Goal: Task Accomplishment & Management: Manage account settings

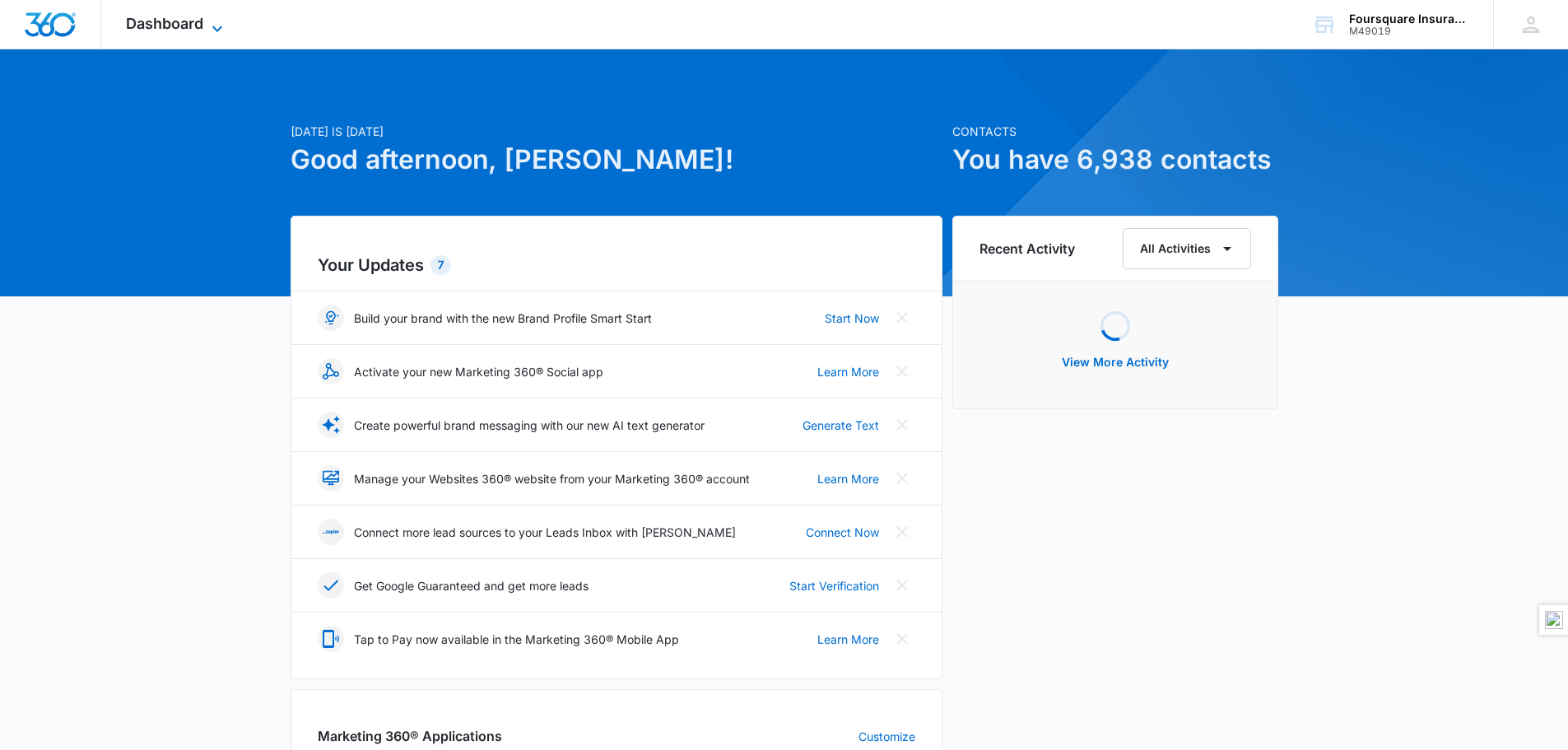
click at [190, 25] on span "Dashboard" at bounding box center [164, 23] width 77 height 18
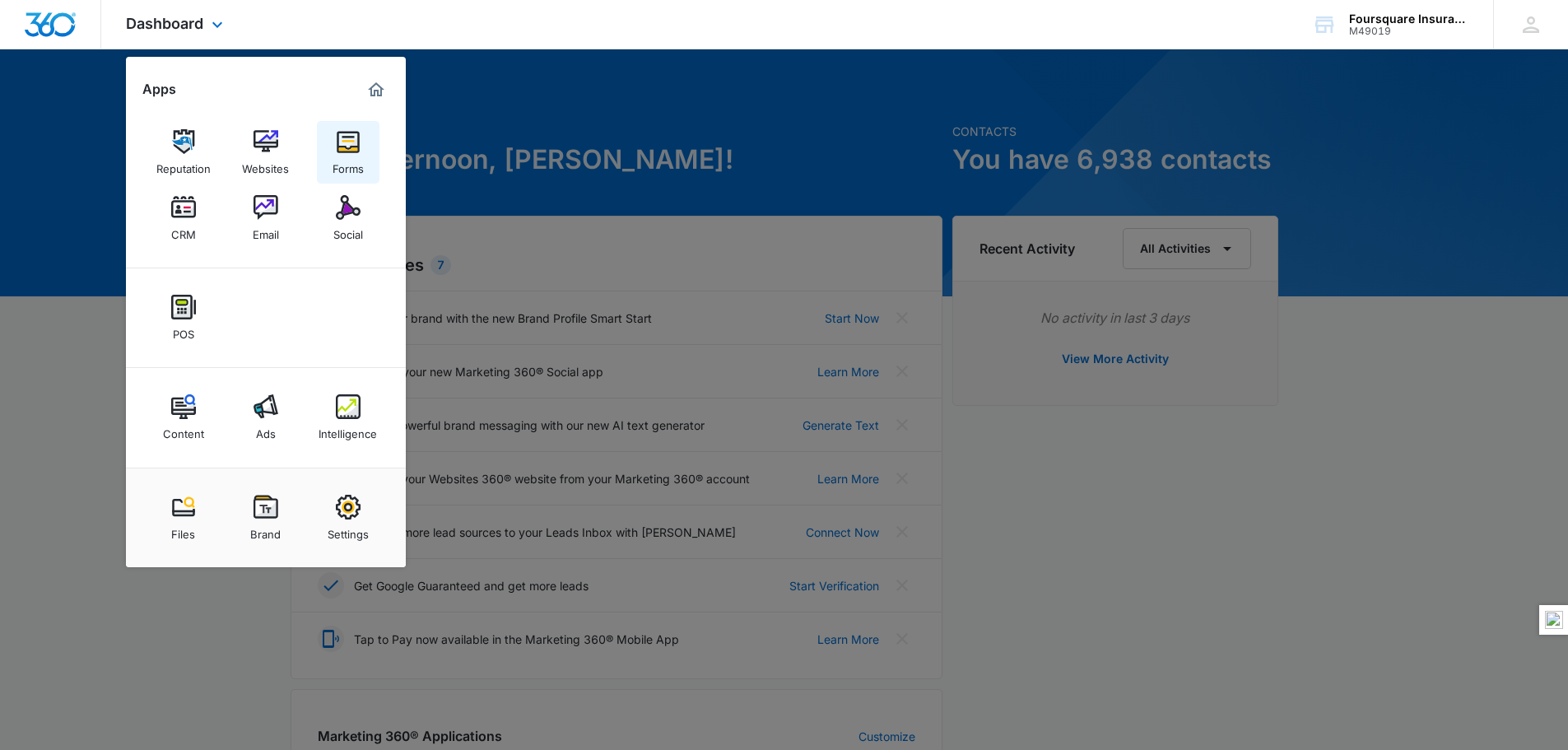
click at [345, 143] on img at bounding box center [348, 141] width 24 height 24
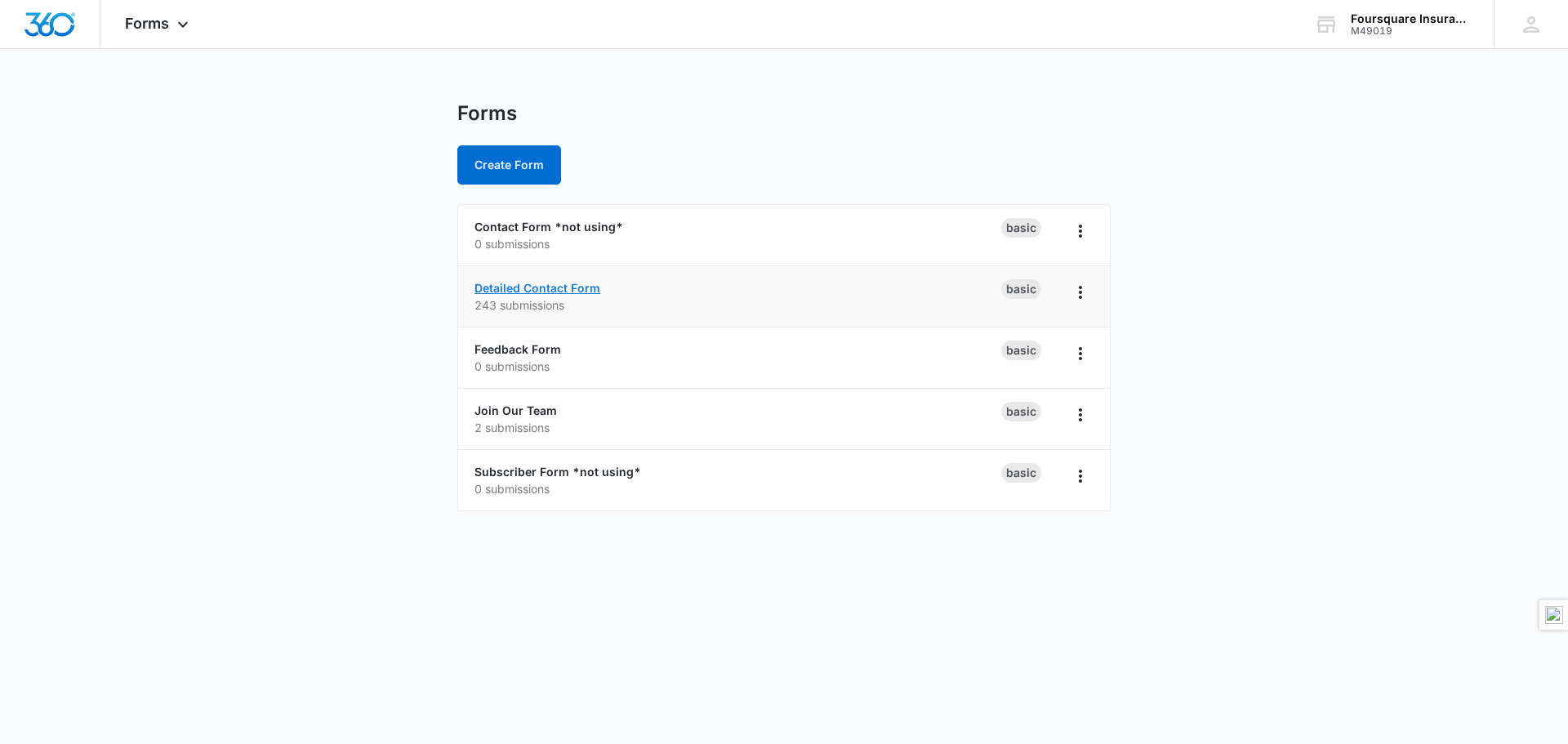
click at [537, 285] on link "Detailed Contact Form" at bounding box center [537, 288] width 125 height 14
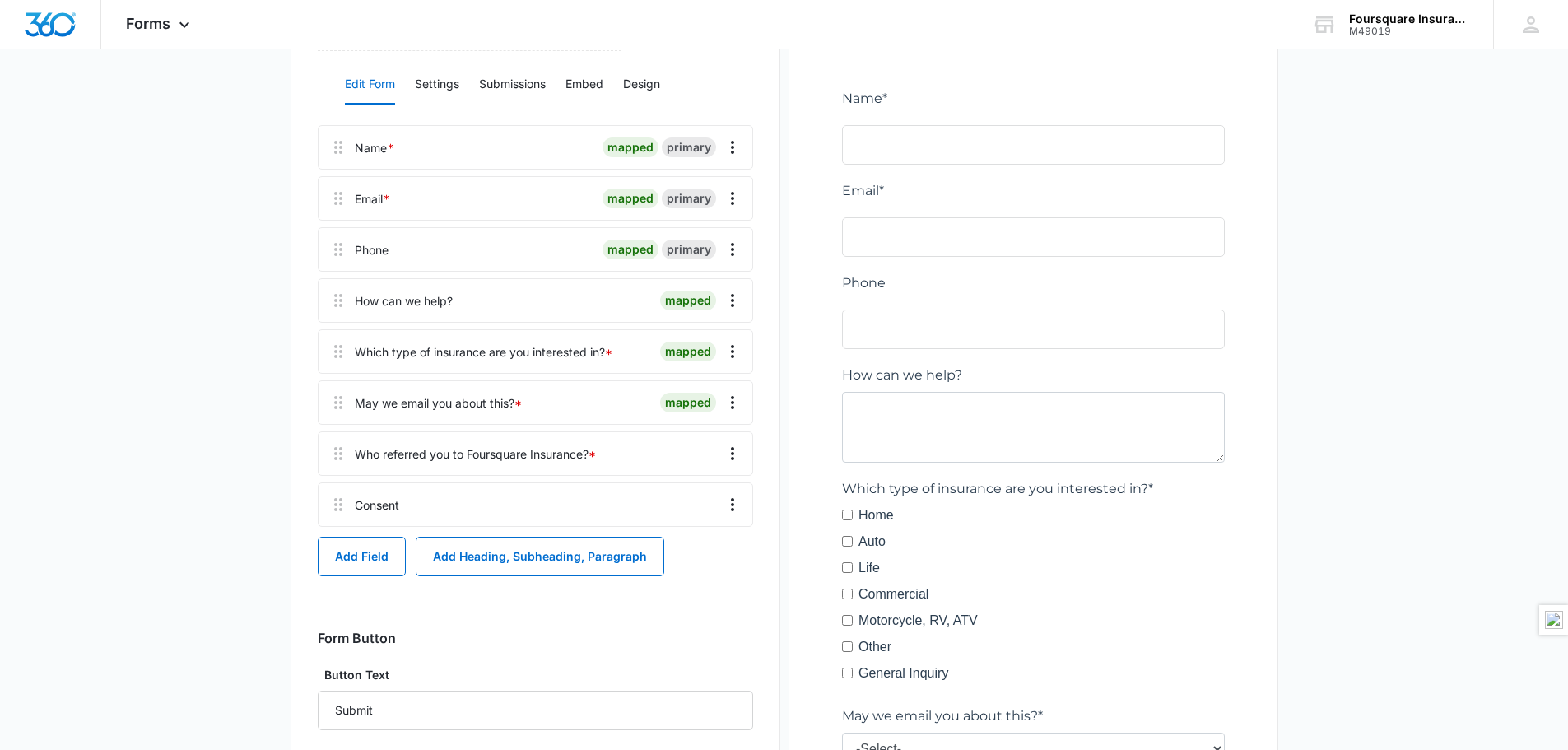
scroll to position [277, 0]
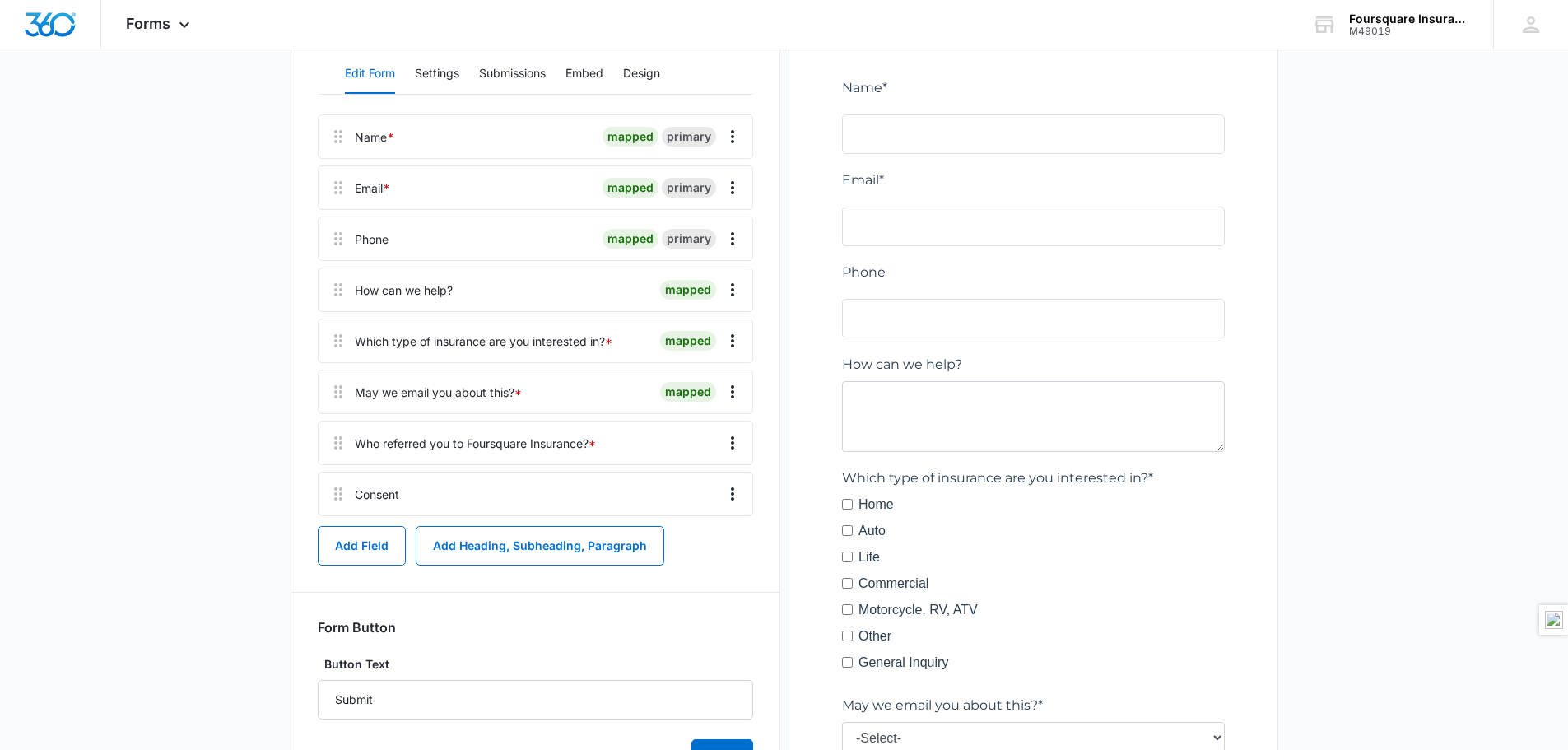
click at [393, 189] on div "Email * mapped primary" at bounding box center [535, 187] width 436 height 44
click at [730, 183] on icon "Overflow Menu" at bounding box center [733, 188] width 20 height 20
click at [1408, 308] on main "Edit Form Accept payments and sell products right on this form. Set Up Payments…" at bounding box center [784, 494] width 1568 height 1337
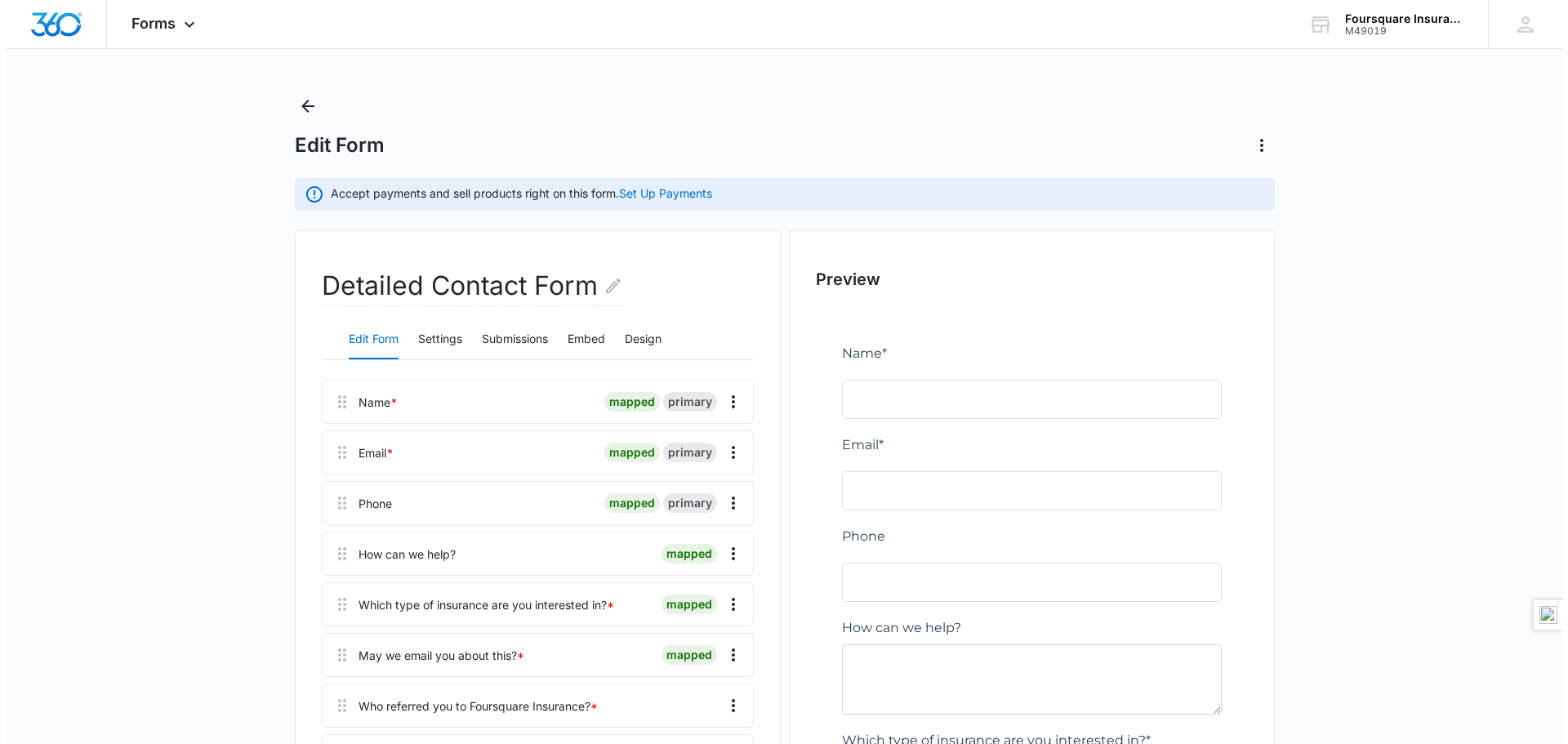
scroll to position [0, 0]
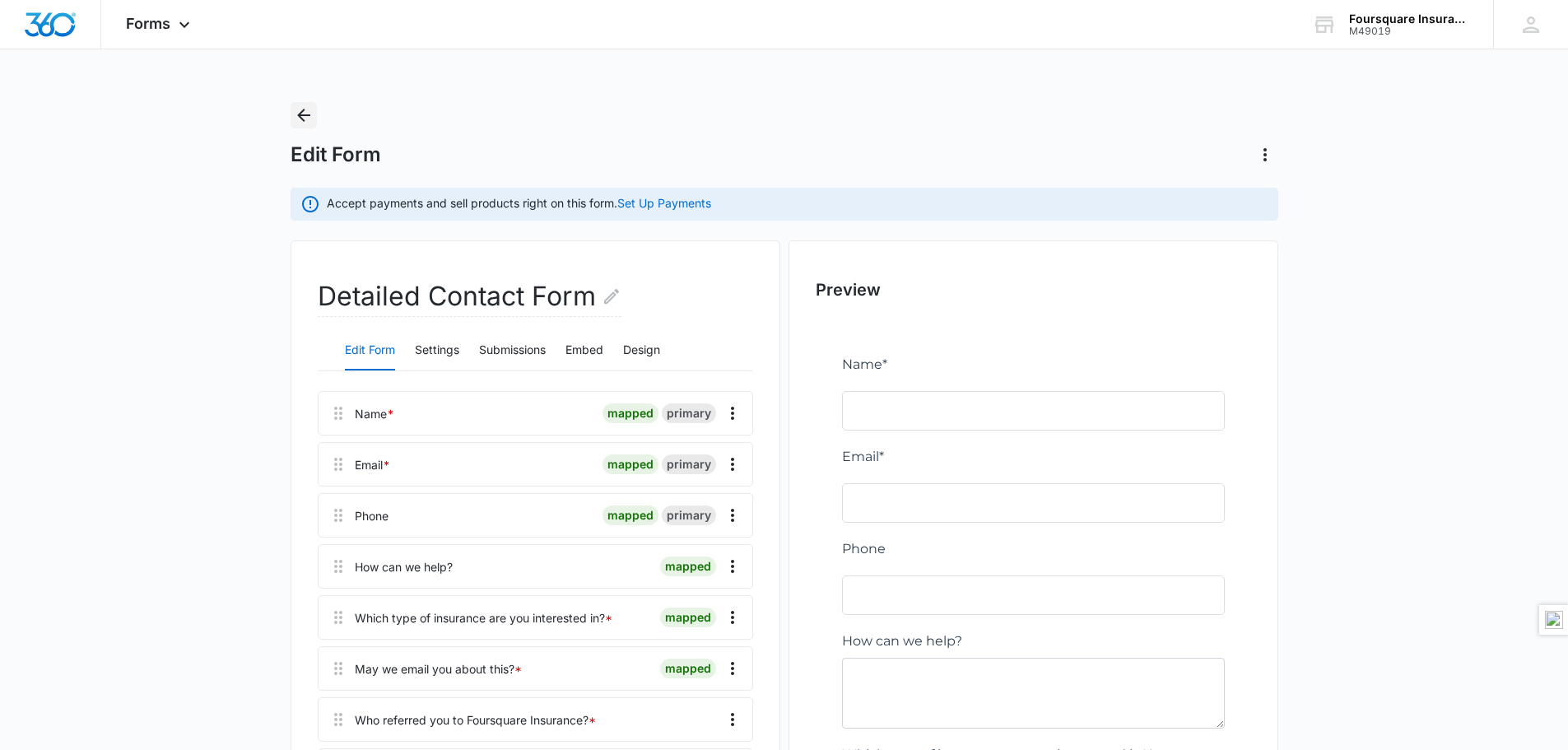
click at [307, 116] on icon "Back" at bounding box center [304, 116] width 13 height 13
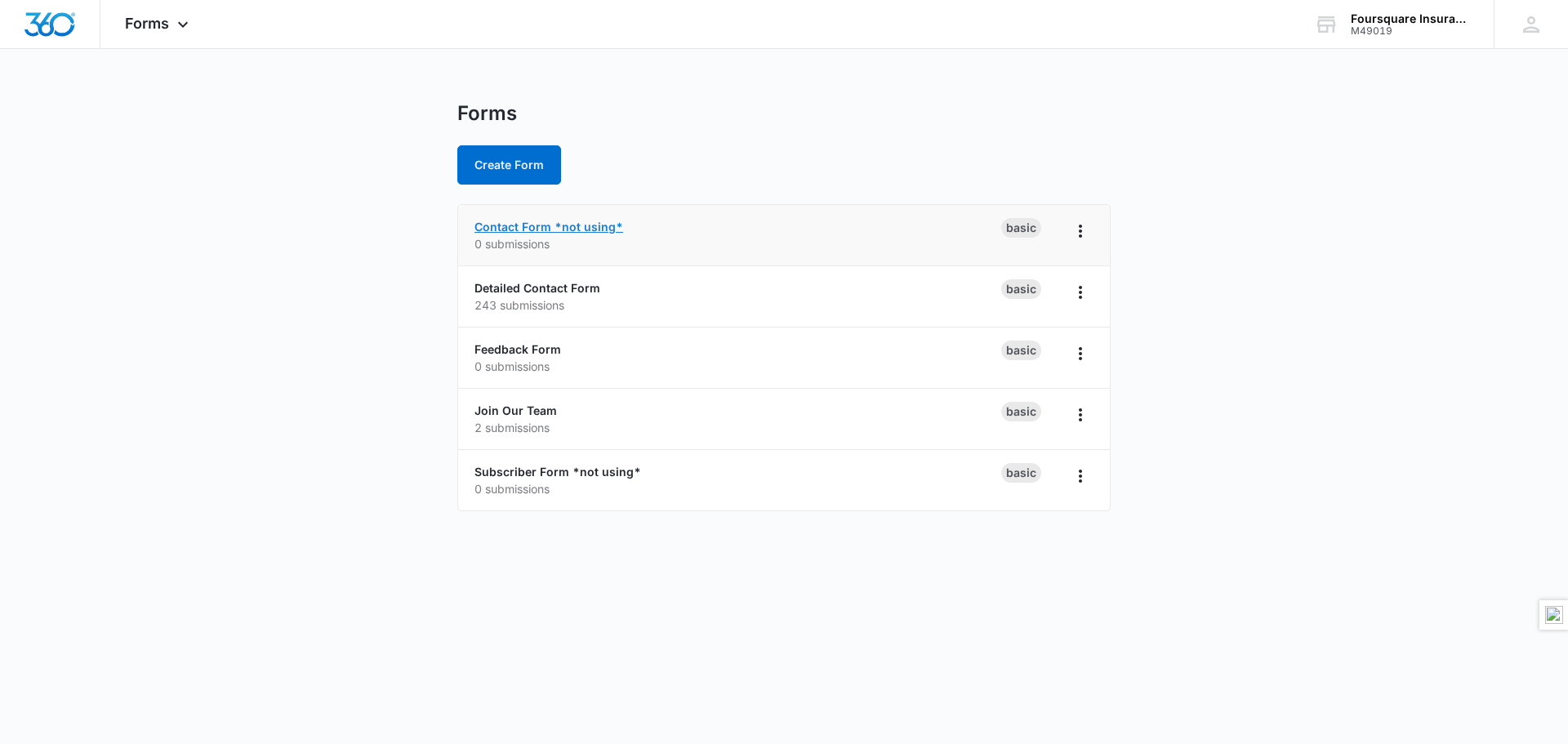
click at [606, 224] on link "Contact Form *not using*" at bounding box center [548, 226] width 149 height 14
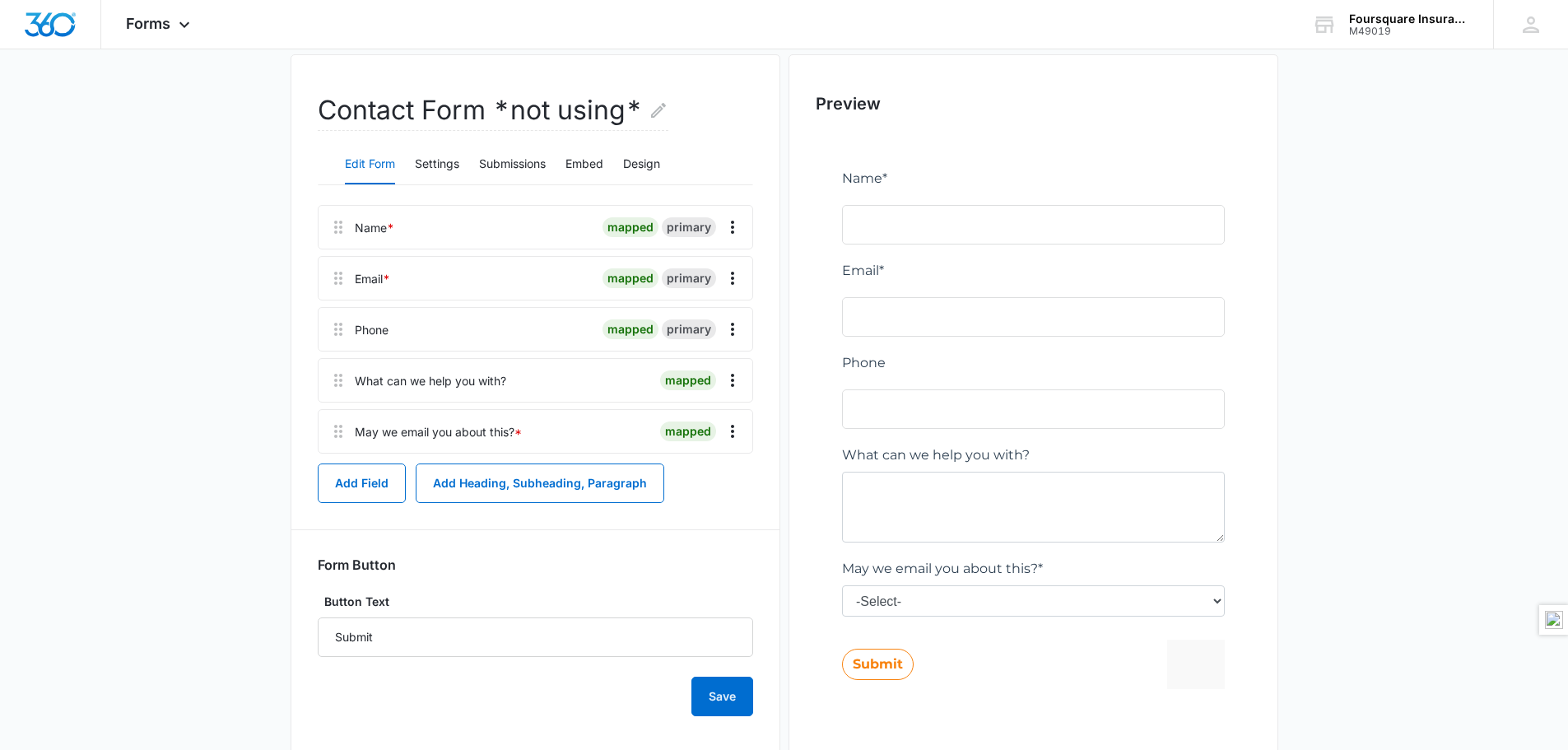
scroll to position [227, 0]
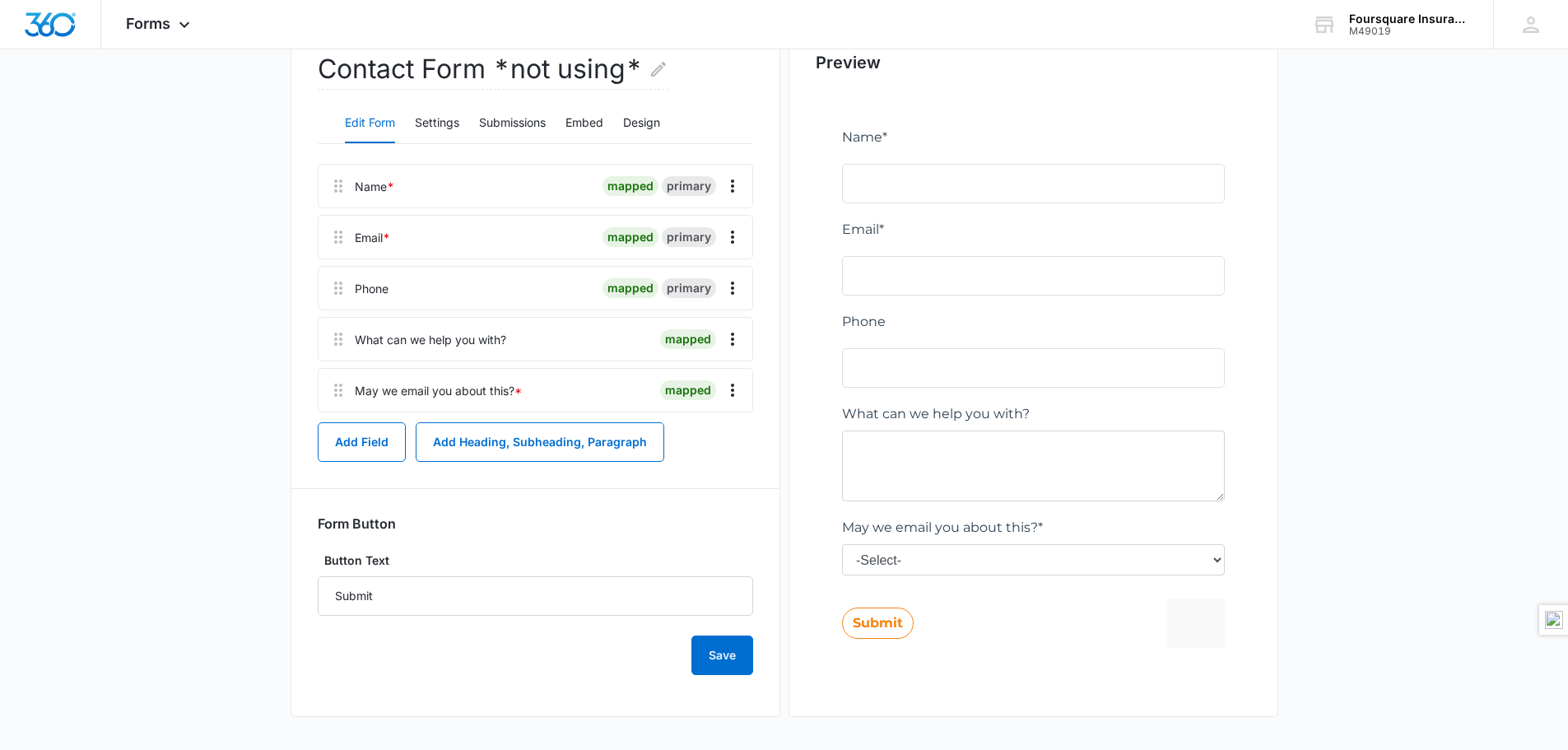
click at [1403, 459] on main "Edit Form Accept payments and sell products right on this form. Set Up Payments…" at bounding box center [784, 313] width 1568 height 875
click at [1447, 204] on main "Edit Form Accept payments and sell products right on this form. Set Up Payments…" at bounding box center [784, 313] width 1568 height 875
click at [1462, 423] on main "Edit Form Accept payments and sell products right on this form. Set Up Payments…" at bounding box center [784, 313] width 1568 height 875
click at [1397, 219] on main "Edit Form Accept payments and sell products right on this form. Set Up Payments…" at bounding box center [784, 313] width 1568 height 875
click at [735, 335] on icon "Overflow Menu" at bounding box center [733, 339] width 20 height 20
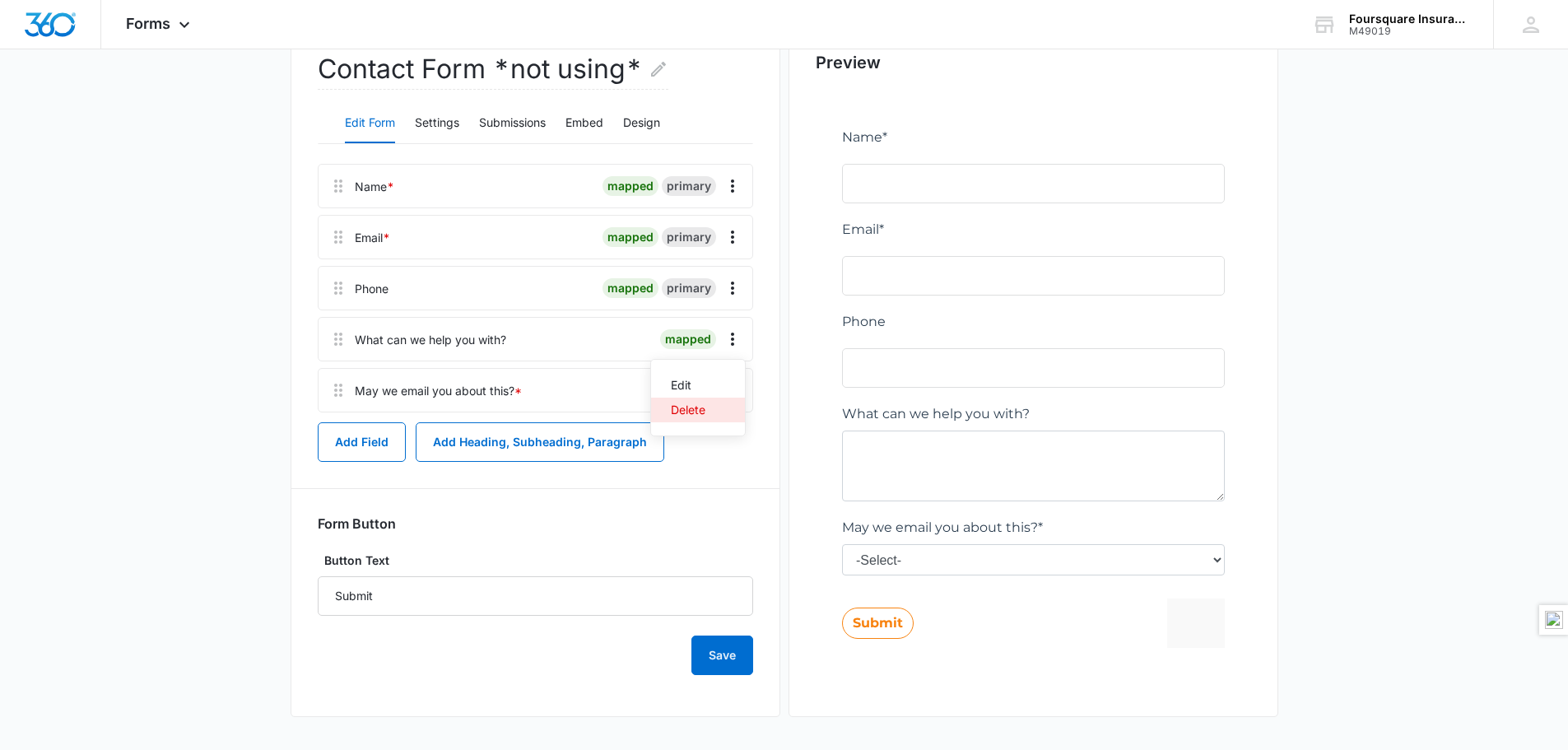
click at [691, 406] on div "Delete" at bounding box center [688, 410] width 34 height 12
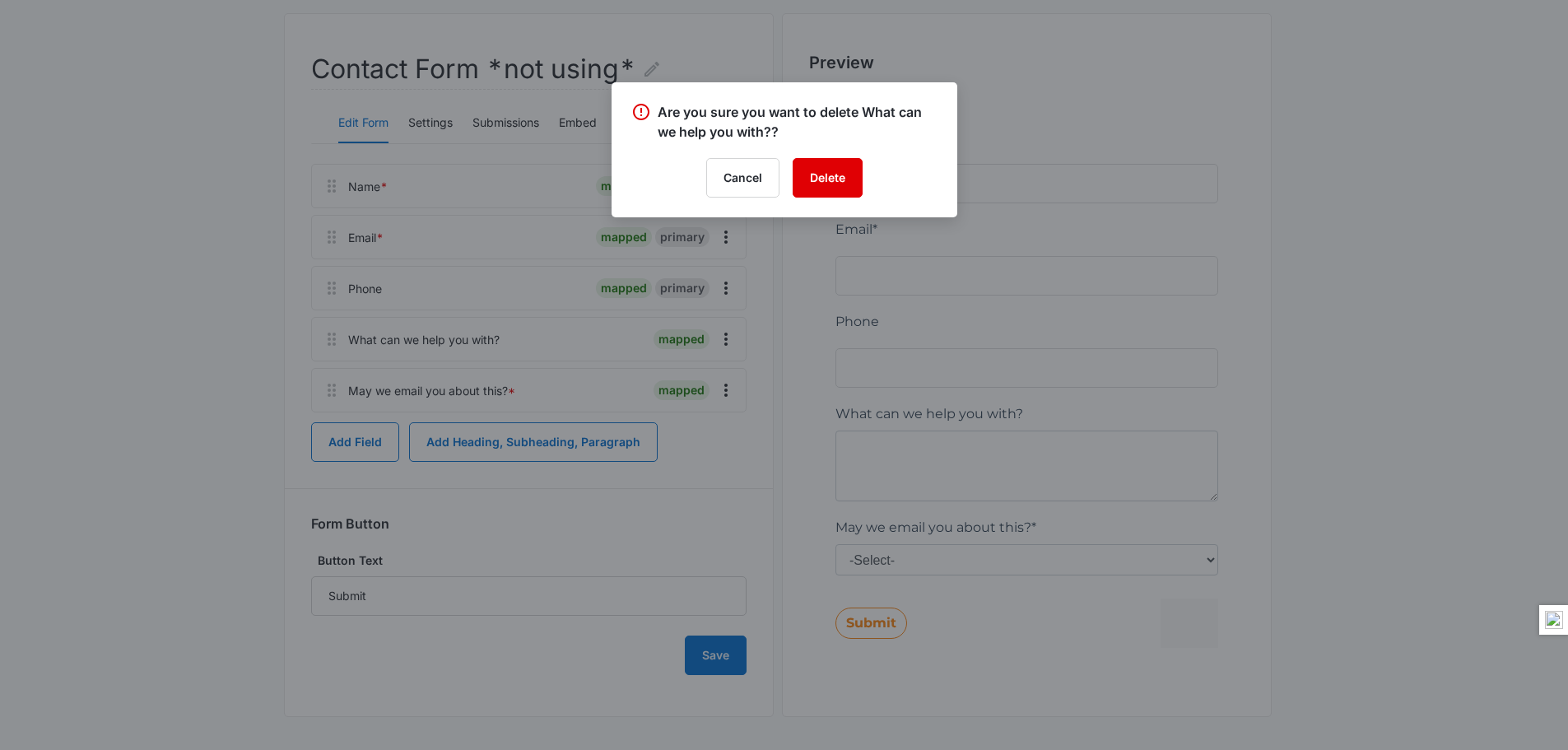
click at [828, 175] on button "Delete" at bounding box center [828, 178] width 70 height 39
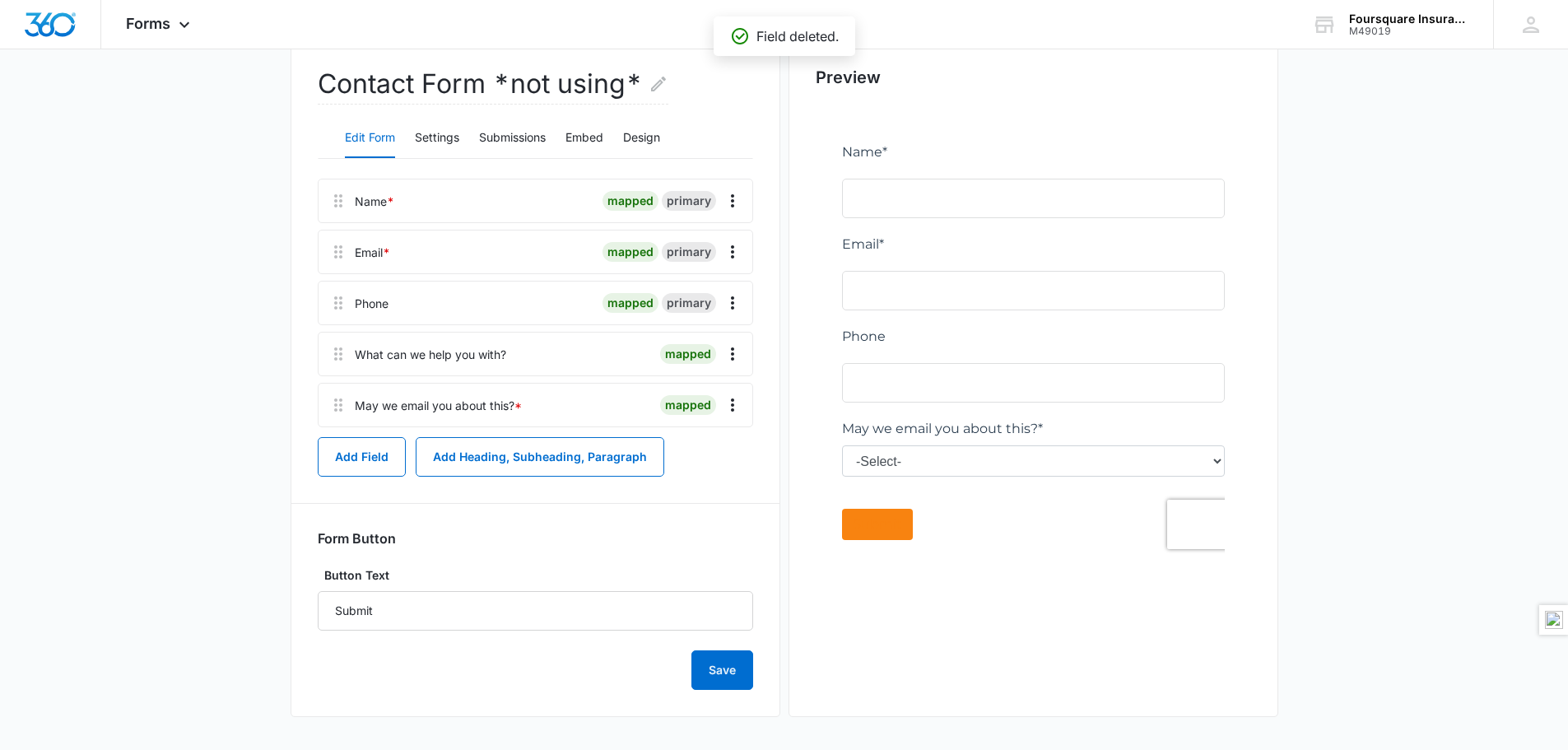
scroll to position [162, 0]
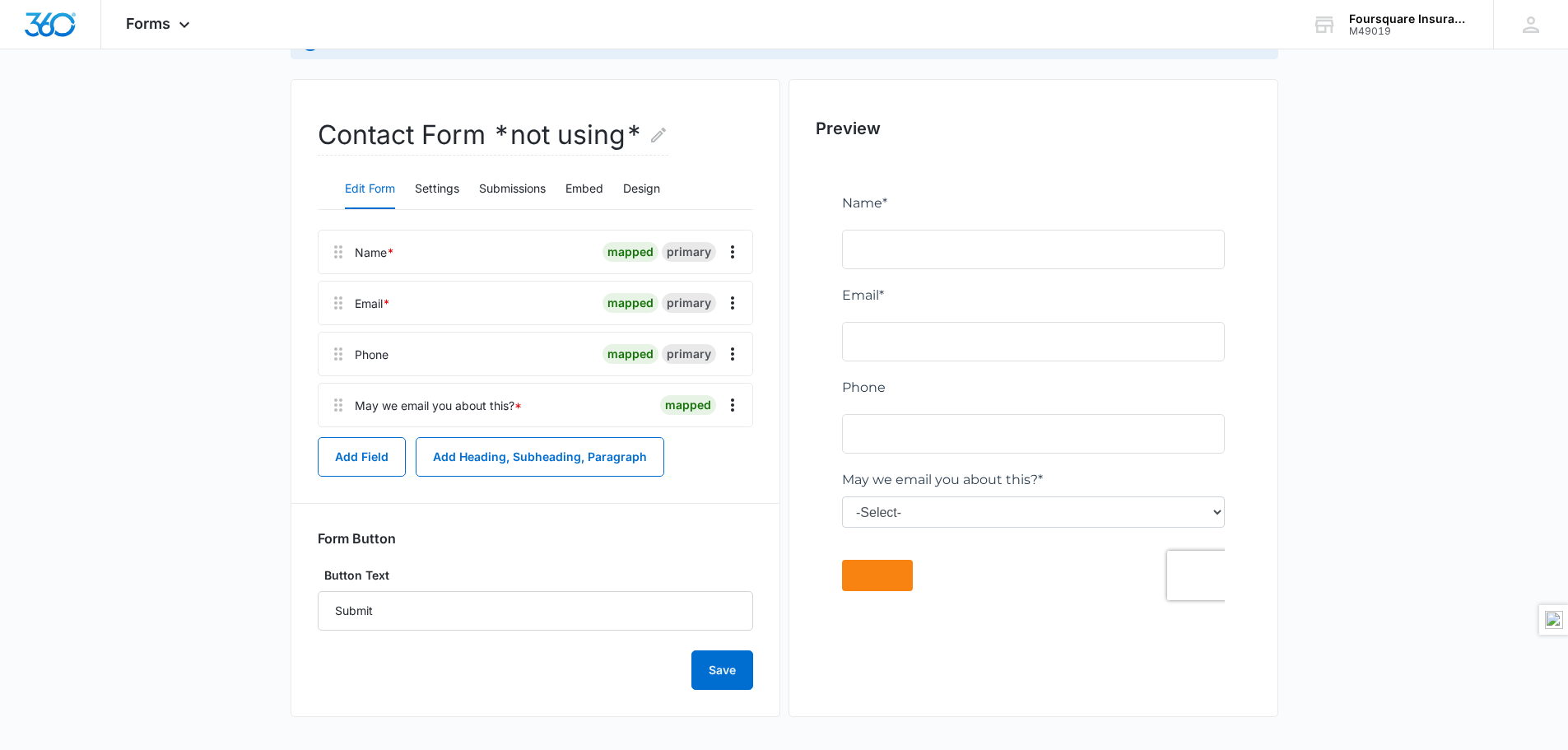
click at [1365, 375] on main "Edit Form Accept payments and sell products right on this form. Set Up Payments…" at bounding box center [784, 345] width 1568 height 809
click at [738, 349] on icon "Overflow Menu" at bounding box center [733, 354] width 20 height 20
click at [738, 357] on icon "Overflow Menu" at bounding box center [733, 354] width 20 height 20
click at [637, 354] on div "mapped" at bounding box center [630, 354] width 56 height 20
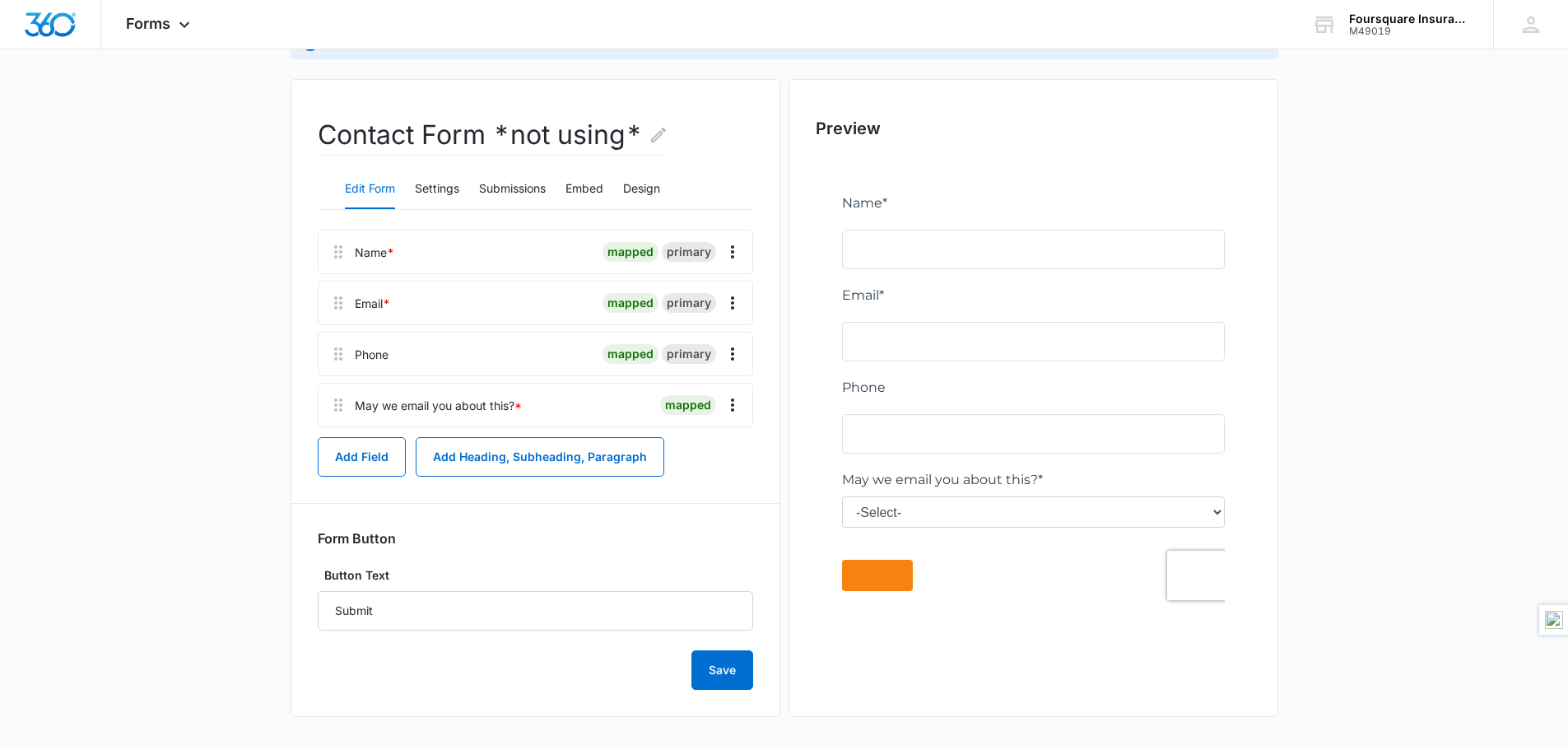
click at [1210, 517] on div at bounding box center [1034, 400] width 436 height 485
click at [735, 402] on icon "Overflow Menu" at bounding box center [733, 406] width 20 height 20
click at [701, 470] on div "Delete" at bounding box center [688, 476] width 34 height 12
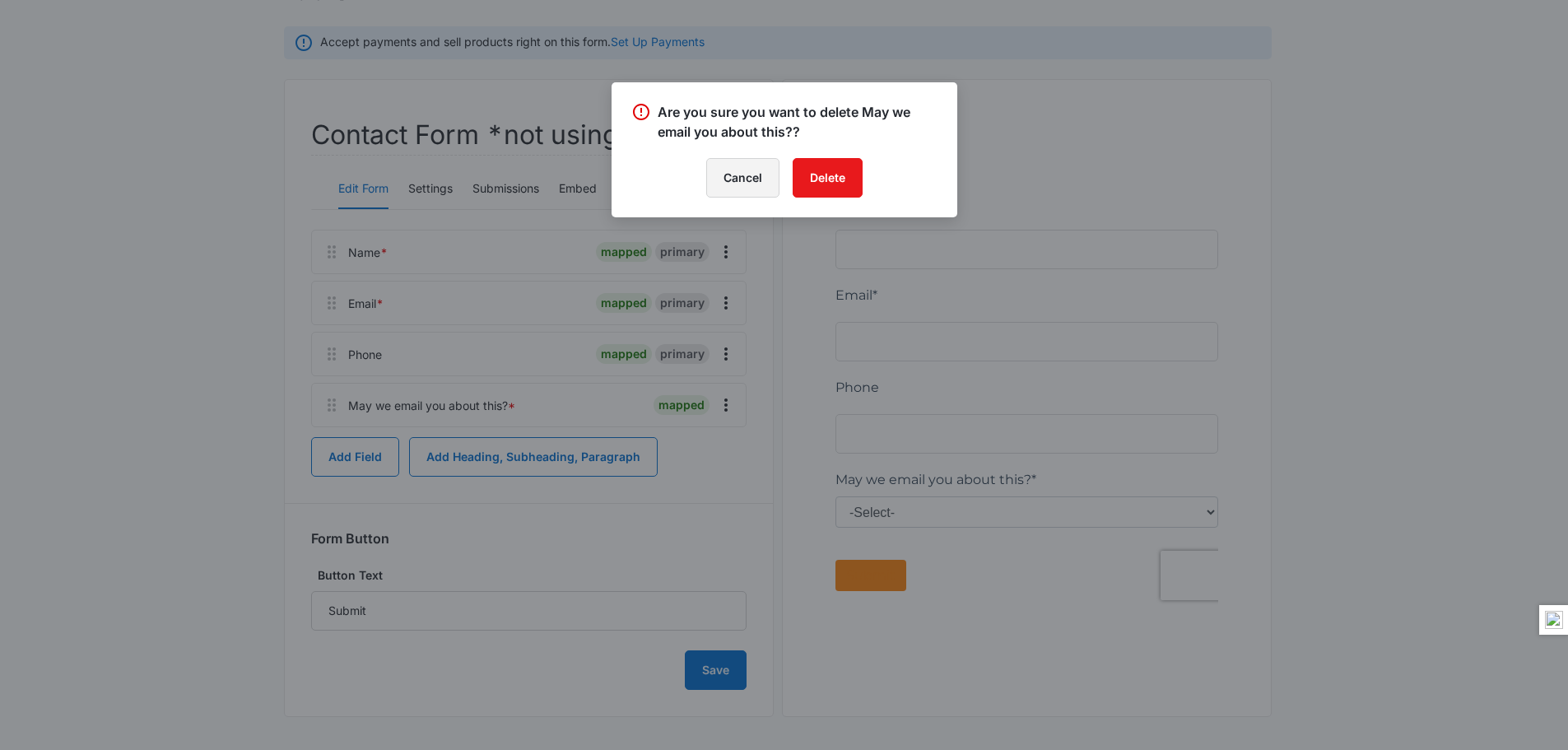
click at [739, 184] on button "Cancel" at bounding box center [742, 178] width 73 height 39
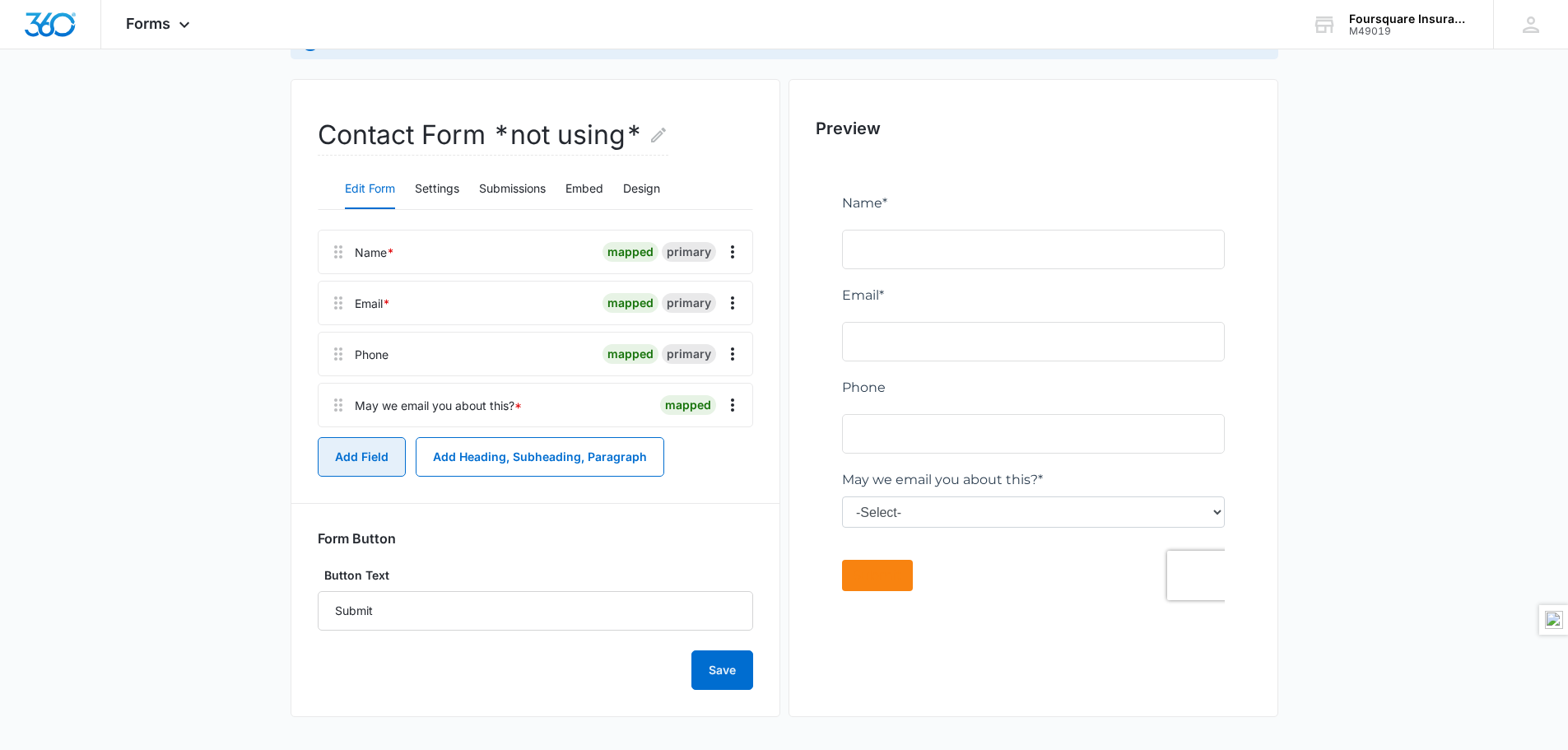
click at [374, 458] on button "Add Field" at bounding box center [361, 457] width 88 height 39
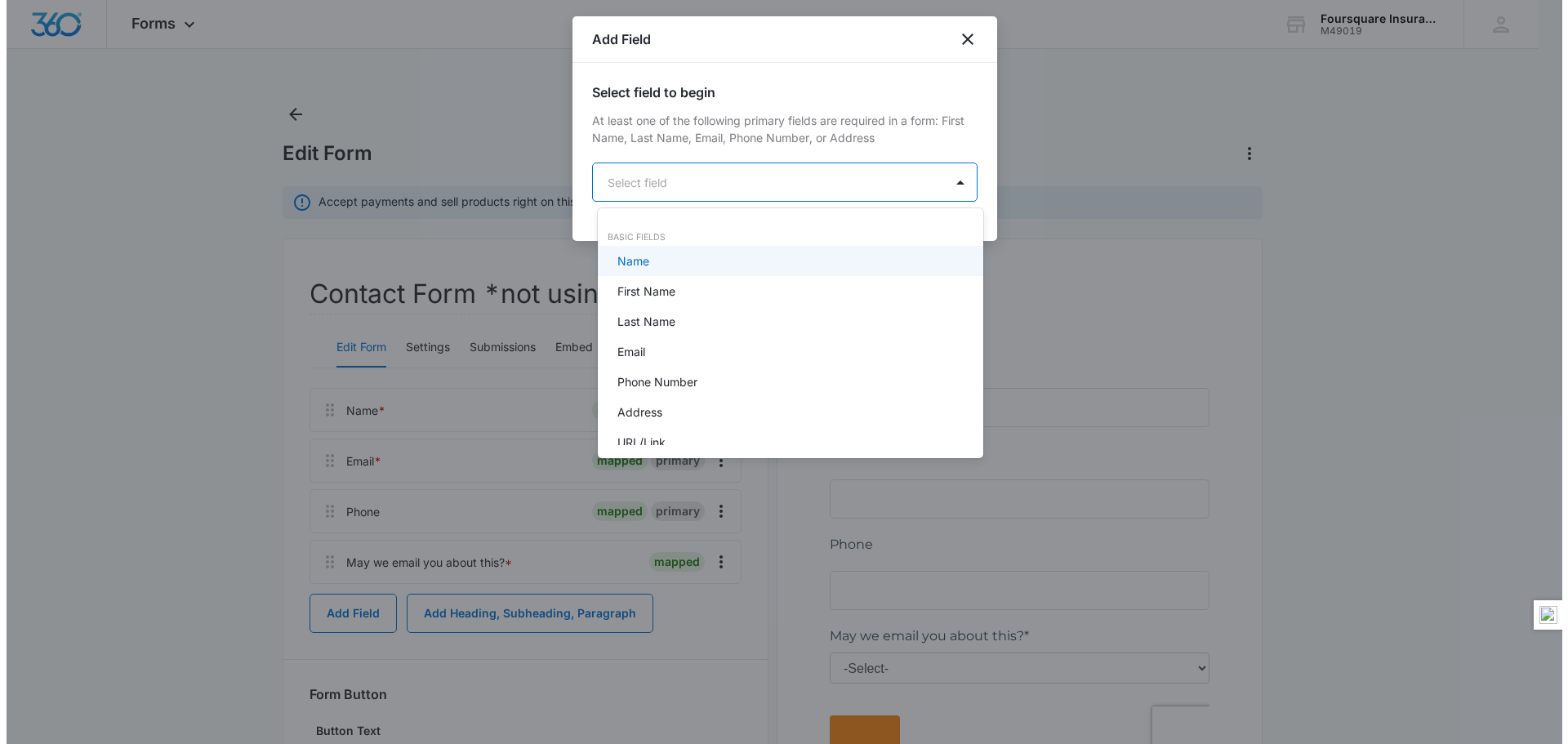
scroll to position [0, 0]
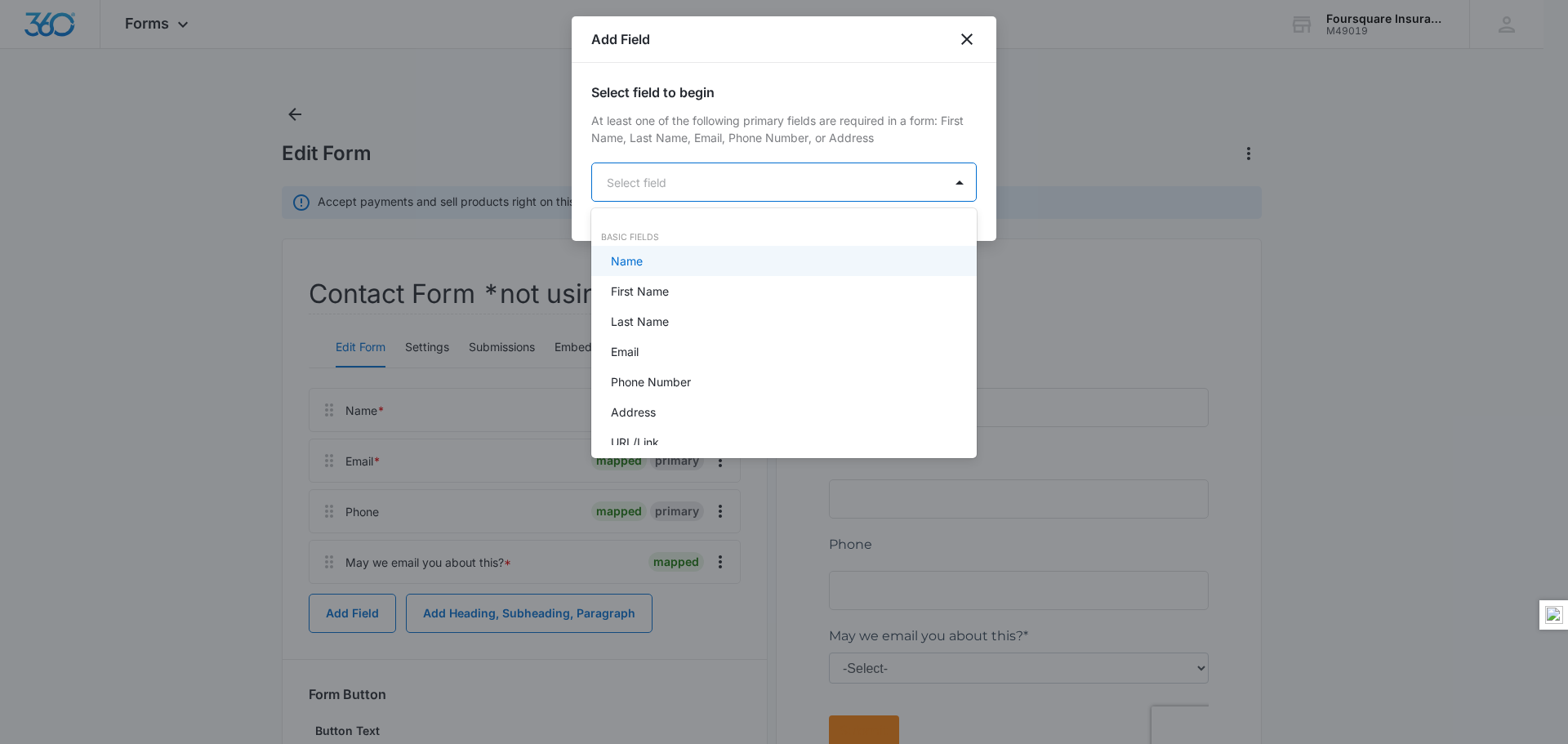
click at [888, 187] on body "Forms Apps Reputation Websites Forms CRM Email Social POS Content Ads Intellige…" at bounding box center [784, 372] width 1568 height 744
click at [657, 263] on div "Name" at bounding box center [782, 261] width 343 height 17
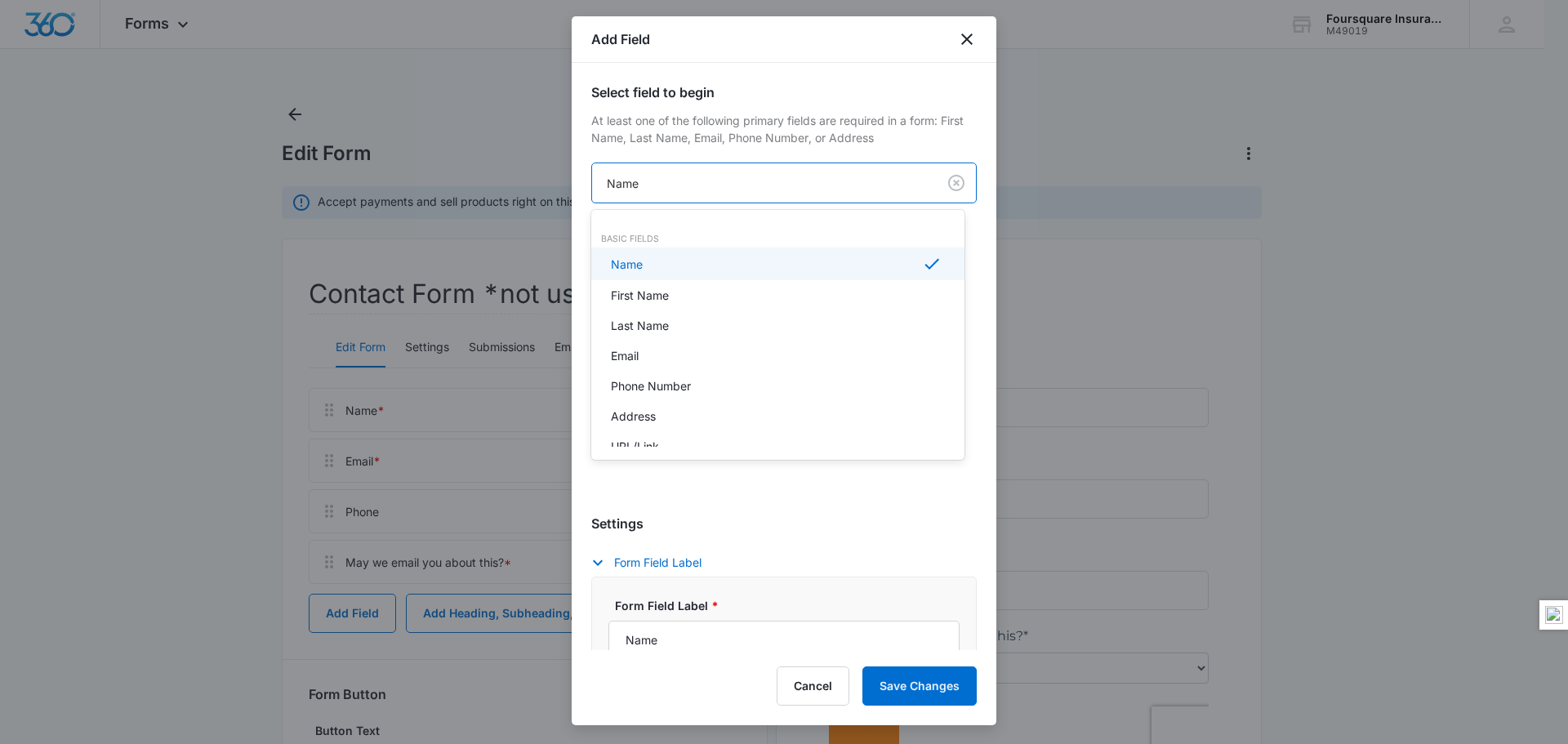
click at [646, 182] on body "Forms Apps Reputation Websites Forms CRM Email Social POS Content Ads Intellige…" at bounding box center [784, 372] width 1568 height 744
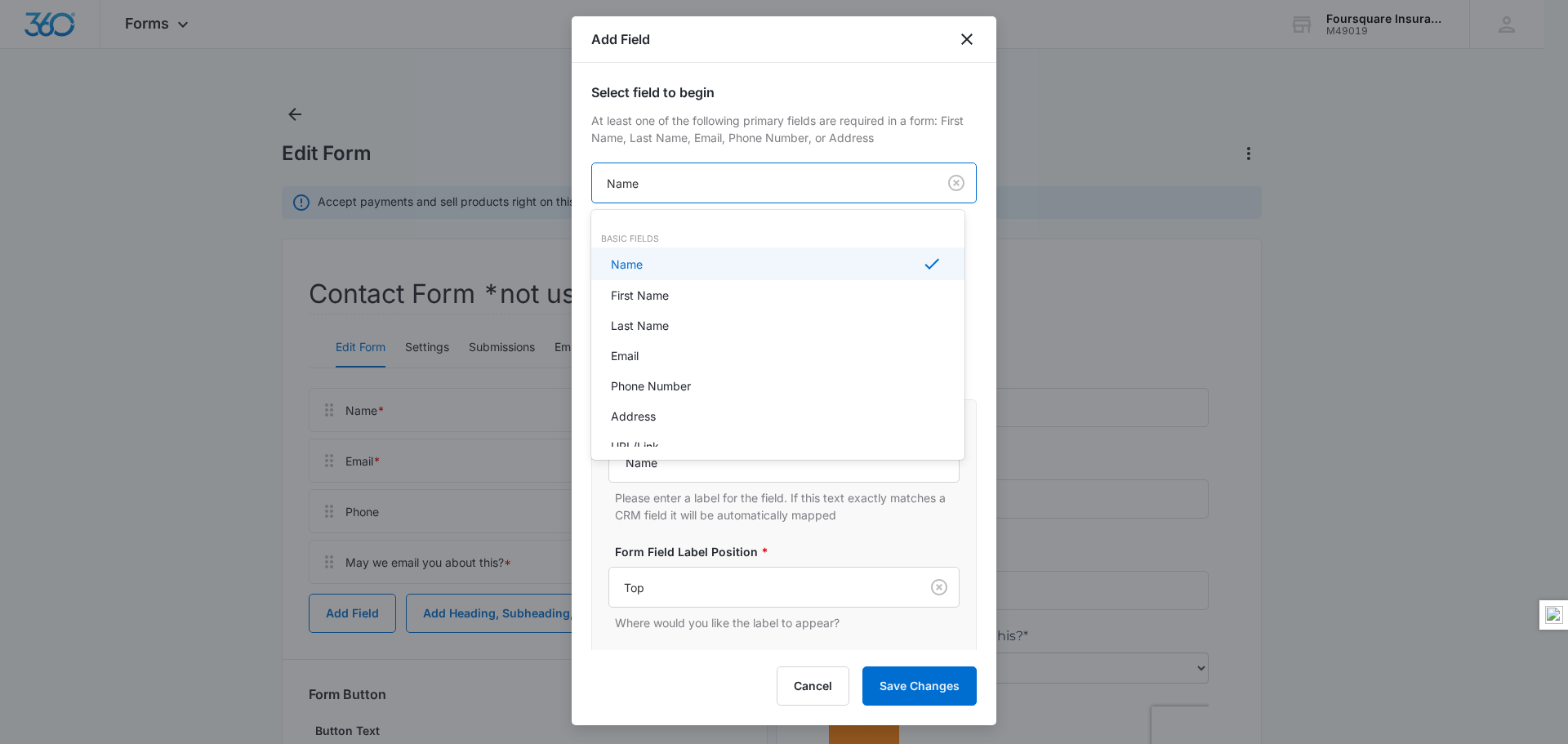
drag, startPoint x: 665, startPoint y: 187, endPoint x: 637, endPoint y: 187, distance: 28.0
click at [637, 187] on div at bounding box center [784, 372] width 1568 height 744
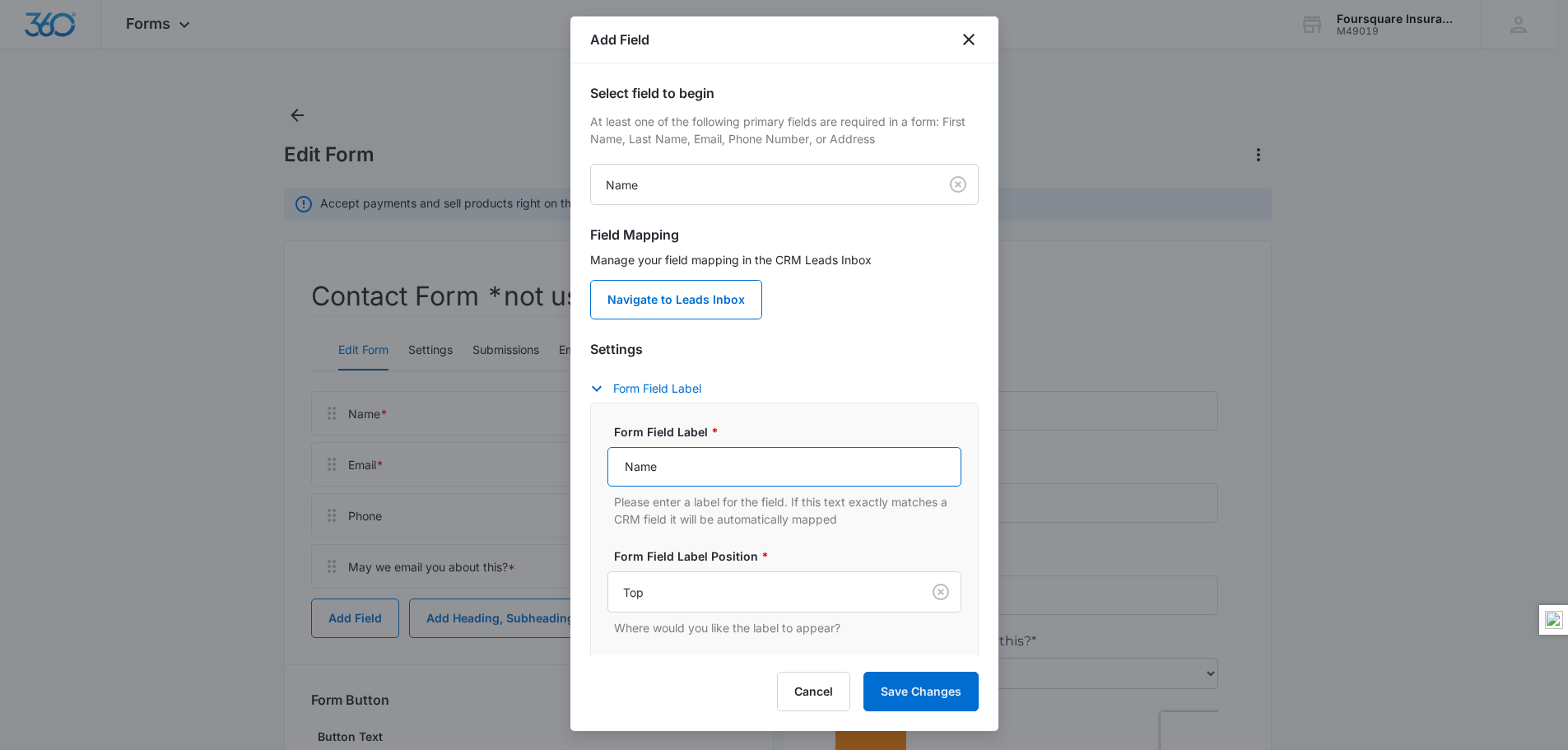
drag, startPoint x: 685, startPoint y: 464, endPoint x: 549, endPoint y: 448, distance: 136.9
click at [549, 448] on body "Forms Apps Reputation Websites Forms CRM Email Social POS Content Ads Intellige…" at bounding box center [784, 456] width 1568 height 912
type input "R"
type input "Name of Referral"
click at [681, 309] on link "Navigate to Leads Inbox" at bounding box center [676, 299] width 172 height 39
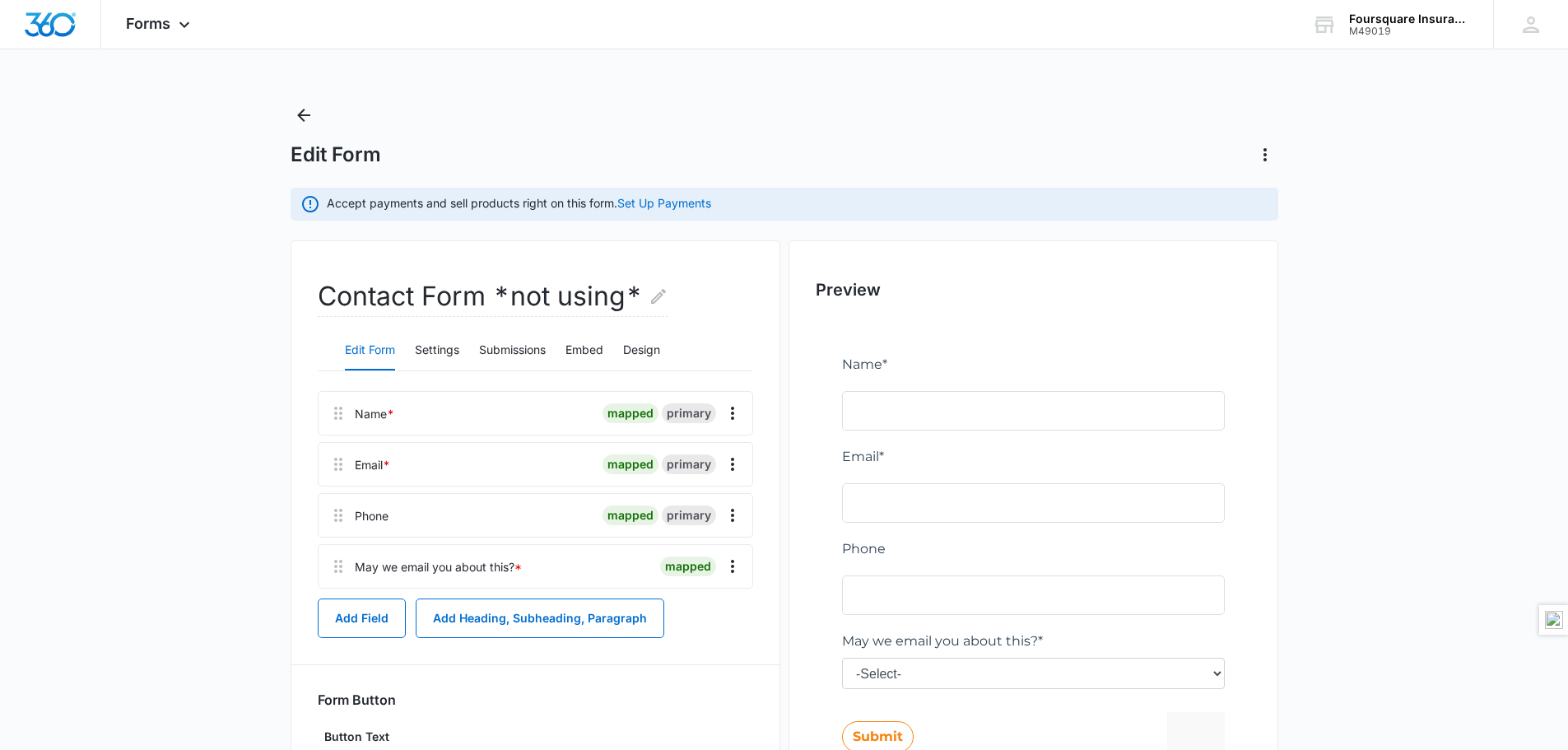
scroll to position [162, 0]
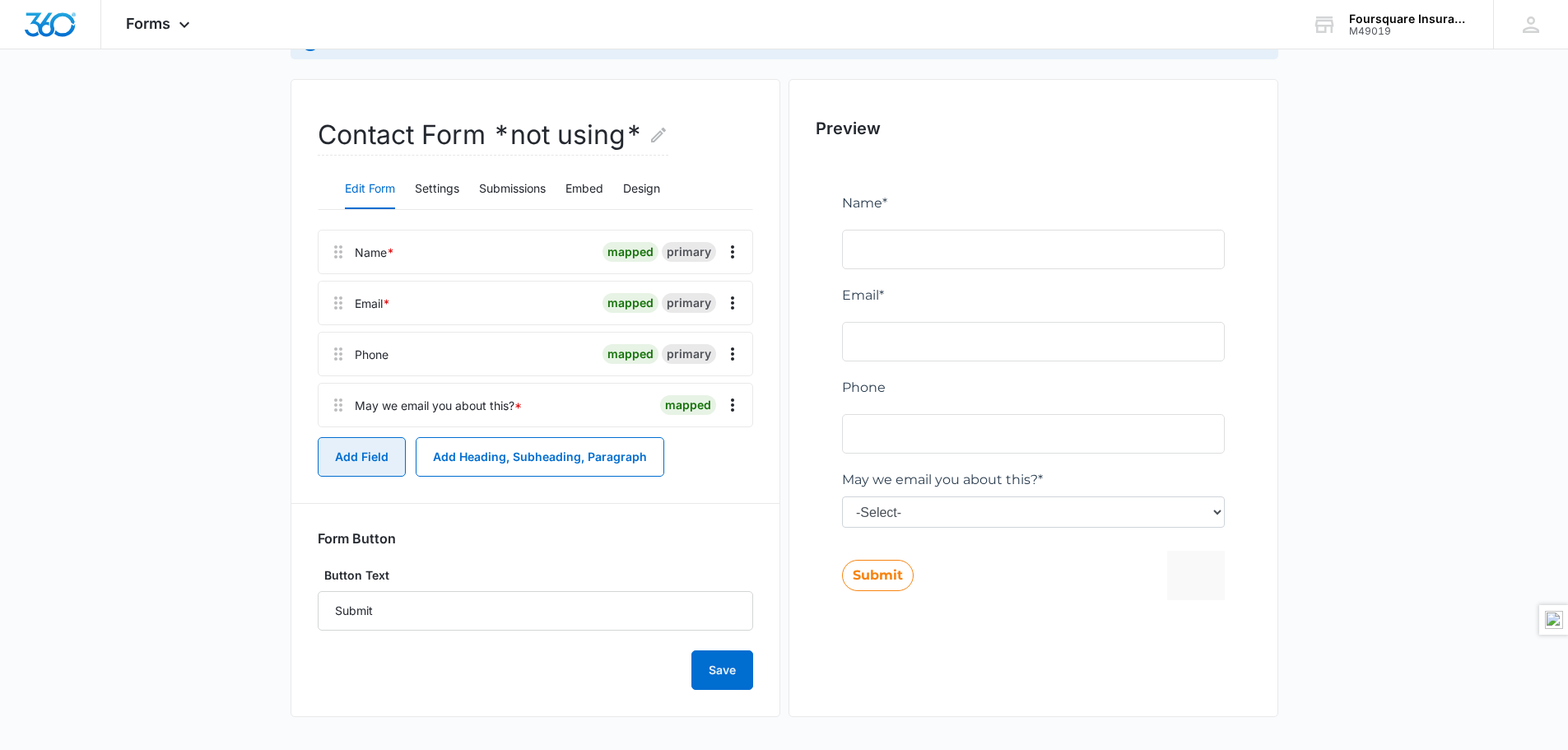
click at [353, 461] on button "Add Field" at bounding box center [361, 457] width 88 height 39
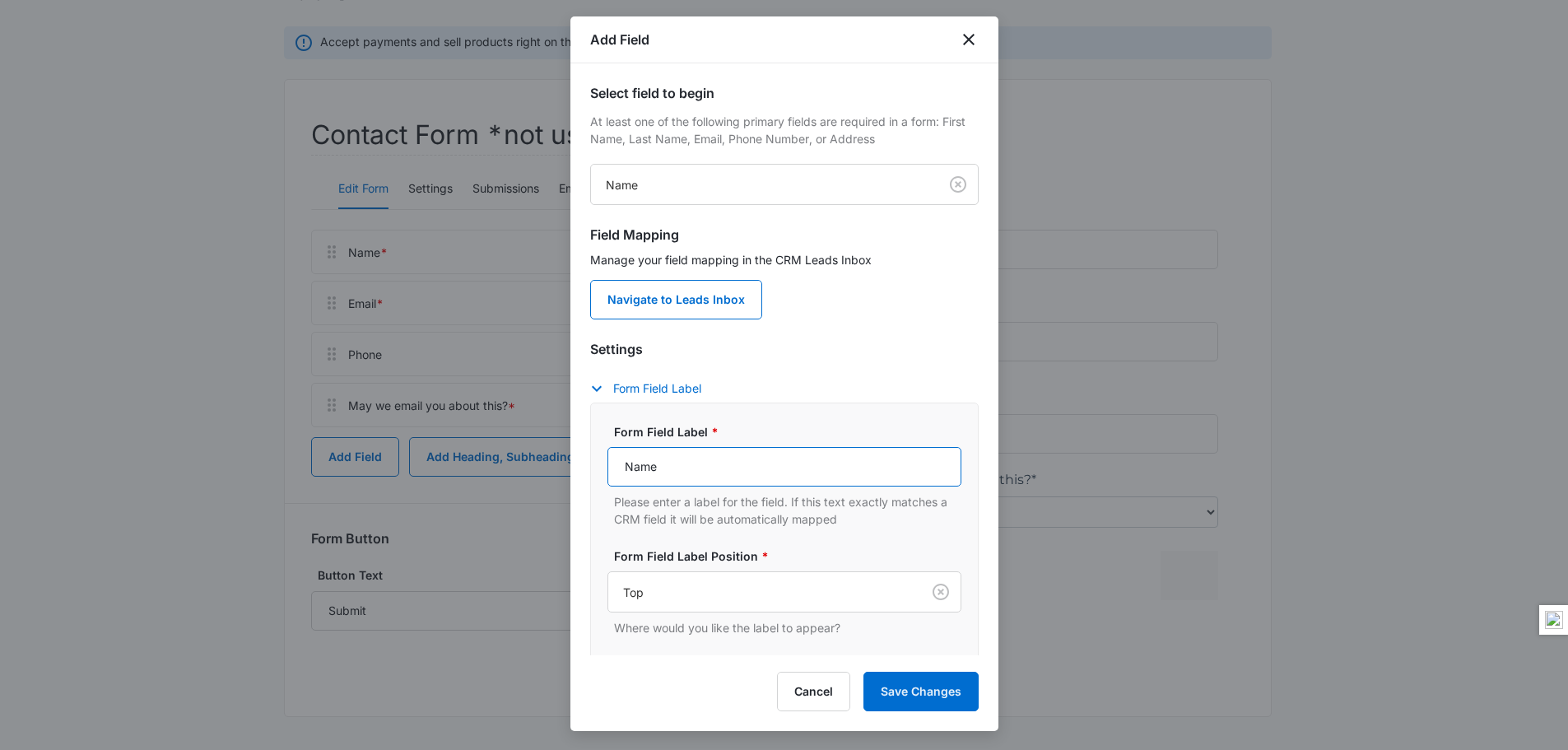
drag, startPoint x: 679, startPoint y: 473, endPoint x: 622, endPoint y: 473, distance: 57.0
click at [622, 473] on input "Name" at bounding box center [784, 467] width 354 height 39
type input "Name of Referral"
click at [921, 685] on button "Save Changes" at bounding box center [921, 691] width 116 height 39
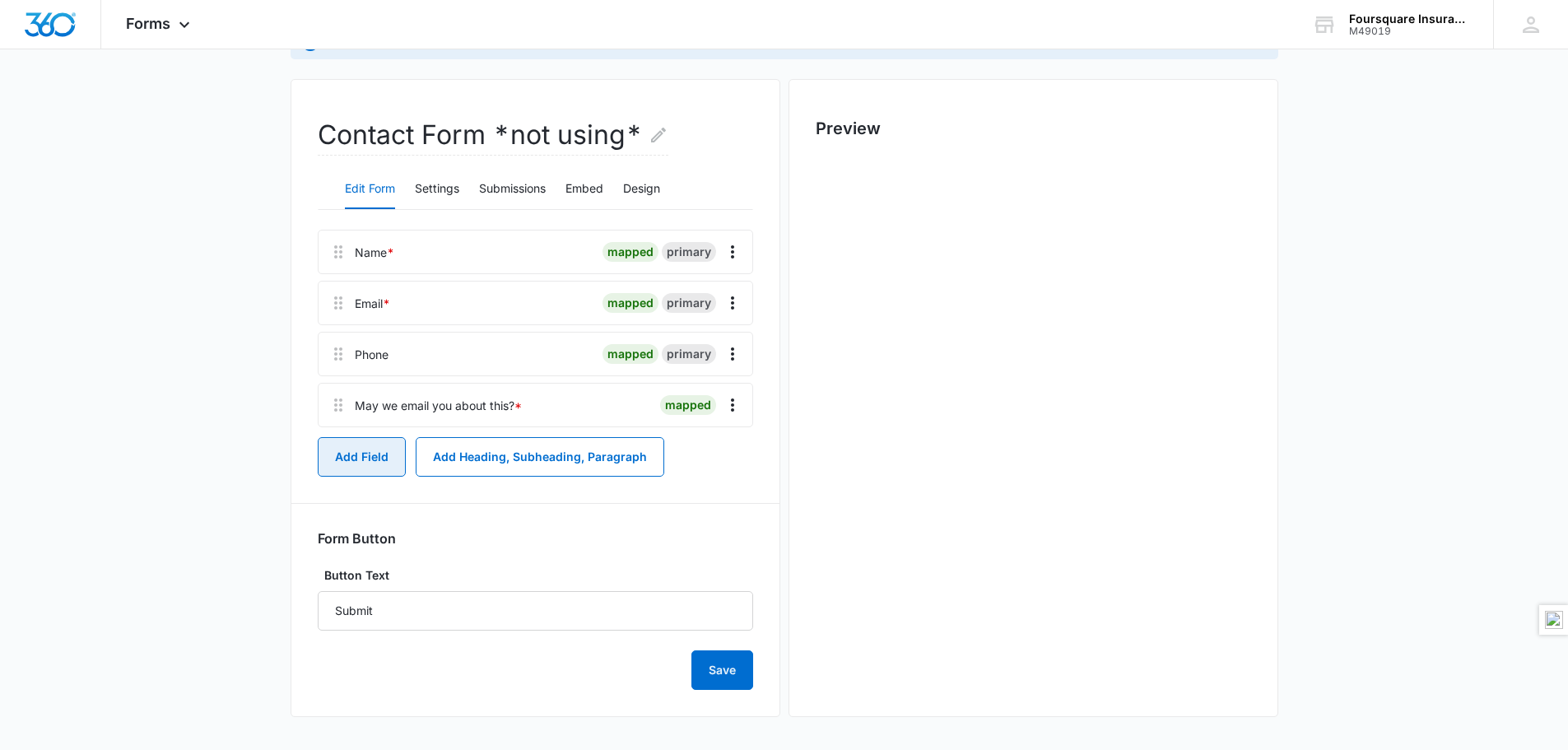
scroll to position [0, 0]
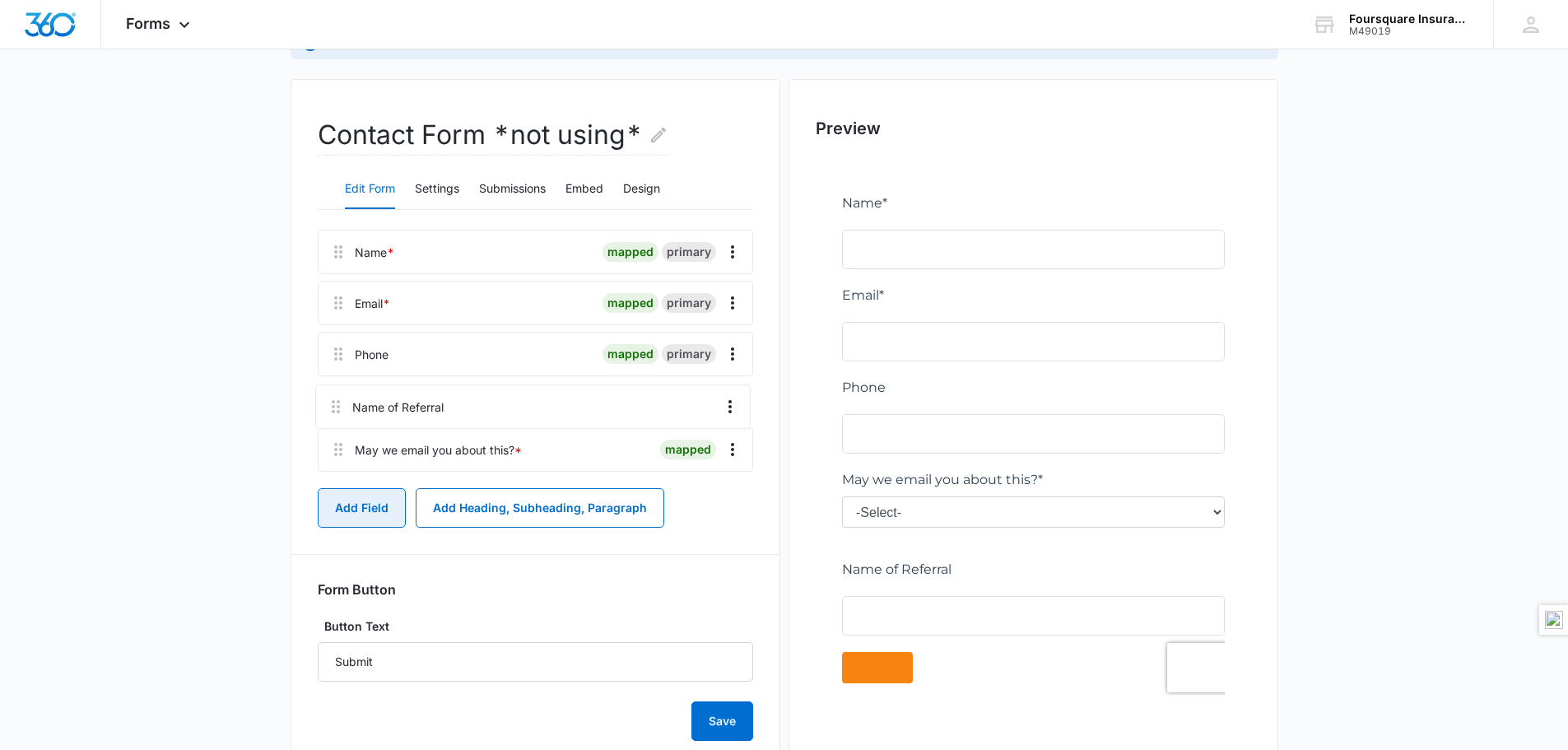
drag, startPoint x: 343, startPoint y: 465, endPoint x: 340, endPoint y: 405, distance: 60.1
click at [340, 405] on div "Name * mapped primary Email * mapped primary Phone mapped primary May we email …" at bounding box center [535, 354] width 436 height 249
click at [354, 513] on button "Add Field" at bounding box center [361, 508] width 88 height 39
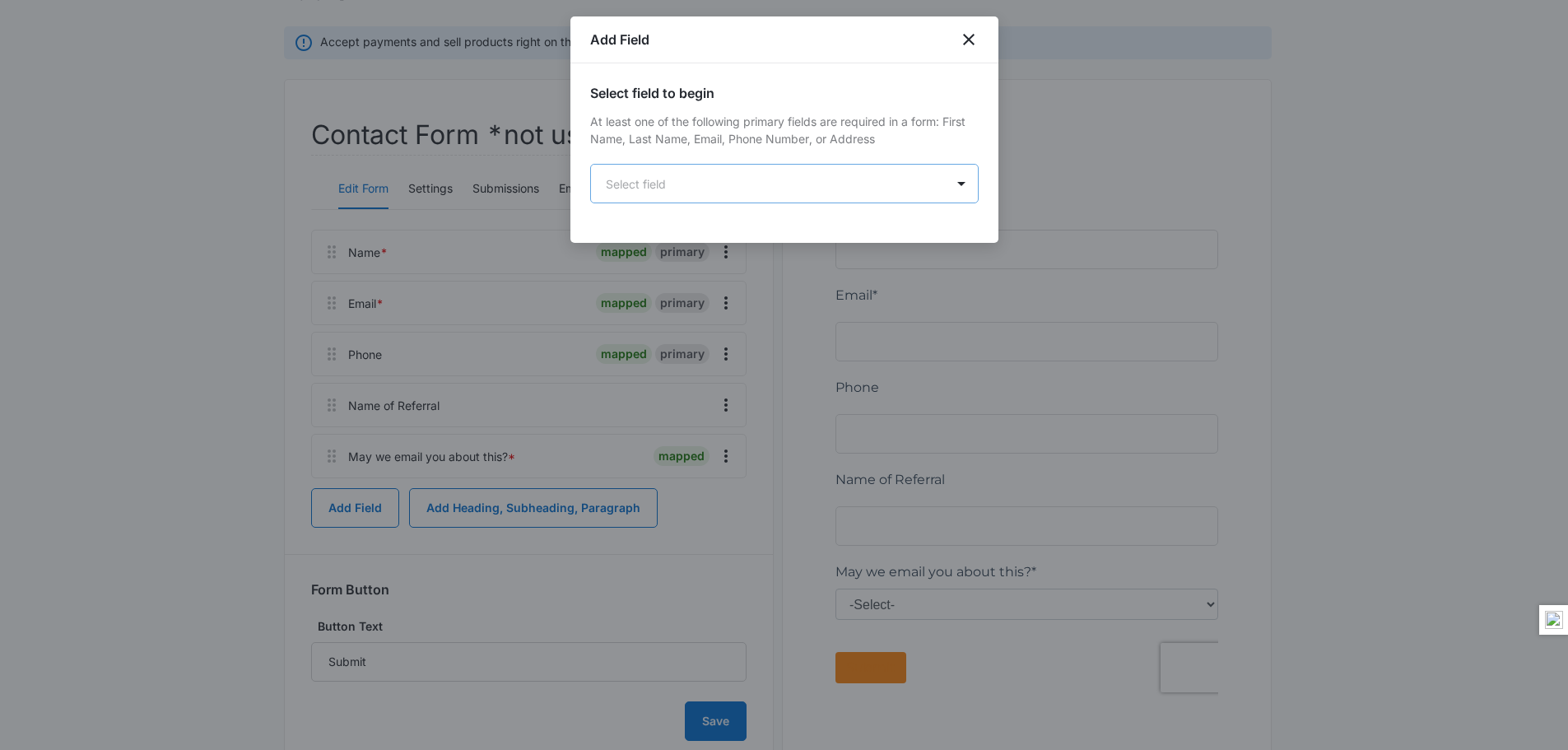
click at [817, 181] on body "Forms Apps Reputation Websites Forms CRM Email Social POS Content Ads Intellige…" at bounding box center [784, 319] width 1568 height 963
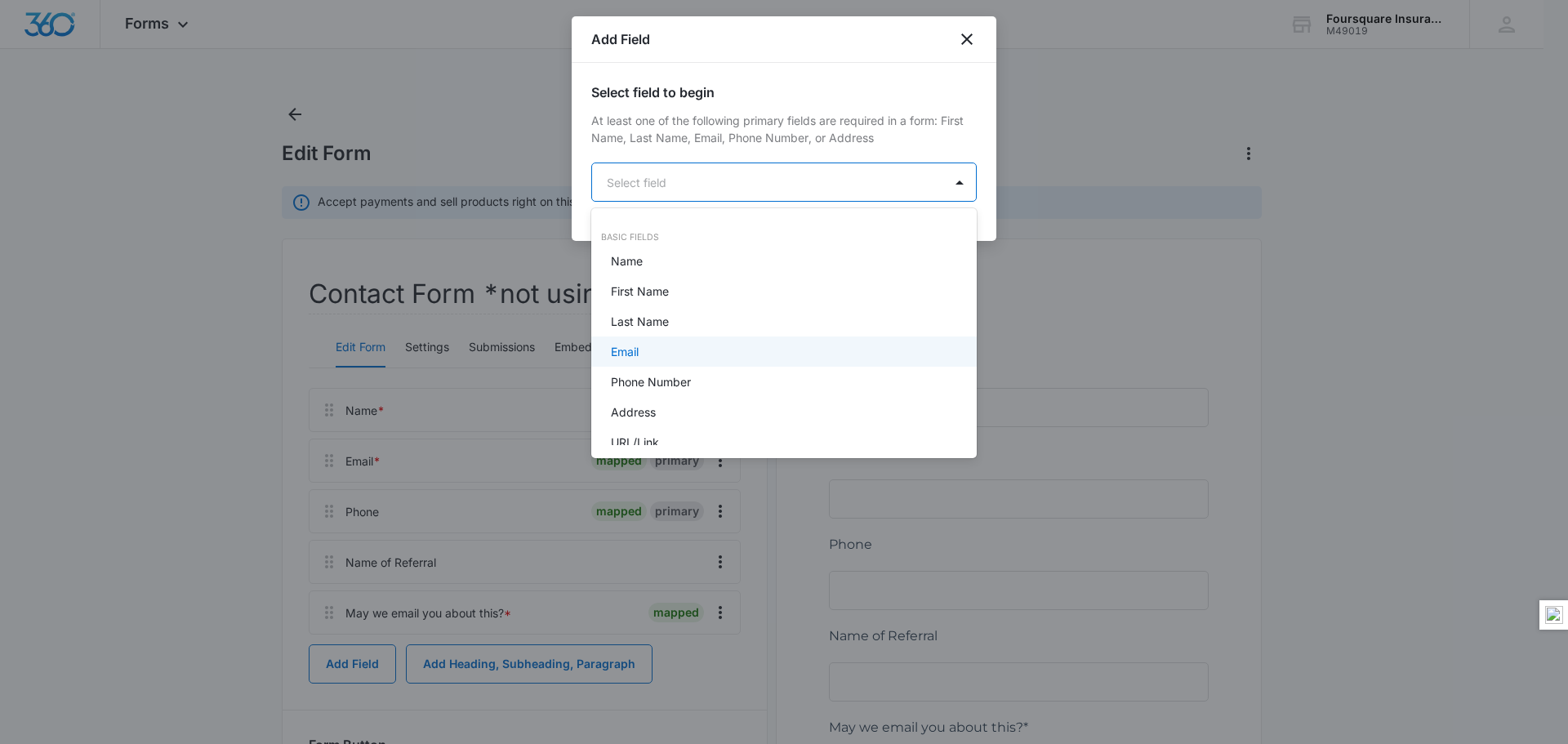
click at [660, 346] on div "Email" at bounding box center [782, 352] width 343 height 17
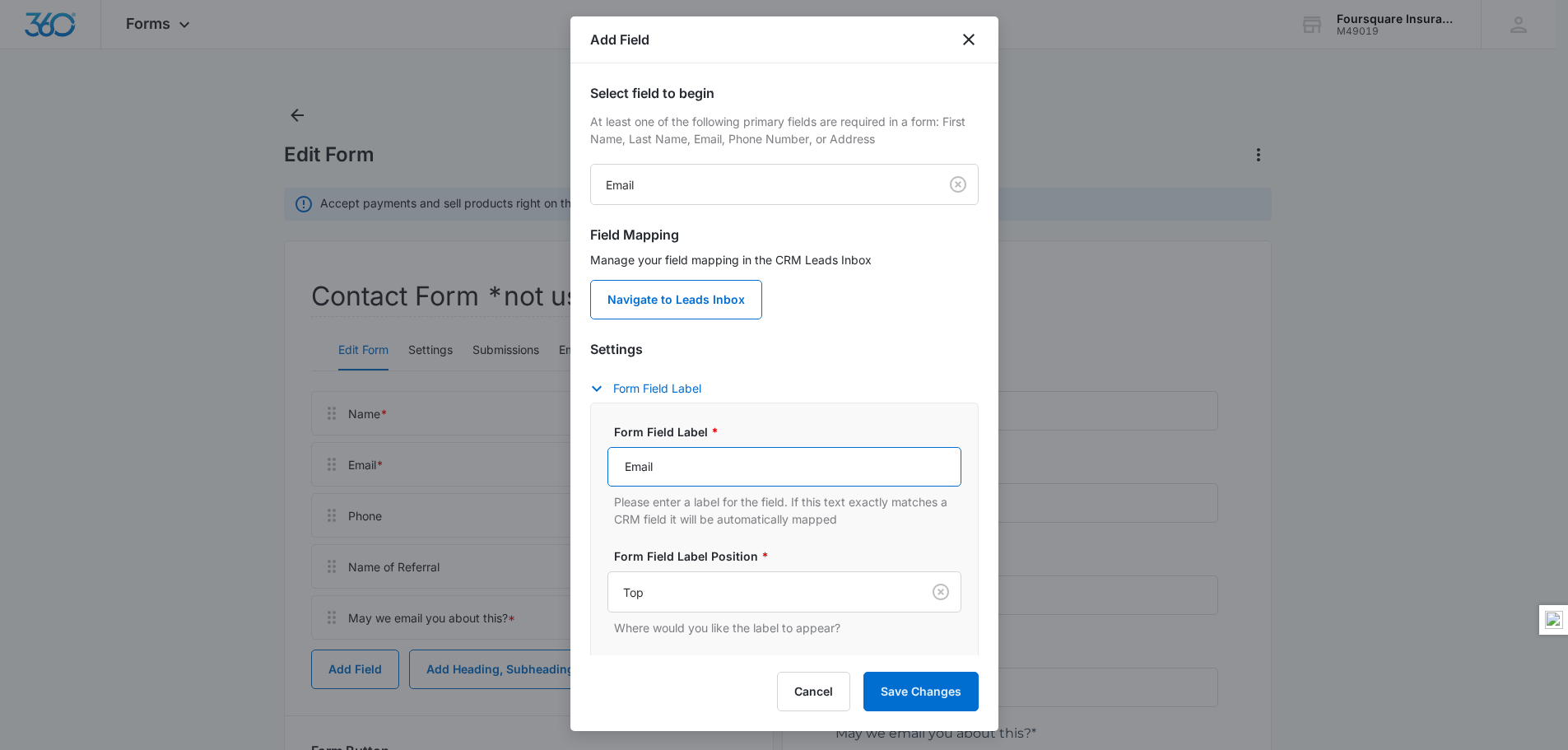
drag, startPoint x: 694, startPoint y: 470, endPoint x: 620, endPoint y: 471, distance: 74.0
click at [620, 471] on input "Email" at bounding box center [784, 467] width 354 height 39
type input "Referral's Email Address"
click at [941, 682] on button "Save Changes" at bounding box center [921, 691] width 116 height 39
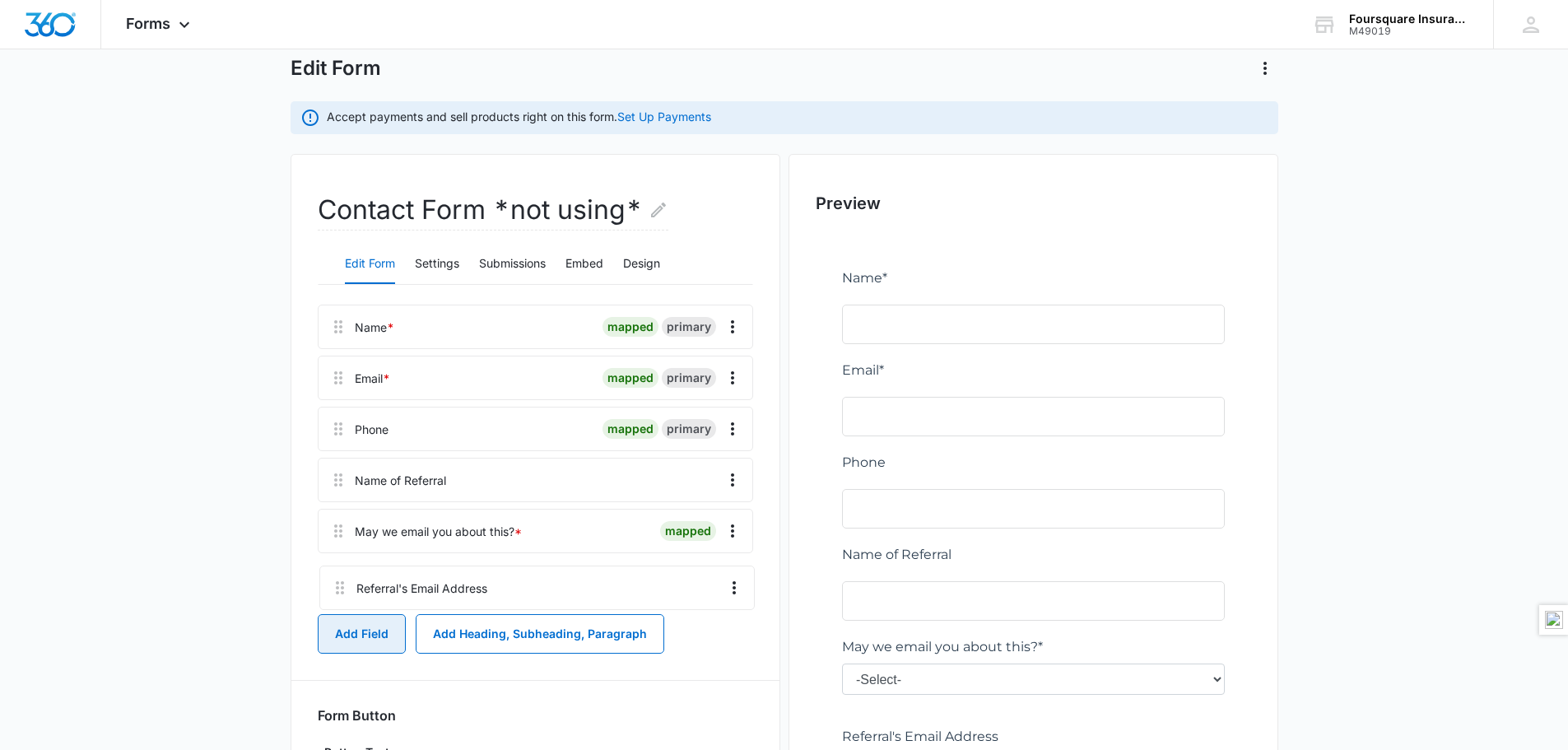
scroll to position [87, 0]
drag, startPoint x: 342, startPoint y: 591, endPoint x: 340, endPoint y: 515, distance: 76.0
click at [340, 515] on div "Name * mapped primary Email * mapped primary Phone mapped primary Name of Refer…" at bounding box center [535, 454] width 436 height 300
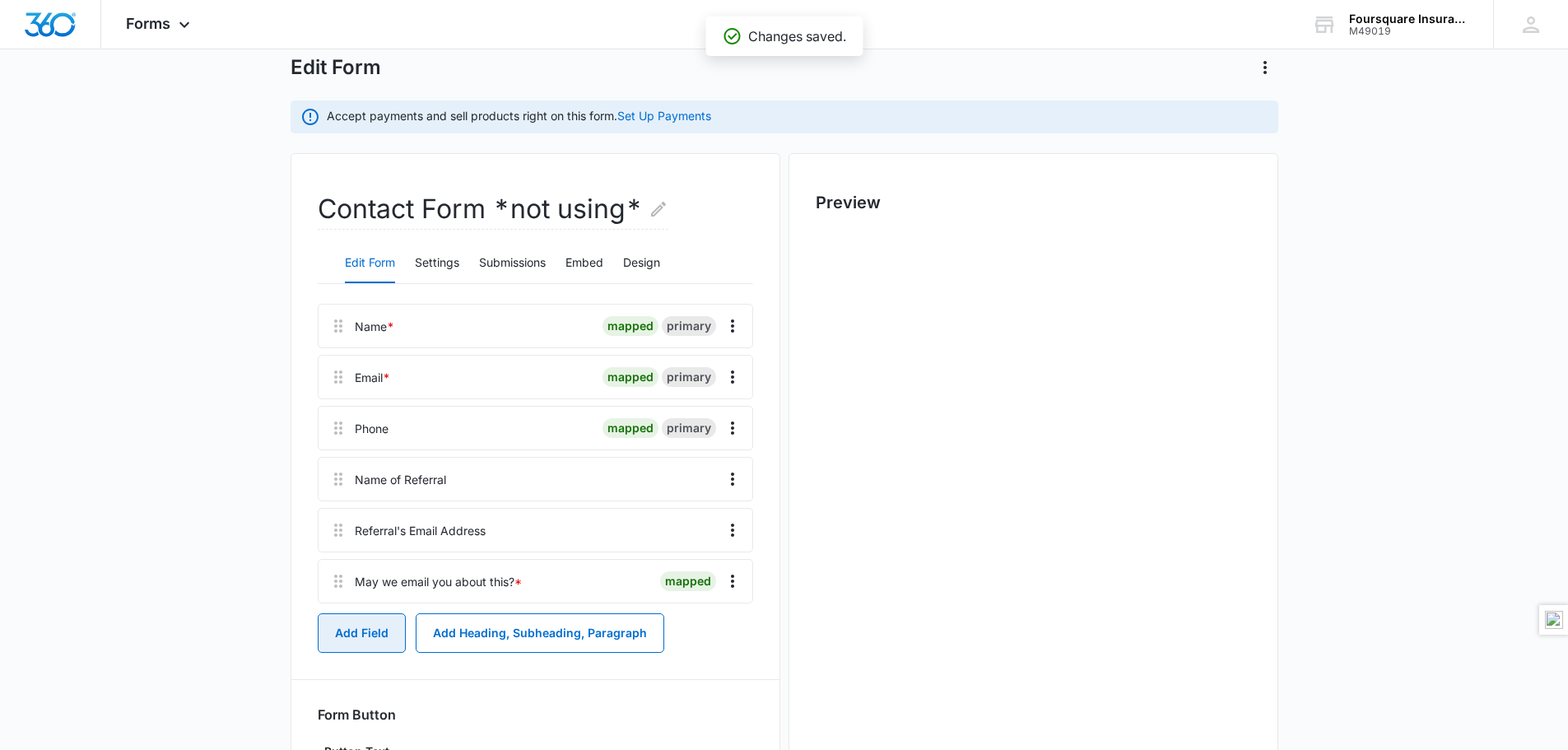
scroll to position [0, 0]
click at [1406, 511] on main "Edit Form Accept payments and sell products right on this form. Set Up Payments…" at bounding box center [784, 471] width 1568 height 912
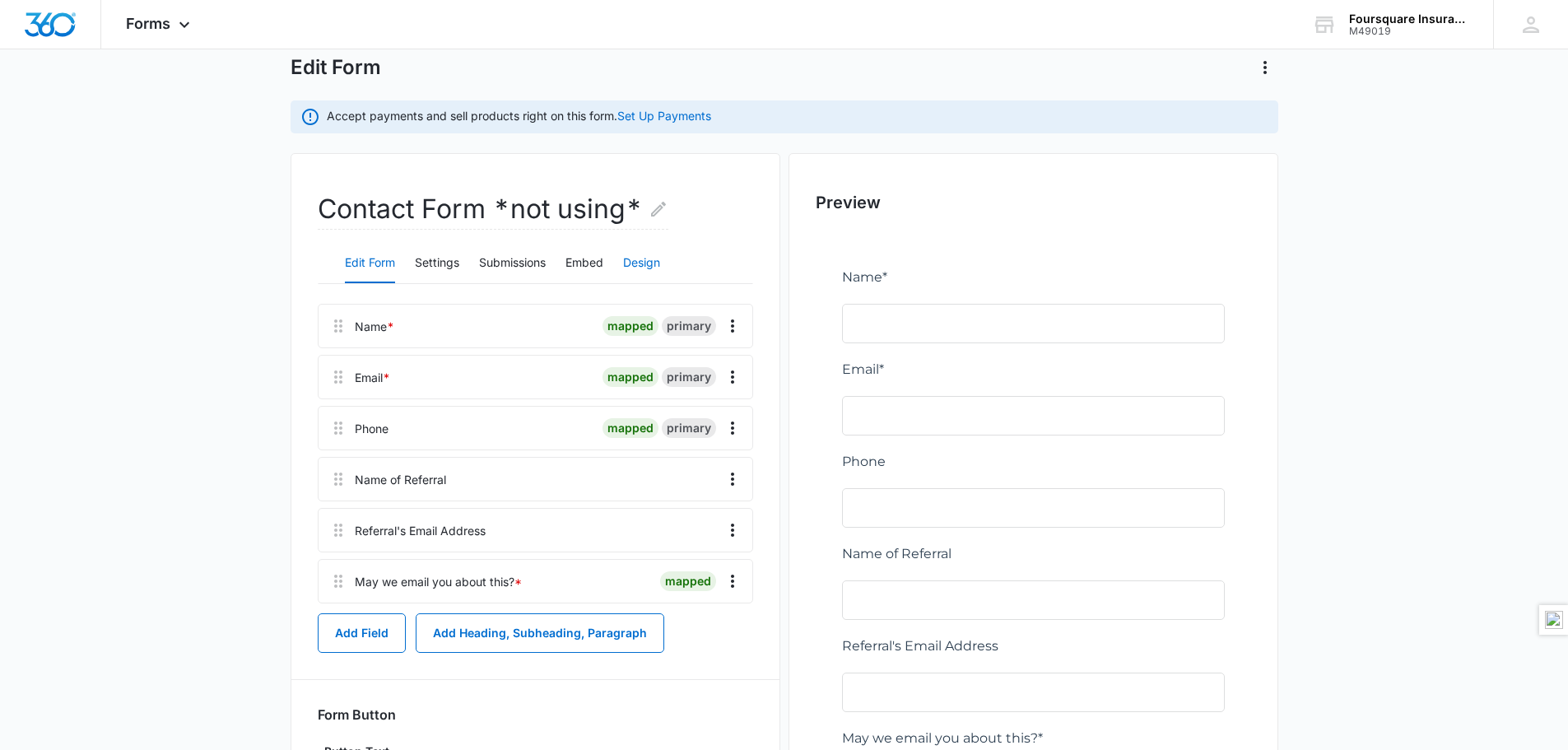
click at [659, 257] on button "Design" at bounding box center [642, 263] width 37 height 39
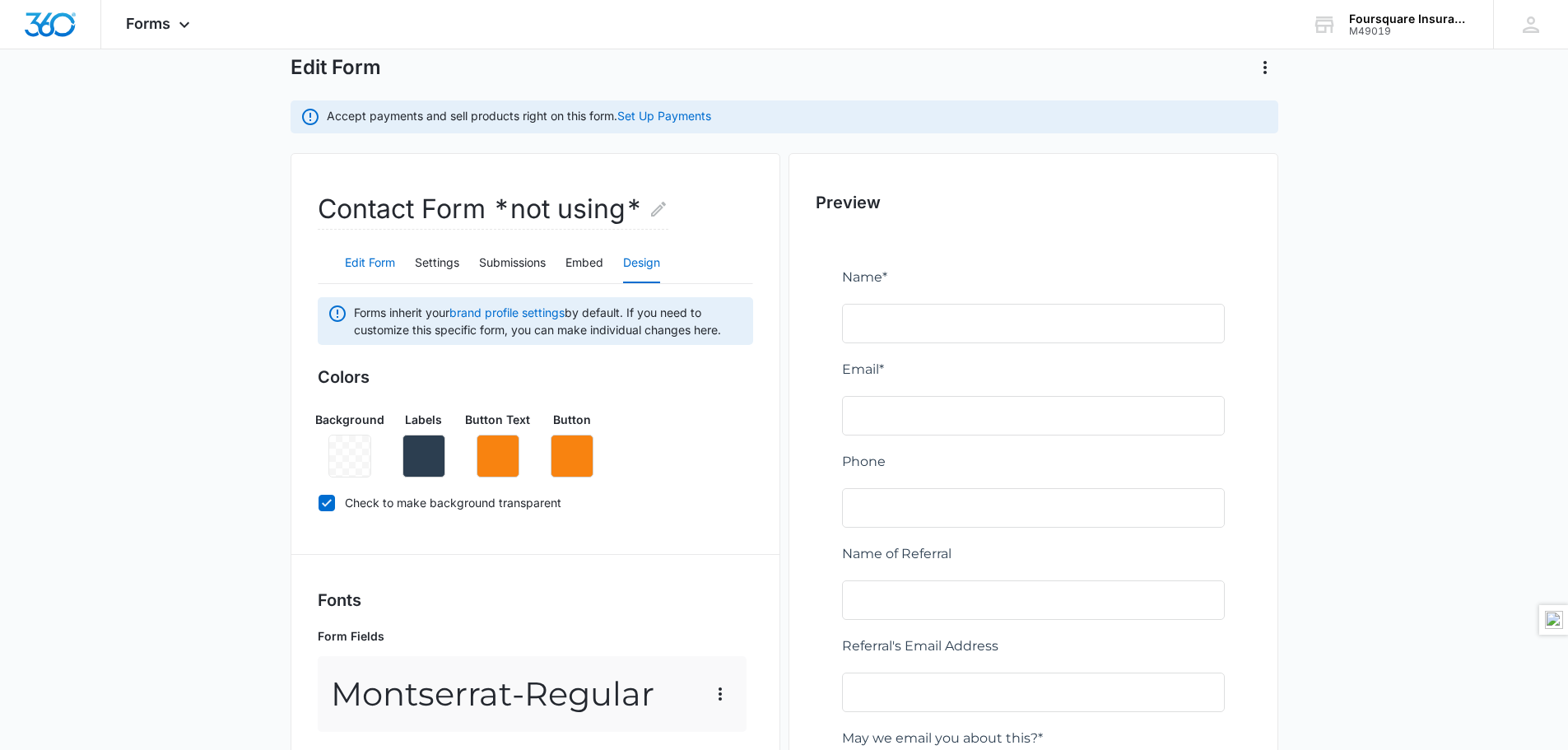
click at [367, 258] on button "Edit Form" at bounding box center [370, 263] width 50 height 39
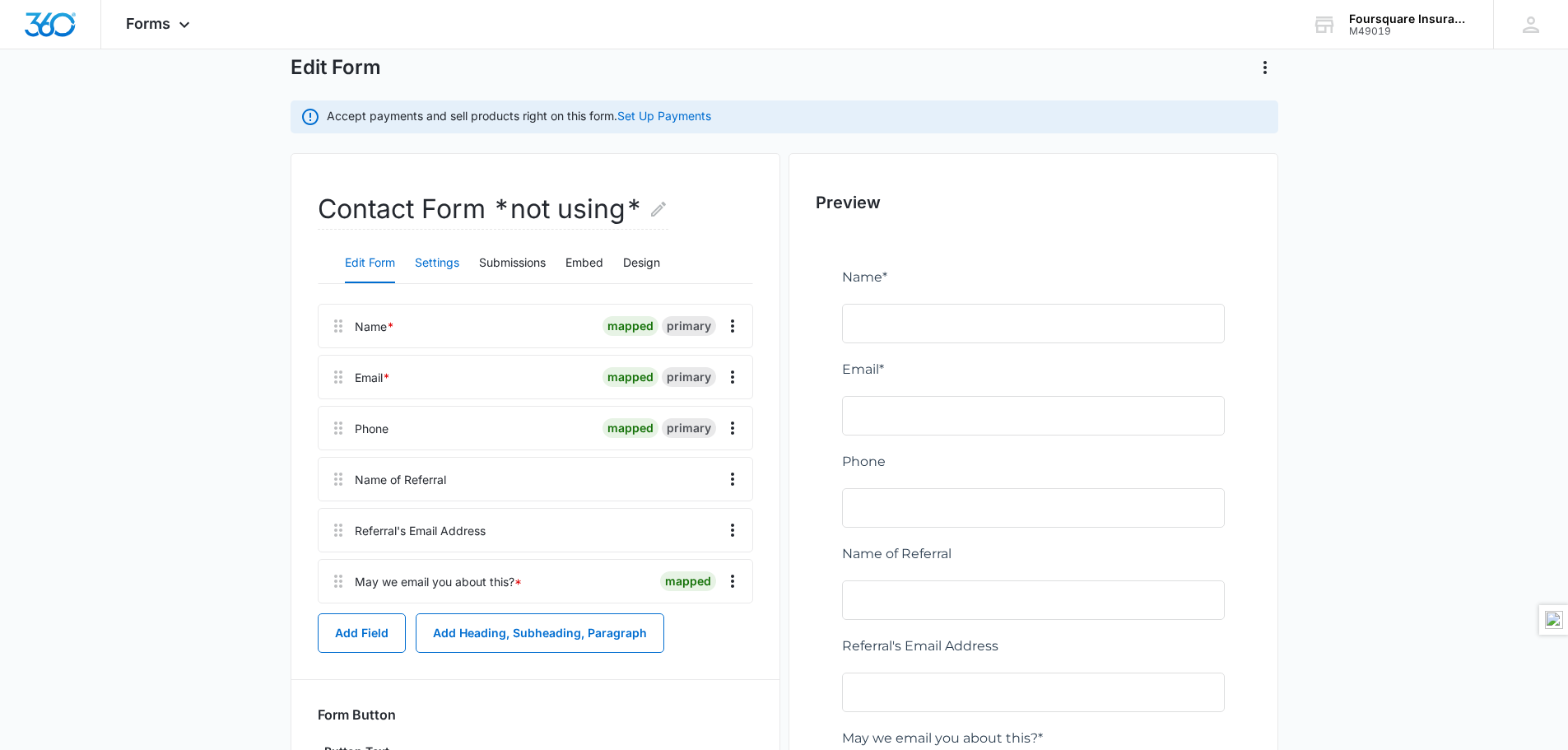
click at [441, 259] on button "Settings" at bounding box center [436, 263] width 44 height 39
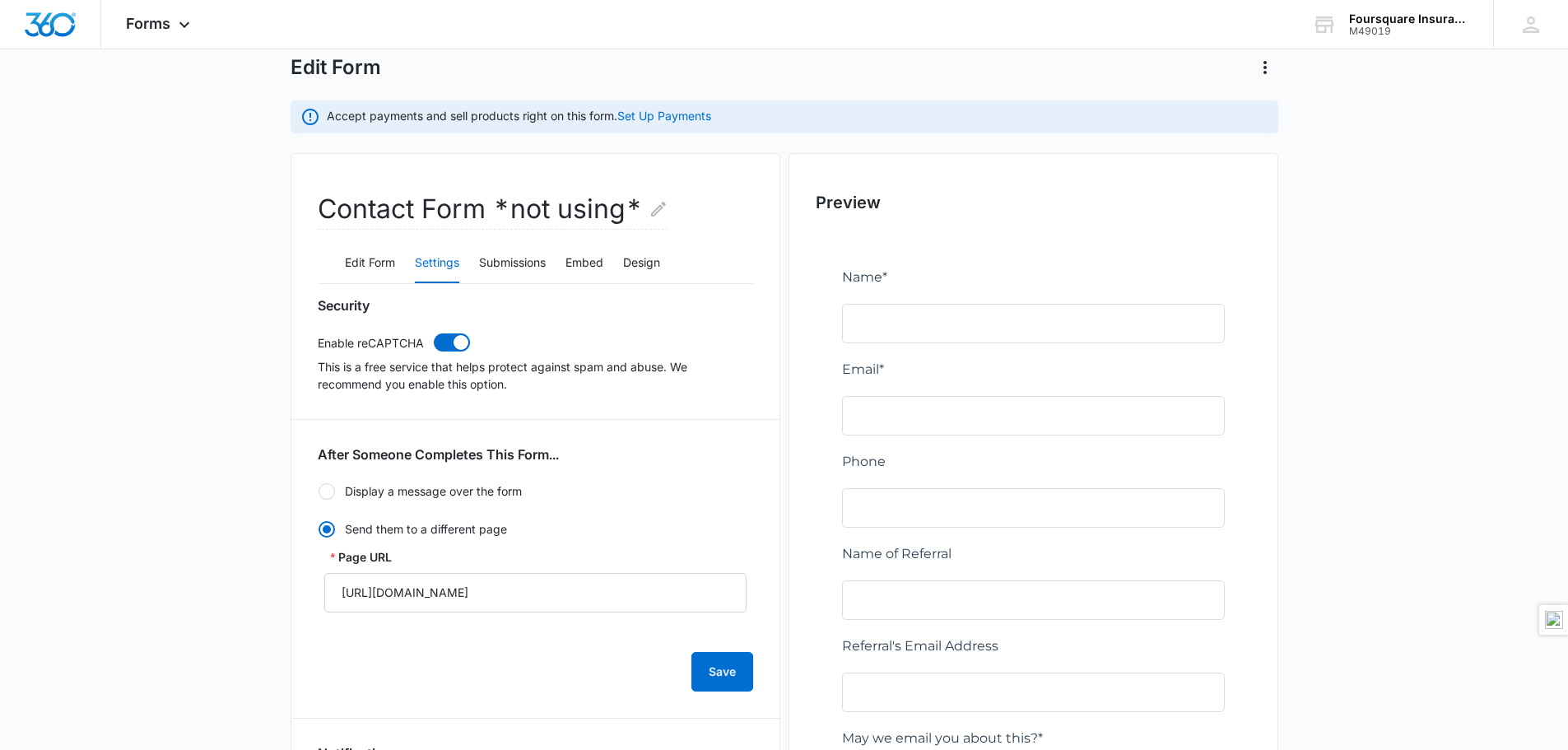
click at [321, 492] on div at bounding box center [327, 492] width 17 height 17
click at [318, 492] on input "Display a message over the form" at bounding box center [317, 492] width 1 height 1
radio input "true"
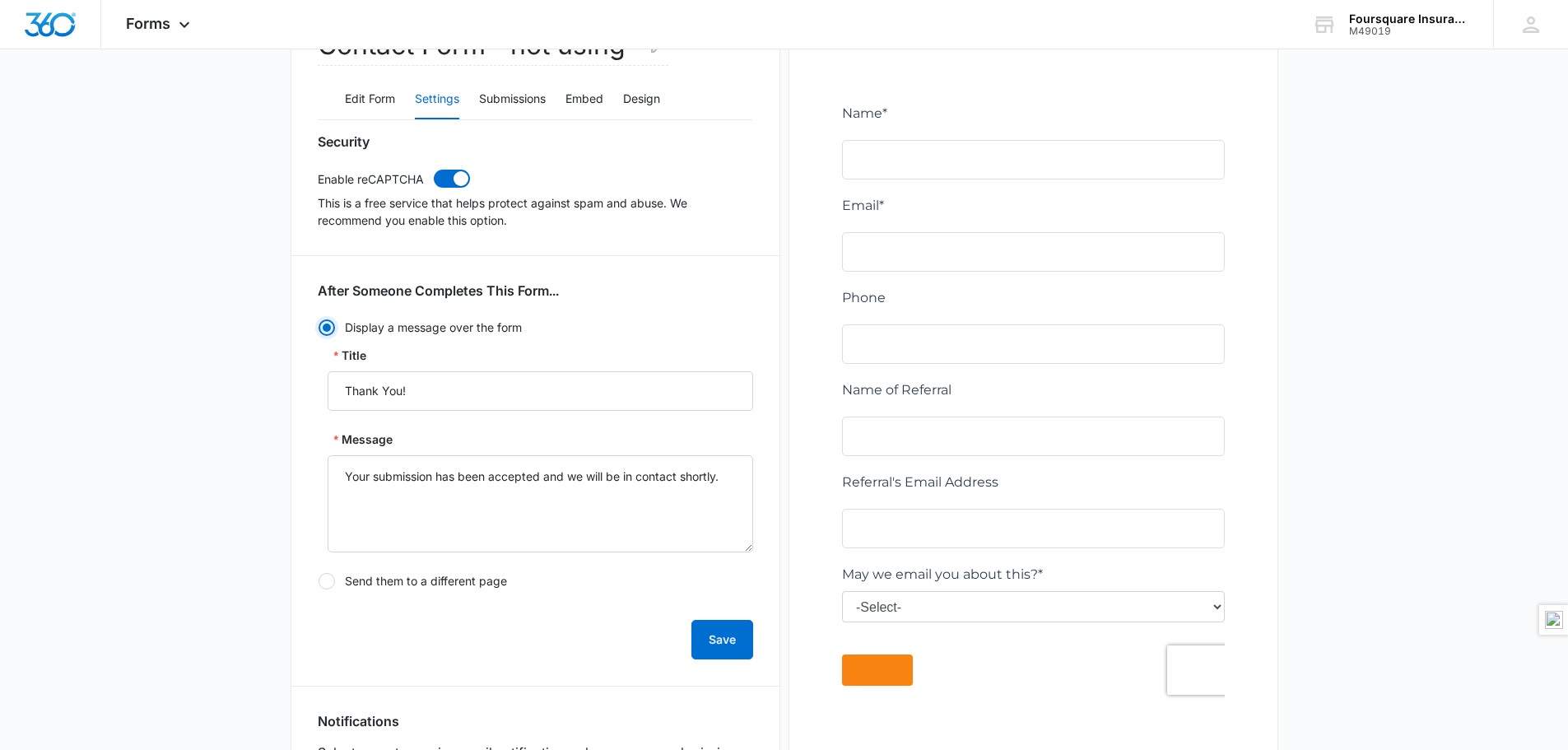
scroll to position [252, 0]
drag, startPoint x: 742, startPoint y: 477, endPoint x: 334, endPoint y: 475, distance: 408.0
click at [334, 475] on textarea "Your submission has been accepted and we will be in contact shortly." at bounding box center [540, 503] width 426 height 97
type textarea "Thank you for your referral! Once we have verified that this is a valid email a…"
click at [718, 639] on button "Save" at bounding box center [722, 639] width 62 height 39
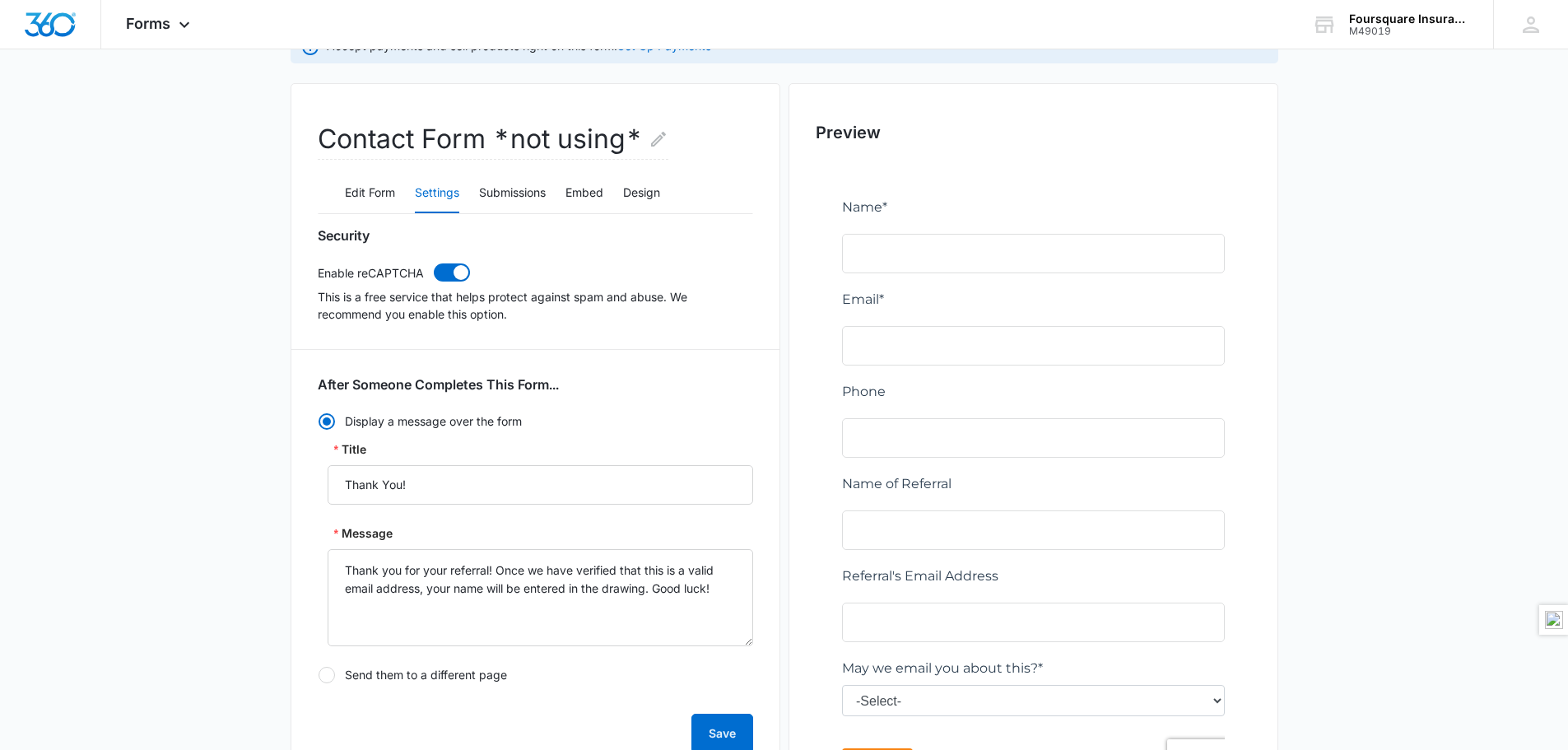
scroll to position [5, 0]
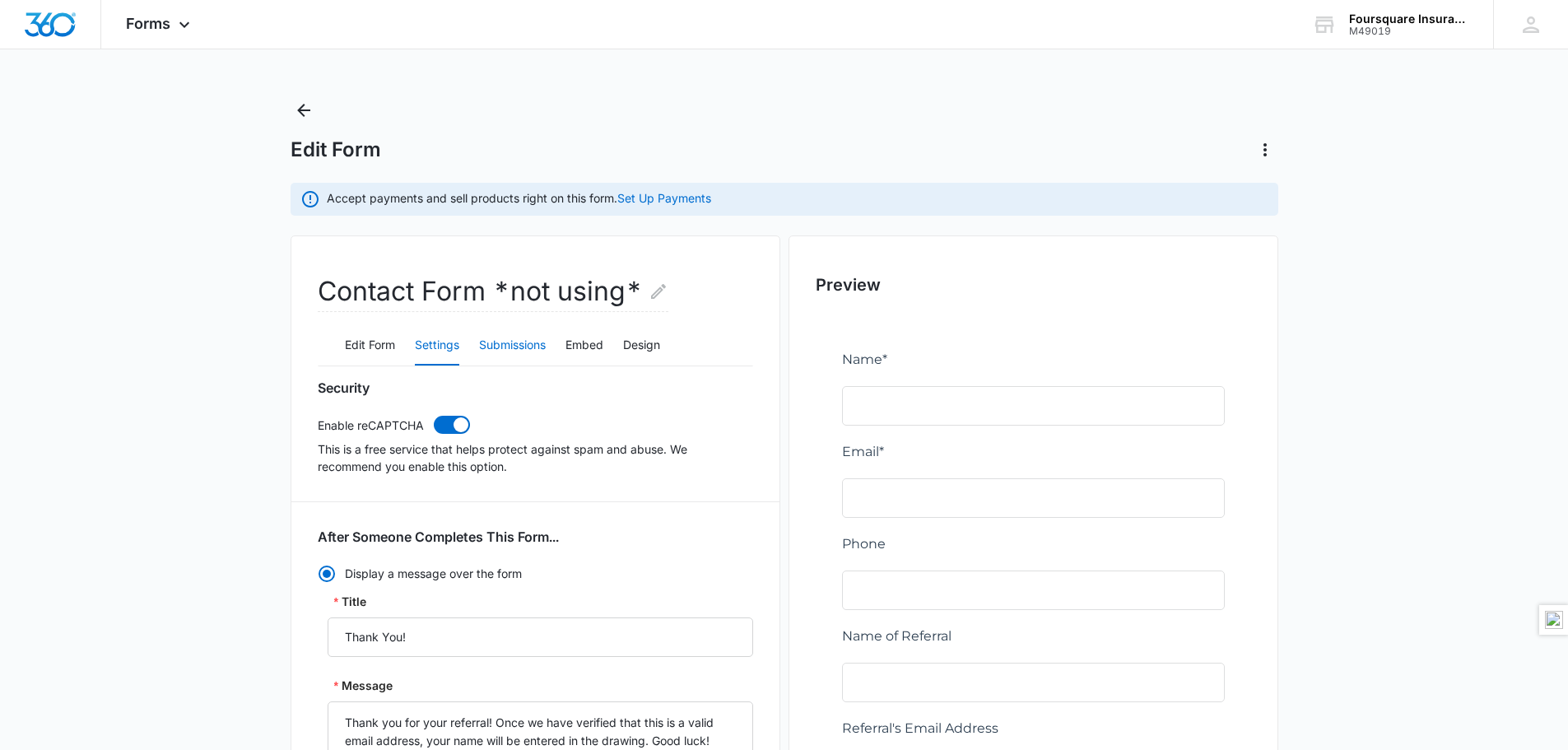
click at [515, 349] on button "Submissions" at bounding box center [513, 345] width 67 height 39
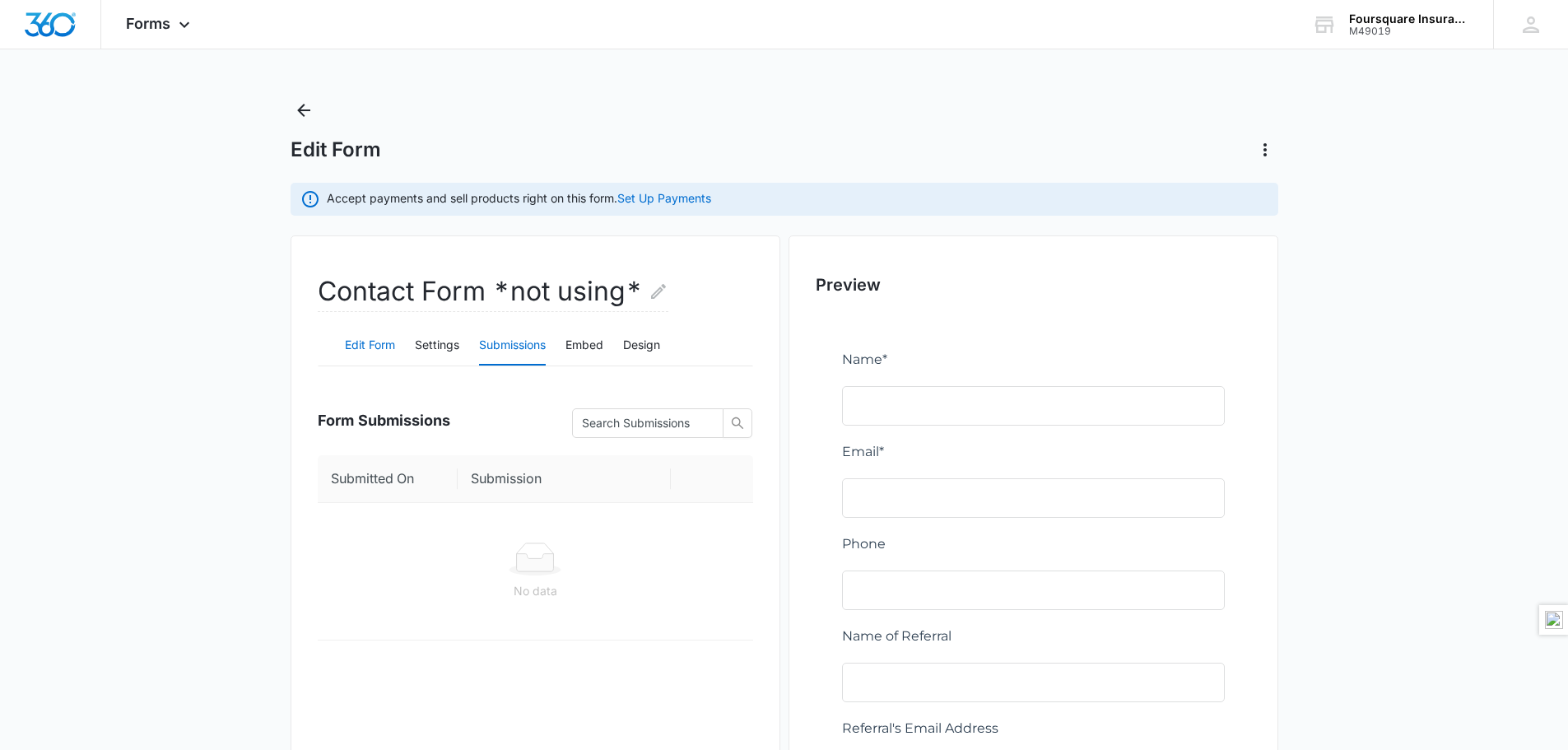
click at [375, 346] on button "Edit Form" at bounding box center [370, 345] width 50 height 39
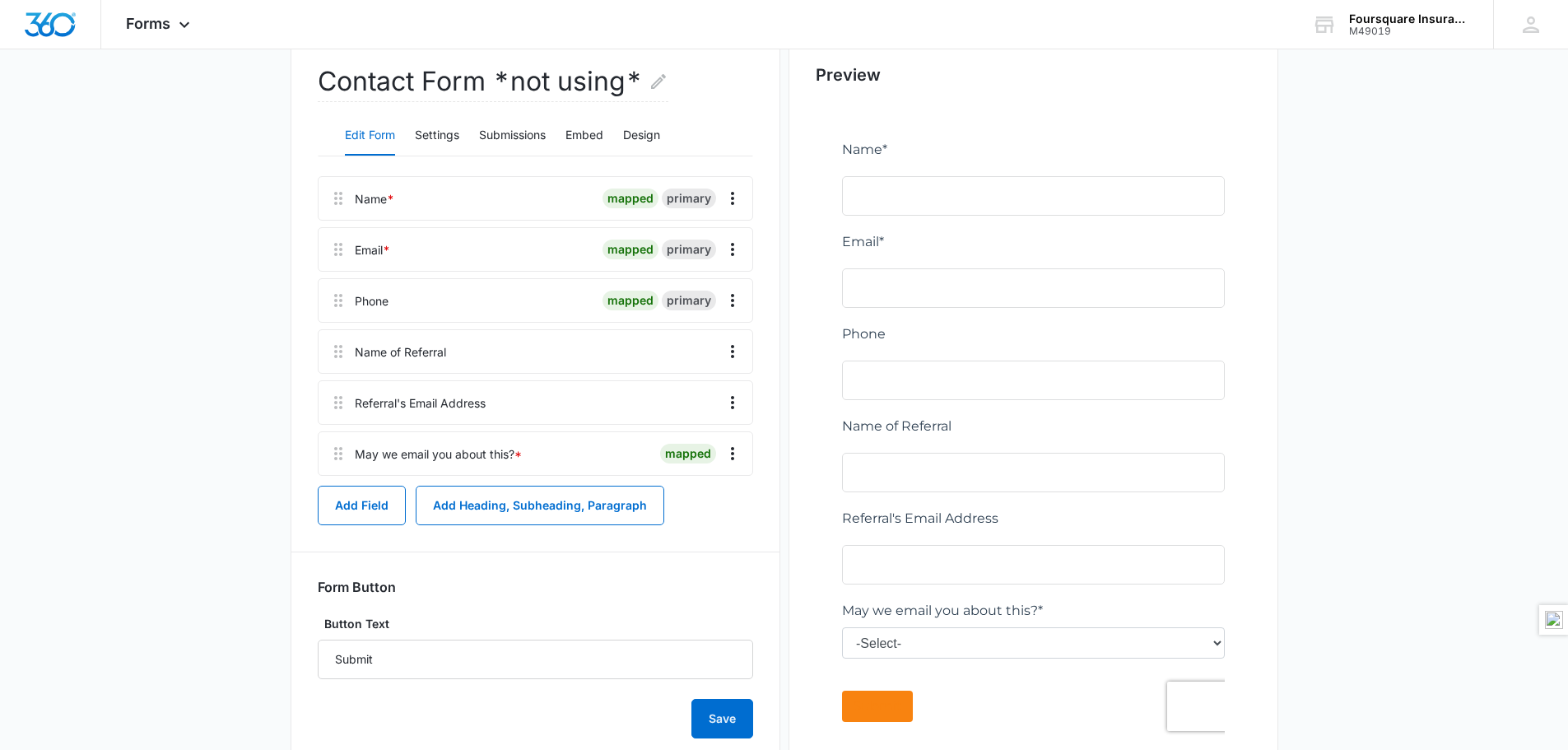
scroll to position [298, 0]
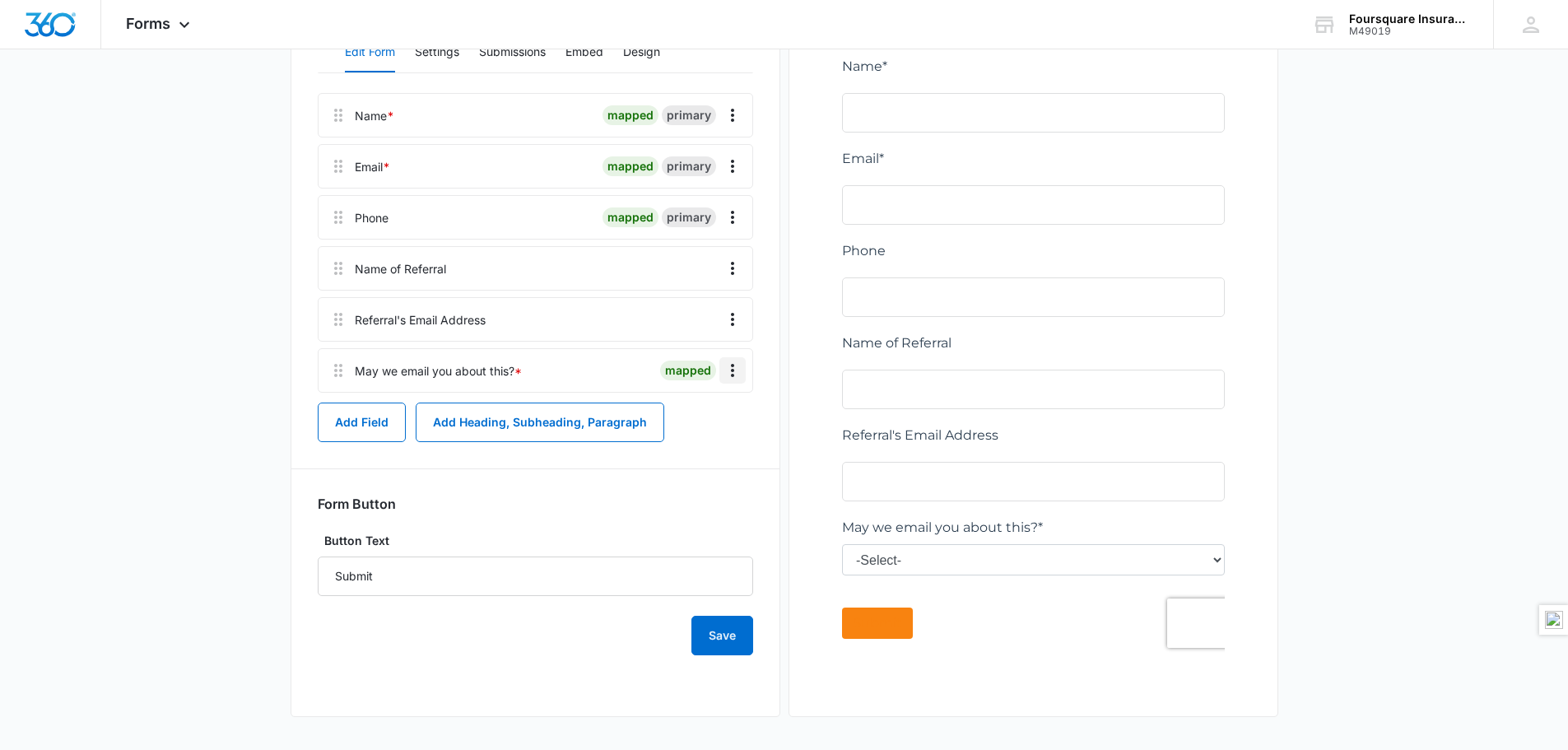
click at [728, 366] on icon "Overflow Menu" at bounding box center [733, 370] width 20 height 20
click at [696, 448] on button "Delete" at bounding box center [698, 441] width 94 height 24
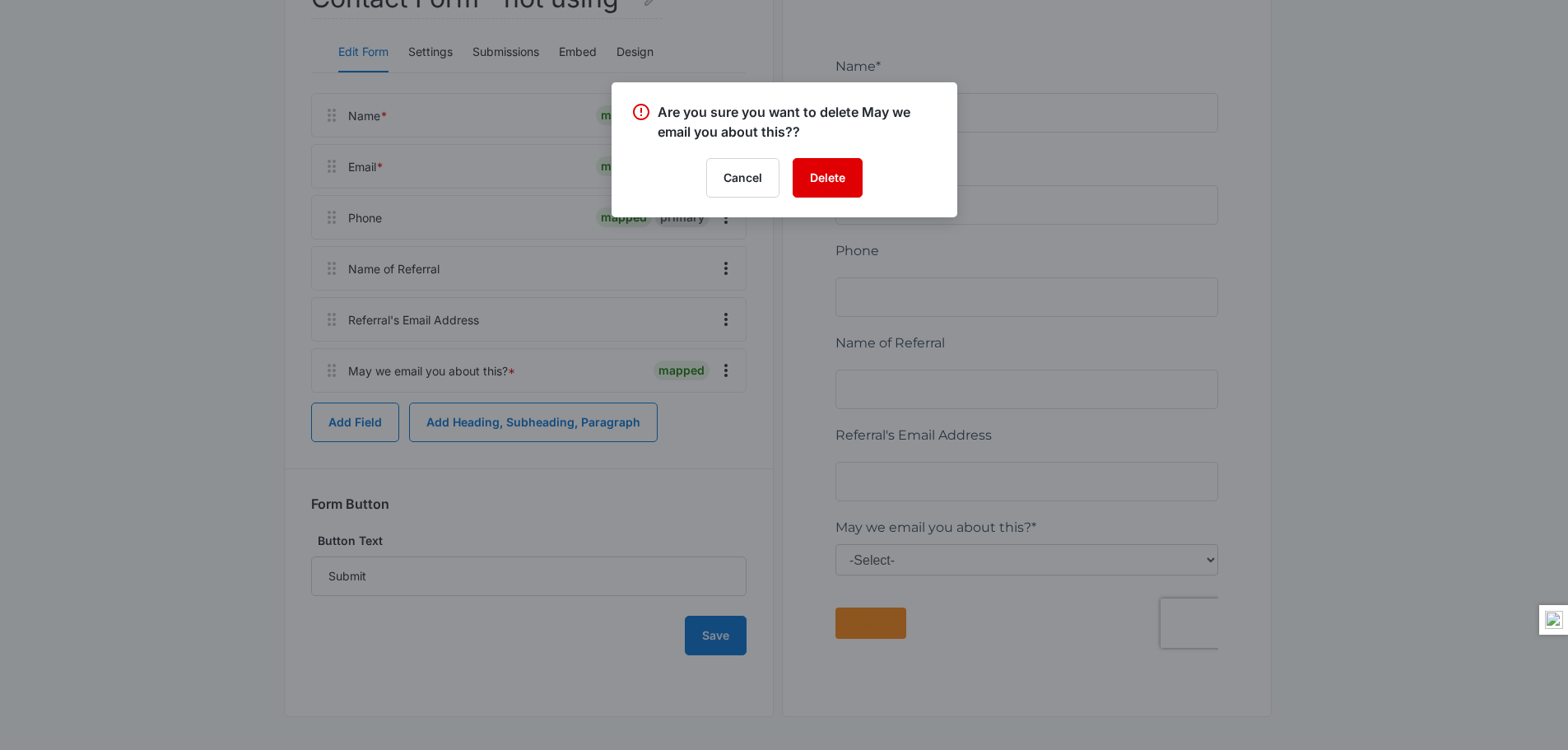
click at [823, 171] on button "Delete" at bounding box center [828, 178] width 70 height 39
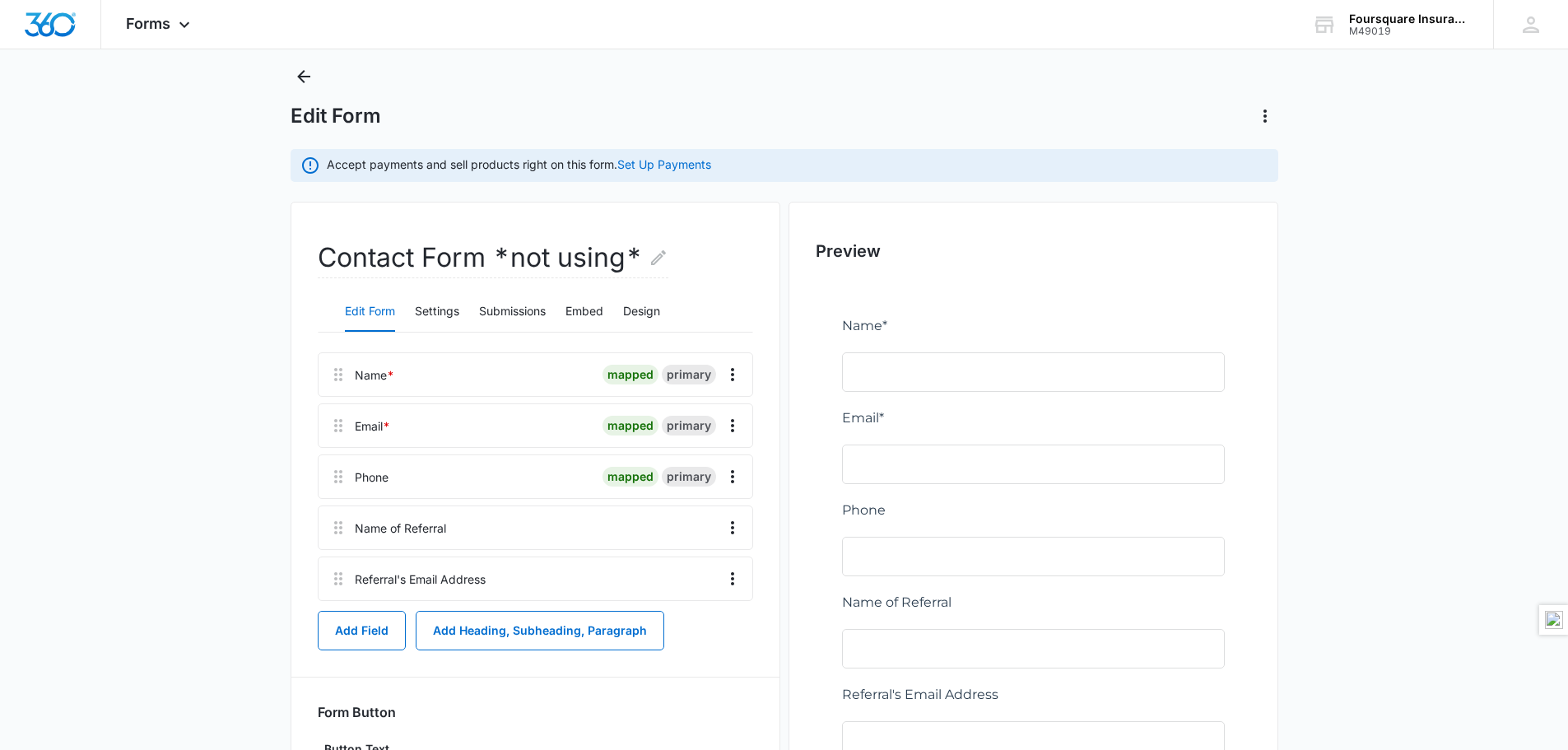
scroll to position [0, 0]
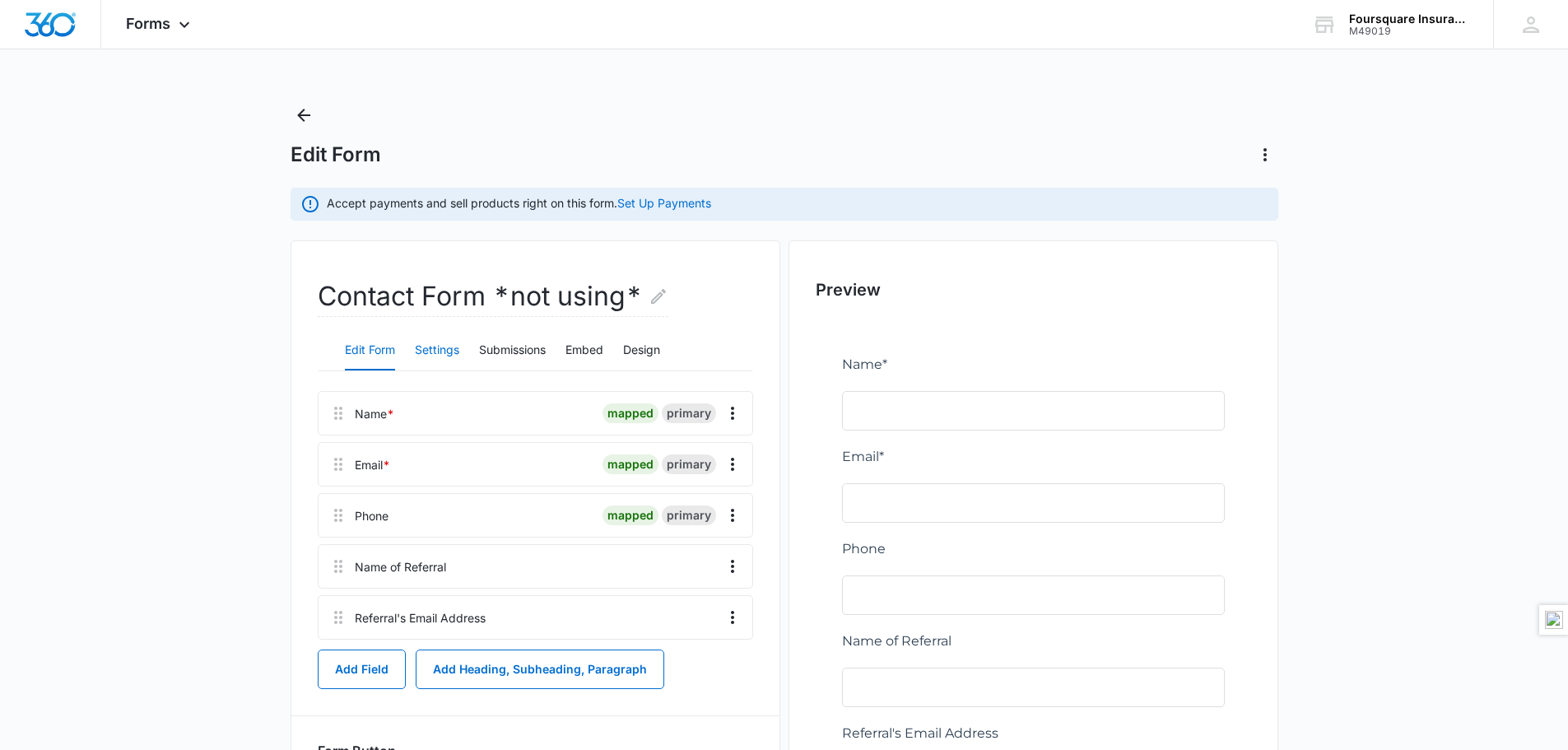
click at [439, 354] on button "Settings" at bounding box center [436, 350] width 44 height 39
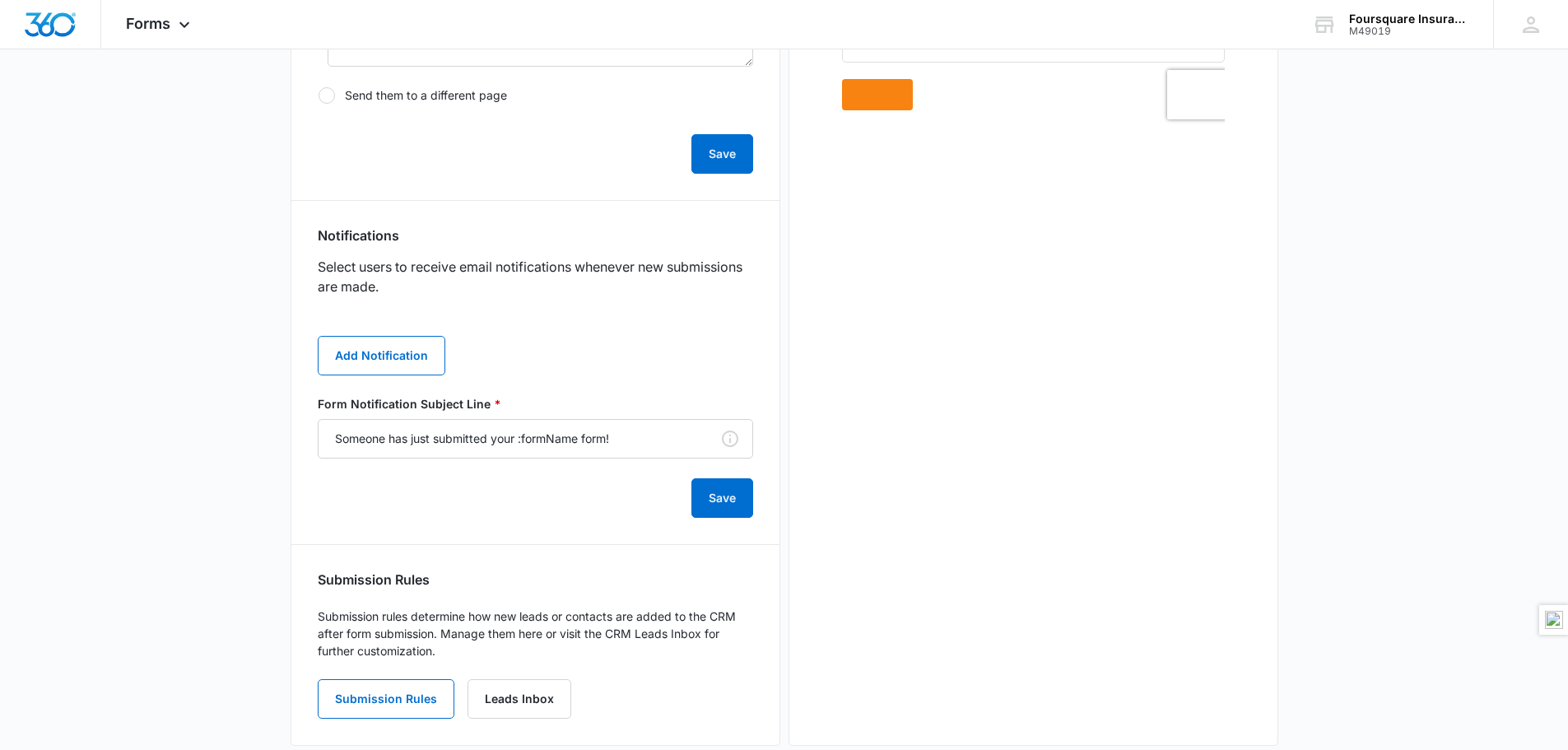
scroll to position [766, 0]
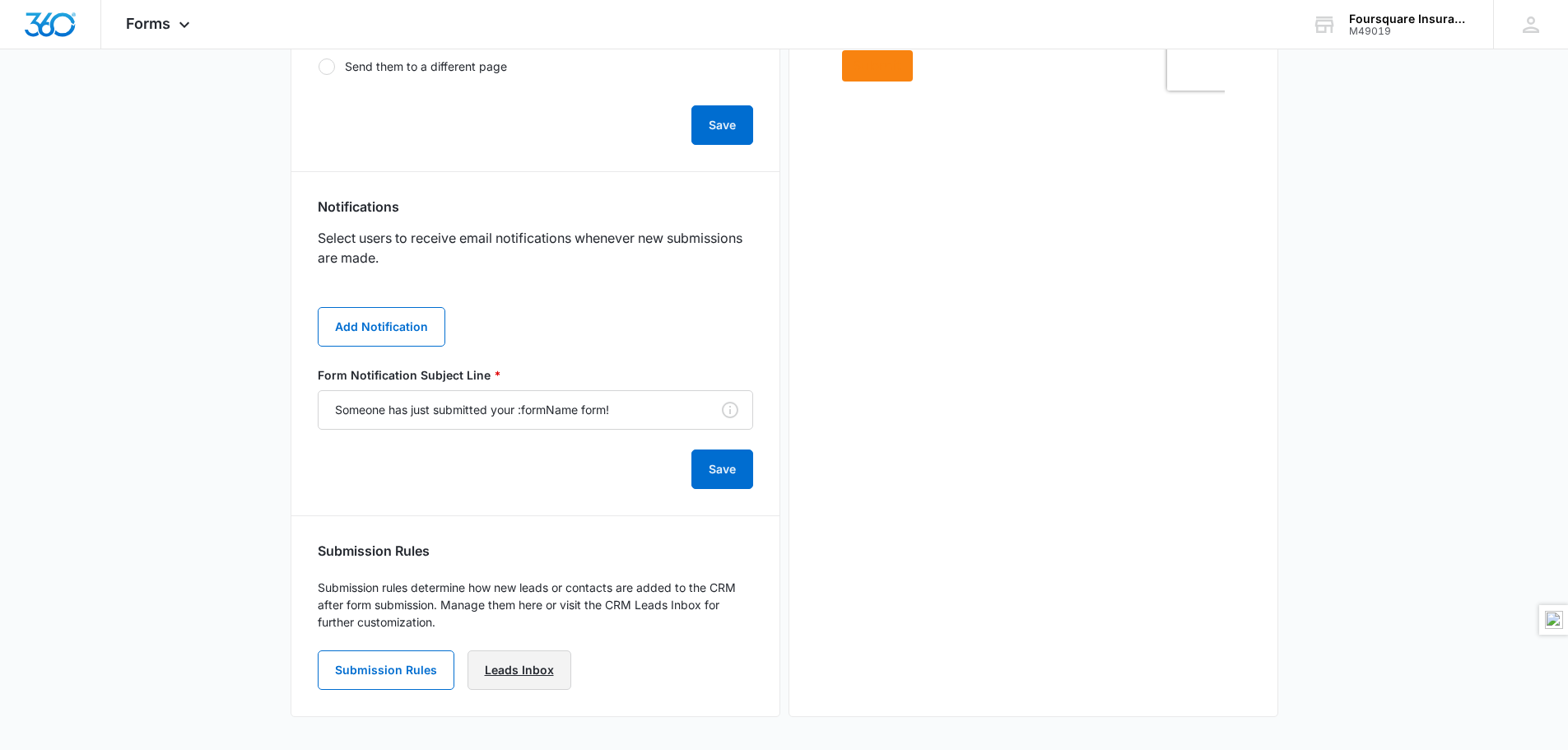
click at [546, 677] on link "Leads Inbox" at bounding box center [519, 670] width 104 height 39
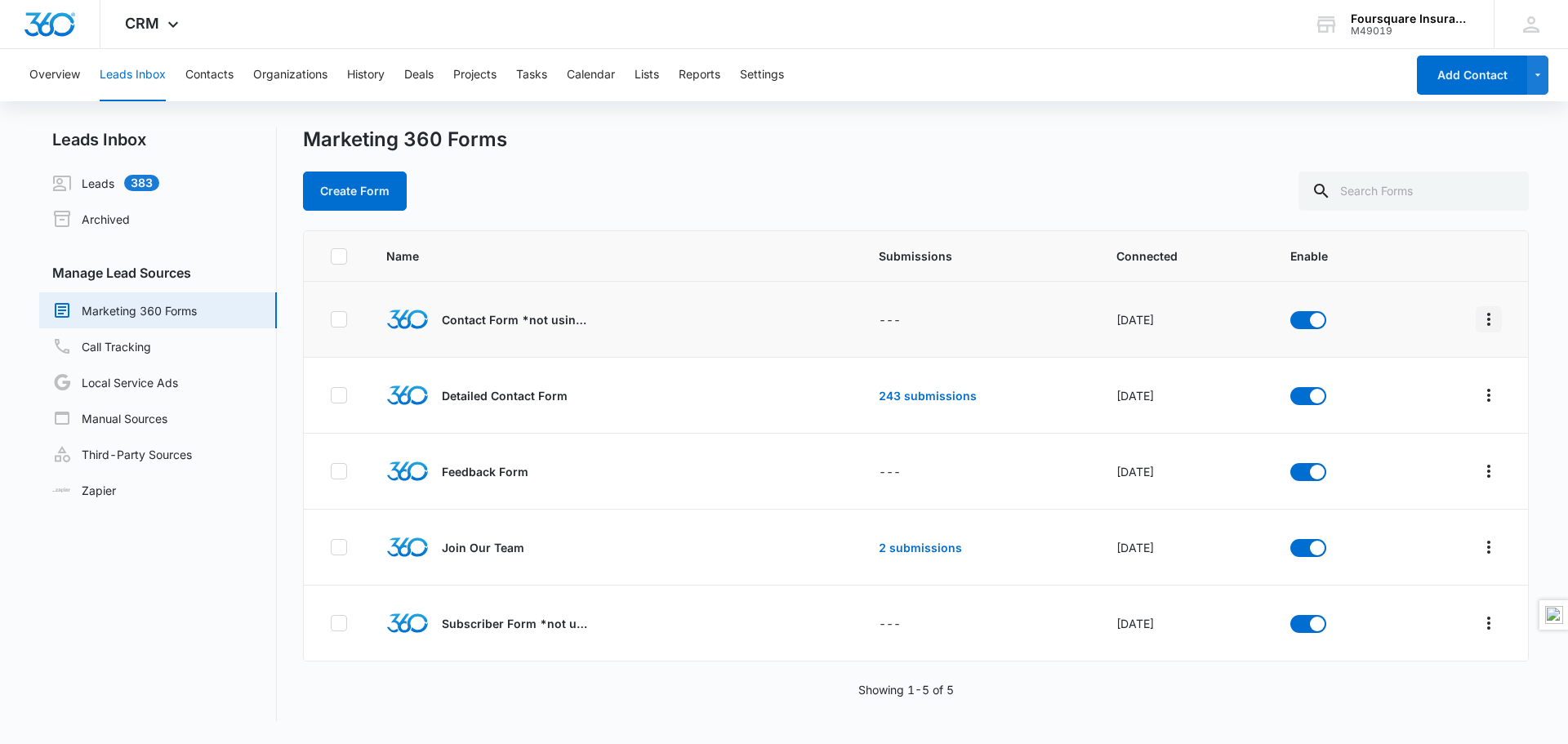
click at [1480, 325] on icon "Overflow Menu" at bounding box center [1488, 319] width 20 height 20
click at [1478, 327] on icon "Overflow Menu" at bounding box center [1488, 319] width 20 height 20
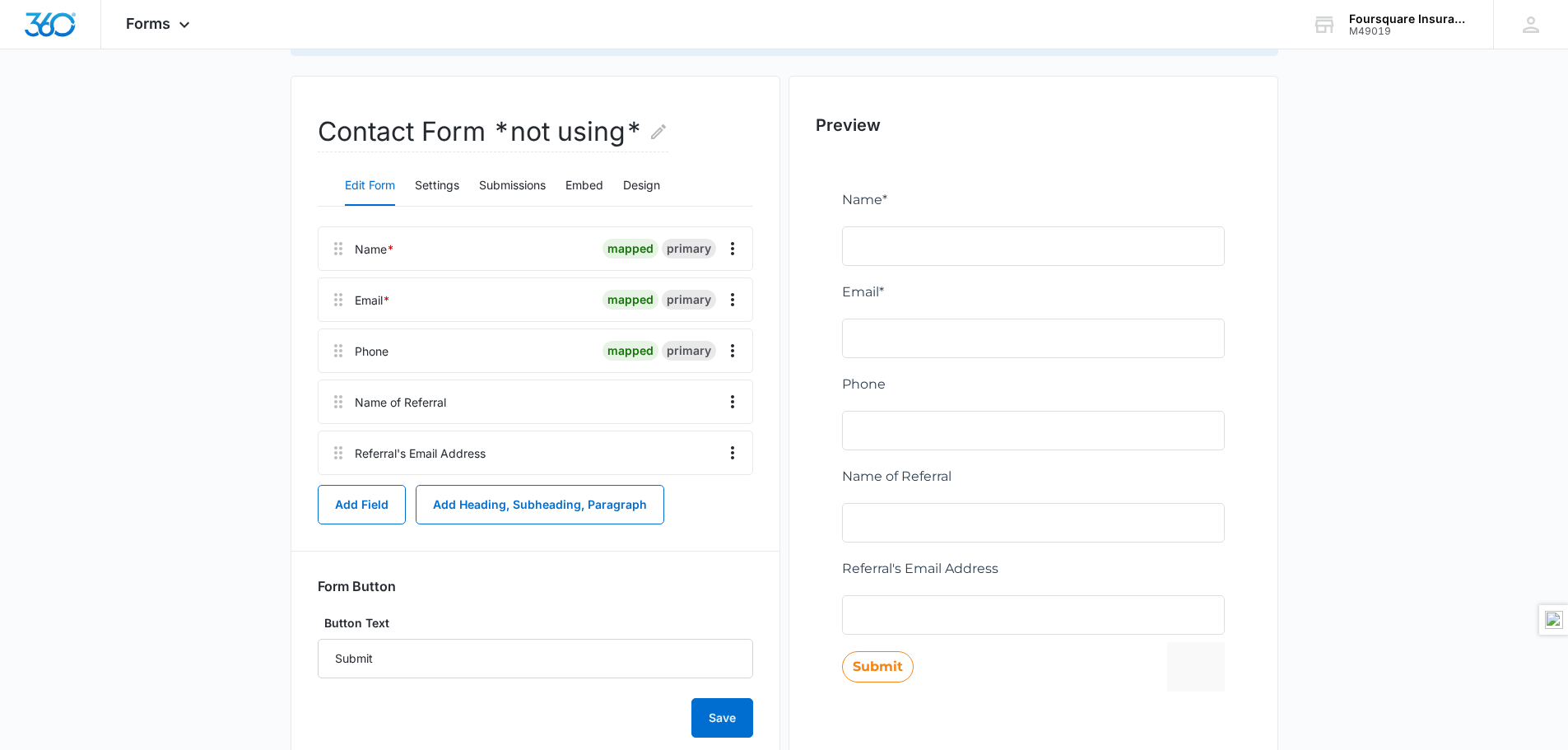
scroll to position [213, 0]
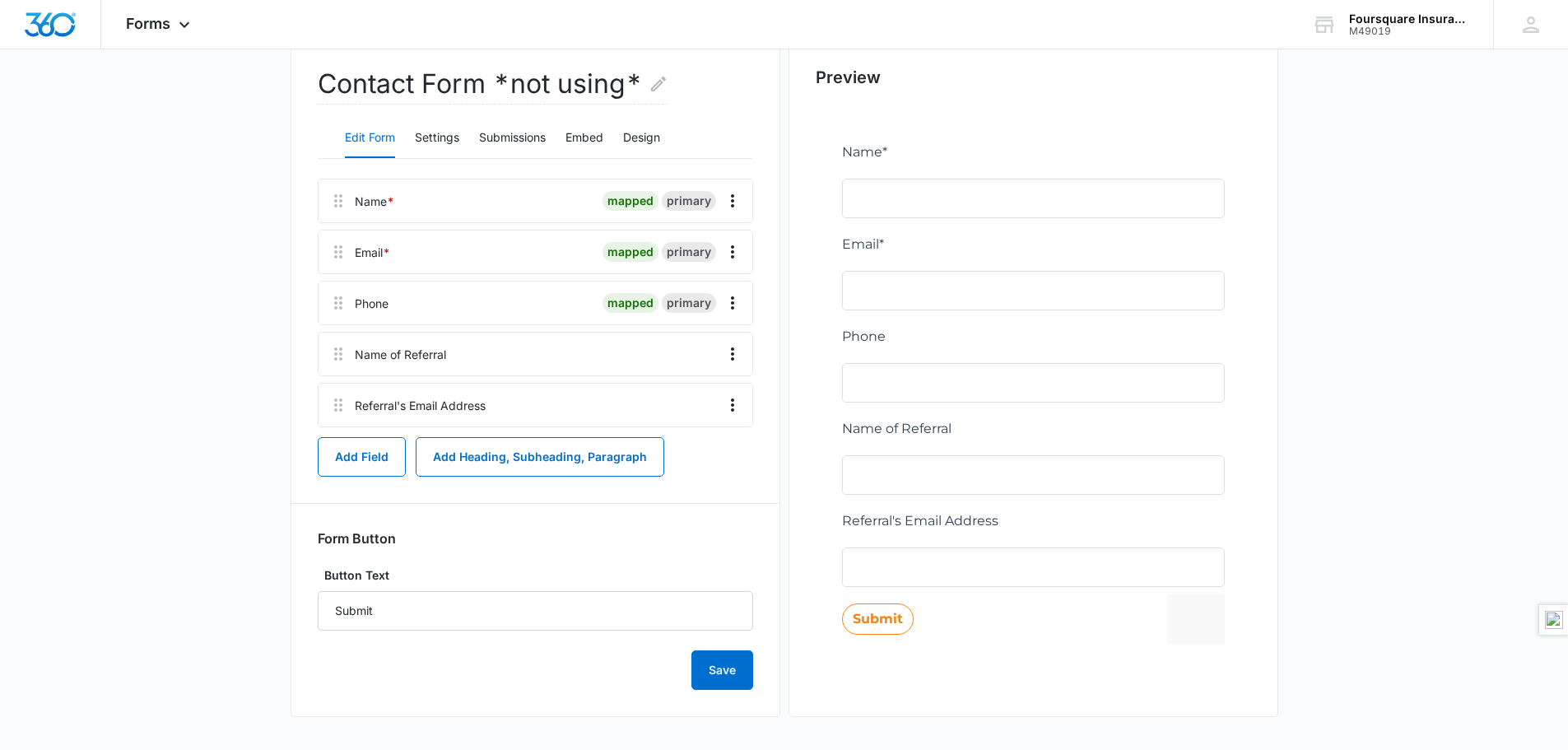
click at [419, 199] on div at bounding box center [498, 200] width 195 height 43
click at [519, 213] on div at bounding box center [498, 200] width 195 height 43
click at [333, 200] on icon at bounding box center [338, 201] width 20 height 20
click at [431, 200] on div at bounding box center [498, 200] width 195 height 43
click at [737, 198] on icon "Overflow Menu" at bounding box center [733, 201] width 20 height 20
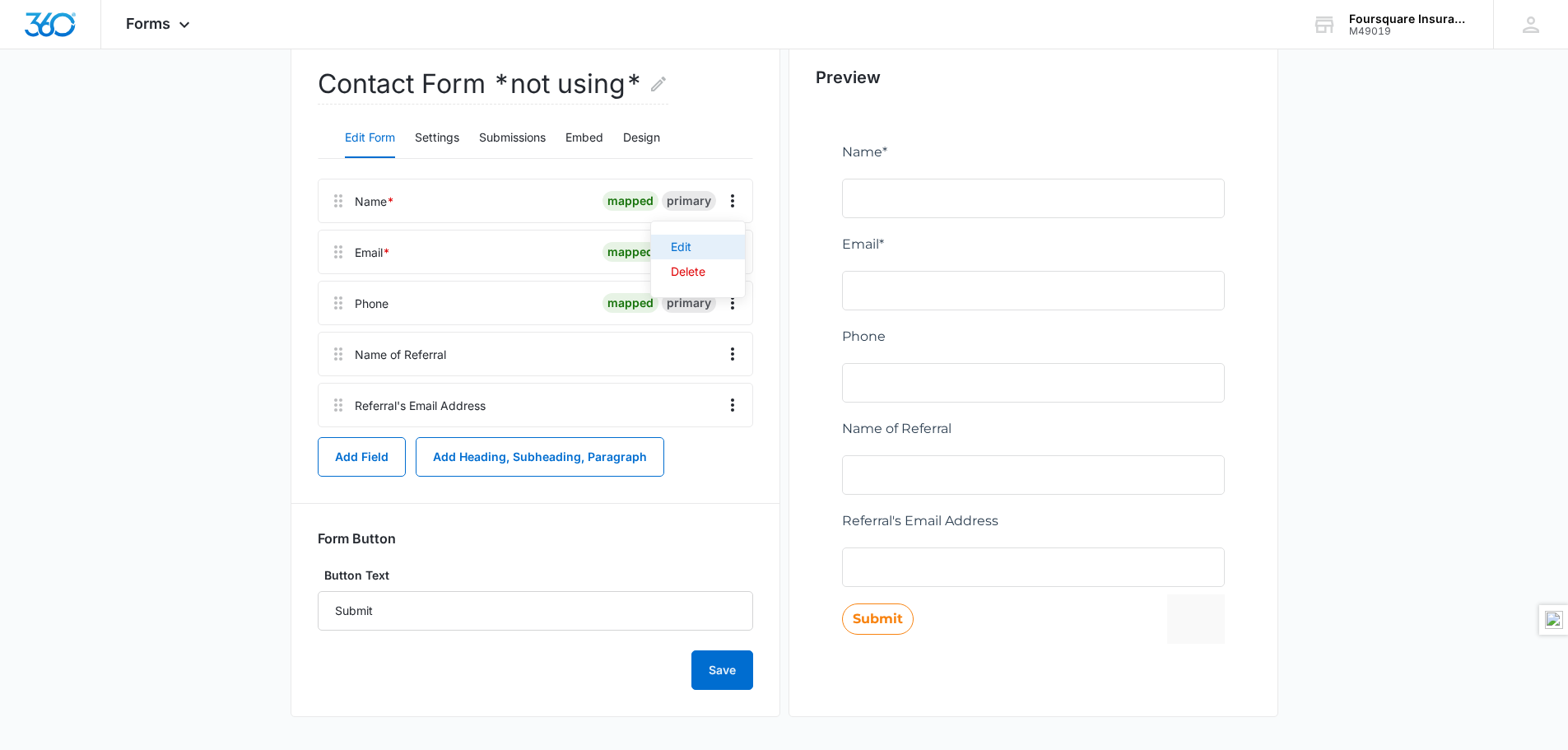
click at [681, 241] on div "Edit" at bounding box center [688, 247] width 34 height 12
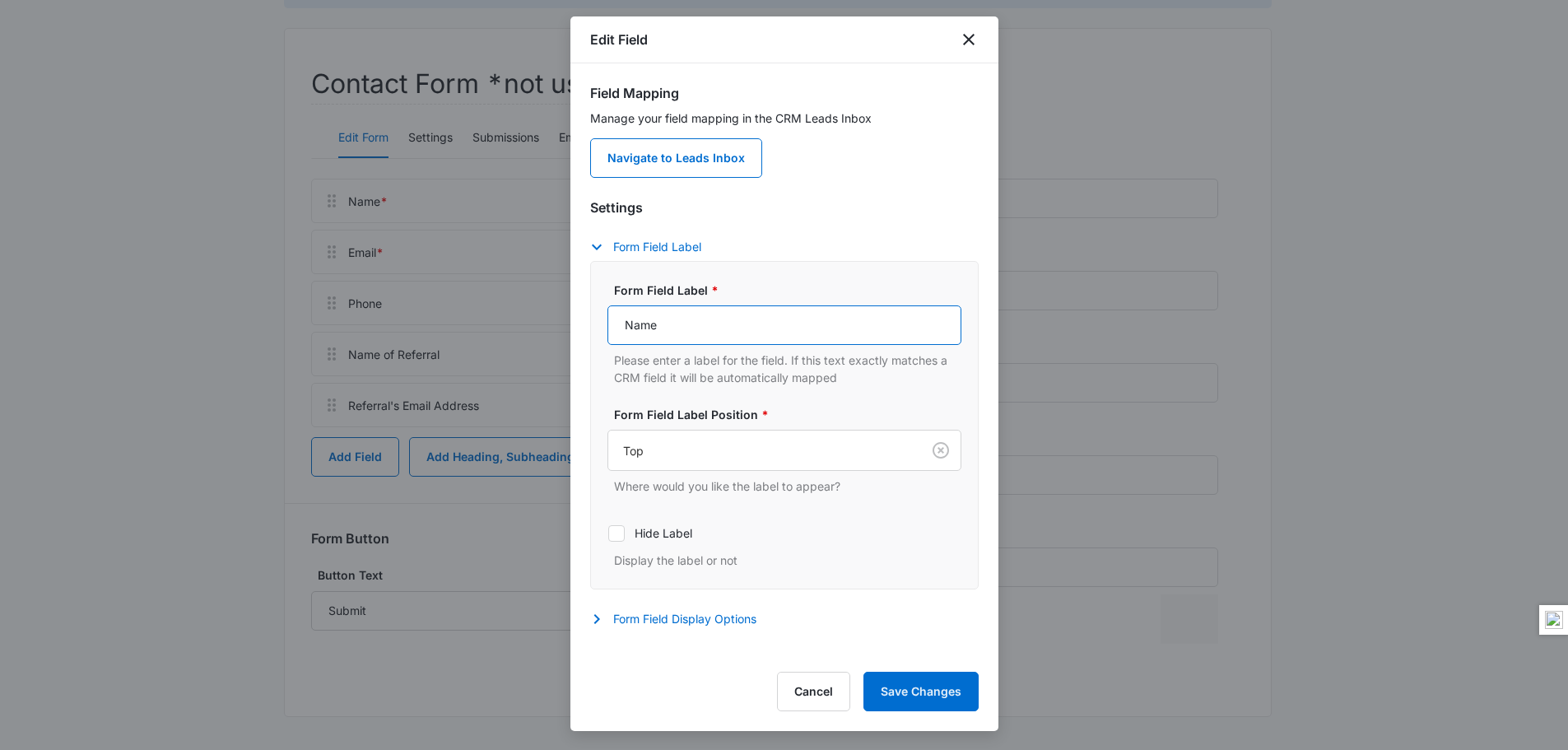
drag, startPoint x: 684, startPoint y: 326, endPoint x: 602, endPoint y: 317, distance: 82.5
click at [602, 317] on div "Form Field Label * Name Please enter a label for the field. If this text exactl…" at bounding box center [785, 425] width 389 height 328
type input "Your Name"
click at [907, 691] on button "Save Changes" at bounding box center [921, 691] width 116 height 39
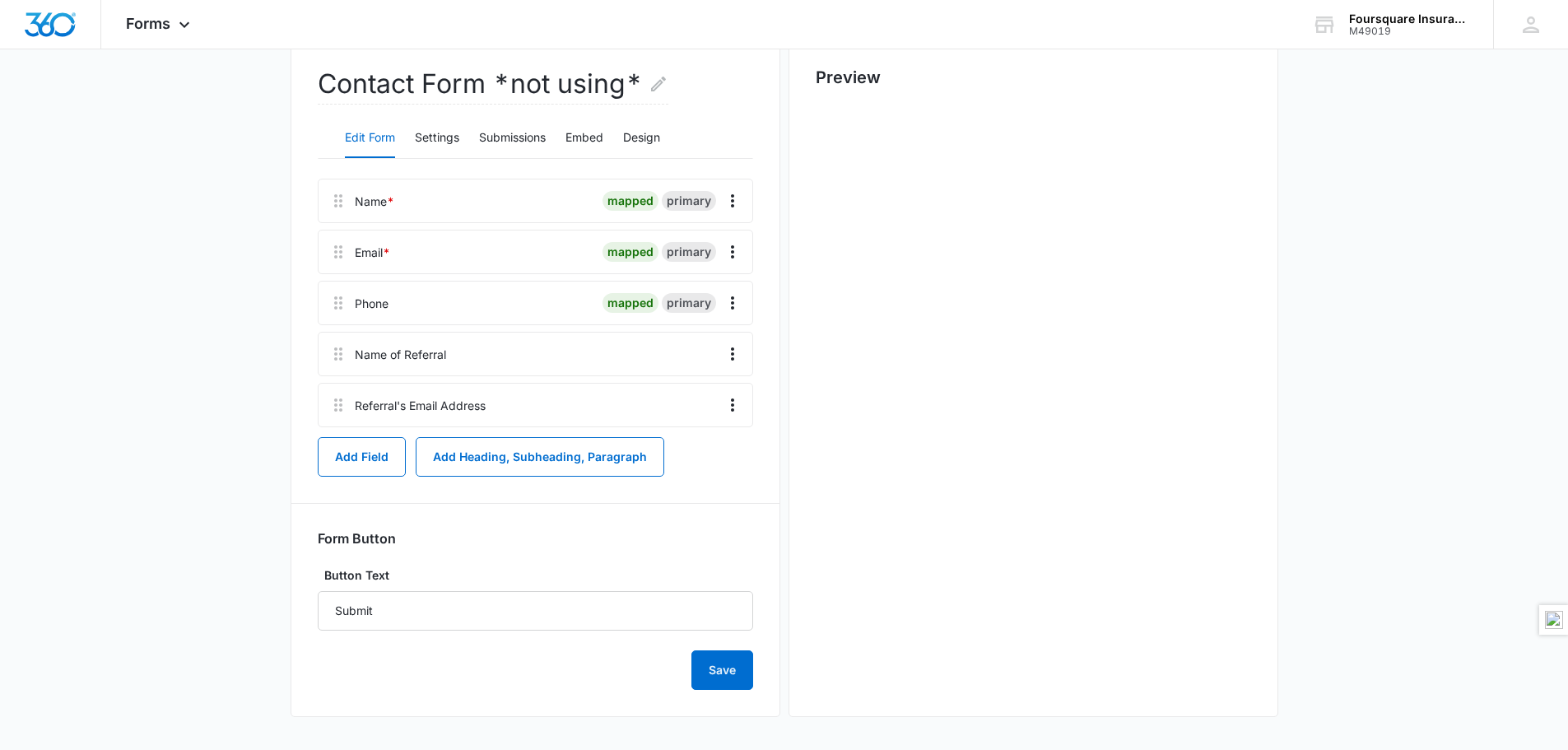
scroll to position [0, 0]
click at [336, 352] on icon at bounding box center [338, 354] width 20 height 20
click at [734, 349] on icon "Overflow Menu" at bounding box center [733, 354] width 20 height 20
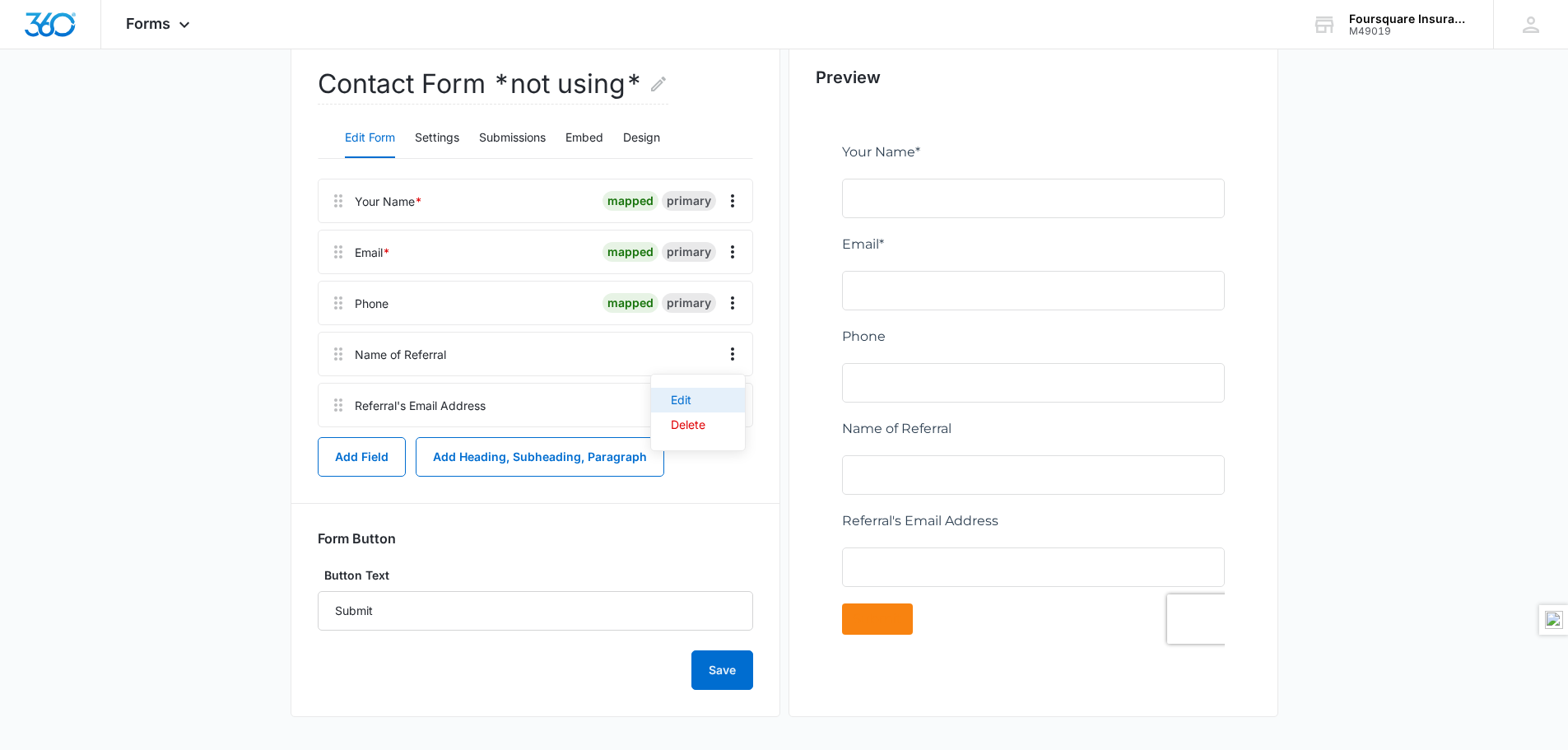
click at [676, 396] on div "Edit" at bounding box center [688, 401] width 34 height 12
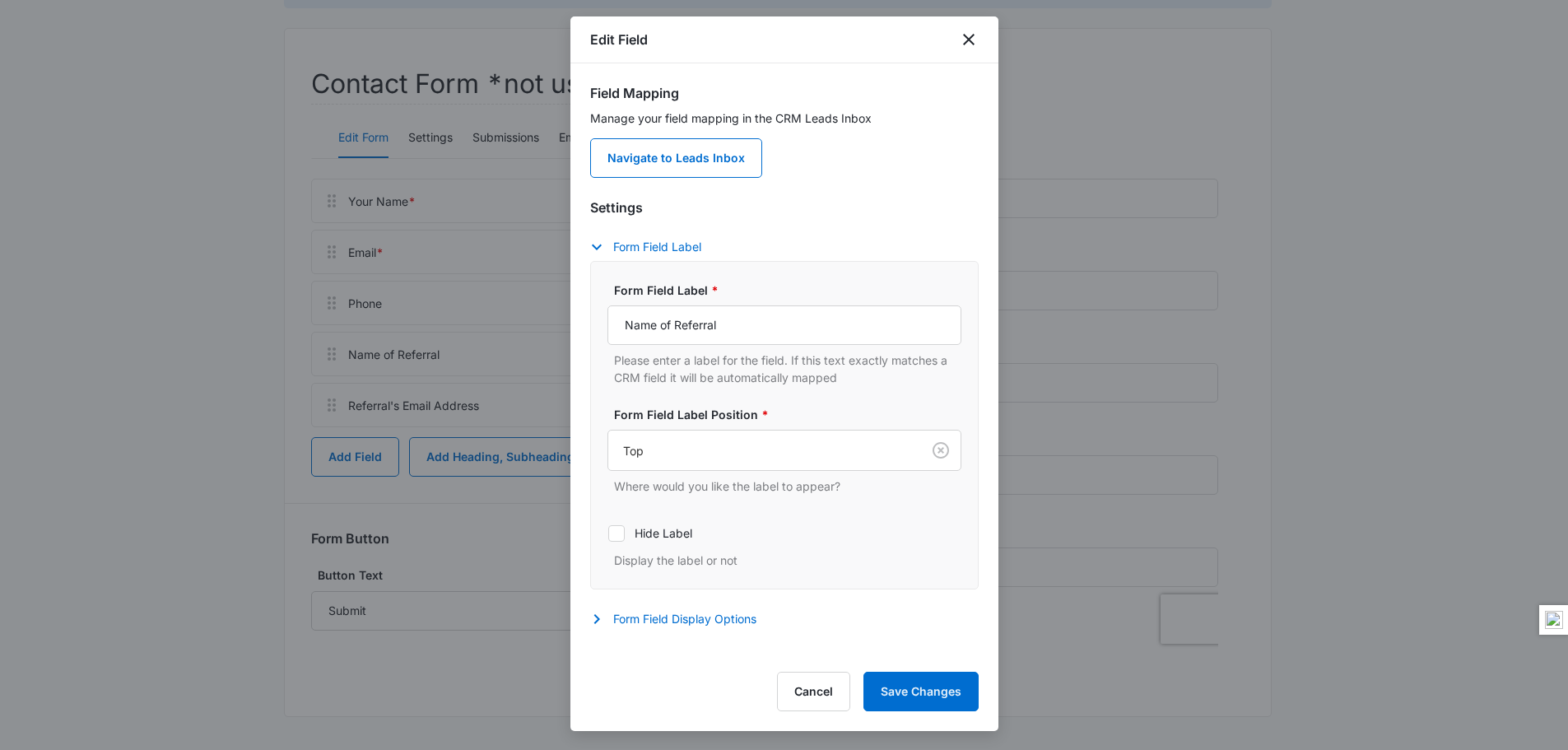
scroll to position [22, 0]
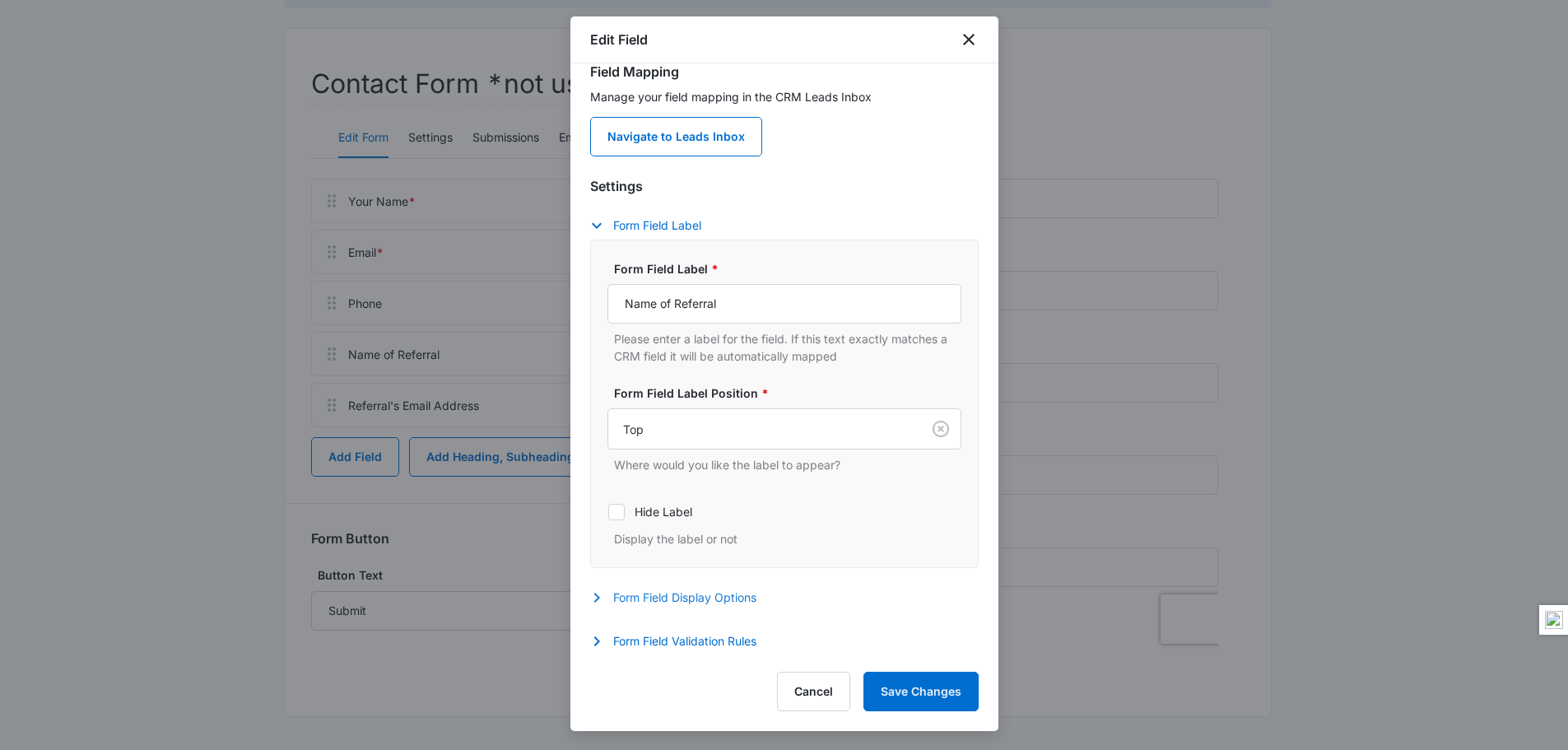
click at [598, 590] on icon "button" at bounding box center [597, 598] width 20 height 20
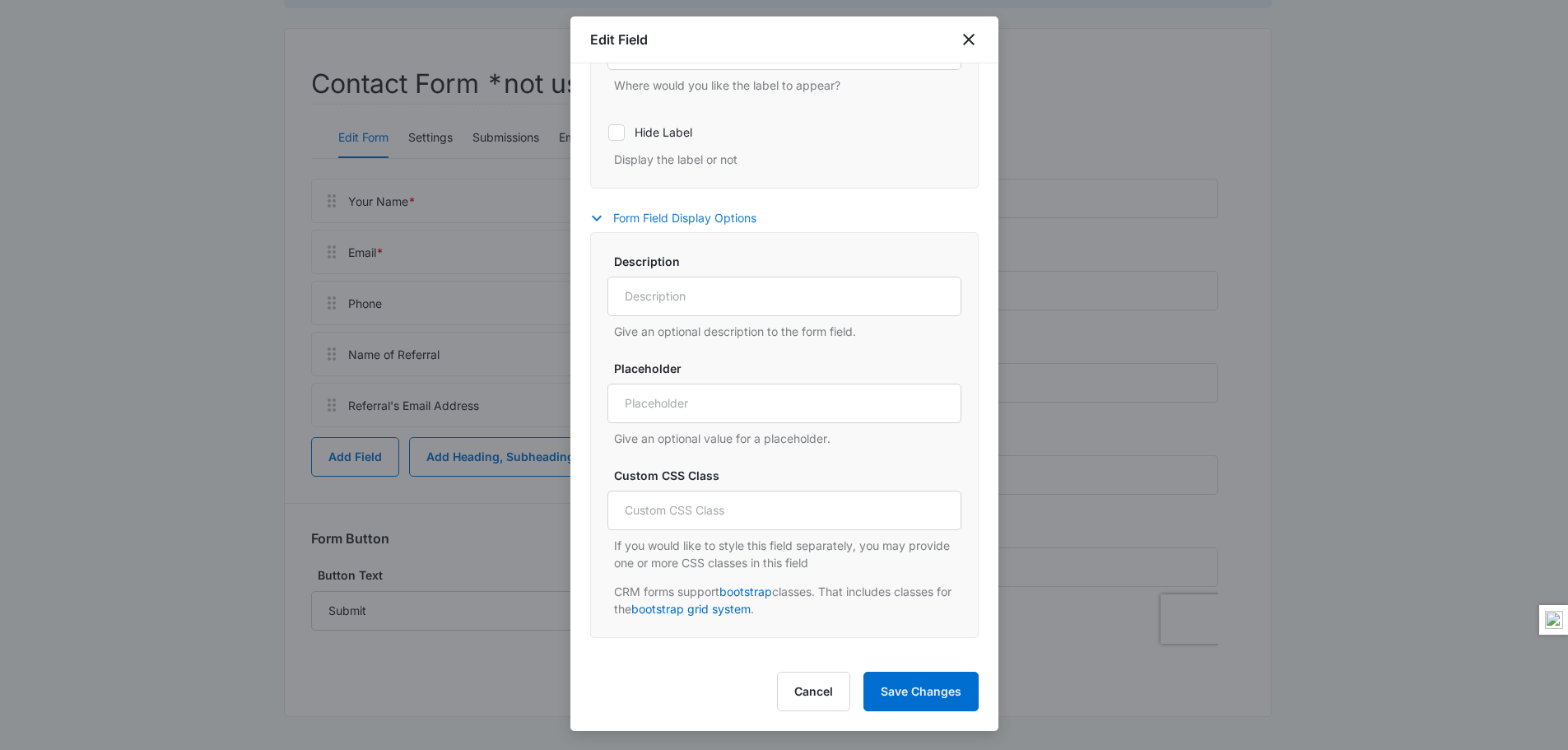
scroll to position [427, 0]
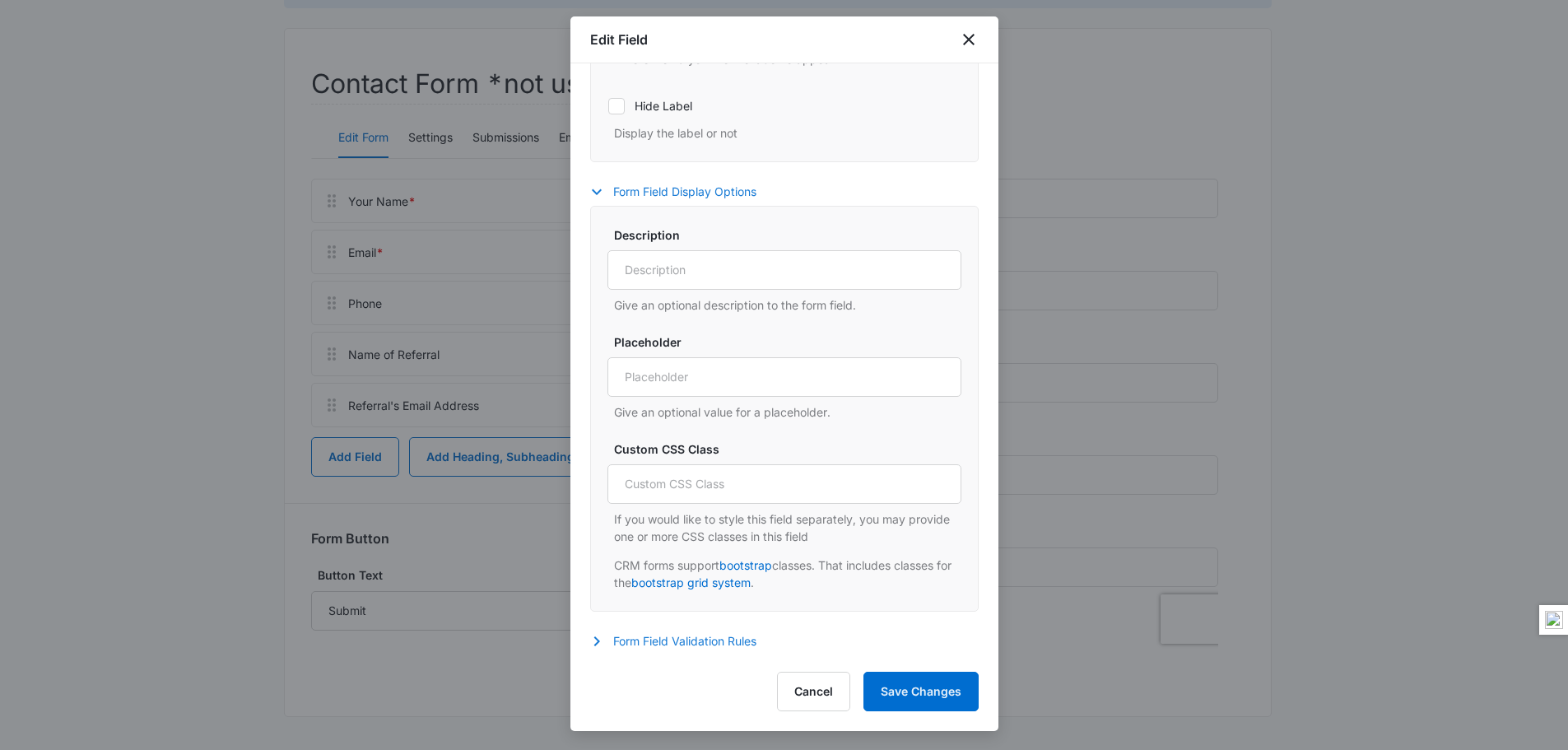
click at [595, 639] on icon "button" at bounding box center [597, 642] width 20 height 20
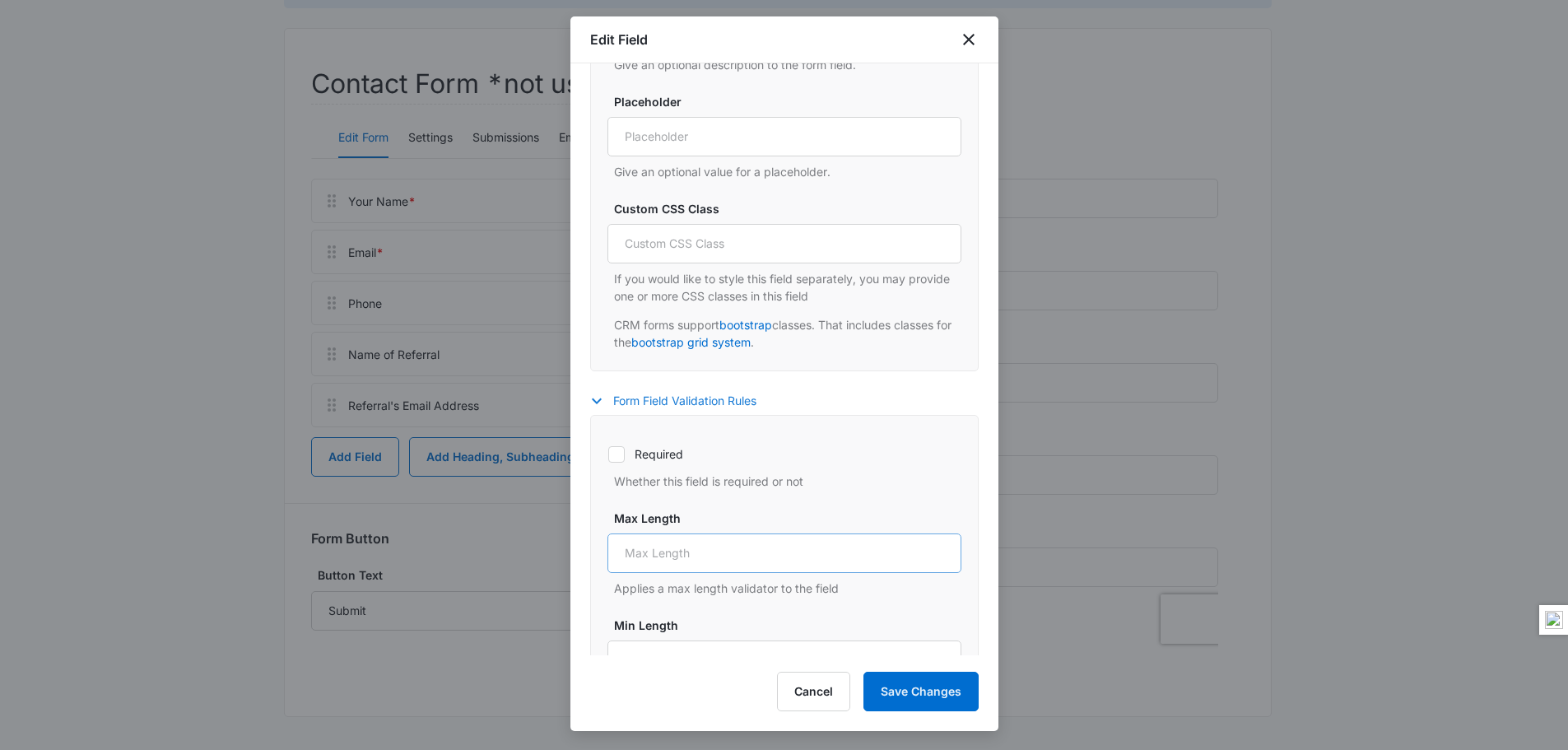
scroll to position [675, 0]
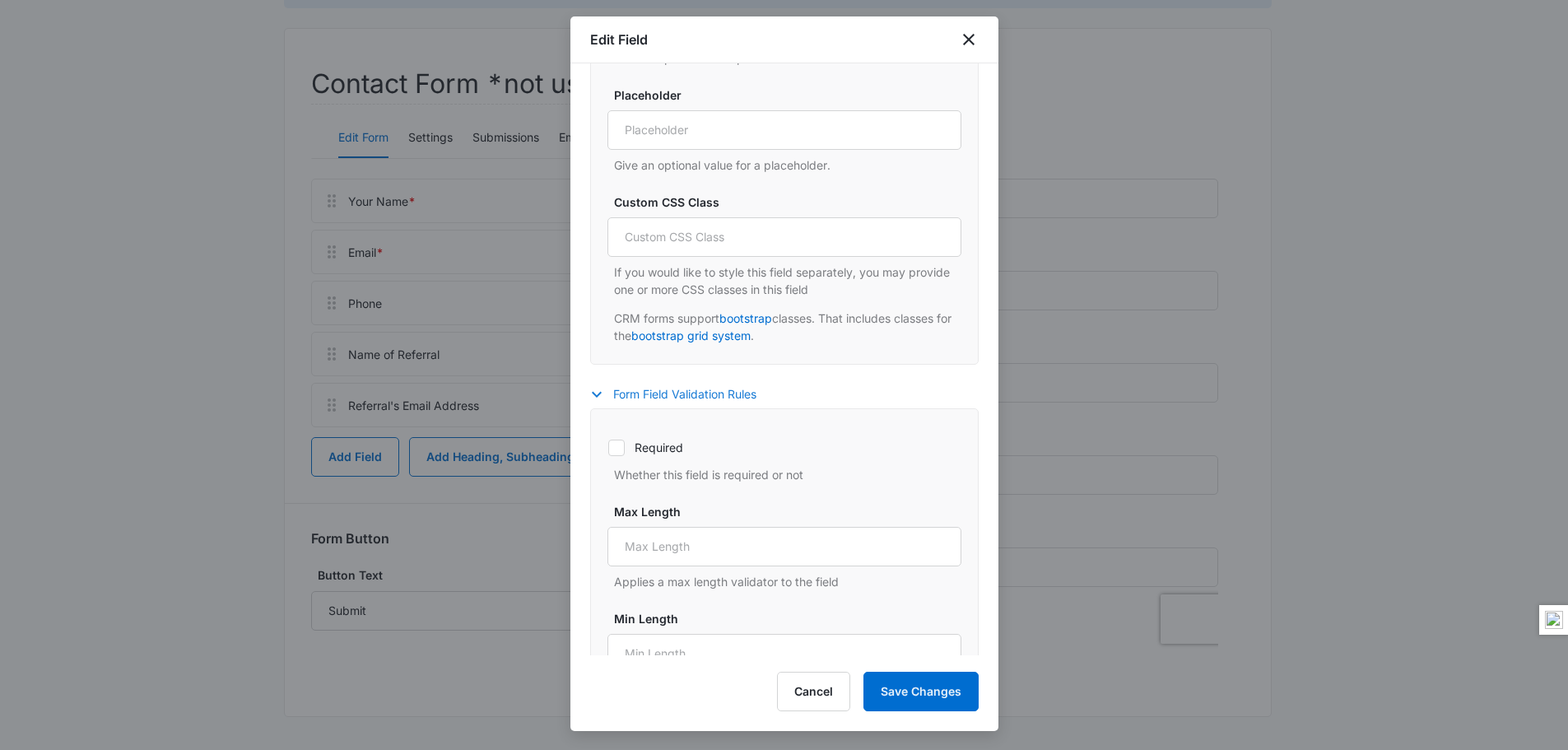
click at [619, 448] on icon at bounding box center [616, 448] width 15 height 15
click at [608, 448] on input "Required" at bounding box center [607, 447] width 1 height 1
checkbox input "true"
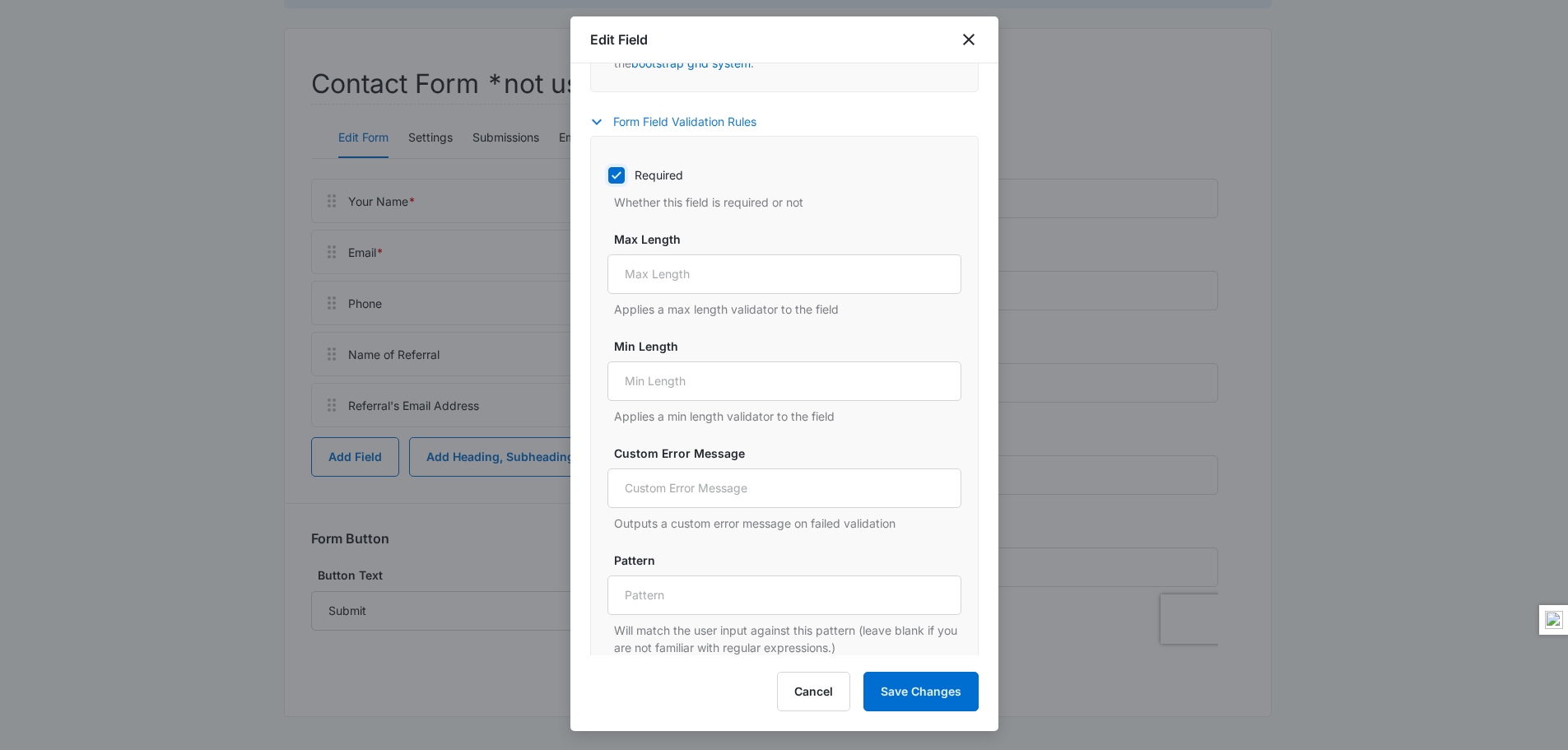
scroll to position [969, 0]
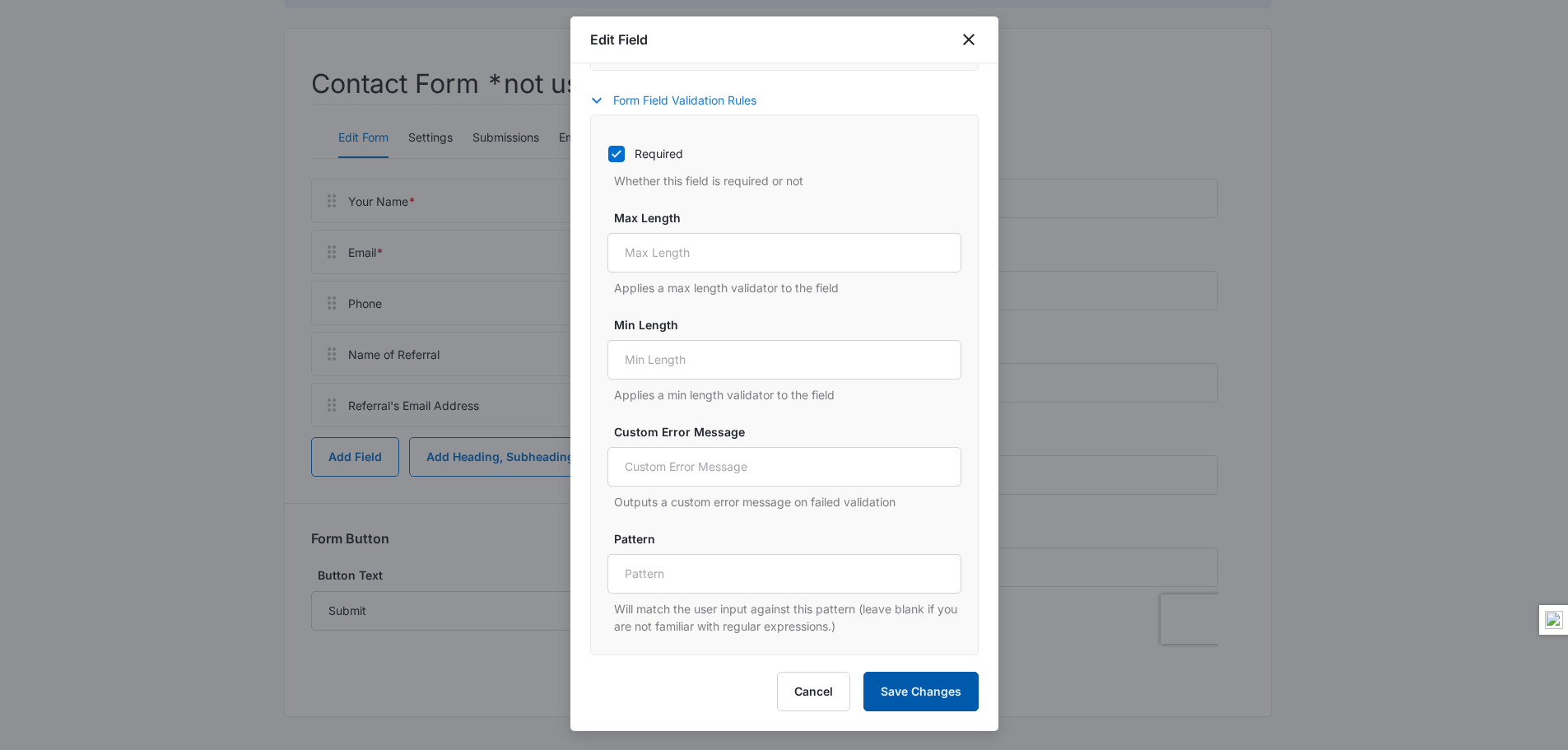
click at [916, 690] on button "Save Changes" at bounding box center [921, 691] width 116 height 39
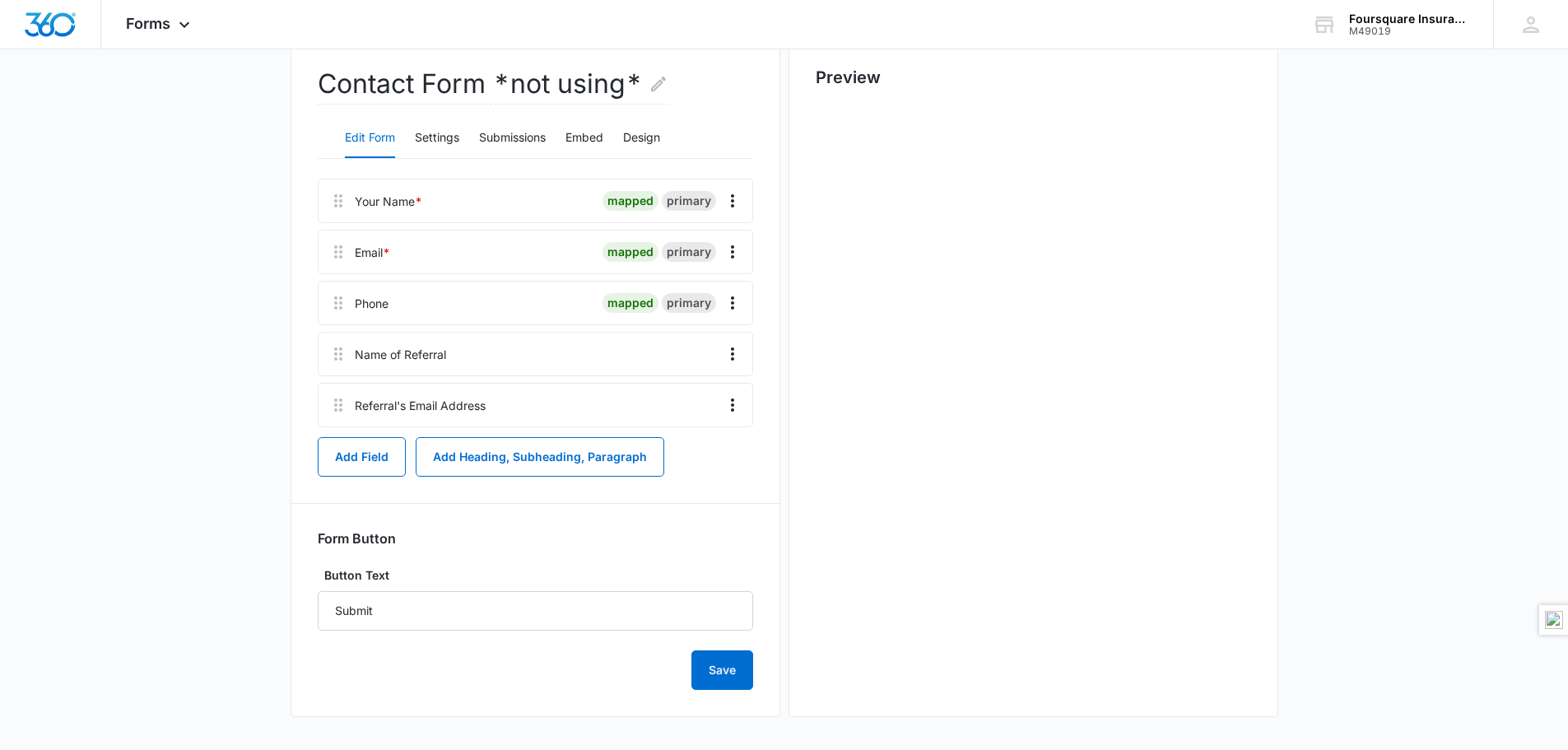
scroll to position [0, 0]
click at [731, 406] on icon "Overflow Menu" at bounding box center [733, 406] width 3 height 13
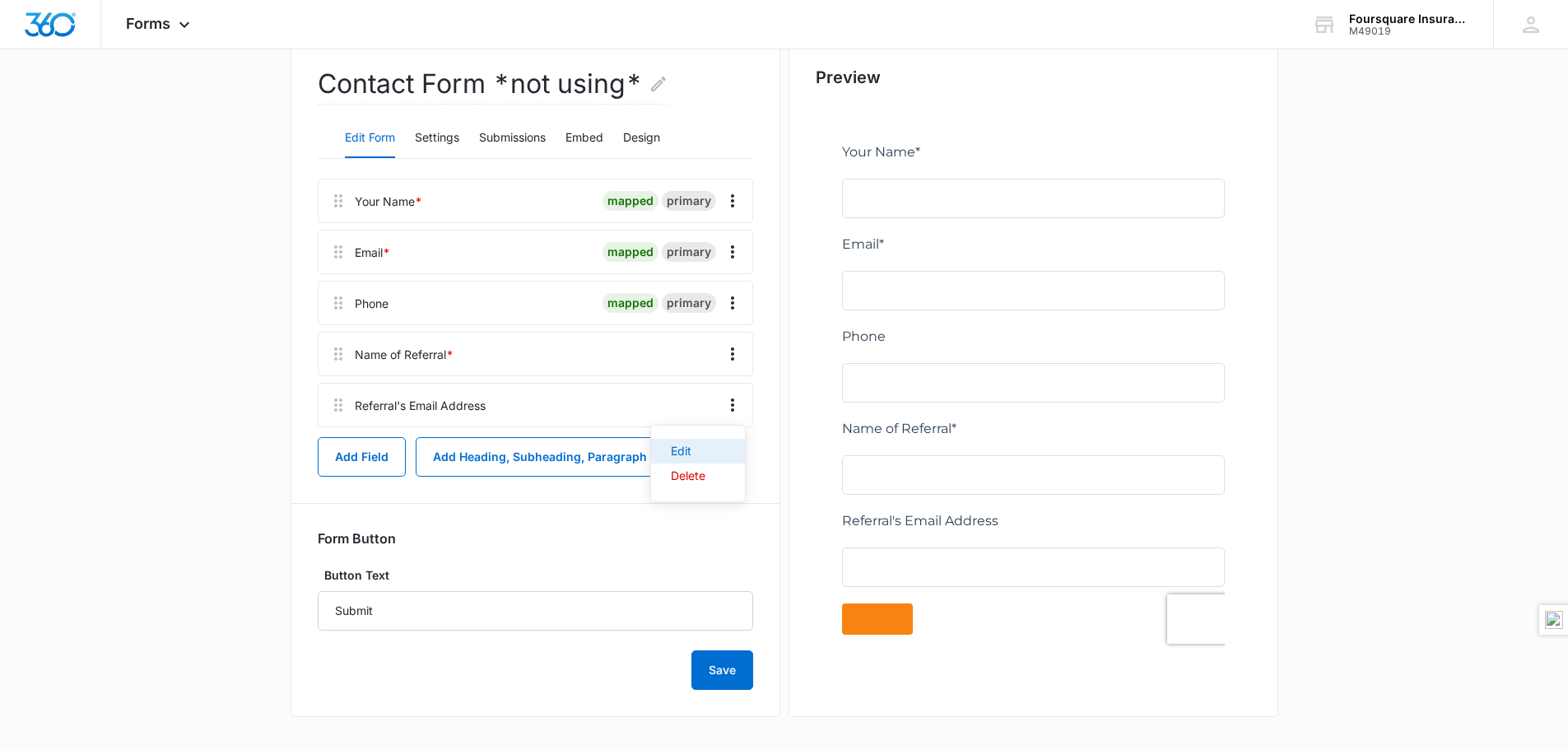
click at [690, 457] on div "Edit" at bounding box center [688, 452] width 34 height 12
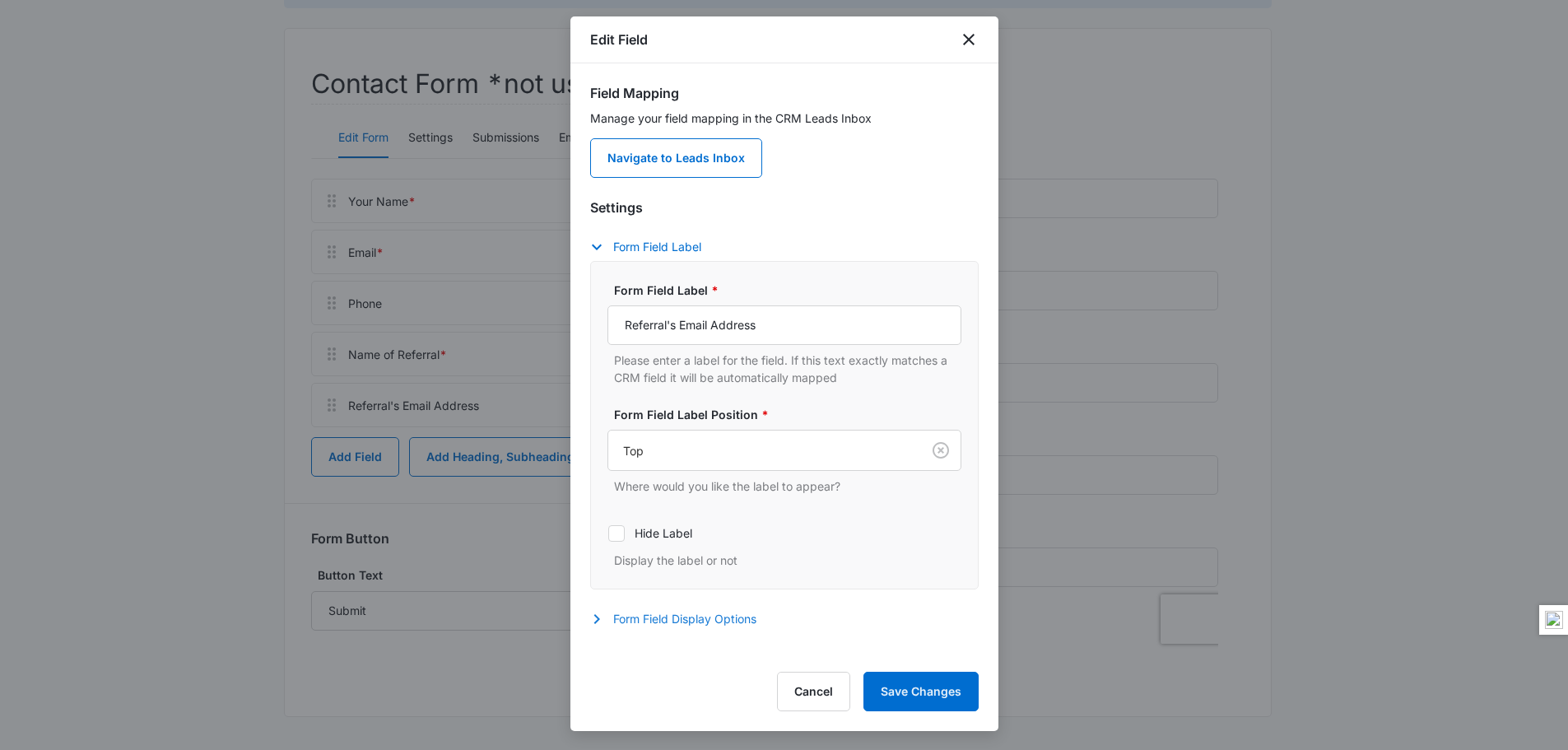
click at [596, 615] on icon "button" at bounding box center [597, 619] width 20 height 20
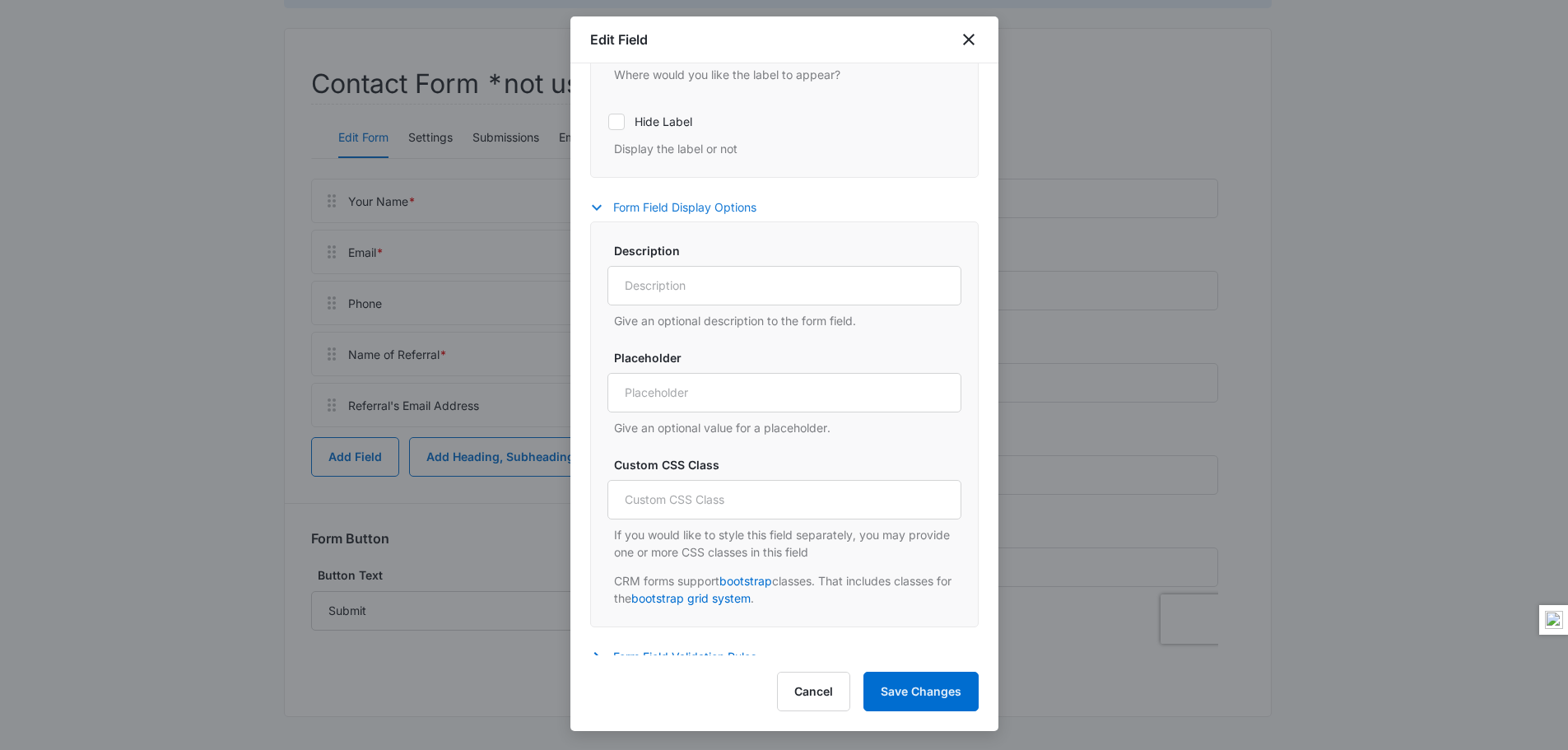
scroll to position [427, 0]
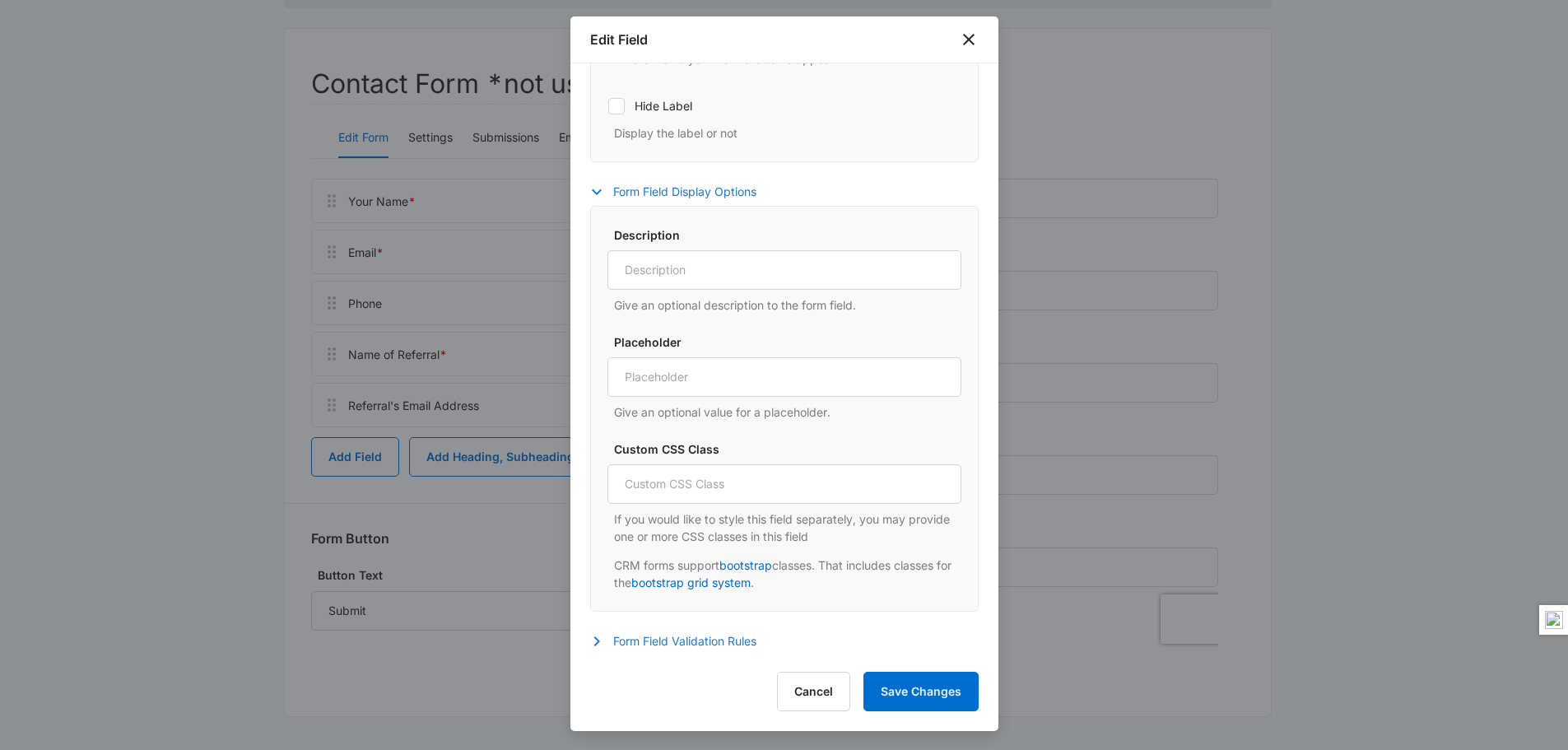
click at [593, 642] on icon "button" at bounding box center [597, 642] width 20 height 20
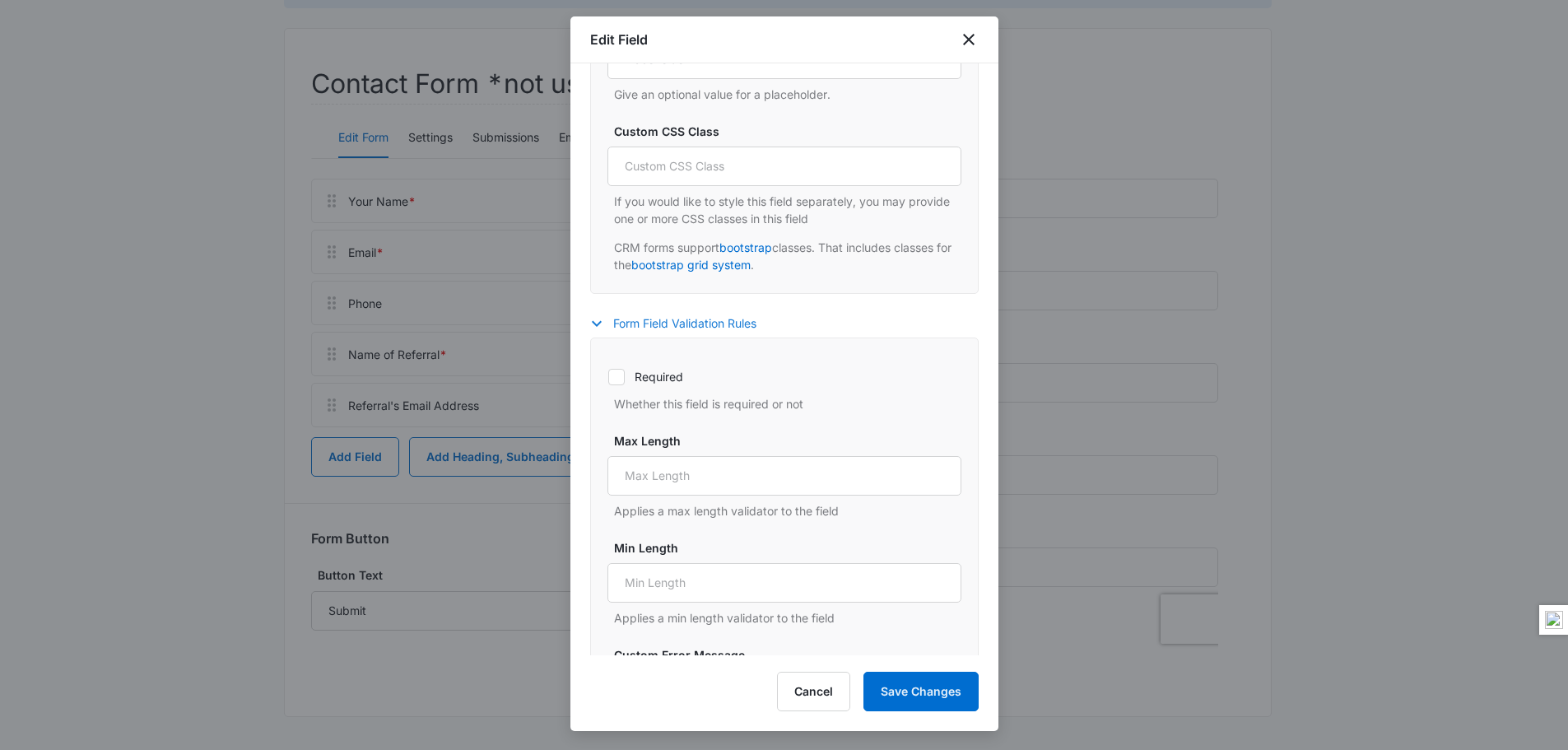
scroll to position [757, 0]
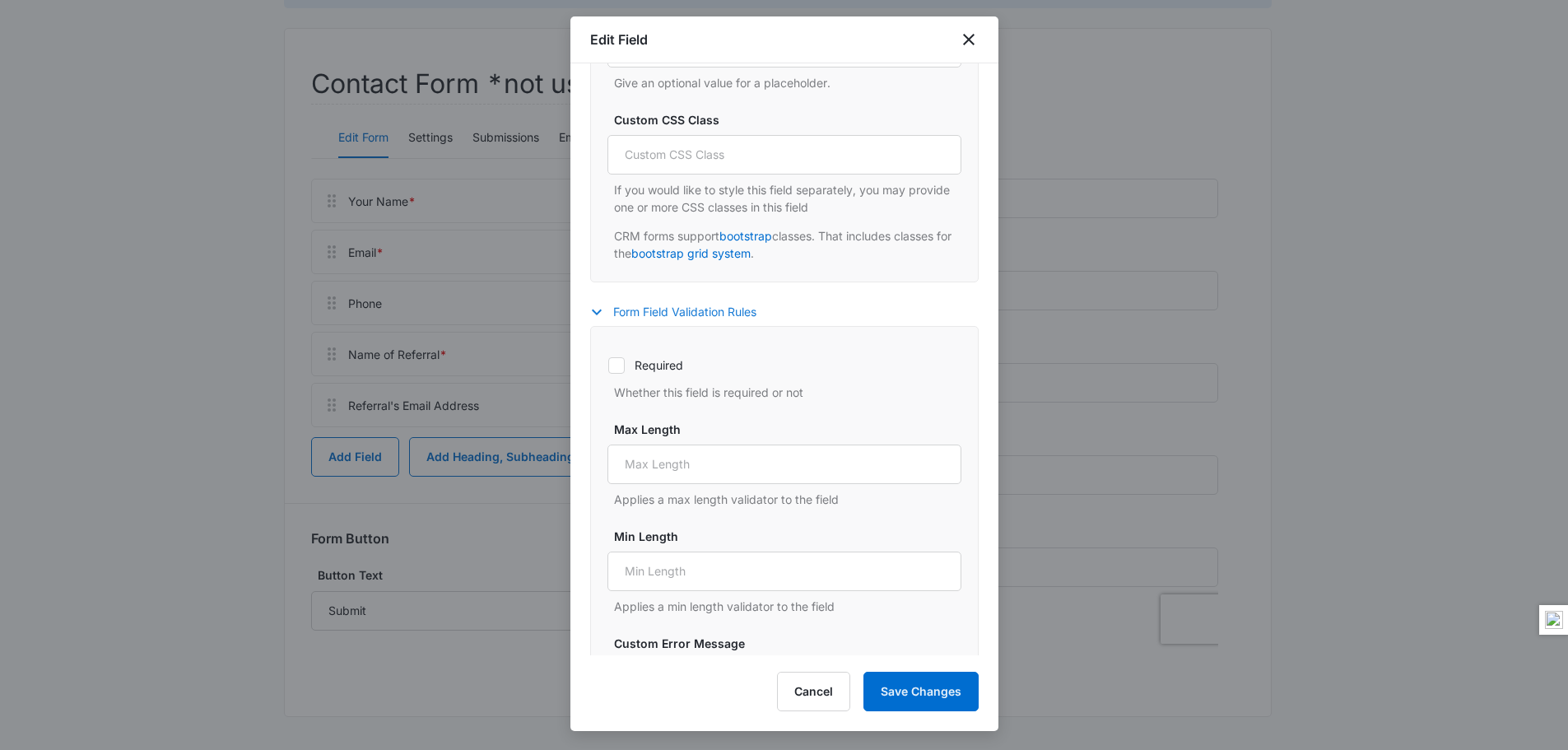
click at [613, 368] on icon at bounding box center [616, 365] width 15 height 15
click at [608, 365] on input "Required" at bounding box center [607, 365] width 1 height 1
checkbox input "true"
click at [941, 690] on button "Save Changes" at bounding box center [921, 691] width 116 height 39
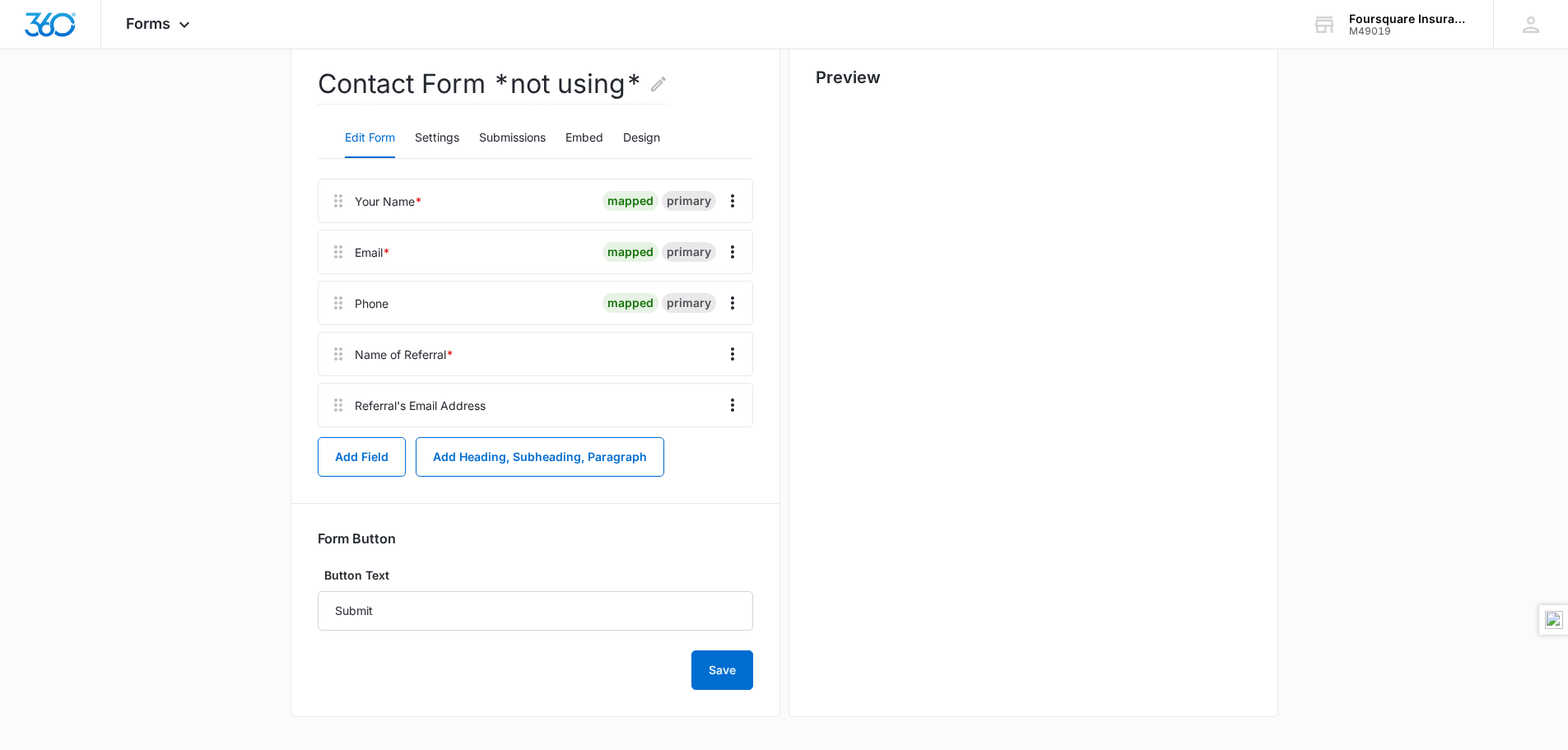
scroll to position [0, 0]
click at [731, 352] on icon "Overflow Menu" at bounding box center [733, 354] width 20 height 20
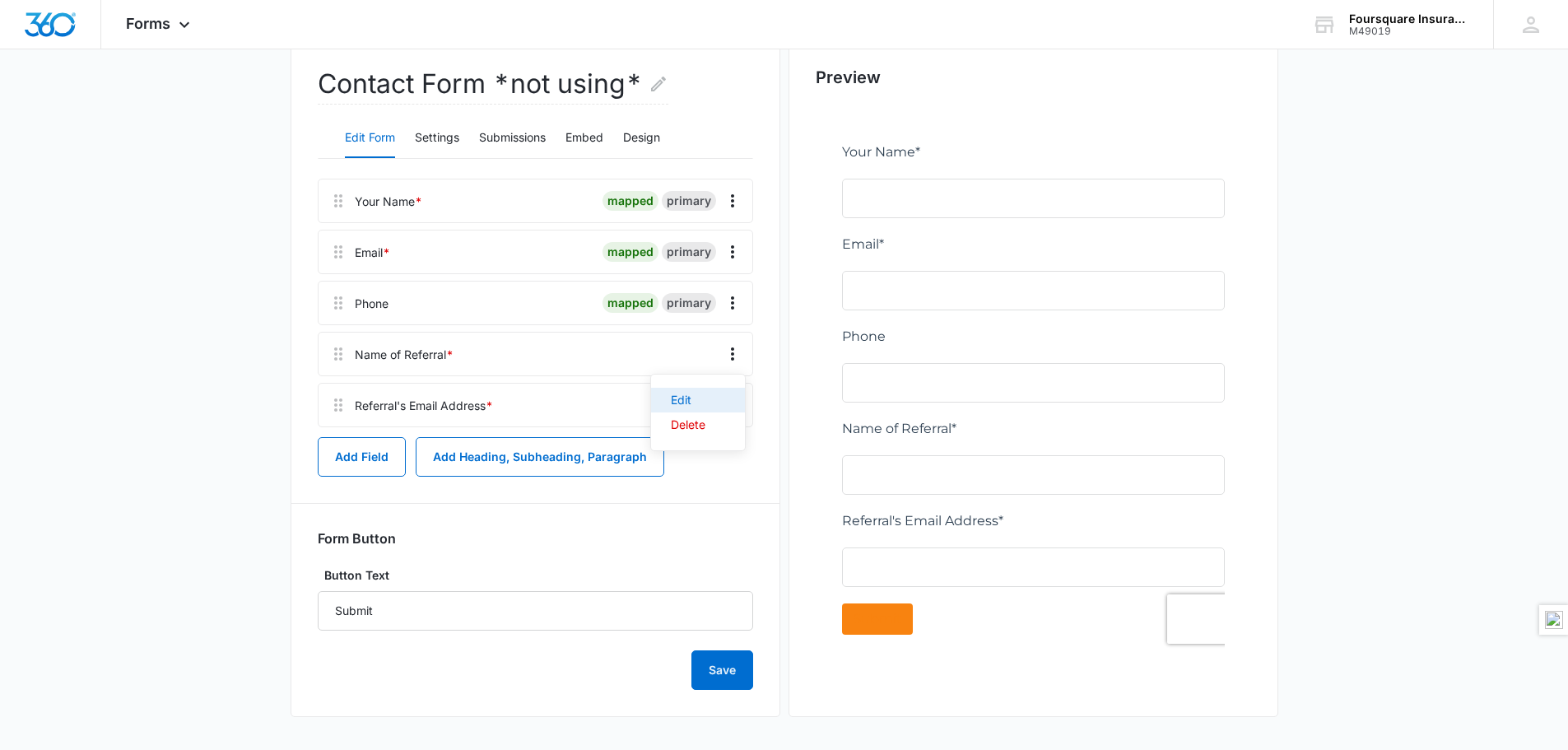
click at [683, 396] on div "Edit" at bounding box center [688, 401] width 34 height 12
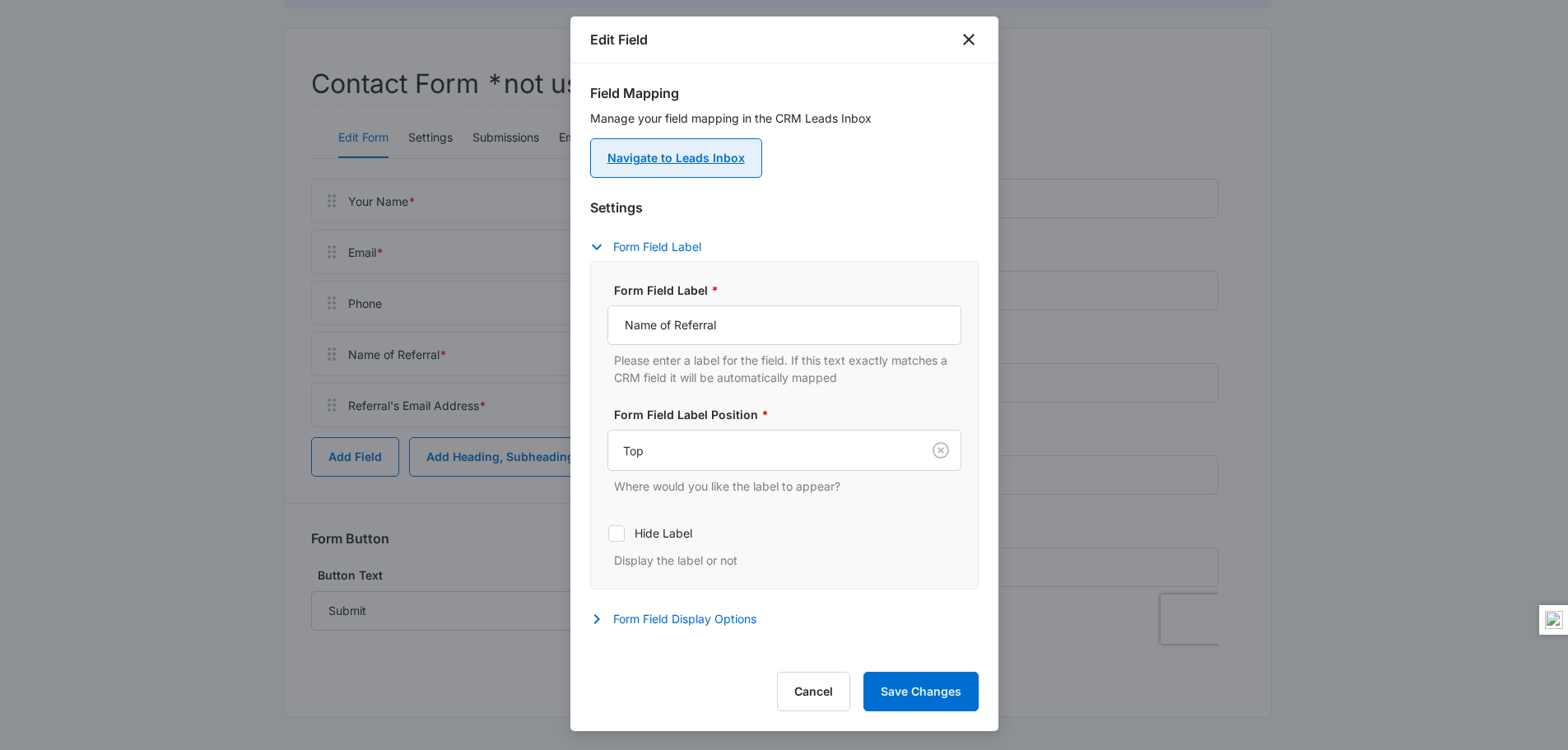
click at [677, 166] on link "Navigate to Leads Inbox" at bounding box center [676, 158] width 172 height 39
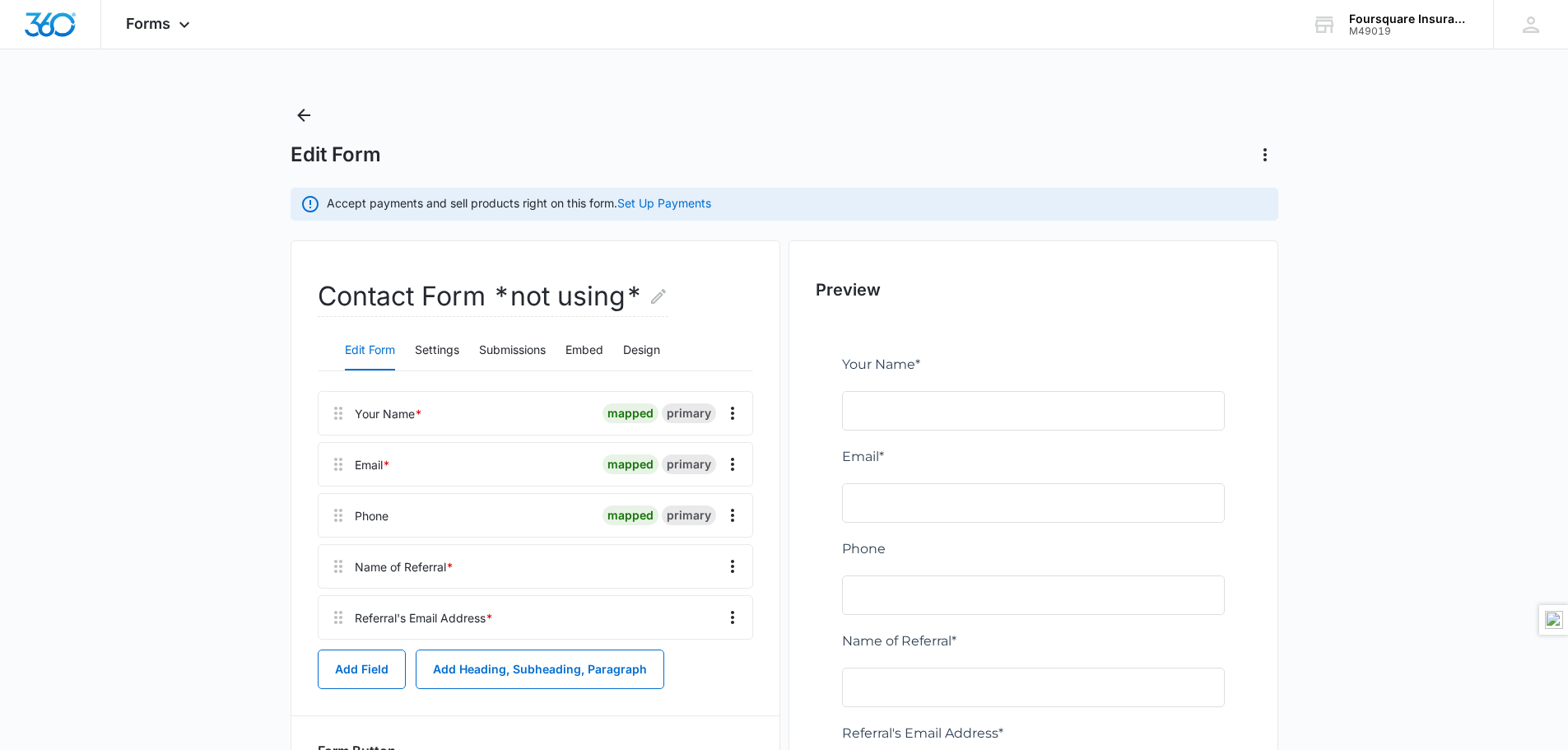
scroll to position [165, 0]
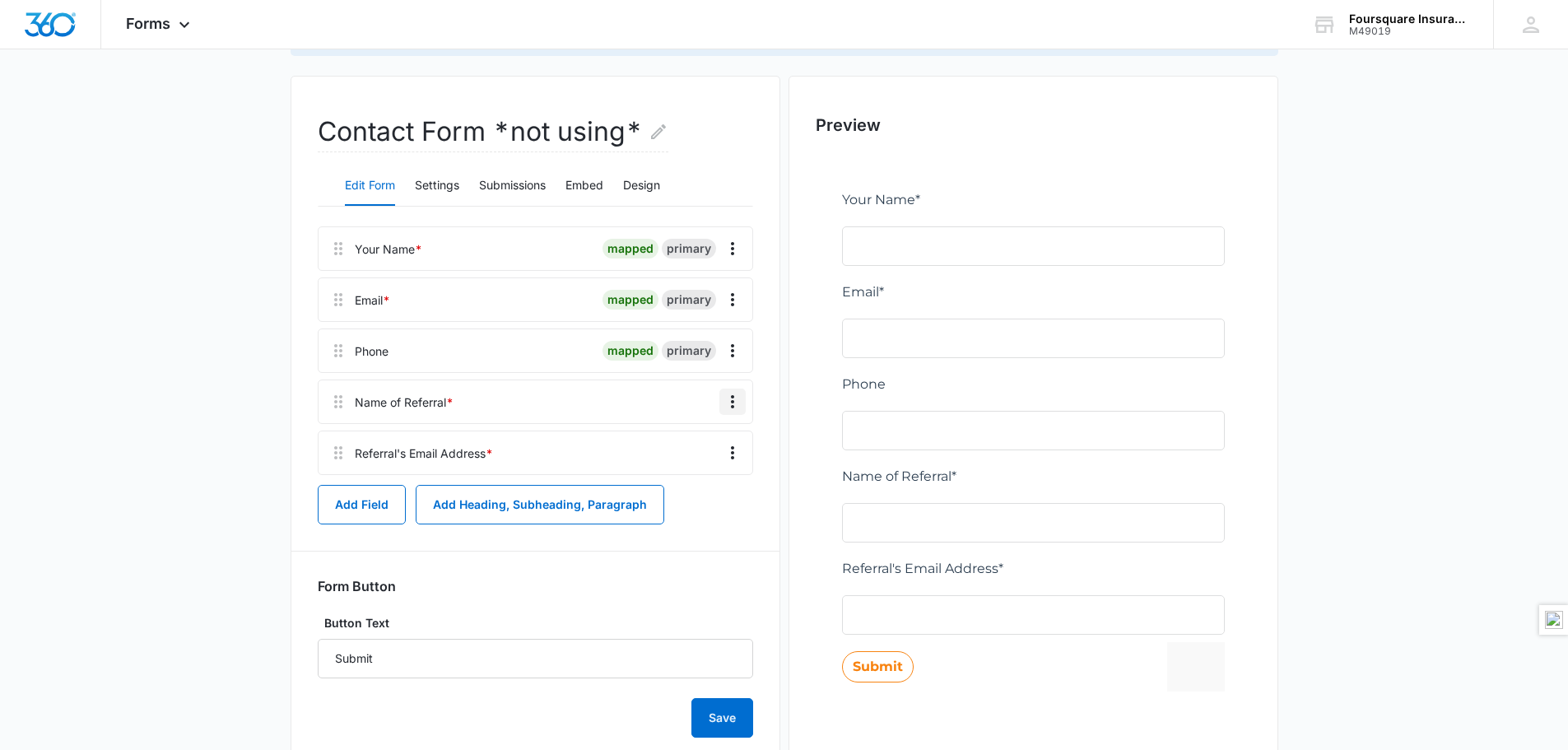
click at [730, 394] on icon "Overflow Menu" at bounding box center [733, 402] width 20 height 20
click at [701, 447] on div "Edit" at bounding box center [688, 448] width 34 height 12
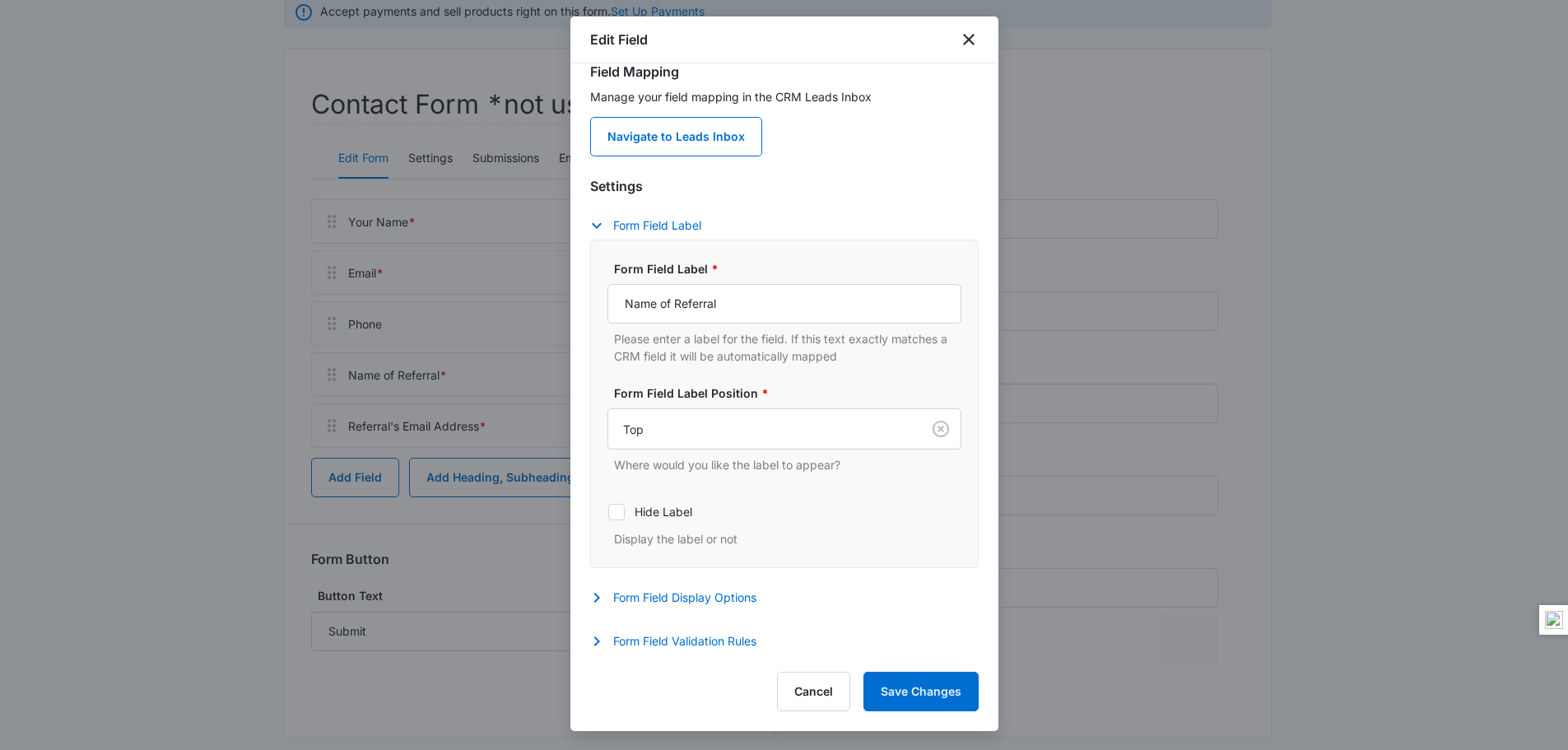
scroll to position [213, 0]
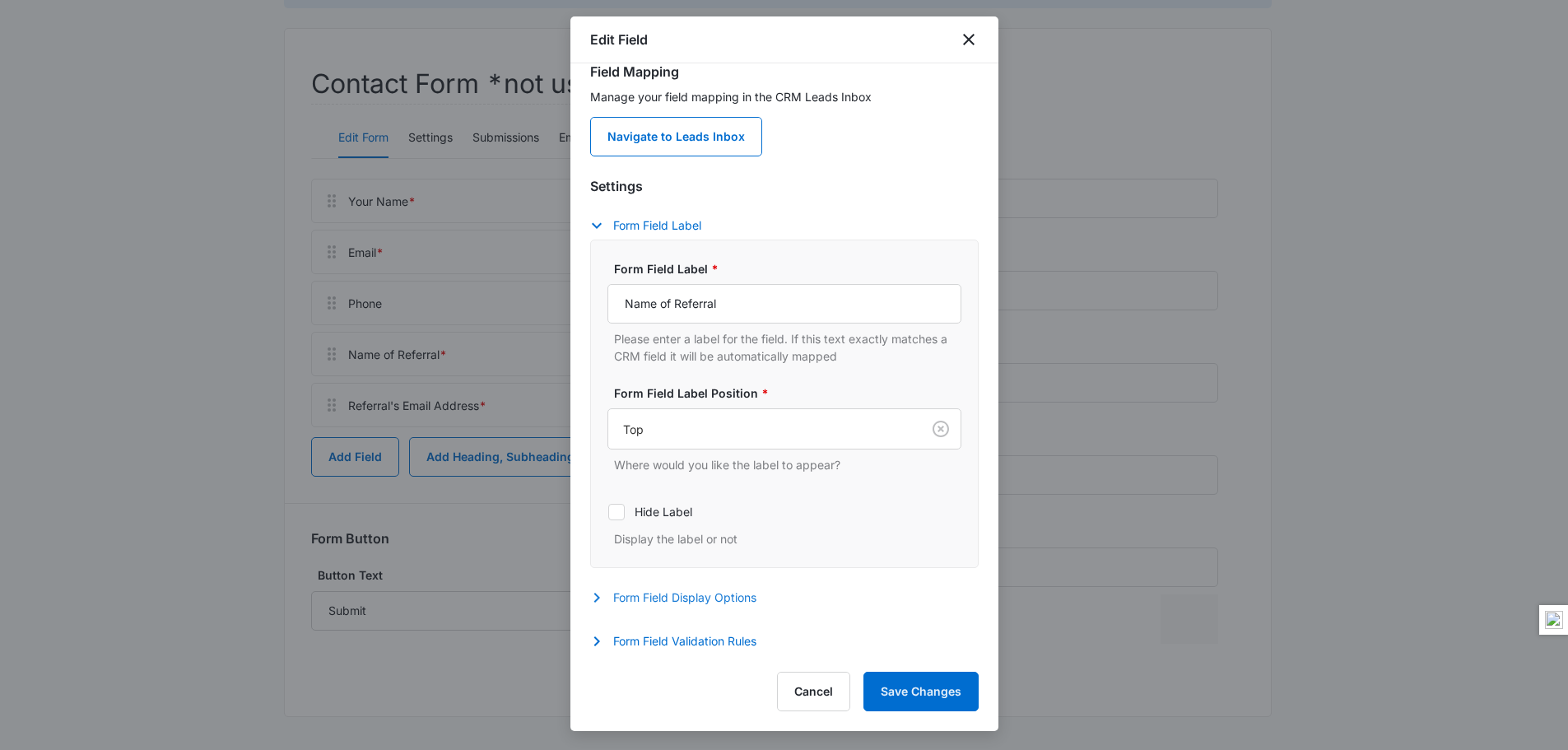
click at [591, 596] on icon "button" at bounding box center [597, 598] width 20 height 20
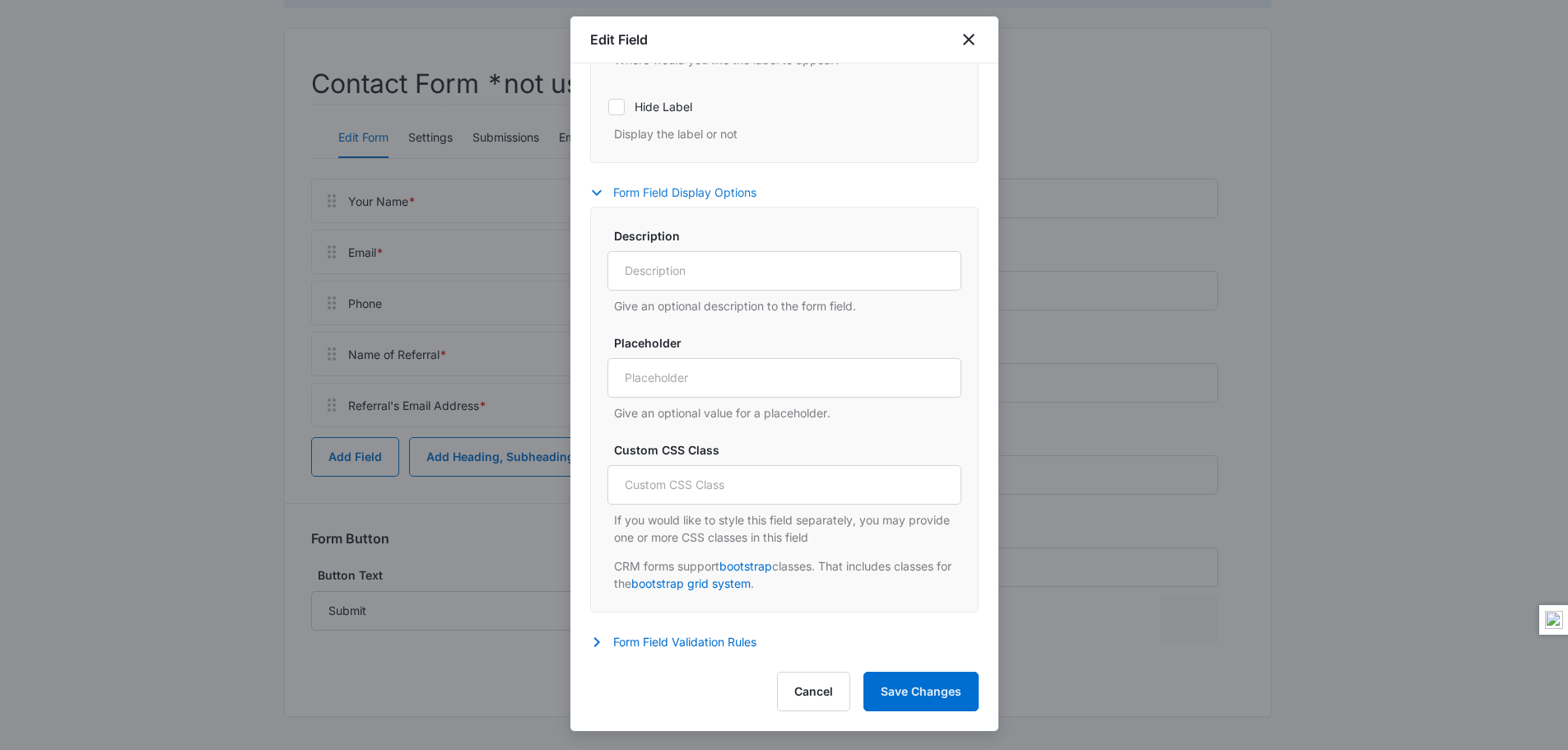
scroll to position [427, 0]
click at [597, 641] on icon "button" at bounding box center [596, 642] width 6 height 10
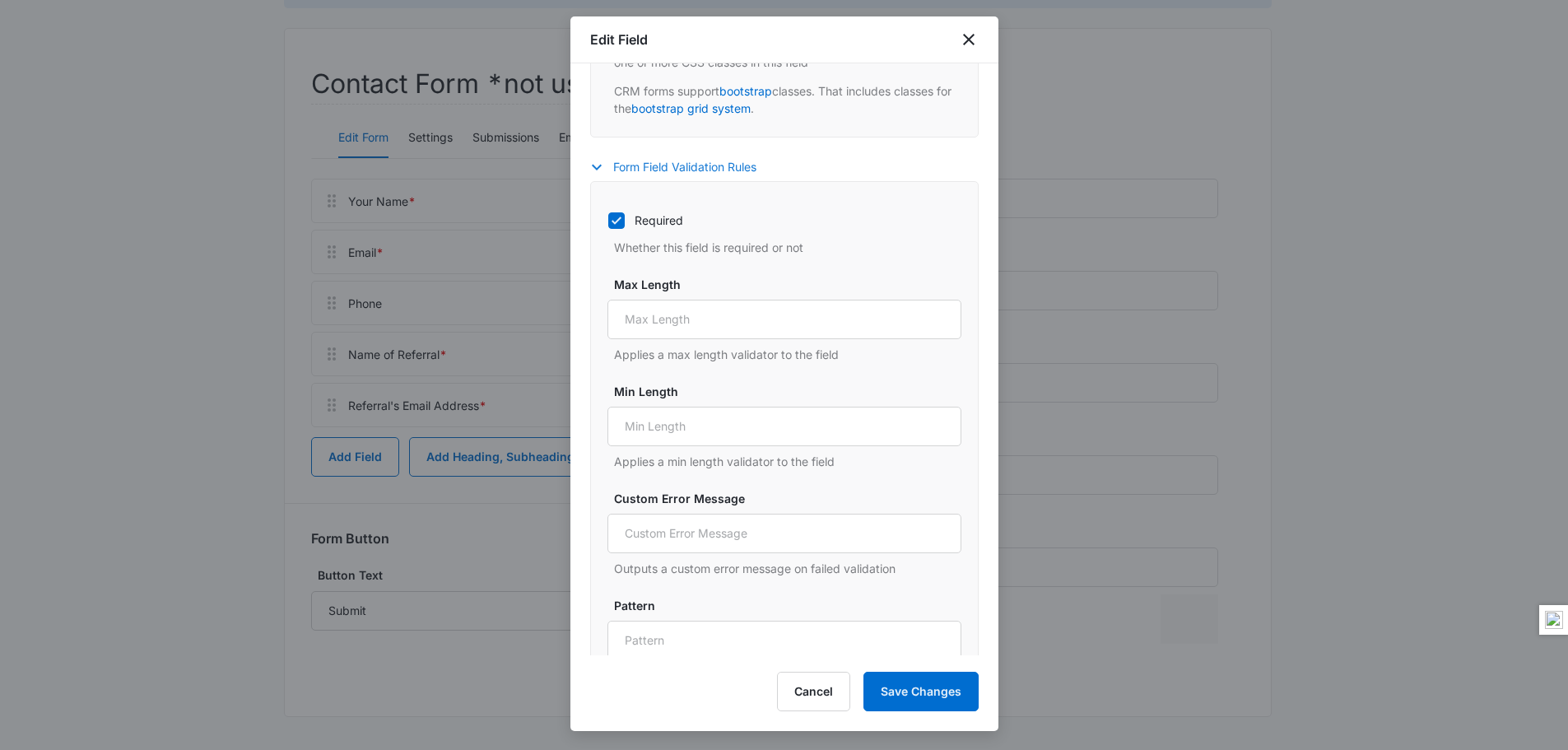
scroll to position [969, 0]
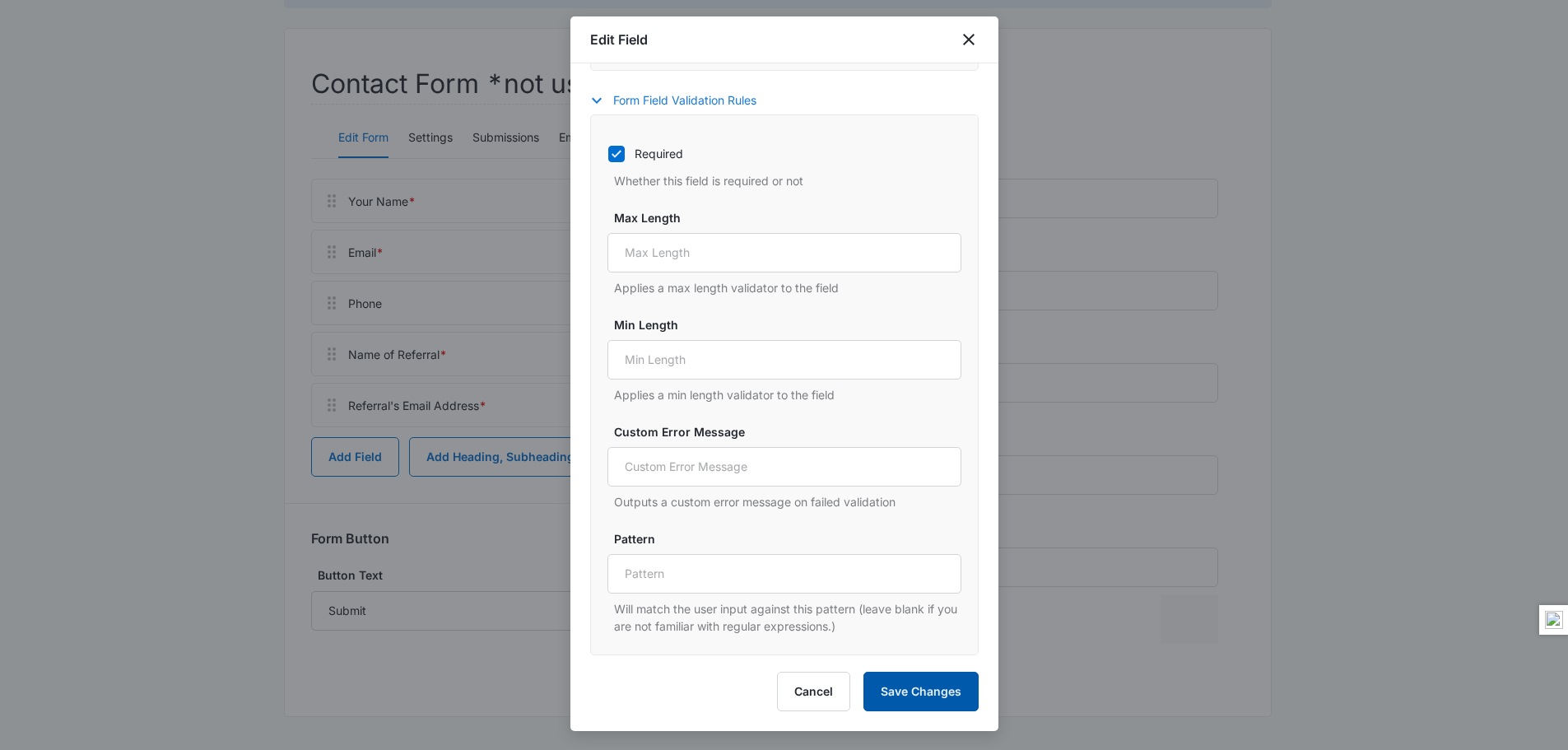
click at [895, 698] on button "Save Changes" at bounding box center [921, 691] width 116 height 39
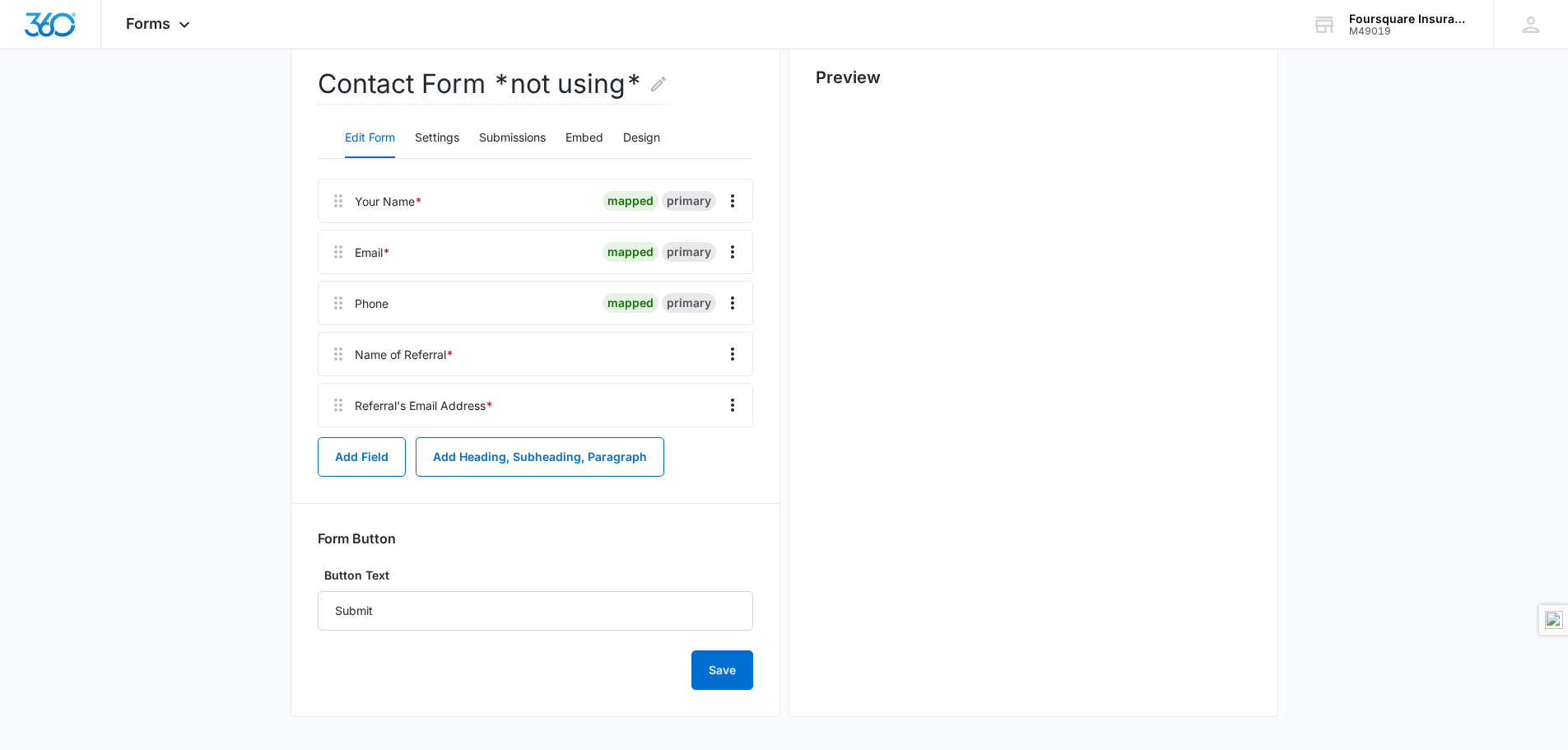
scroll to position [0, 0]
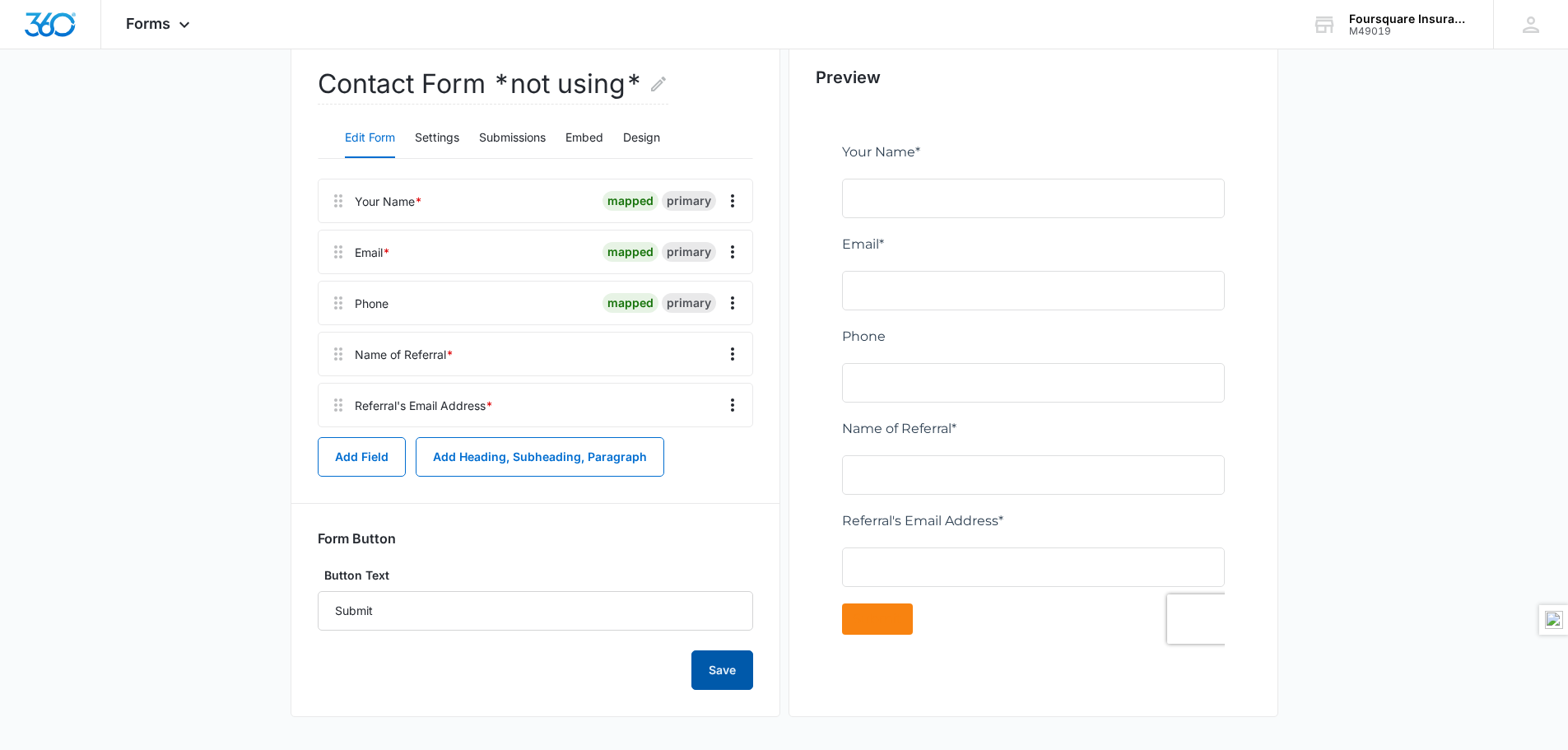
click at [743, 675] on button "Save" at bounding box center [722, 670] width 62 height 39
click at [658, 132] on button "Design" at bounding box center [642, 137] width 37 height 39
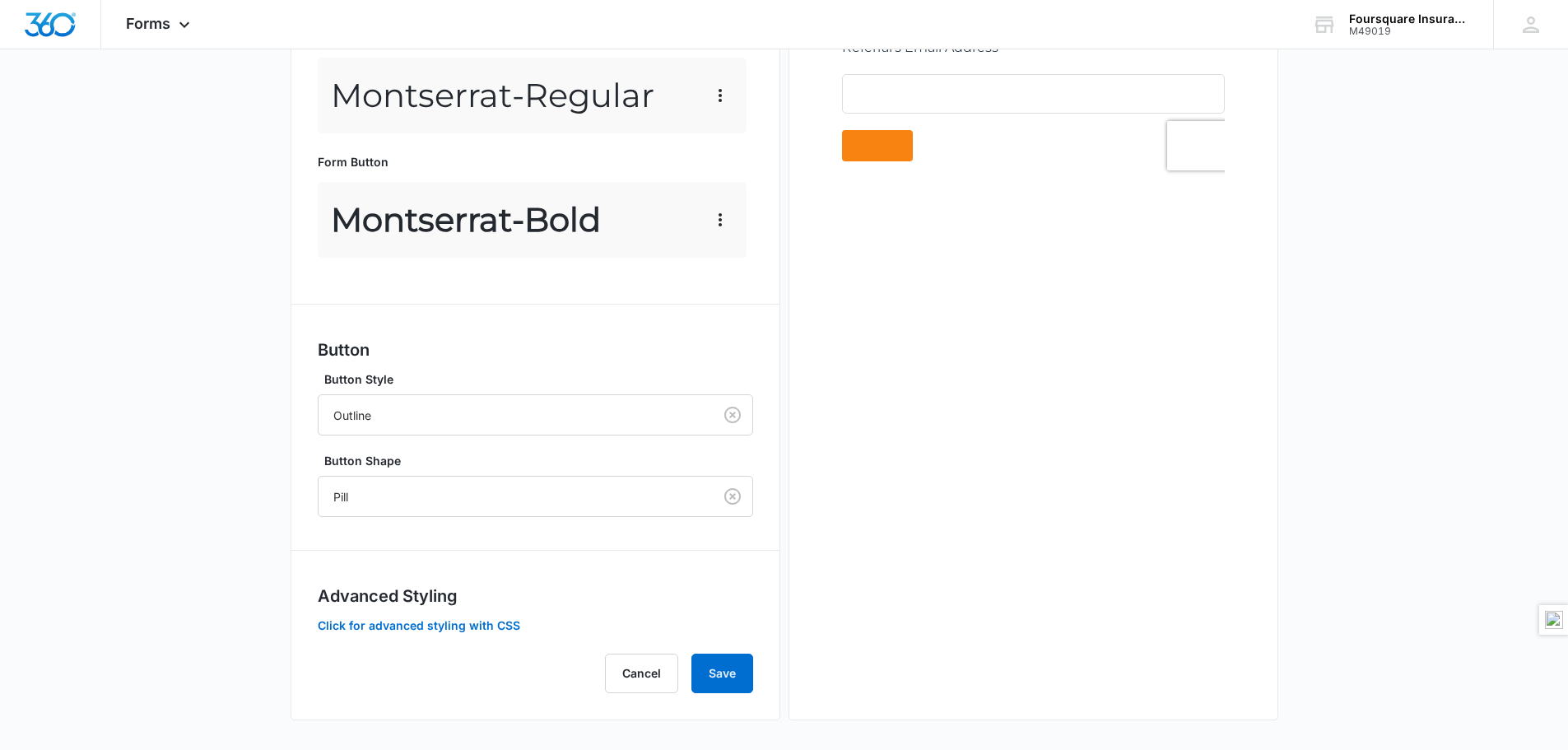
scroll to position [689, 0]
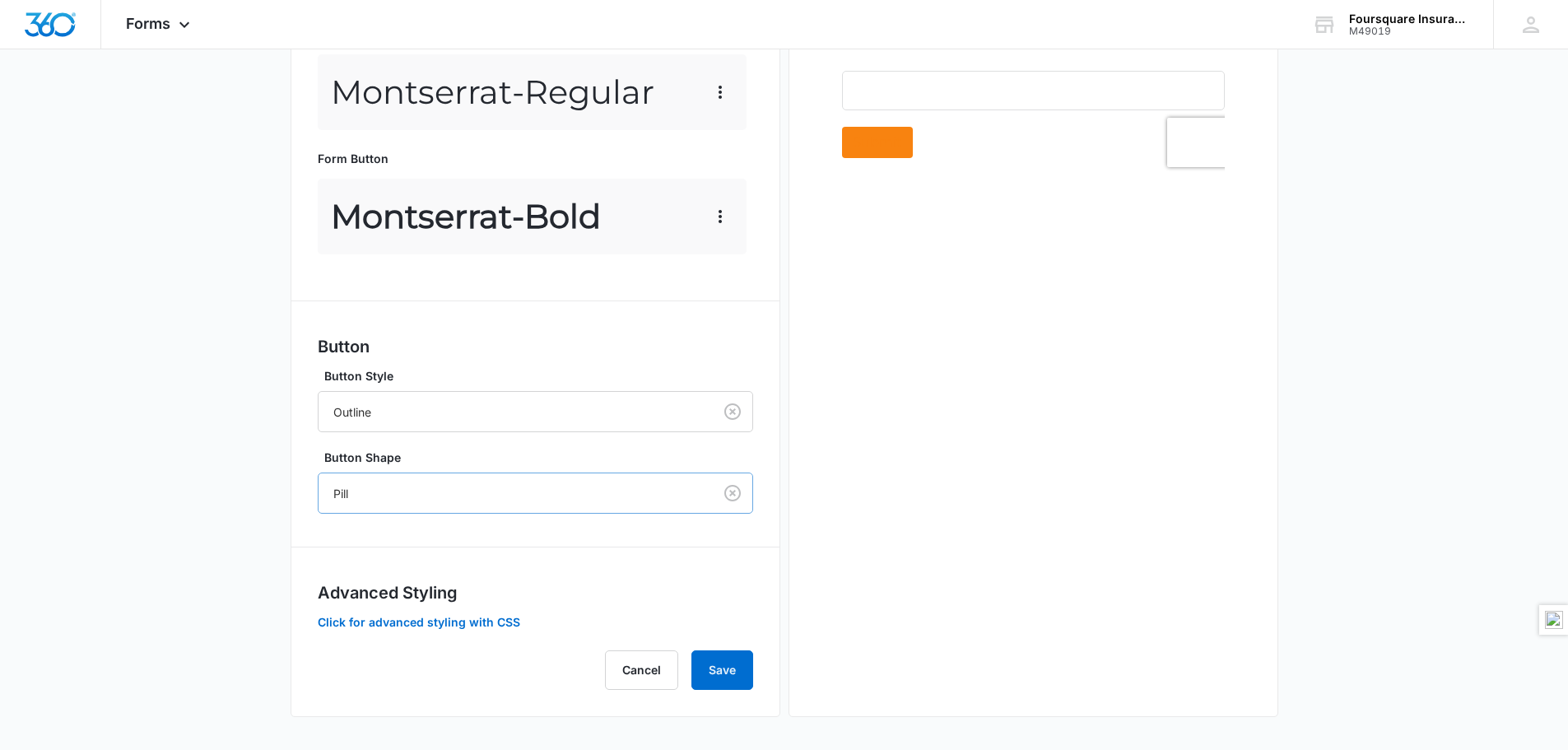
click at [497, 493] on div at bounding box center [512, 494] width 358 height 21
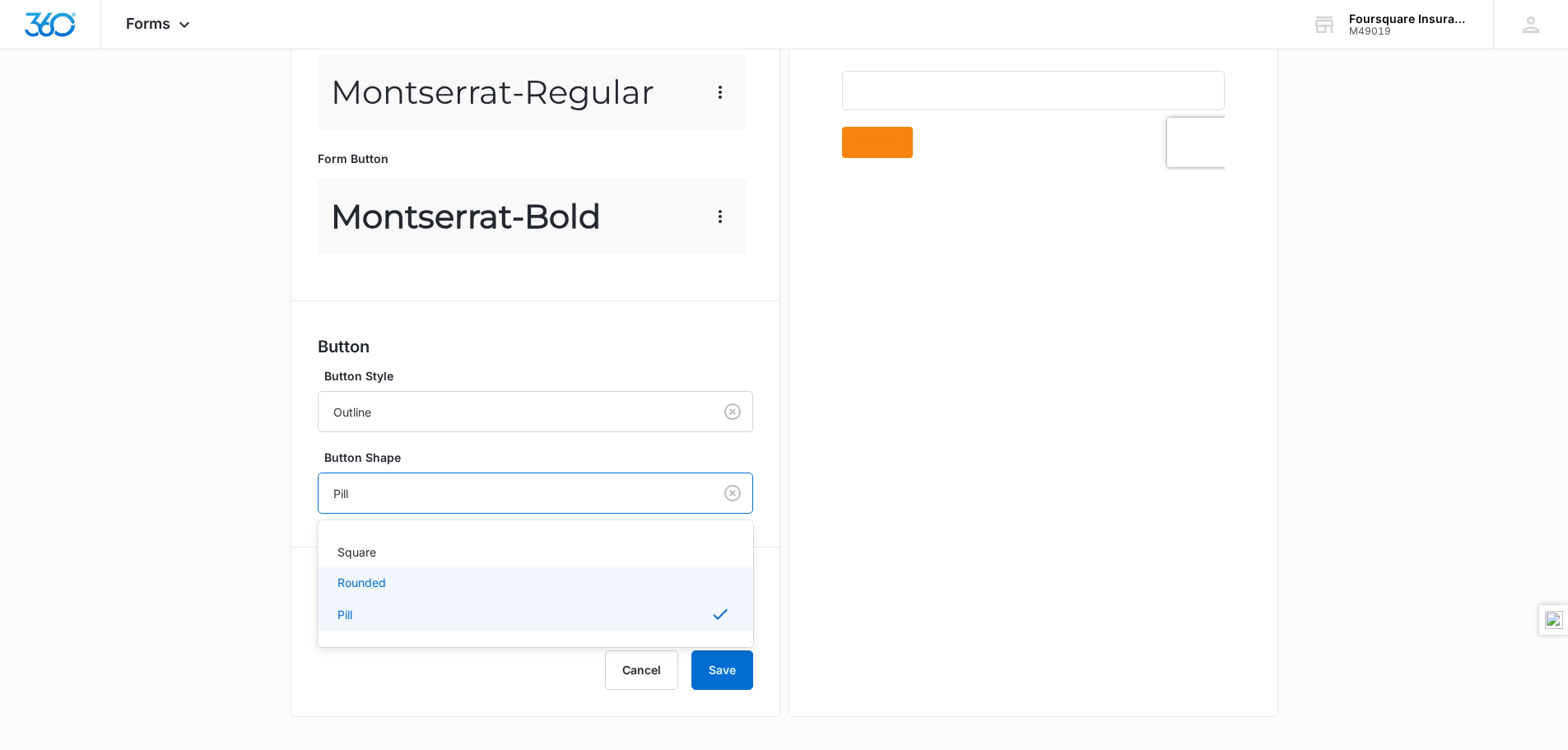
click at [388, 577] on div "Rounded" at bounding box center [534, 582] width 393 height 18
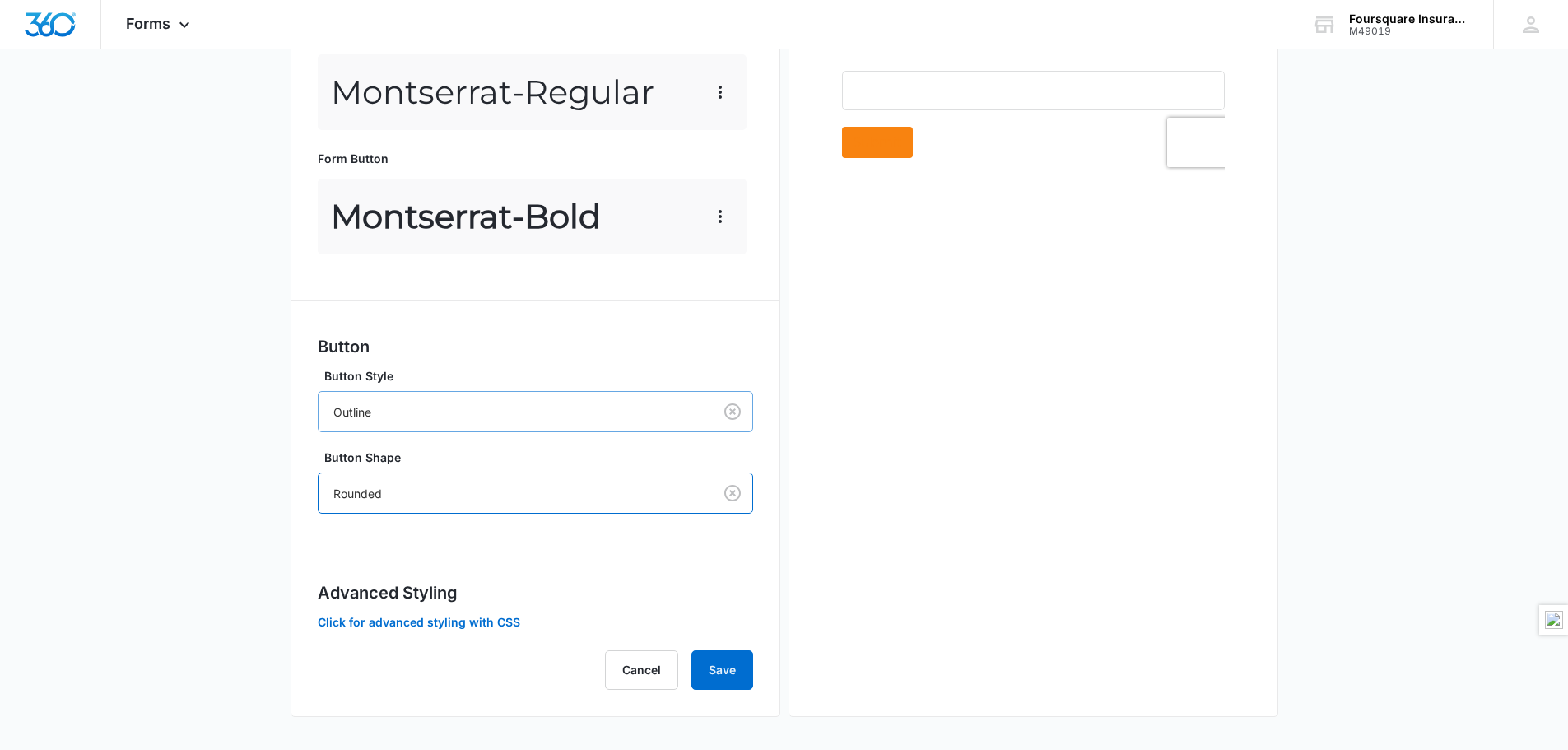
click at [479, 408] on div at bounding box center [512, 411] width 358 height 21
click at [422, 514] on div "Solid" at bounding box center [535, 504] width 436 height 30
click at [725, 667] on button "Save" at bounding box center [722, 670] width 62 height 39
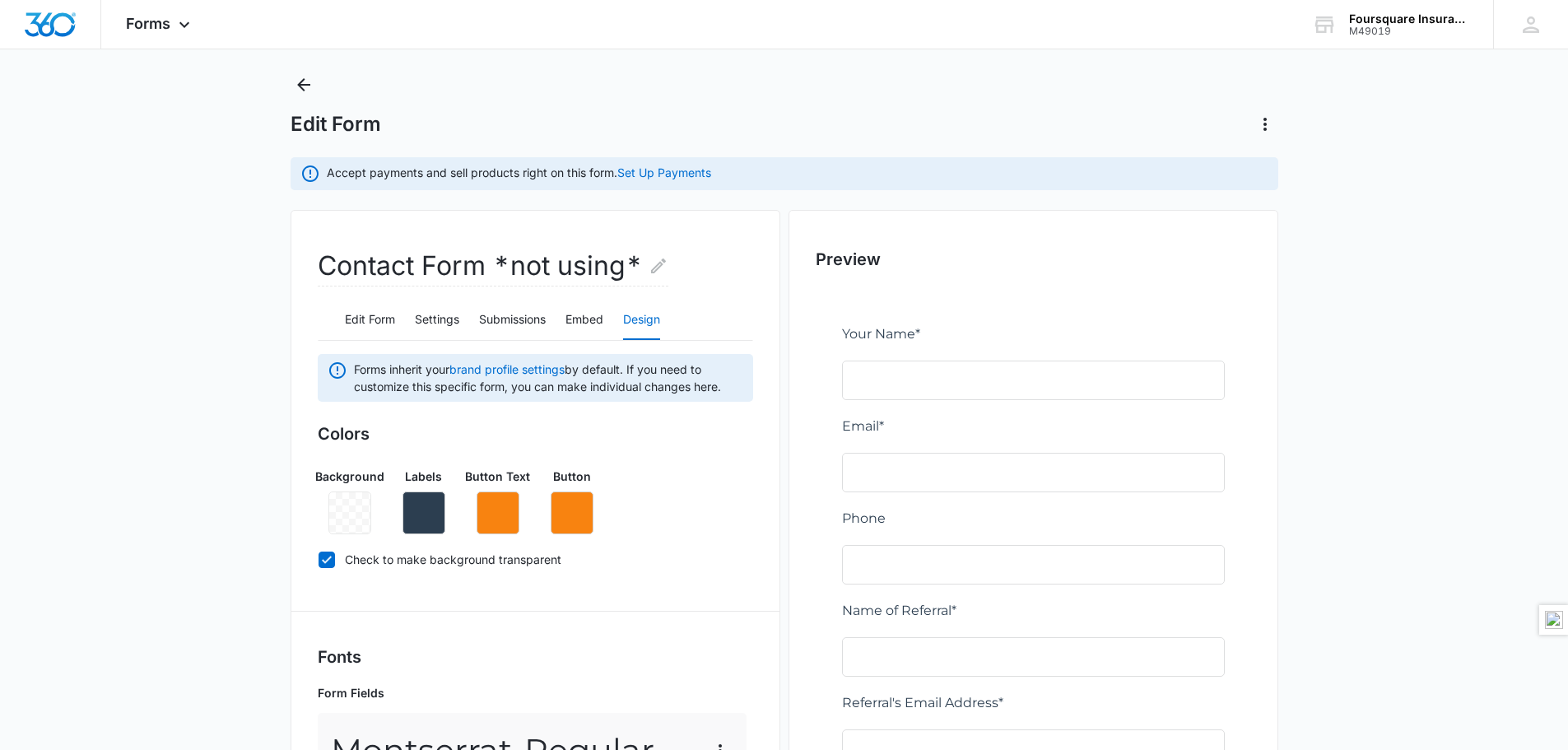
scroll to position [0, 0]
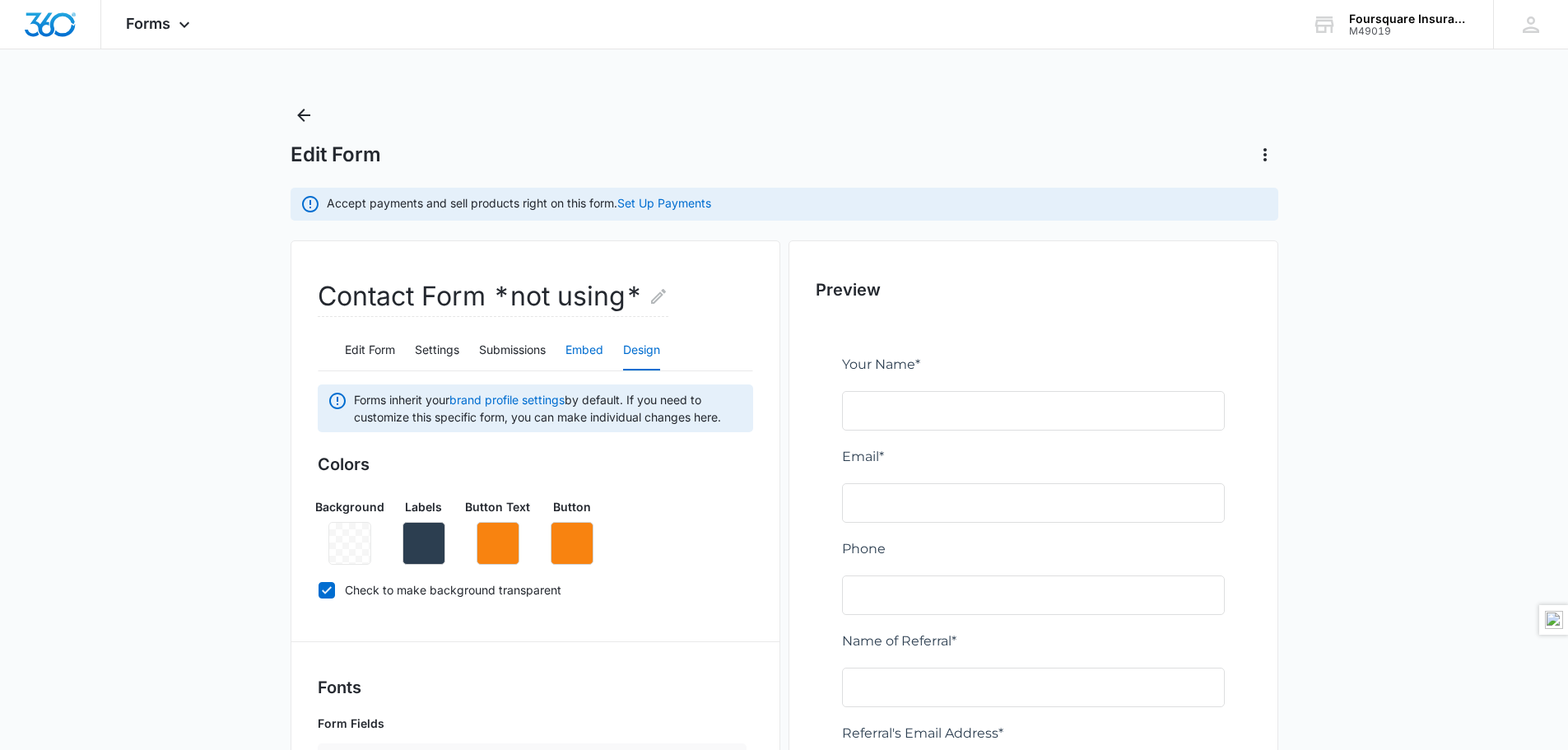
click at [578, 344] on button "Embed" at bounding box center [584, 350] width 38 height 39
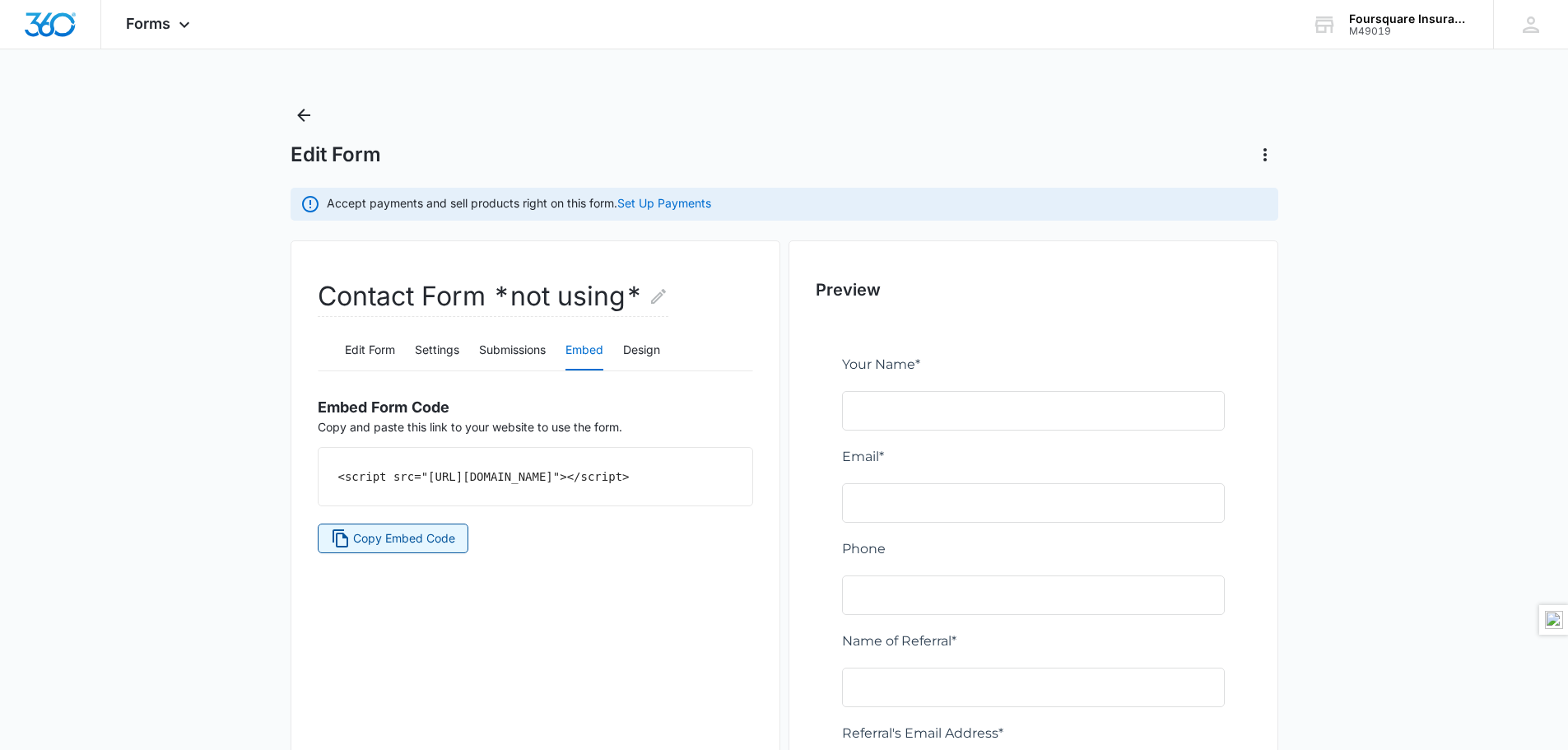
click at [422, 547] on span "Copy Embed Code" at bounding box center [405, 539] width 102 height 18
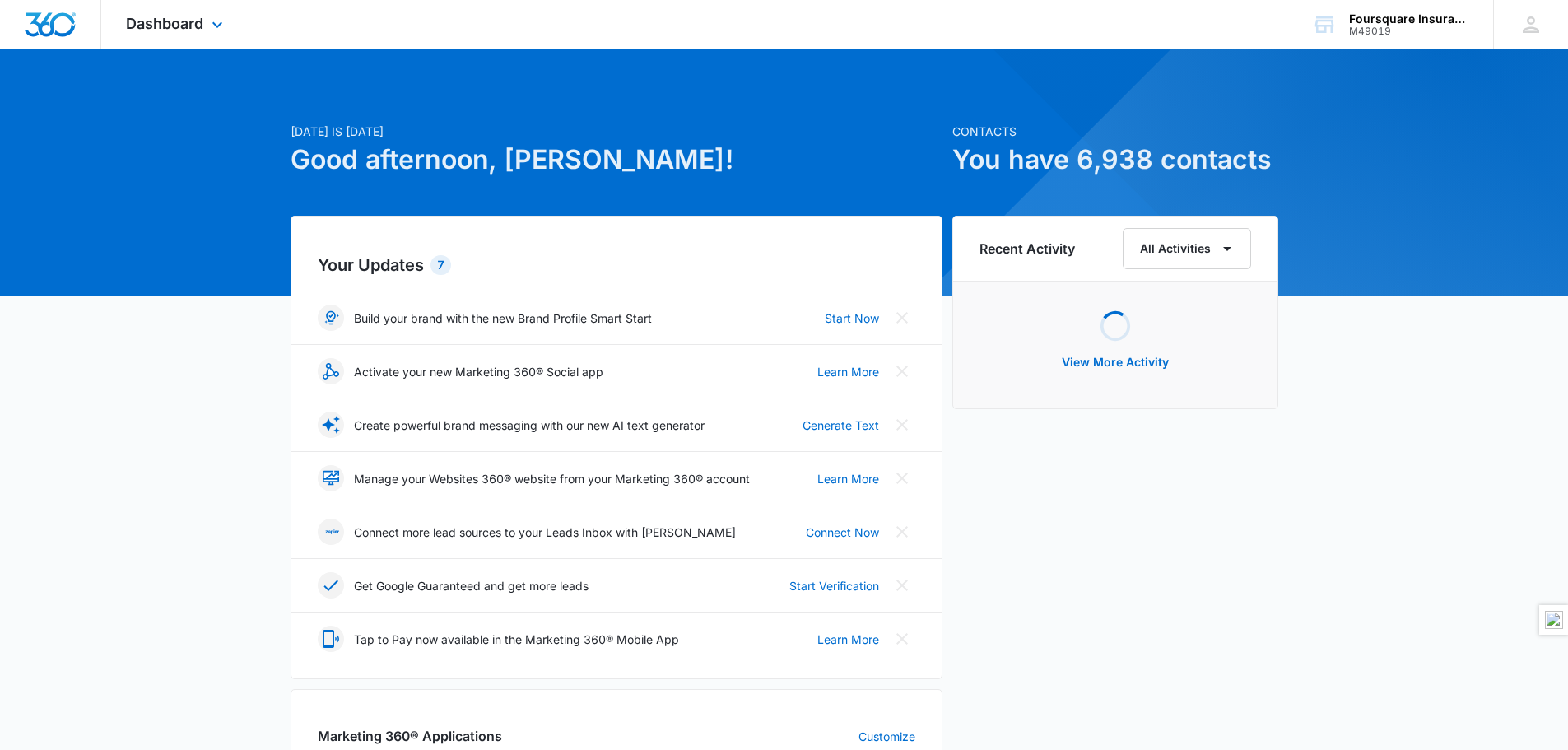
click at [206, 21] on div "Dashboard Apps Reputation Websites Forms CRM Email Social POS Content Ads Intel…" at bounding box center [177, 24] width 151 height 49
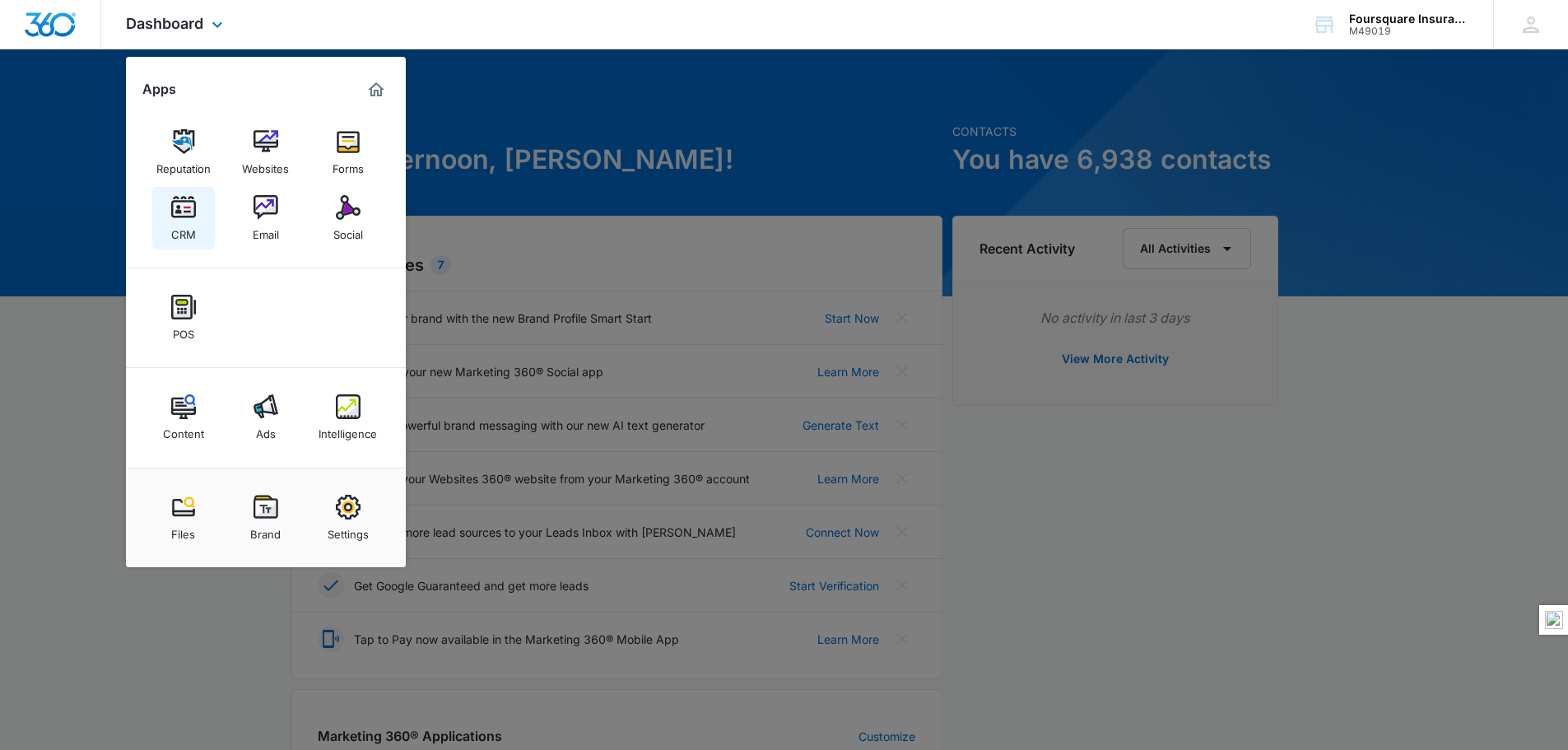
click at [182, 200] on img at bounding box center [183, 207] width 24 height 24
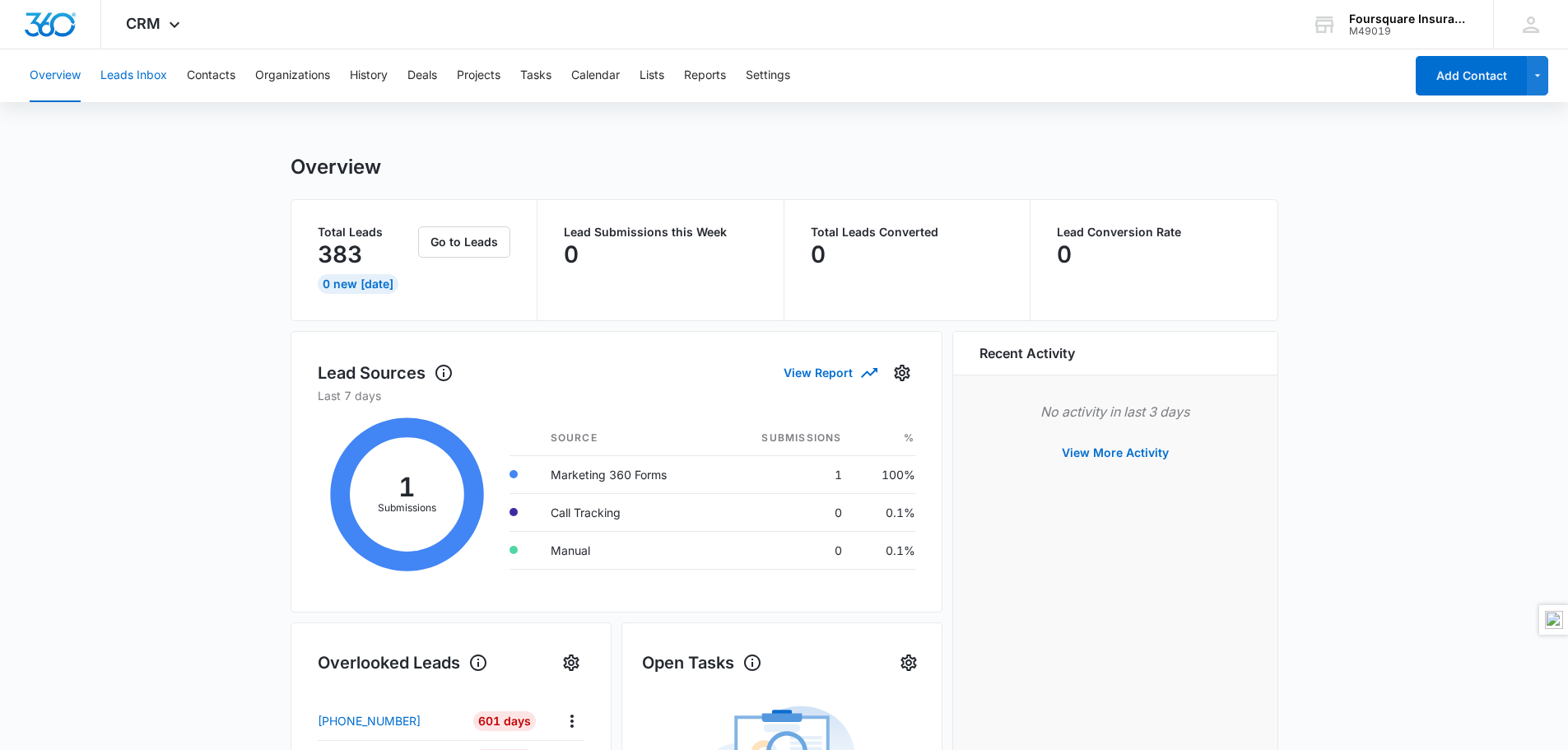
click at [142, 80] on button "Leads Inbox" at bounding box center [134, 75] width 67 height 53
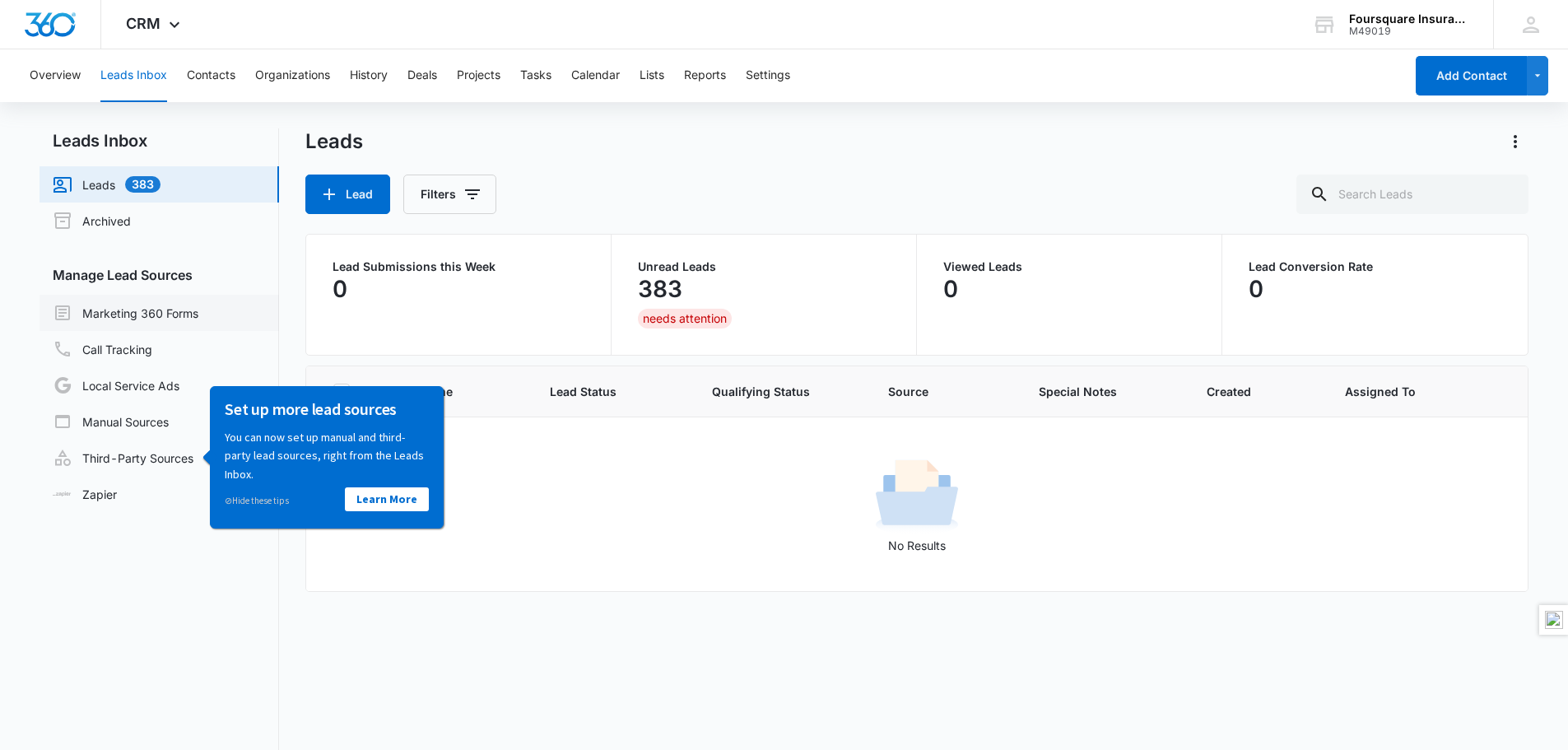
click at [115, 320] on link "Marketing 360 Forms" at bounding box center [126, 313] width 146 height 20
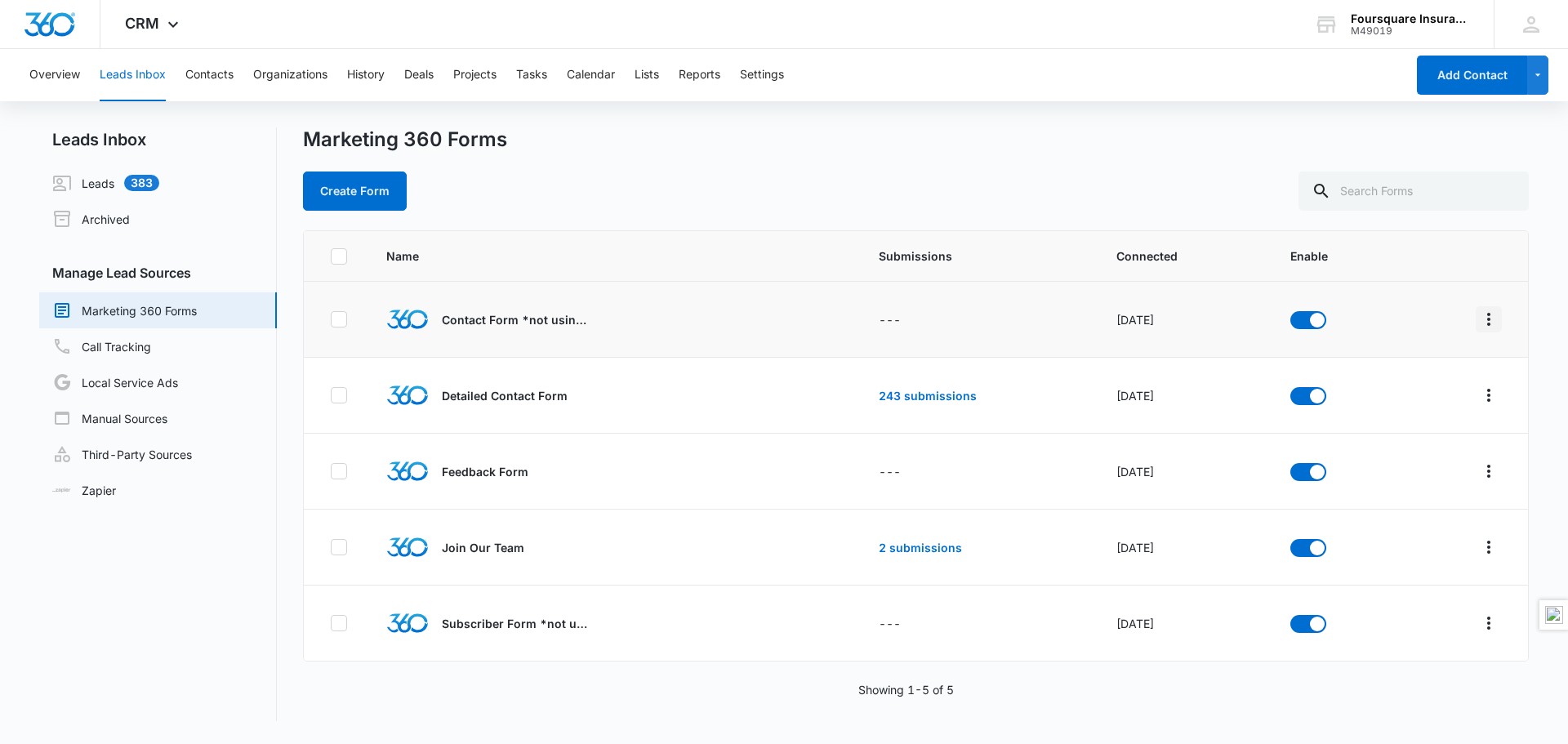
click at [1481, 314] on icon "Overflow Menu" at bounding box center [1488, 319] width 20 height 20
click at [1380, 412] on div "Field Mapping" at bounding box center [1403, 414] width 92 height 12
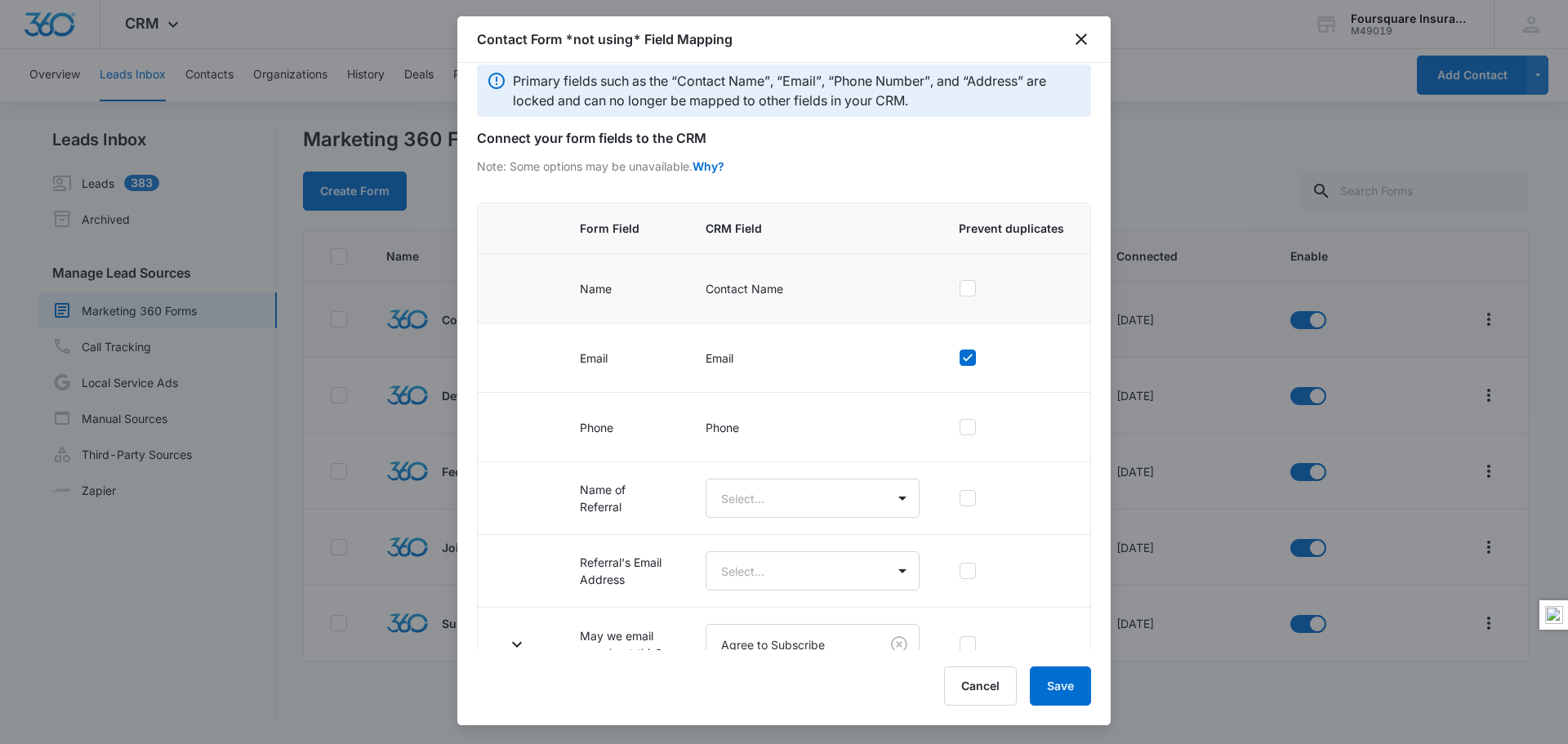
scroll to position [50, 0]
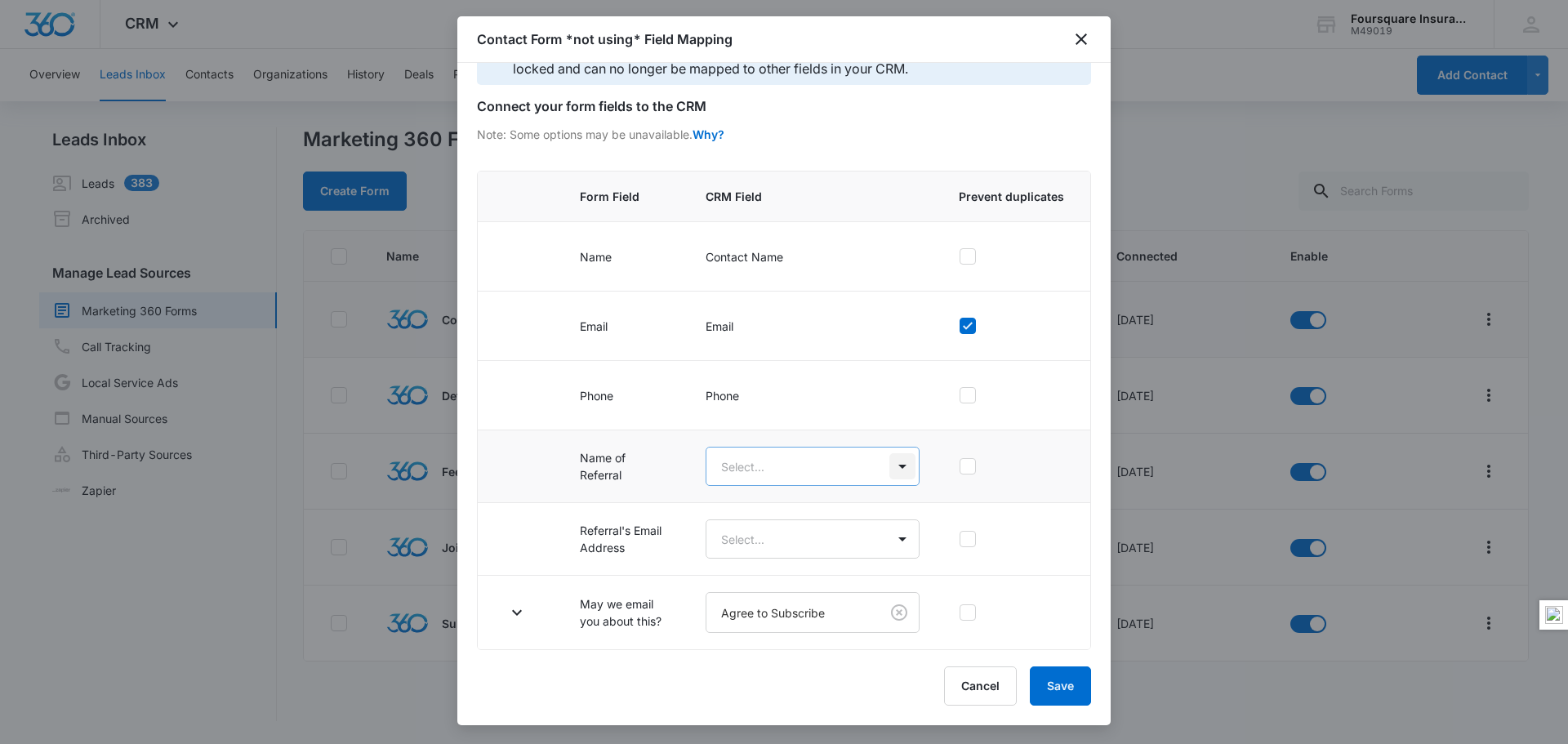
click at [888, 465] on body "CRM Apps Reputation Websites Forms CRM Email Social POS Content Ads Intelligenc…" at bounding box center [784, 372] width 1568 height 744
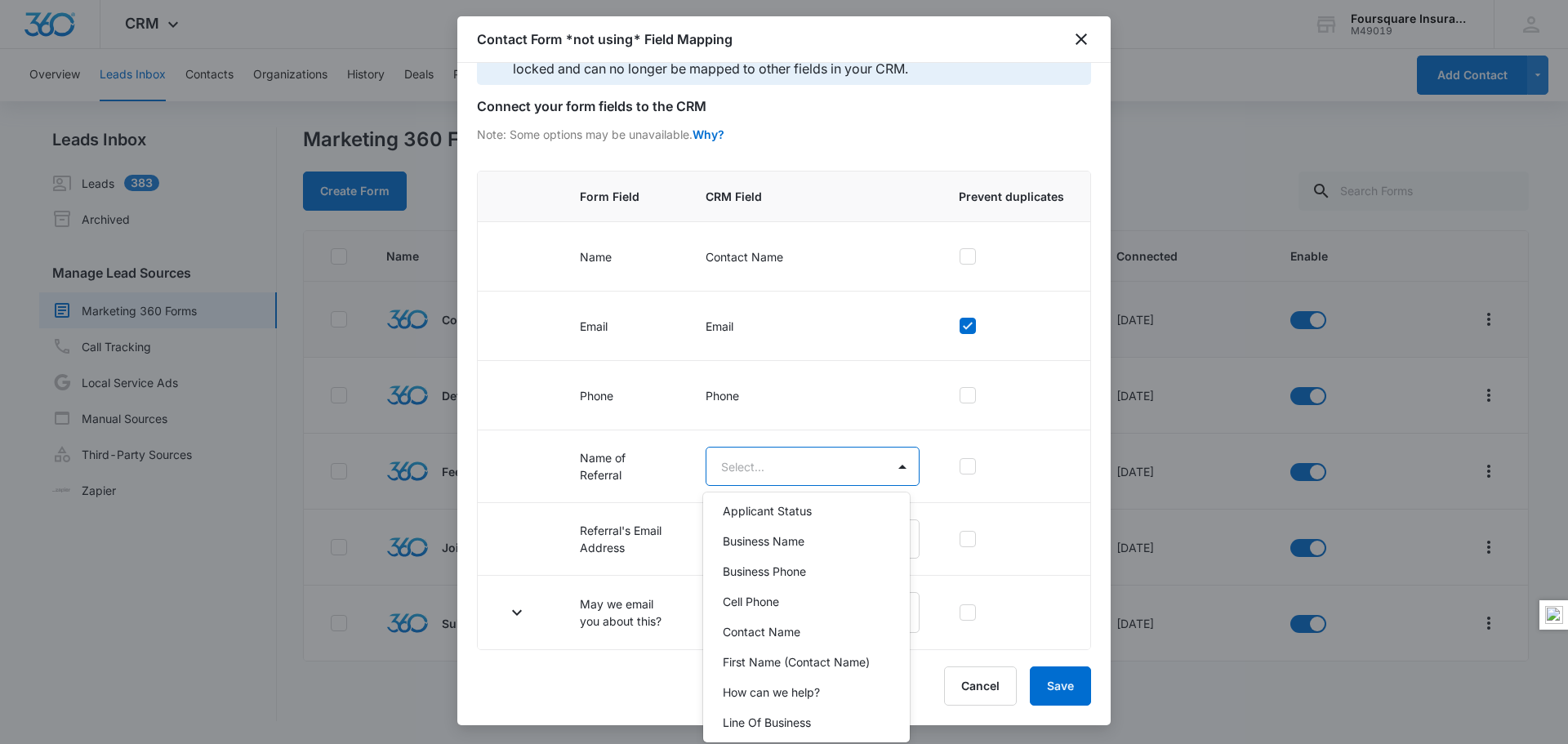
scroll to position [164, 0]
click at [786, 601] on p "Contact Name" at bounding box center [761, 602] width 77 height 17
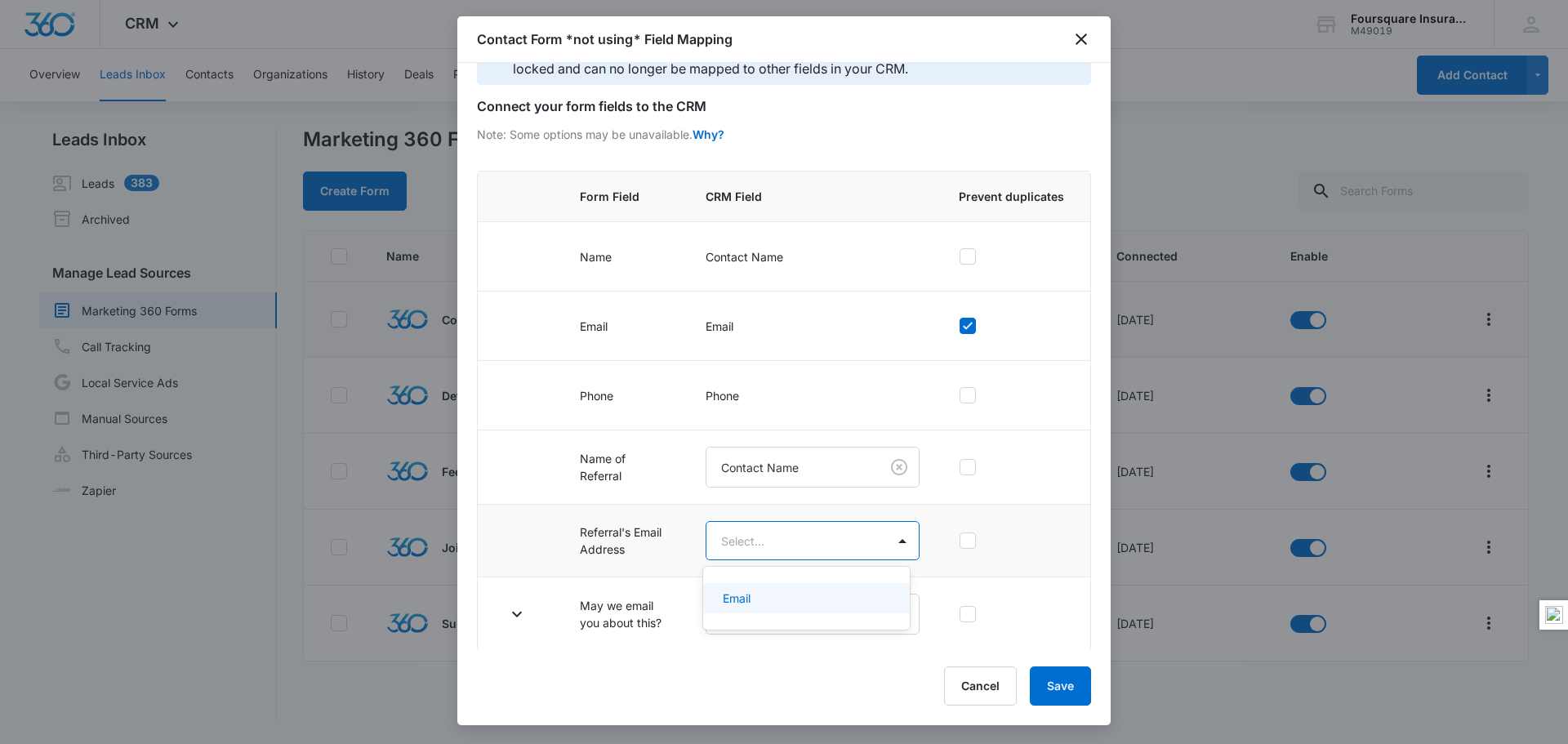
click at [870, 544] on body "CRM Apps Reputation Websites Forms CRM Email Social POS Content Ads Intelligenc…" at bounding box center [784, 372] width 1568 height 744
click at [822, 594] on div "Email" at bounding box center [804, 598] width 164 height 17
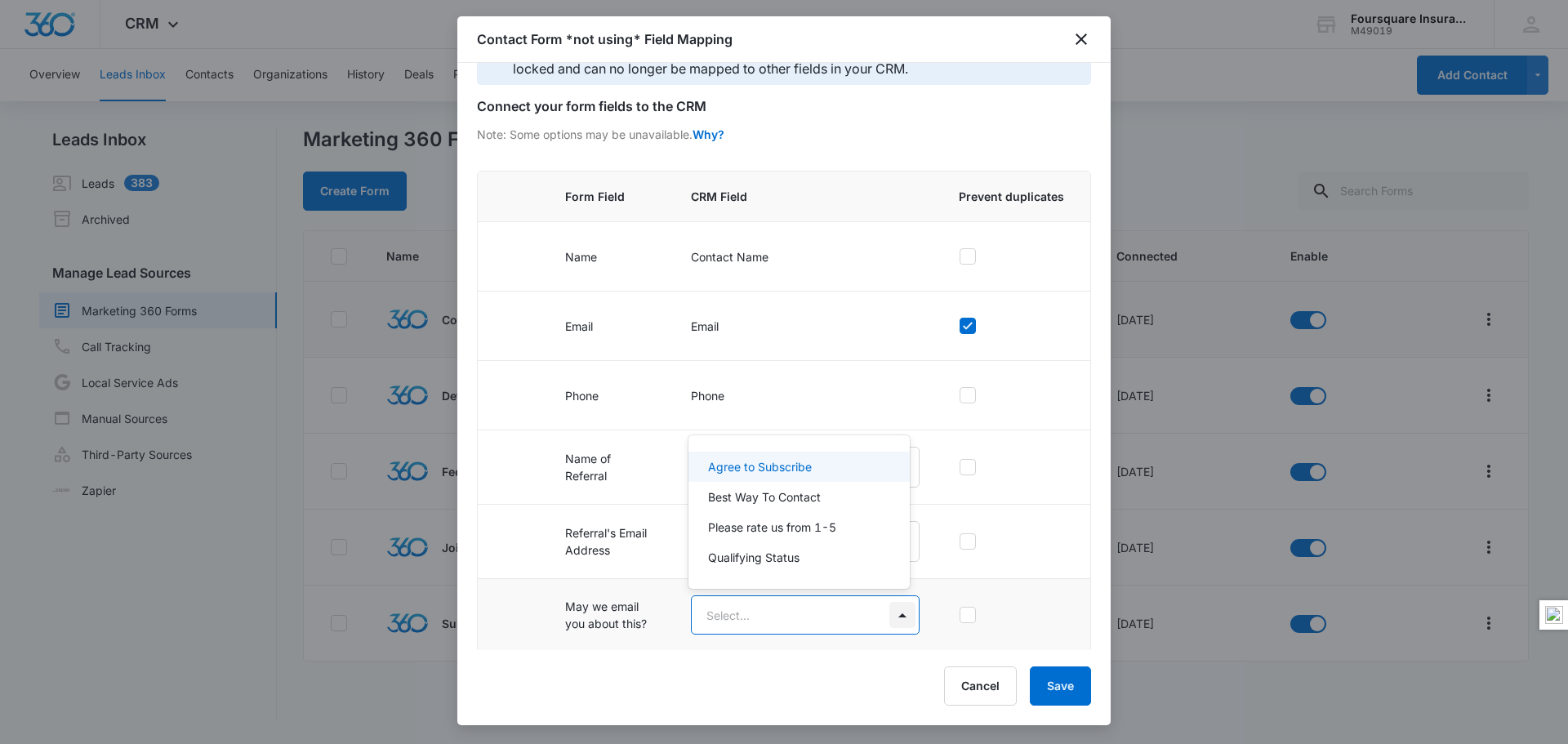
click at [896, 611] on body "CRM Apps Reputation Websites Forms CRM Email Social POS Content Ads Intelligenc…" at bounding box center [784, 372] width 1568 height 744
click at [895, 613] on div at bounding box center [784, 372] width 1568 height 744
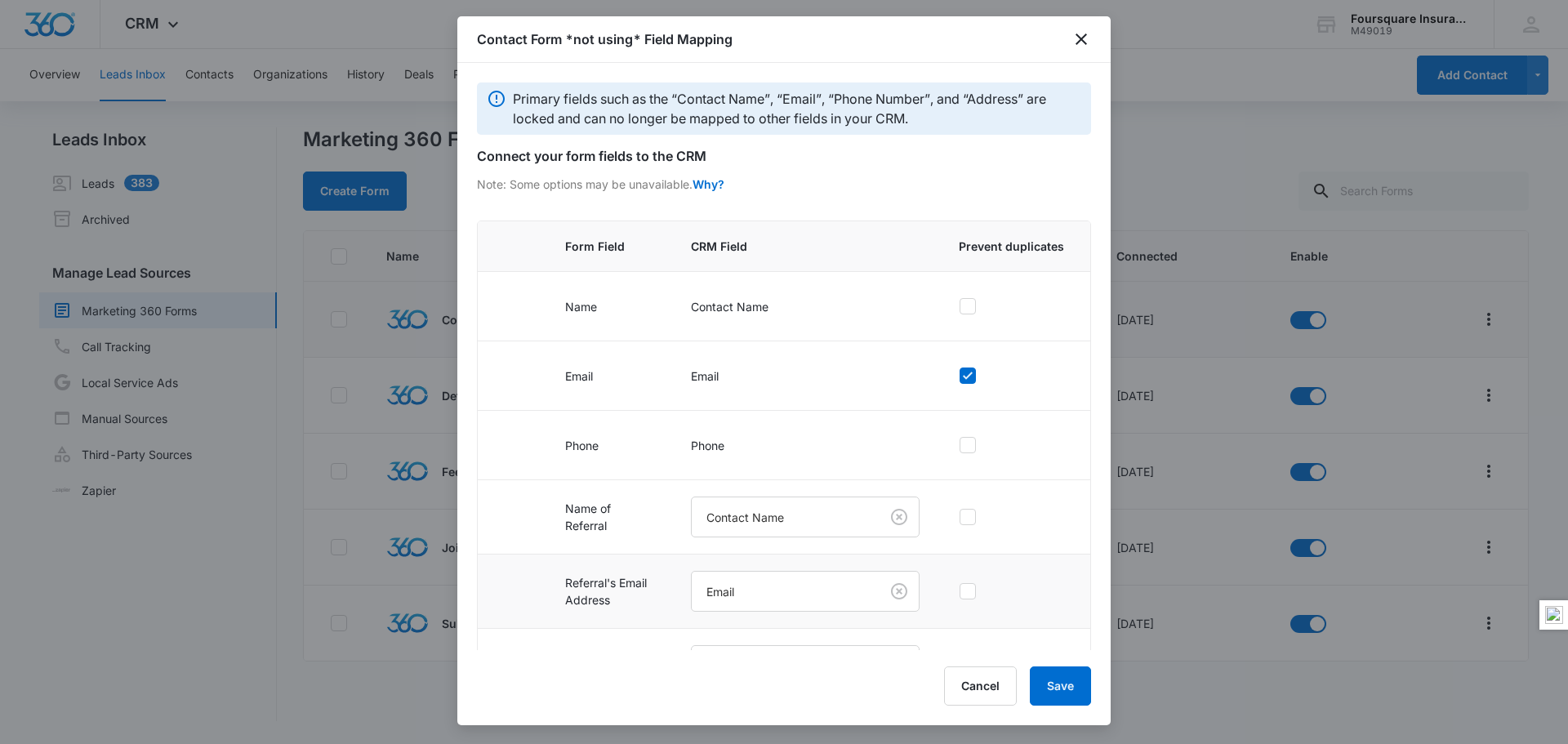
scroll to position [52, 0]
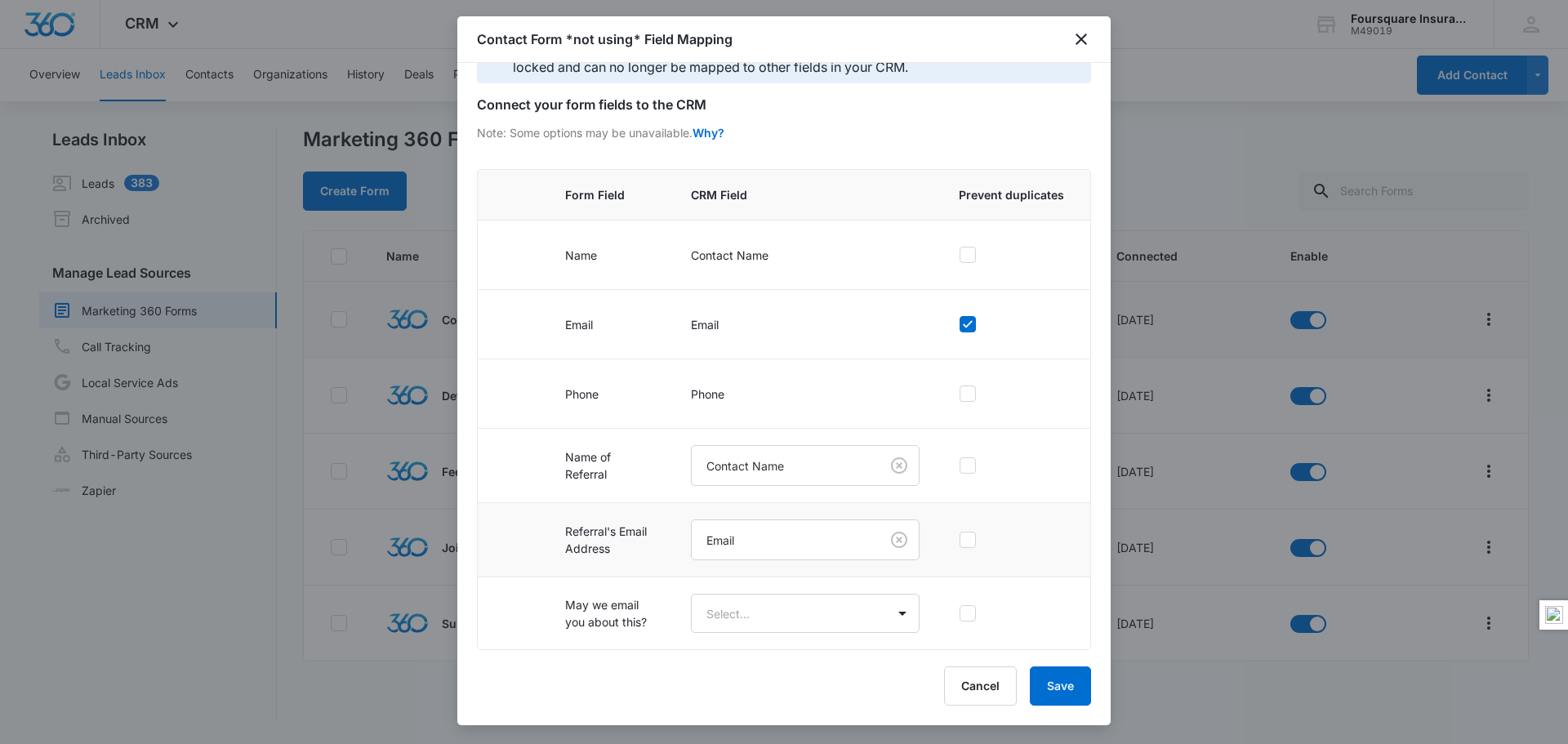
click at [962, 541] on icon at bounding box center [967, 540] width 10 height 7
click at [959, 540] on input "checkbox" at bounding box center [959, 540] width 1 height 1
click at [961, 540] on icon at bounding box center [968, 540] width 15 height 15
click at [959, 540] on input "checkbox" at bounding box center [959, 540] width 1 height 1
checkbox input "false"
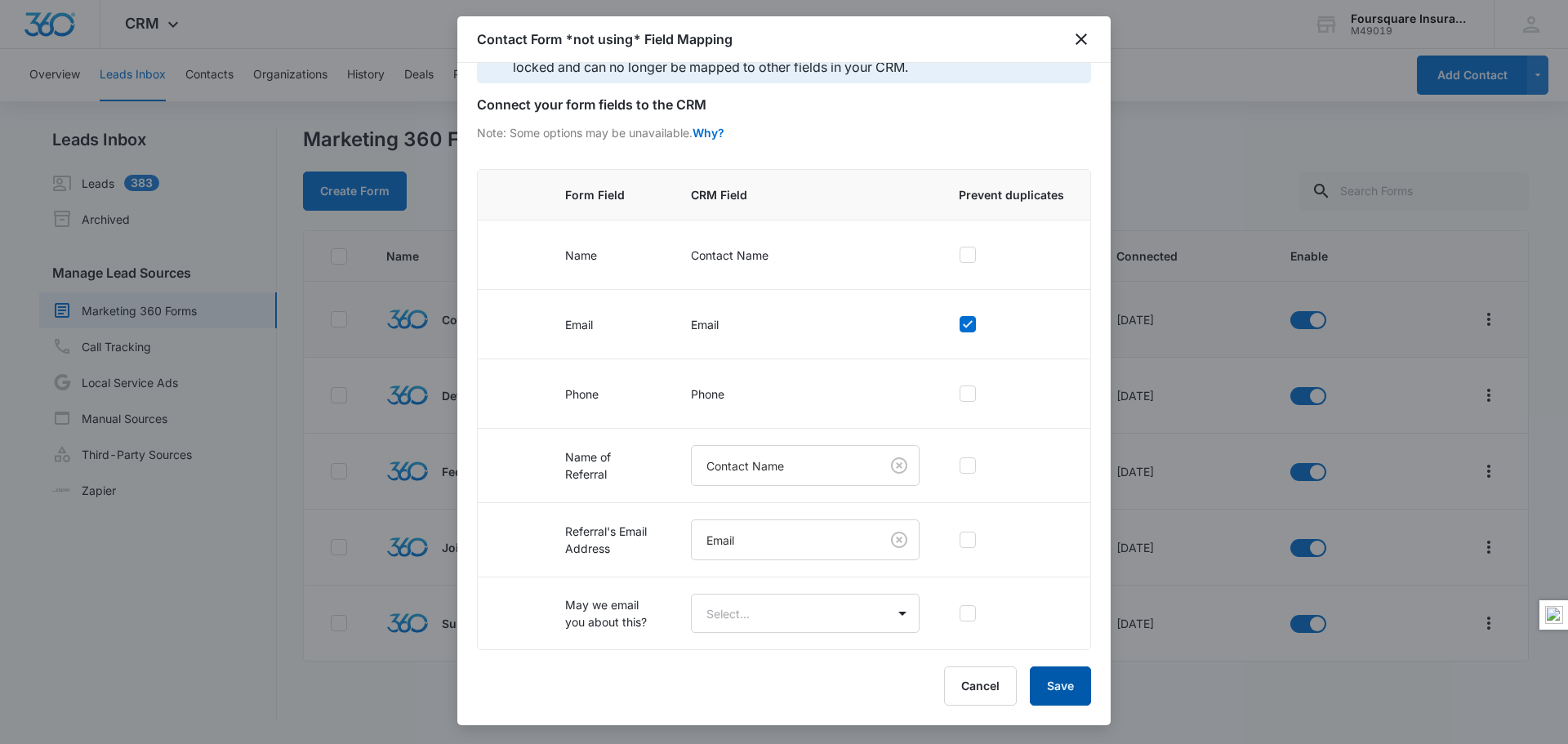
click at [1062, 689] on button "Save" at bounding box center [1060, 686] width 61 height 39
click at [1058, 687] on button "Save" at bounding box center [1060, 686] width 61 height 39
click at [1080, 38] on icon "close" at bounding box center [1081, 39] width 12 height 12
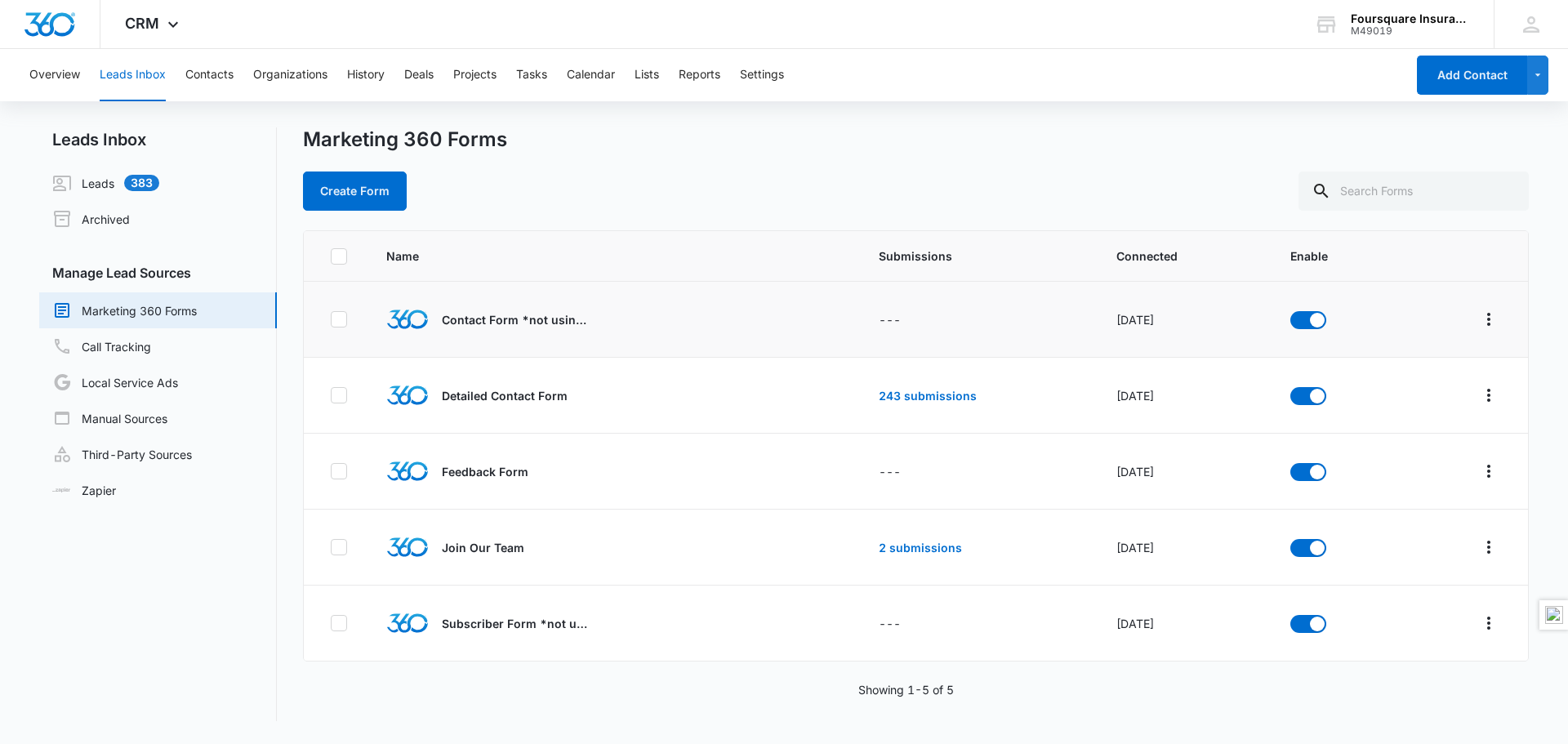
click at [337, 320] on icon at bounding box center [339, 319] width 15 height 15
click at [331, 320] on input "checkbox" at bounding box center [330, 319] width 1 height 1
checkbox input "true"
click at [375, 188] on icon "button" at bounding box center [380, 191] width 20 height 20
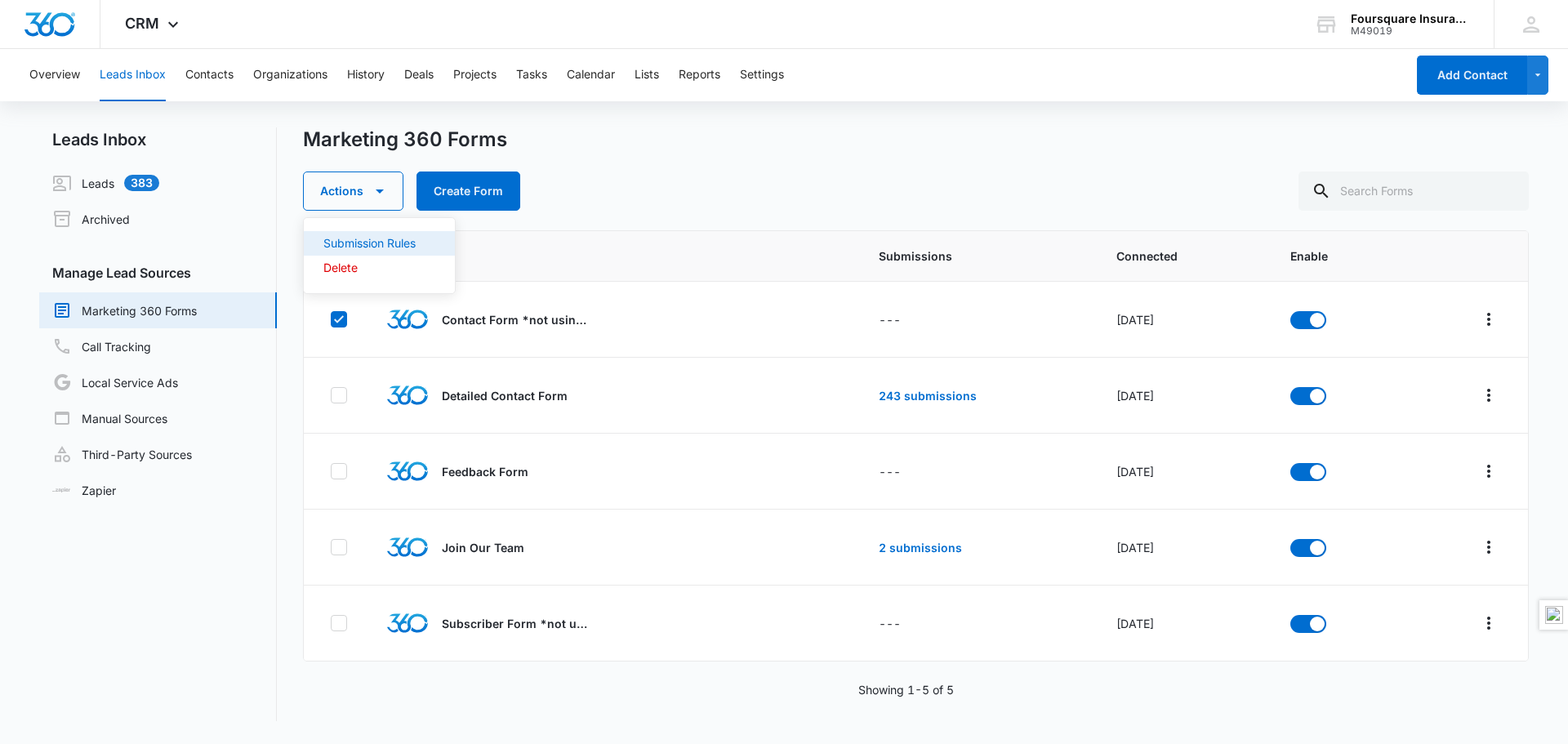
click at [380, 250] on button "Submission Rules" at bounding box center [380, 243] width 151 height 24
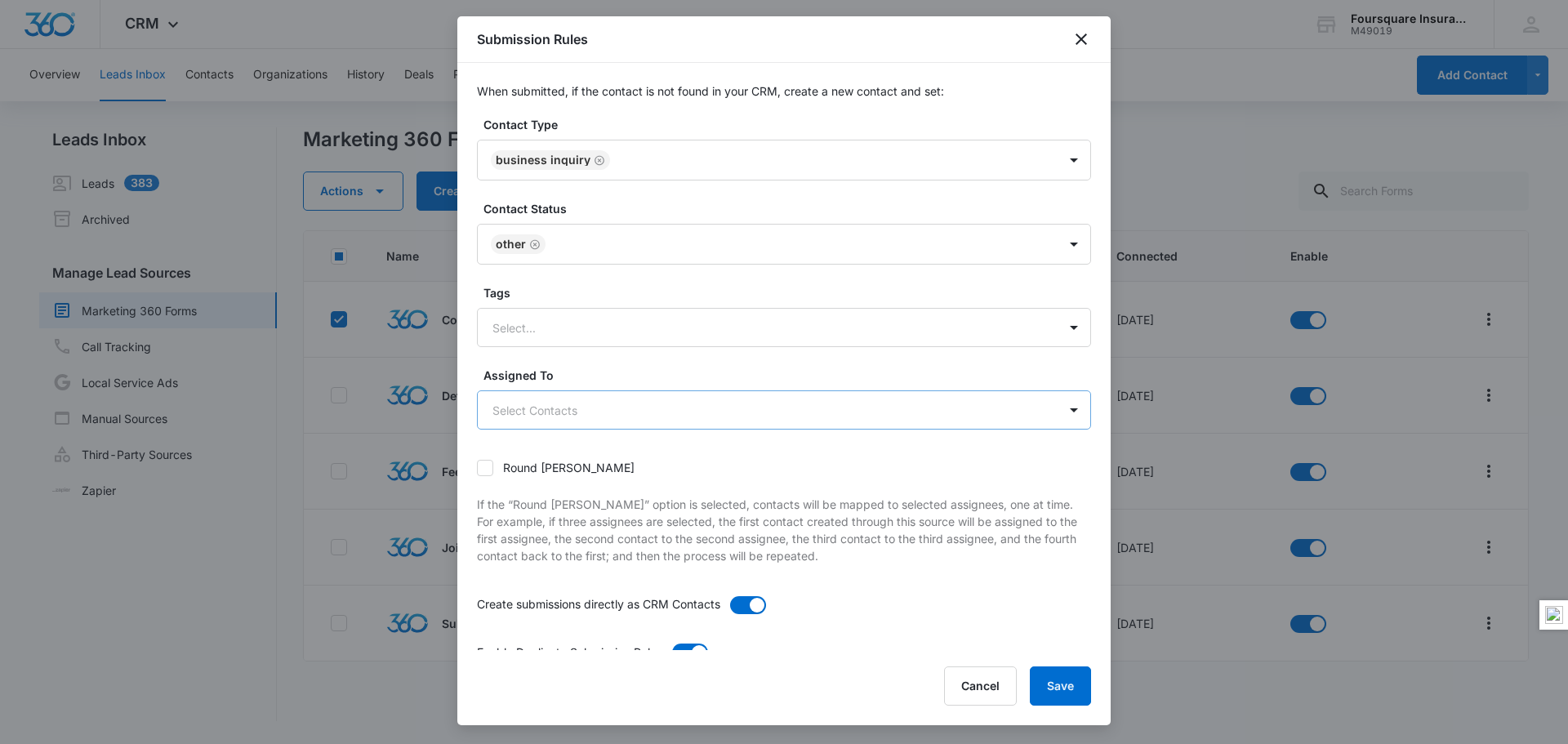
click at [1026, 404] on body "CRM Apps Reputation Websites Forms CRM Email Social POS Content Ads Intelligenc…" at bounding box center [784, 372] width 1568 height 744
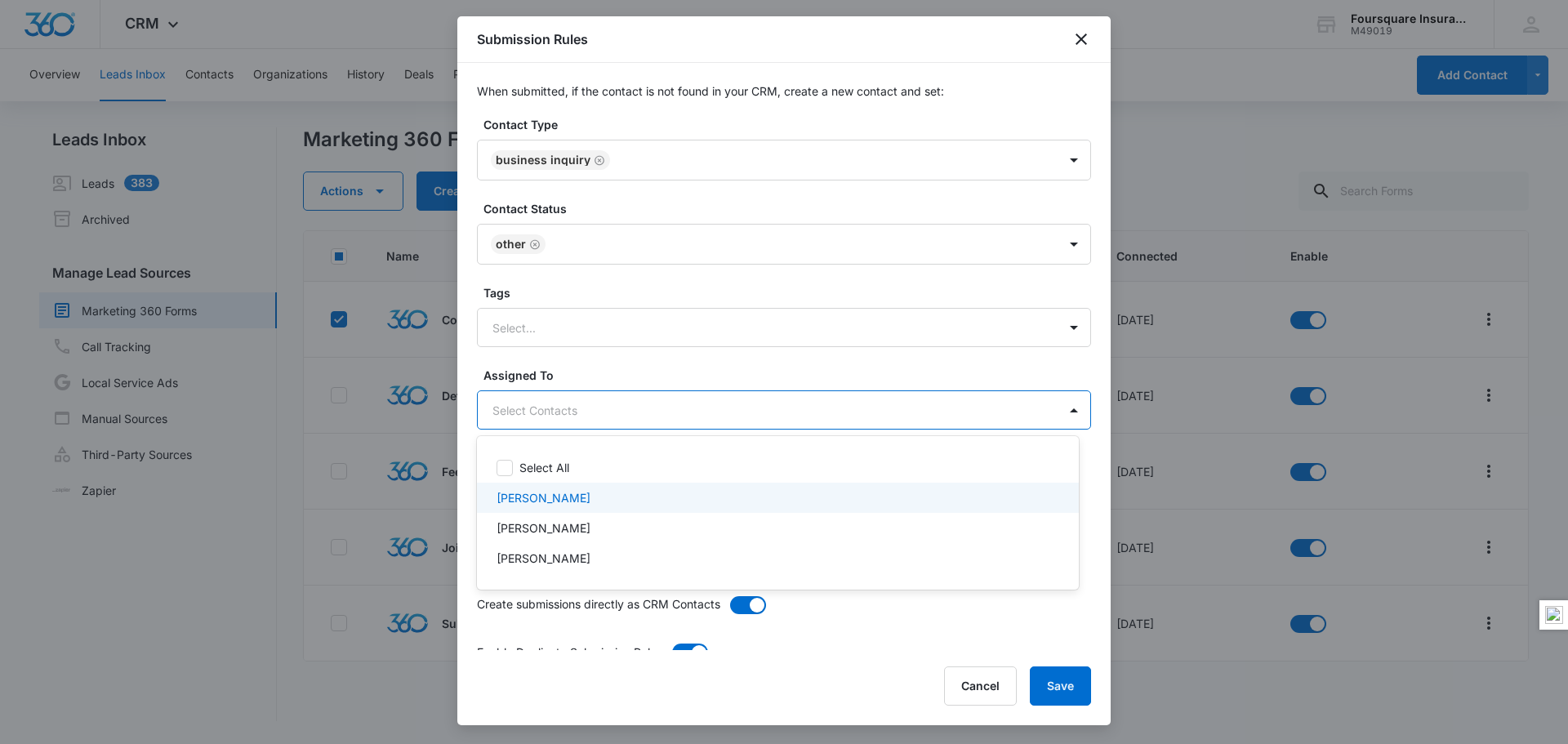
click at [594, 500] on div "[PERSON_NAME]" at bounding box center [775, 498] width 559 height 17
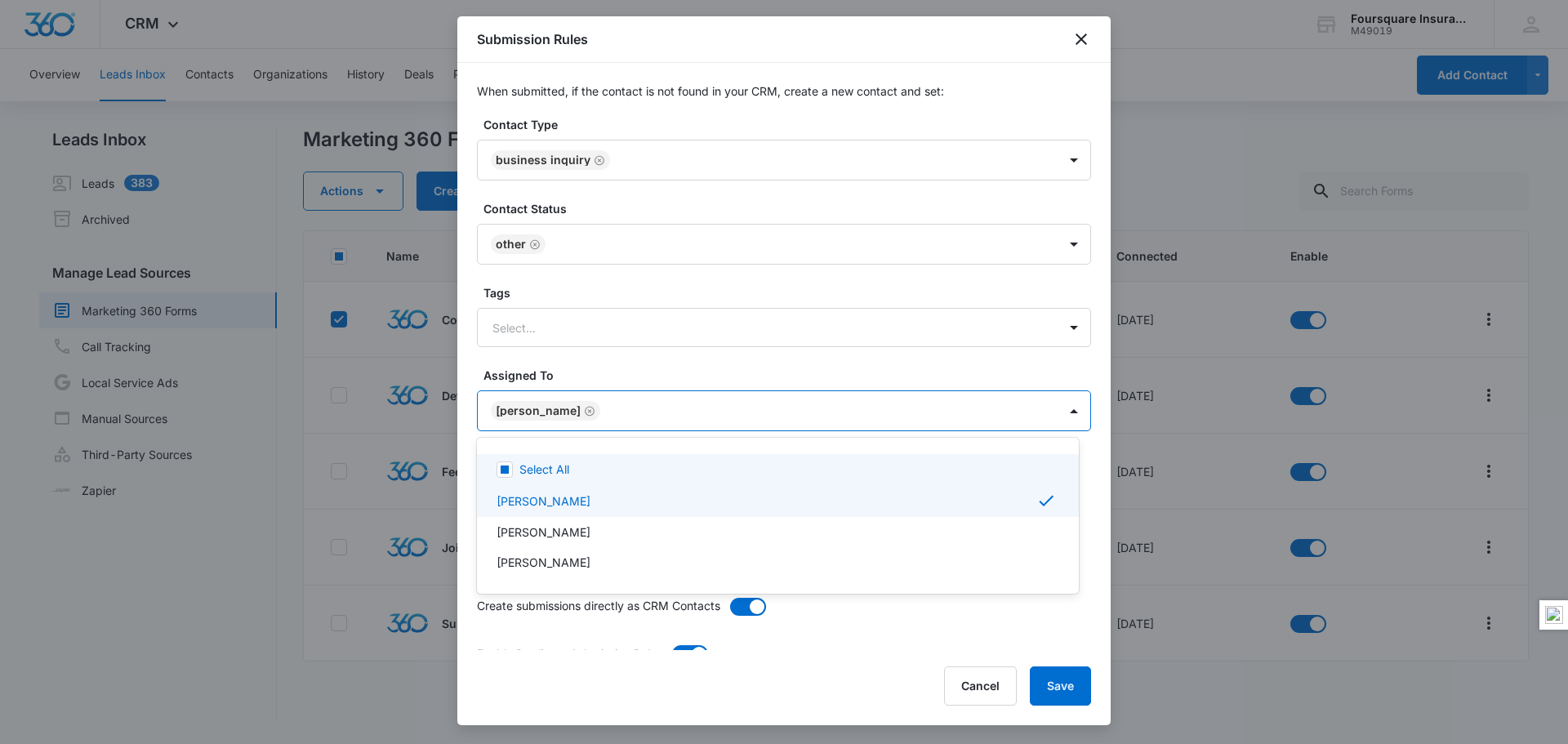
click at [1019, 408] on div at bounding box center [784, 372] width 1568 height 744
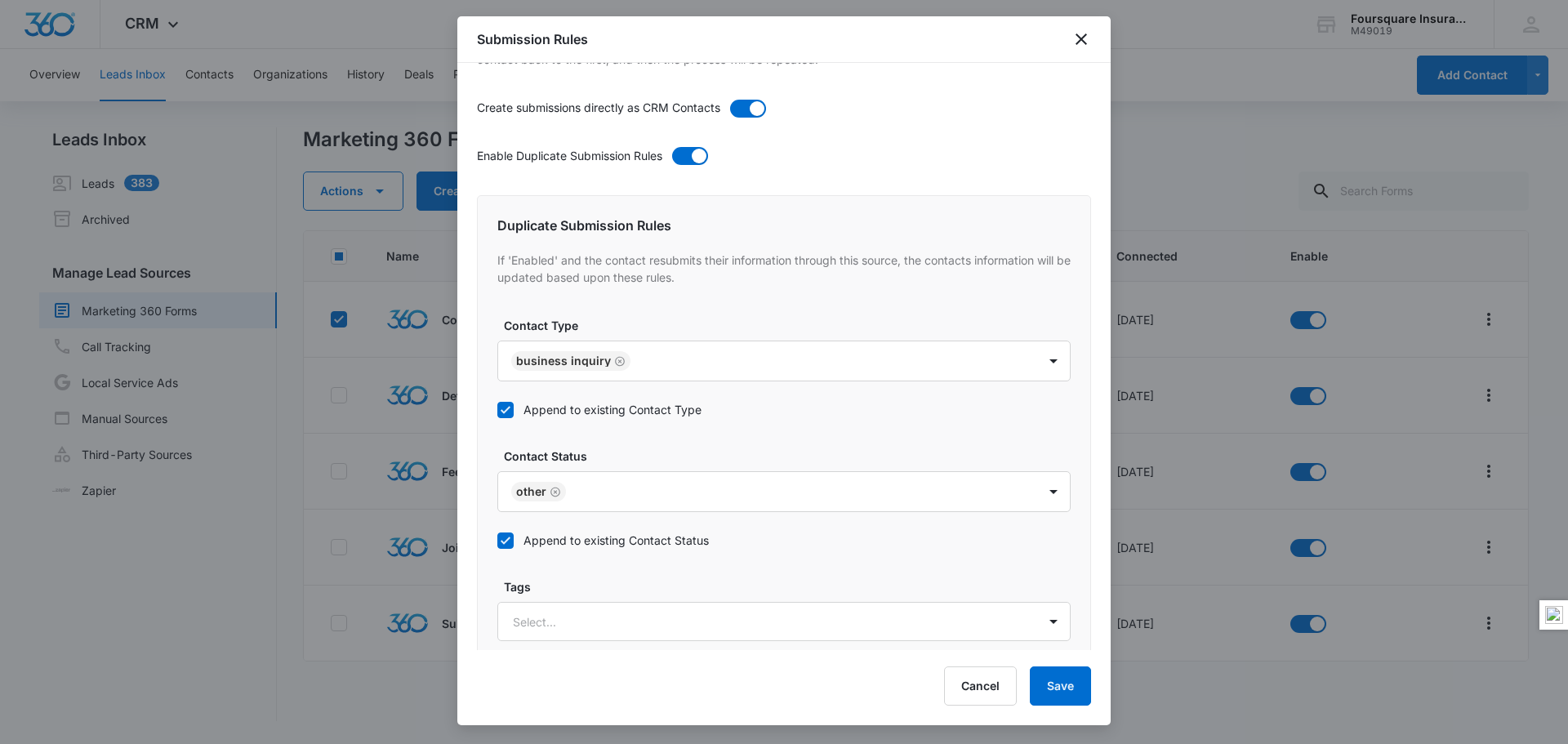
scroll to position [497, 0]
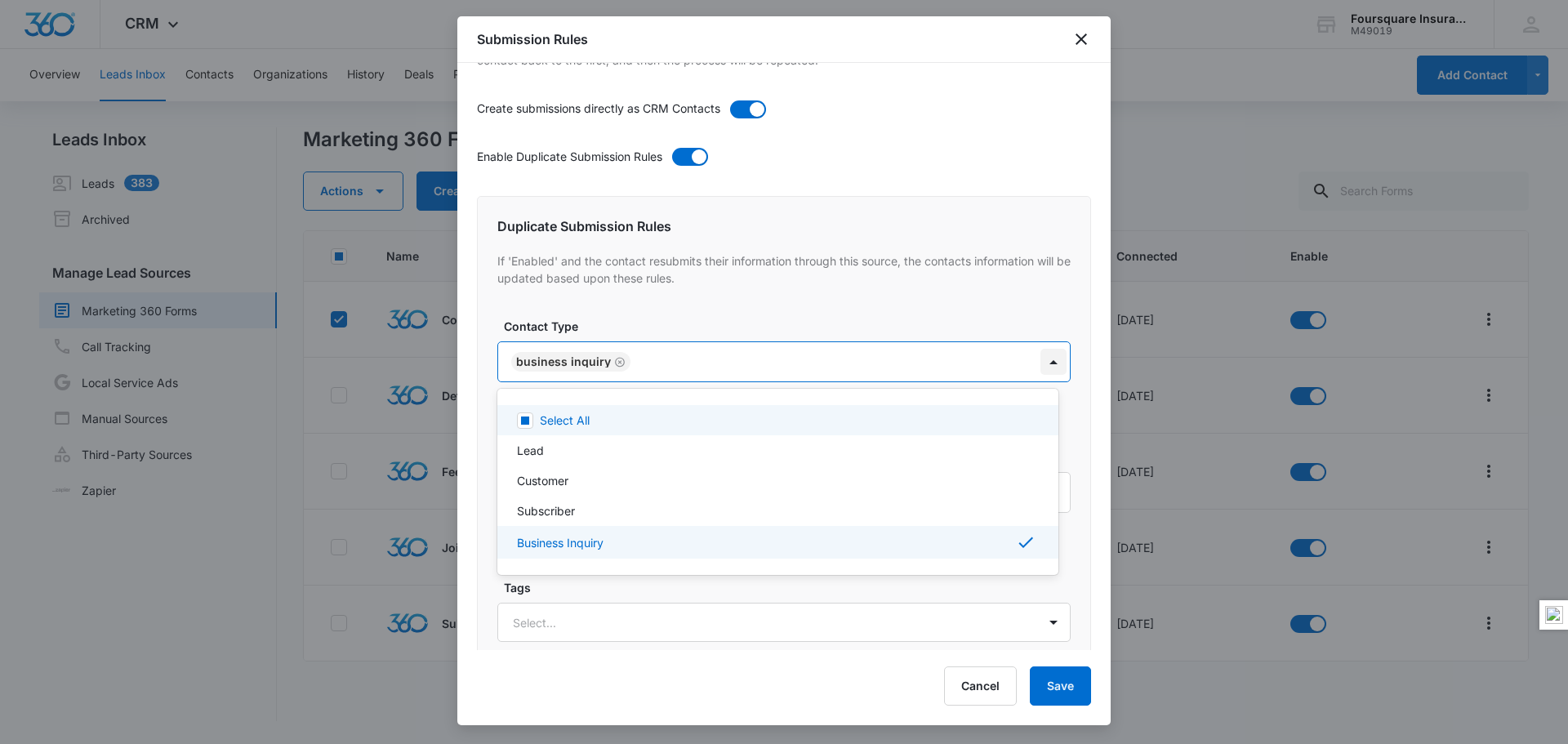
click at [1040, 368] on body "CRM Apps Reputation Websites Forms CRM Email Social POS Content Ads Intelligenc…" at bounding box center [784, 372] width 1568 height 744
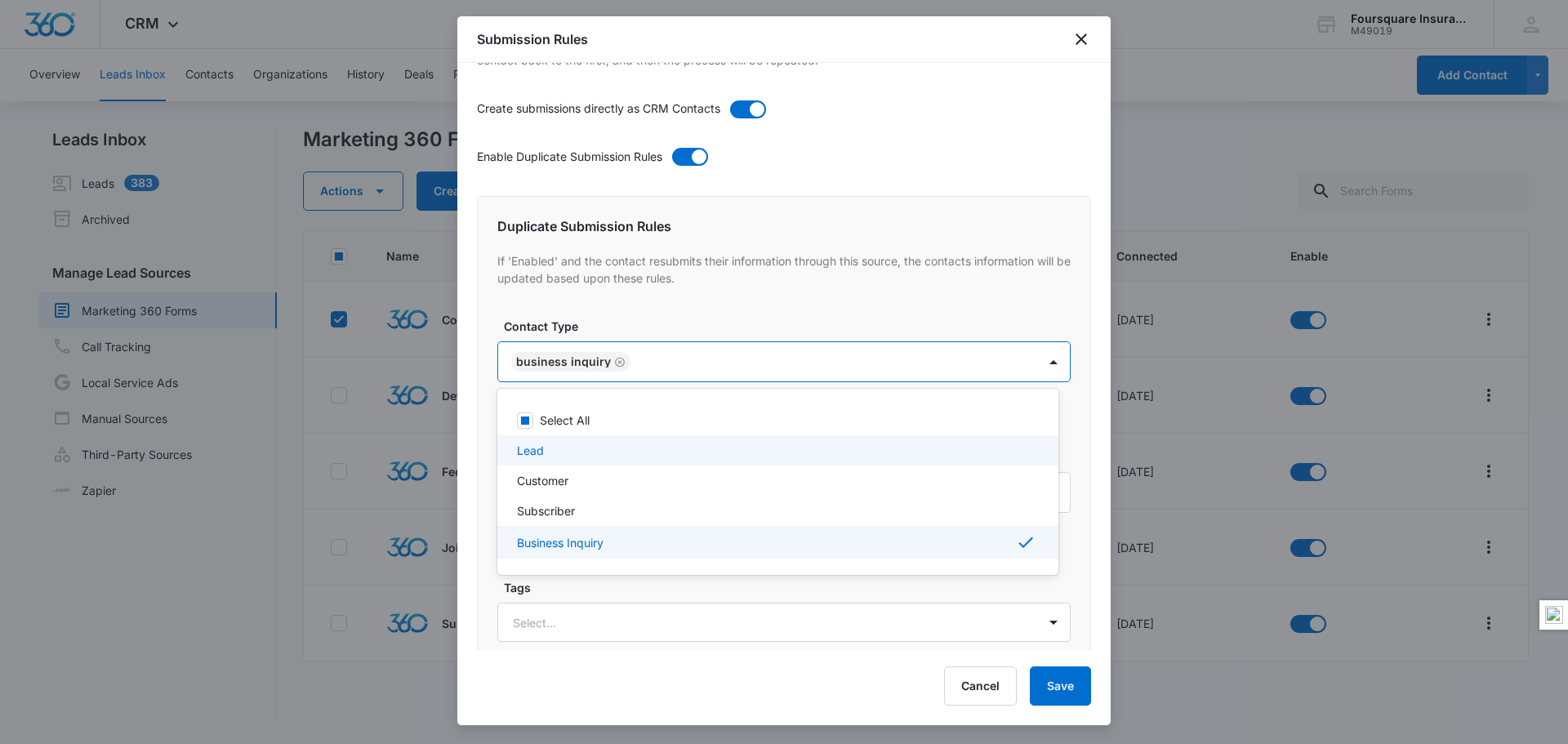
click at [654, 444] on div "Lead" at bounding box center [776, 451] width 519 height 17
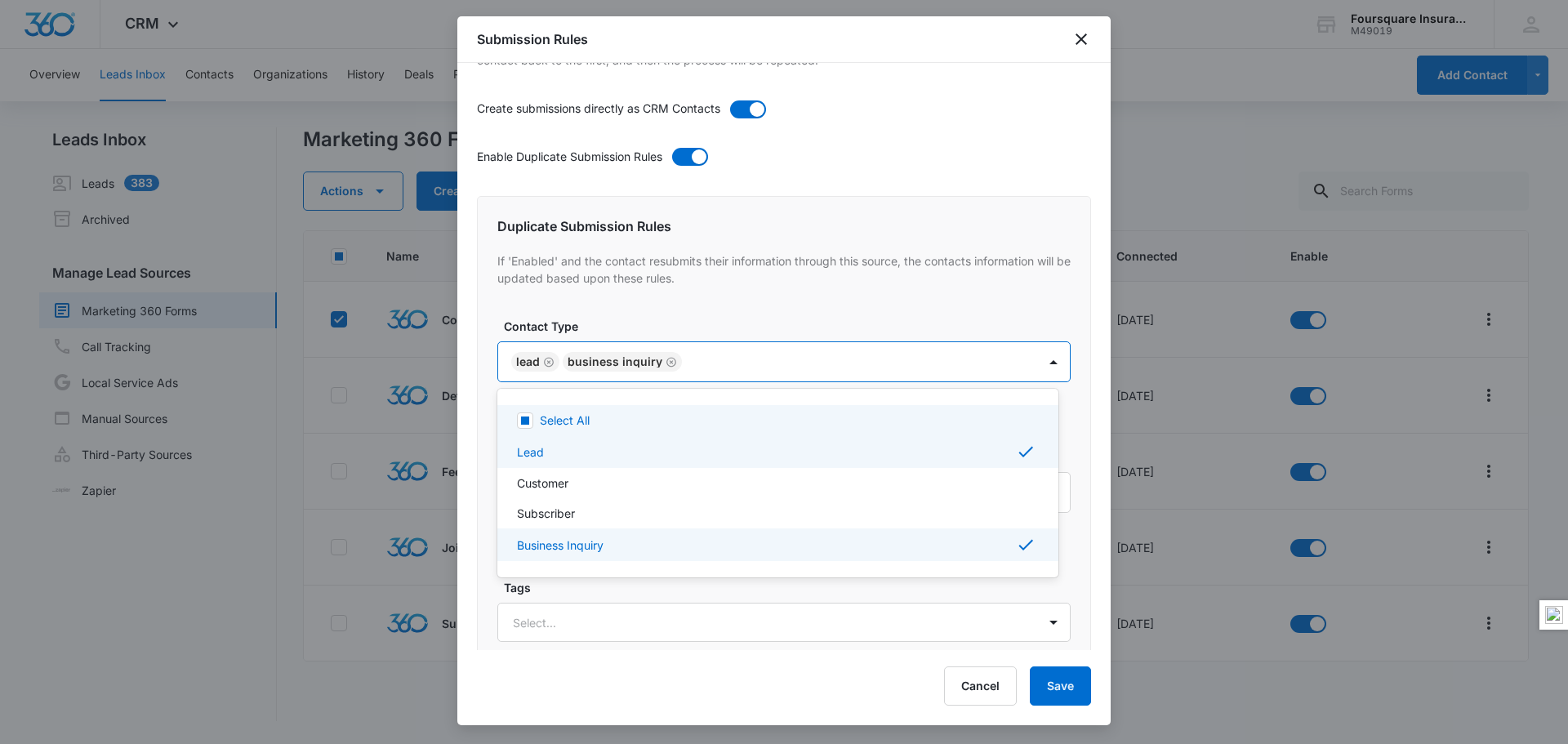
click at [669, 362] on div at bounding box center [784, 372] width 1568 height 744
click at [669, 361] on icon "Remove Business Inquiry" at bounding box center [671, 362] width 10 height 10
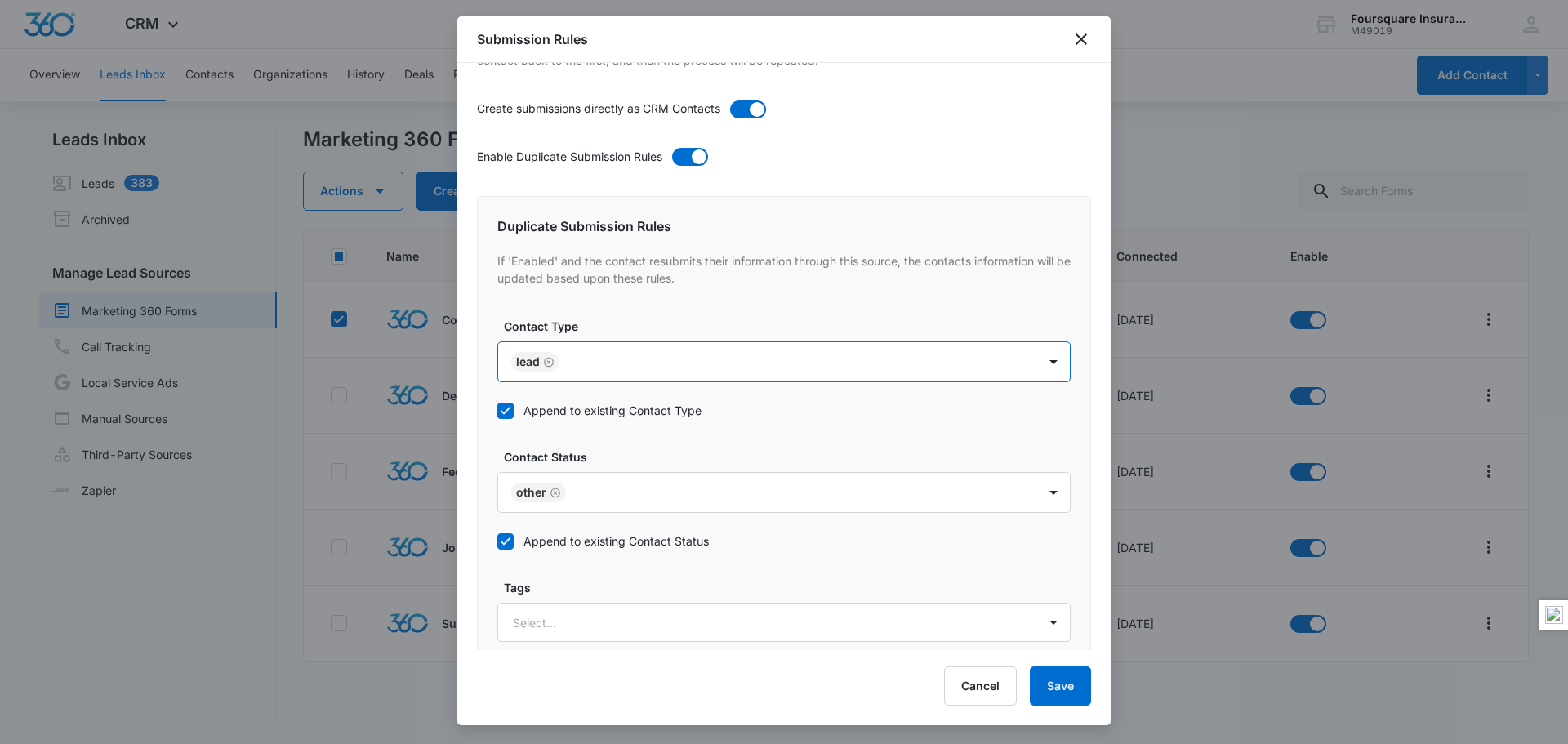
click at [856, 420] on div "Append to existing Contact Type" at bounding box center [784, 411] width 573 height 37
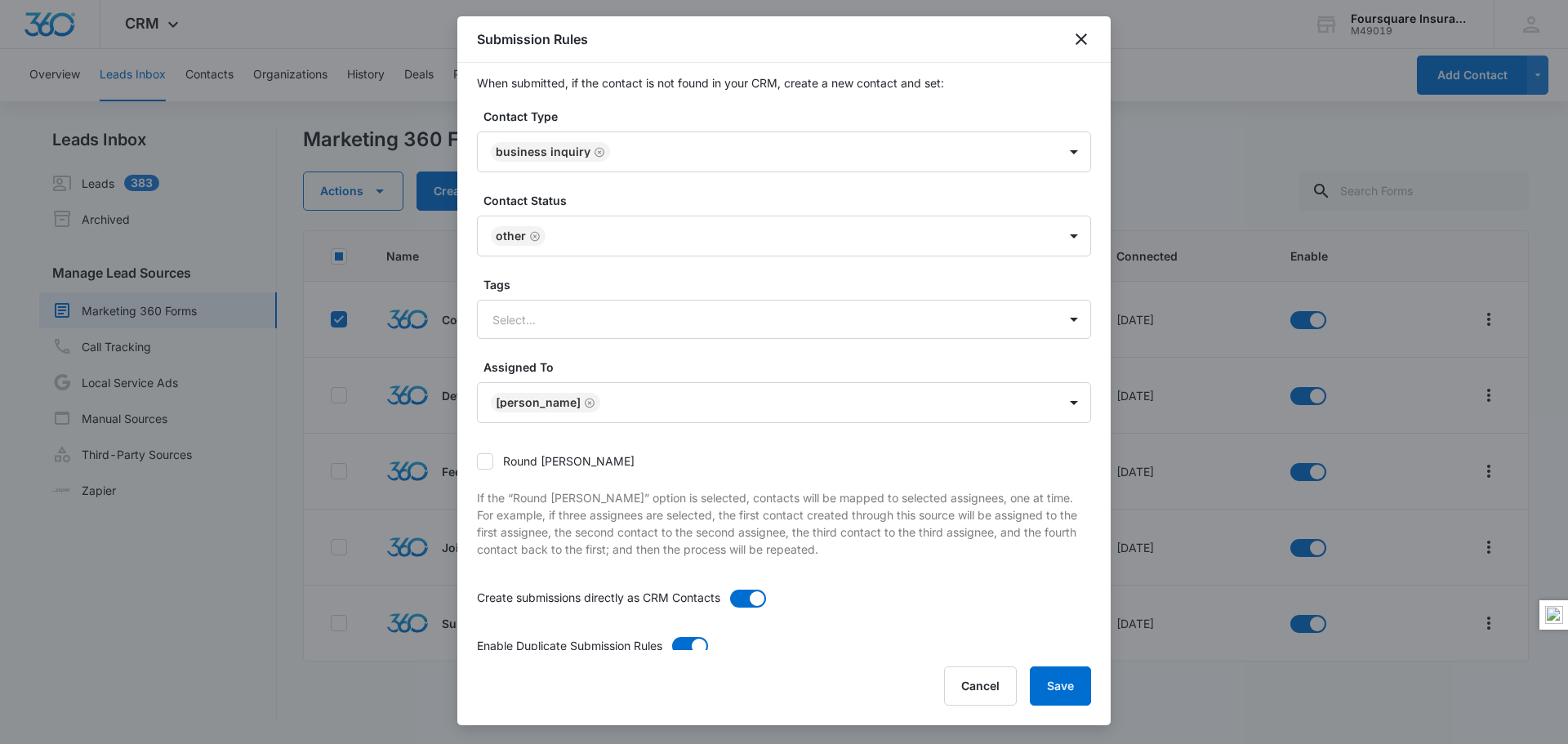
scroll to position [7, 0]
click at [940, 322] on div at bounding box center [764, 320] width 543 height 21
click at [940, 329] on div at bounding box center [764, 320] width 543 height 21
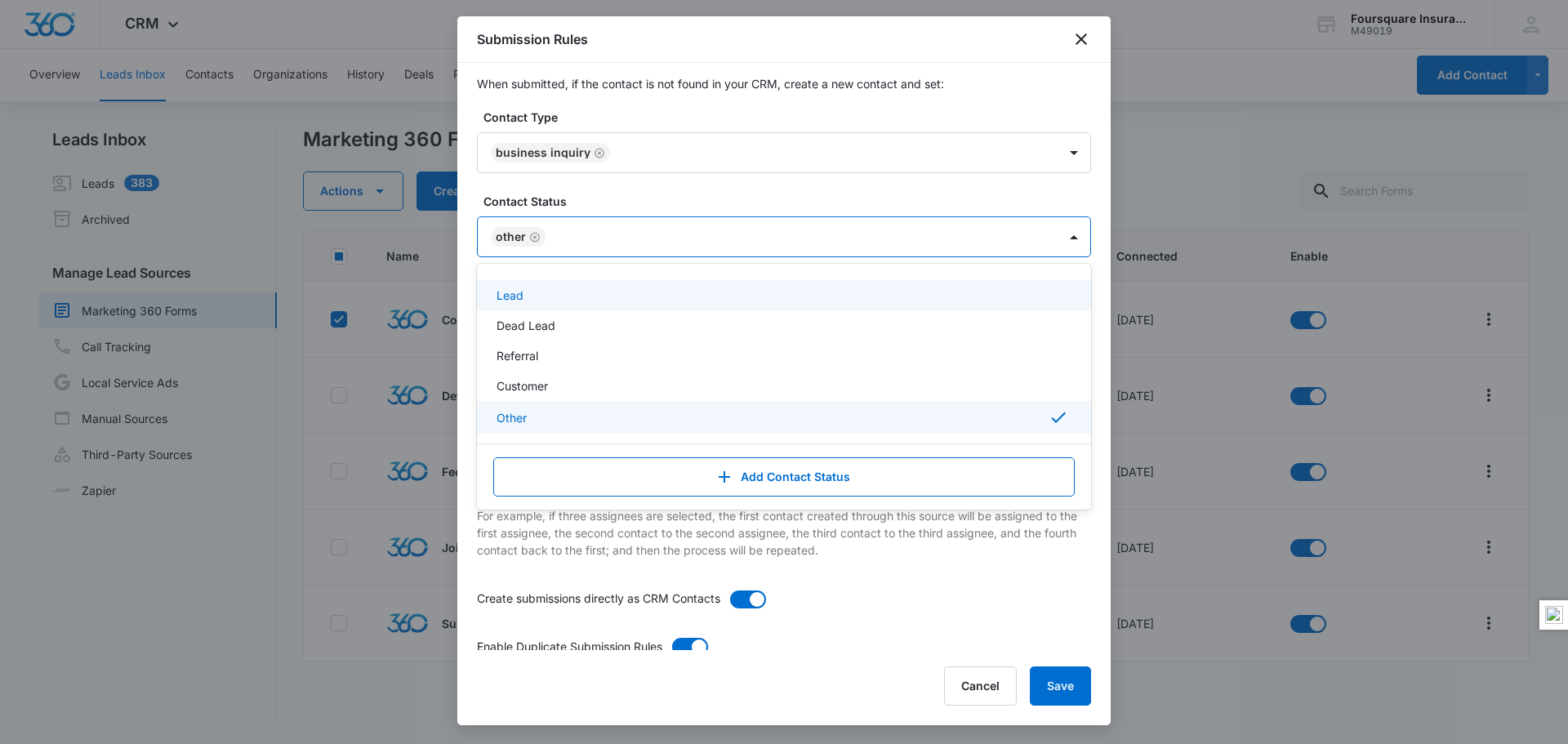
click at [985, 246] on div at bounding box center [793, 237] width 486 height 21
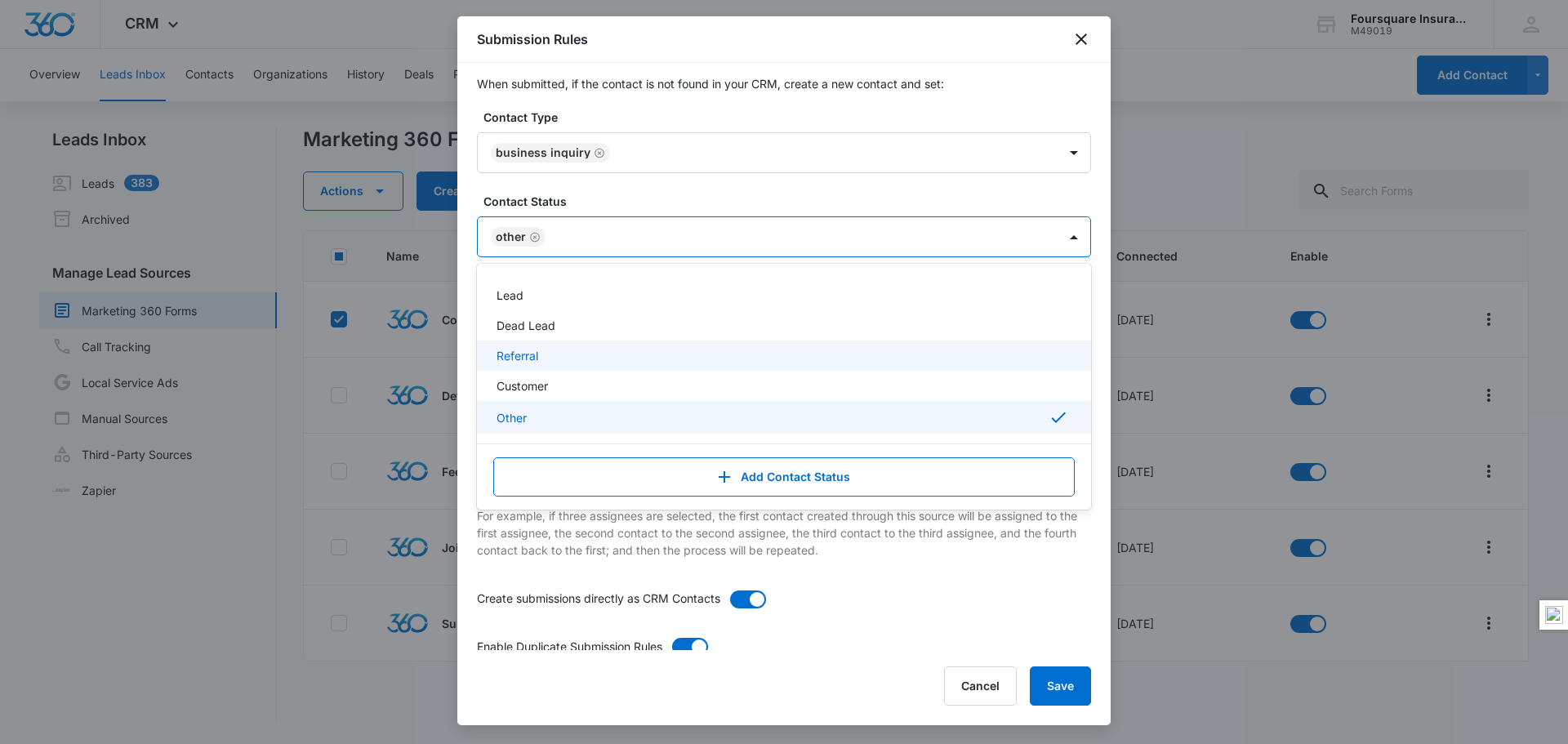
click at [580, 356] on div "Referral" at bounding box center [782, 356] width 572 height 17
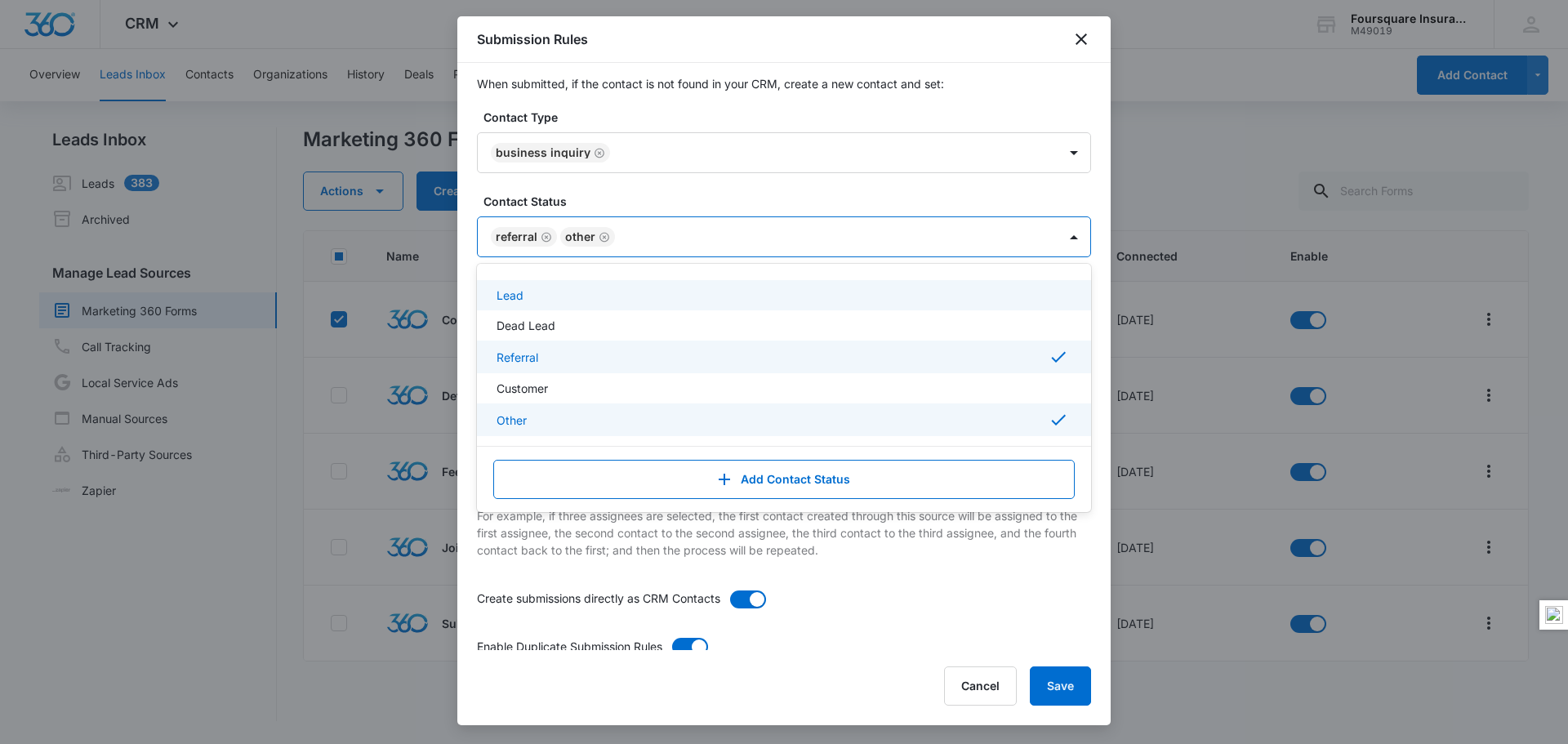
click at [601, 235] on icon "Remove Other" at bounding box center [604, 237] width 10 height 10
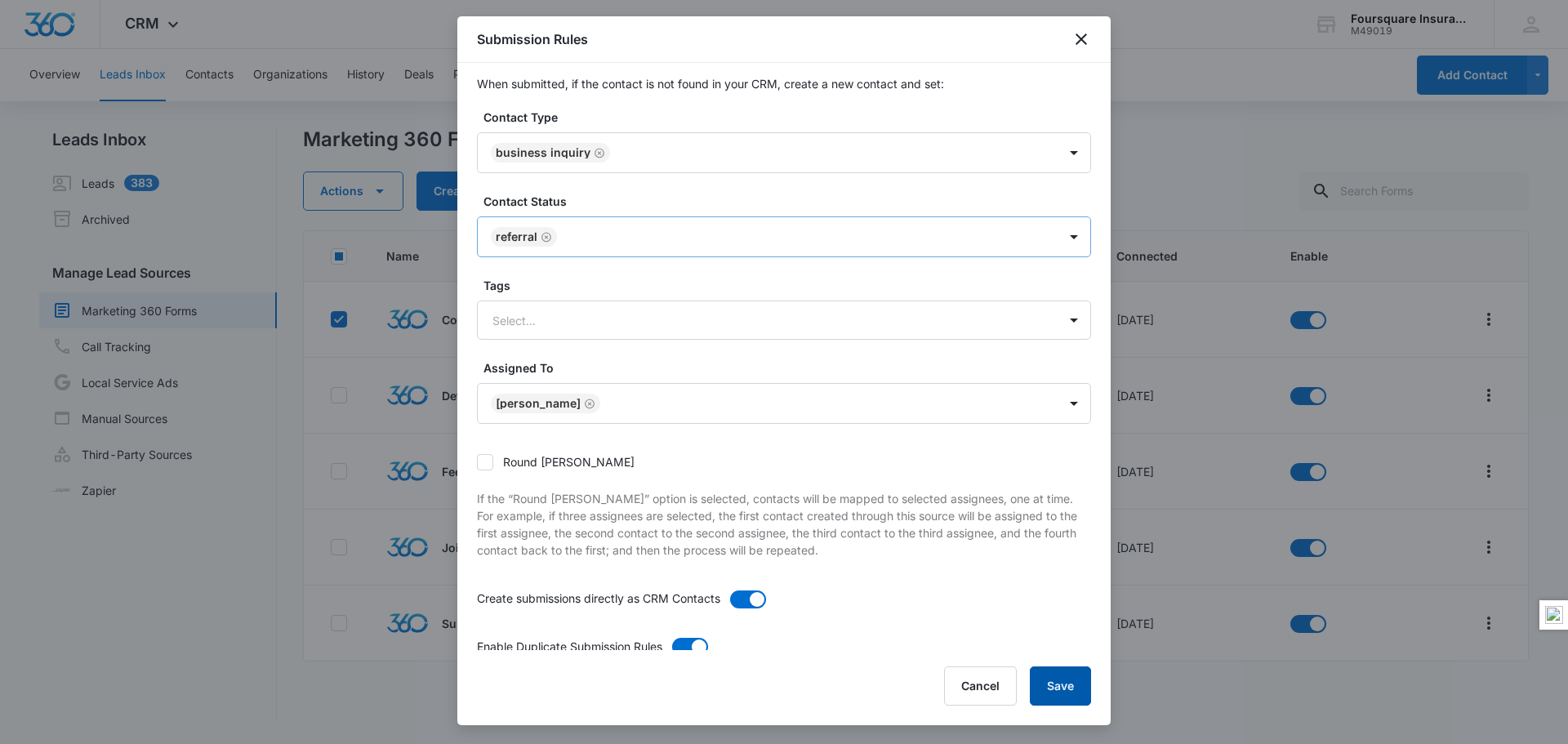
click at [1060, 696] on button "Save" at bounding box center [1060, 686] width 61 height 39
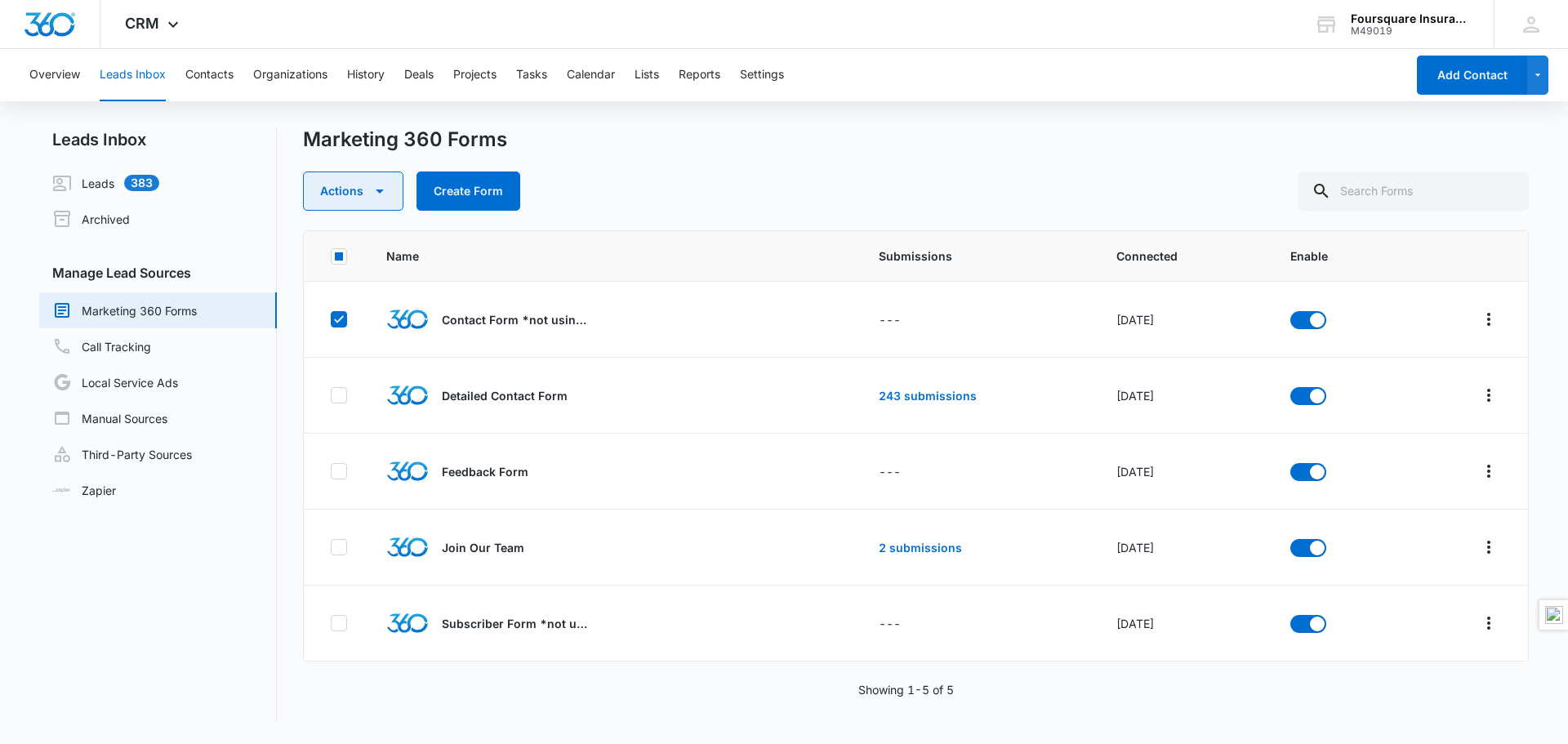
click at [385, 189] on icon "button" at bounding box center [380, 191] width 20 height 20
click at [1478, 317] on icon "Overflow Menu" at bounding box center [1488, 319] width 20 height 20
click at [1423, 435] on div "Submission Rules" at bounding box center [1403, 439] width 92 height 12
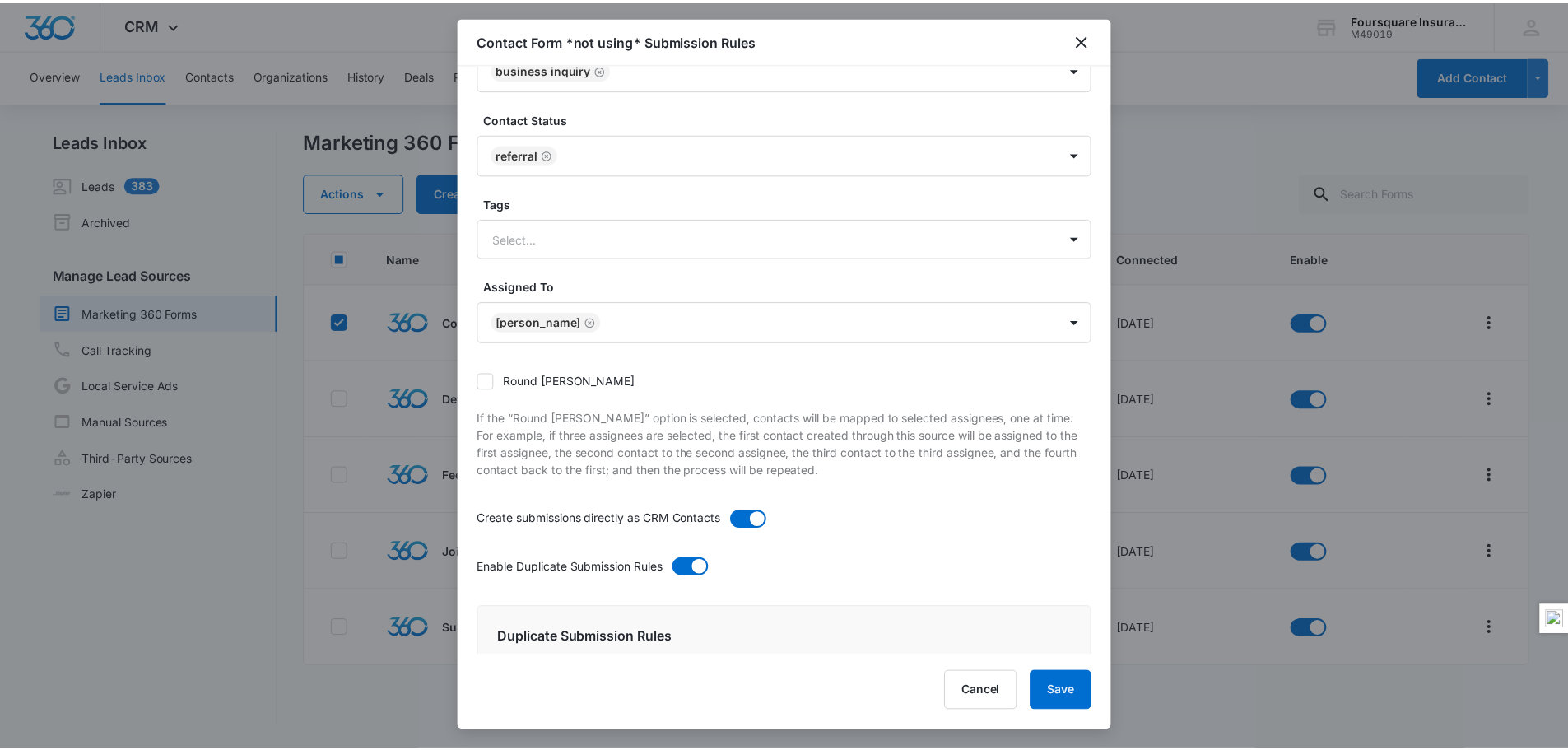
scroll to position [0, 0]
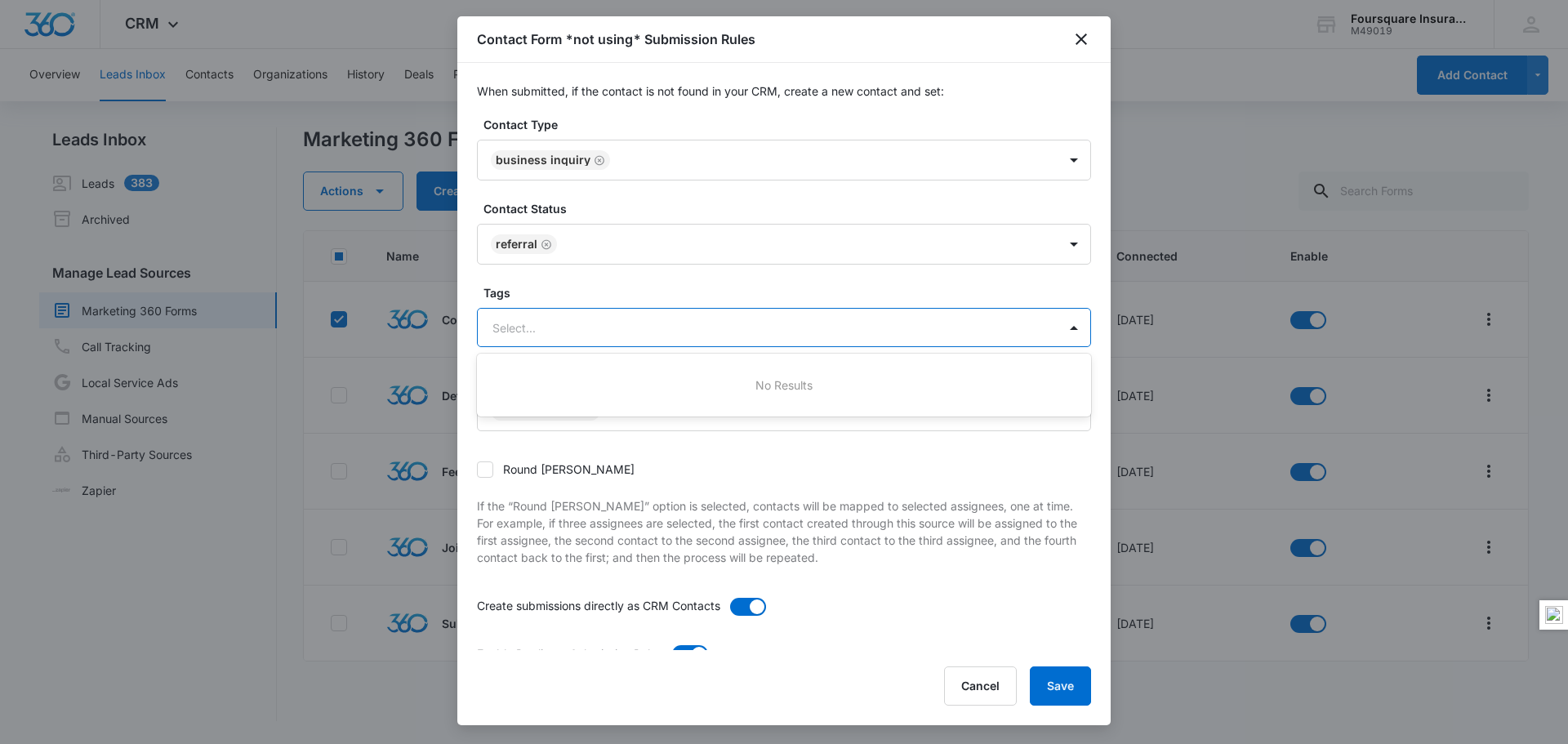
click at [871, 331] on div at bounding box center [764, 328] width 543 height 21
click at [1084, 40] on icon "close" at bounding box center [1081, 39] width 20 height 20
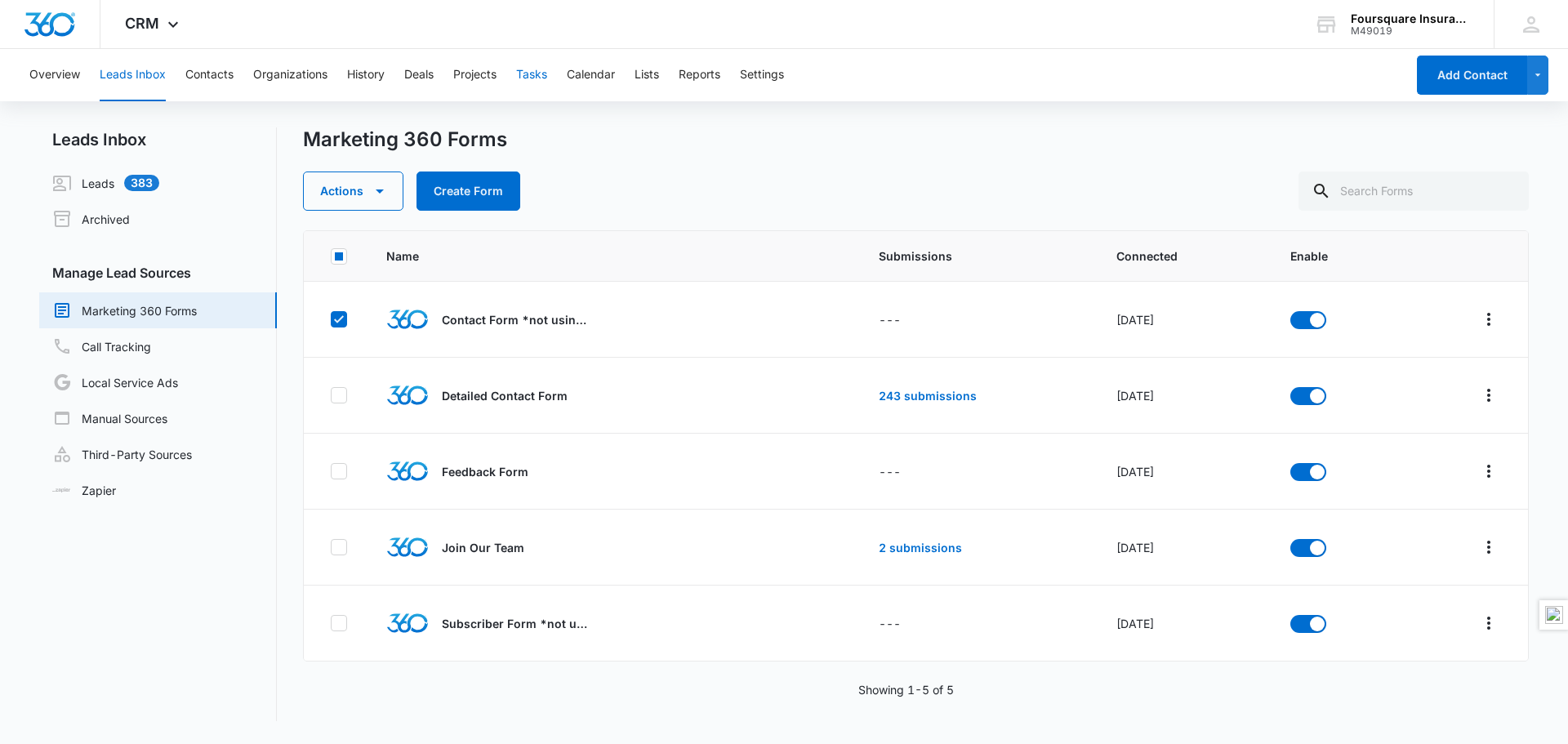
click at [539, 73] on button "Tasks" at bounding box center [531, 75] width 31 height 52
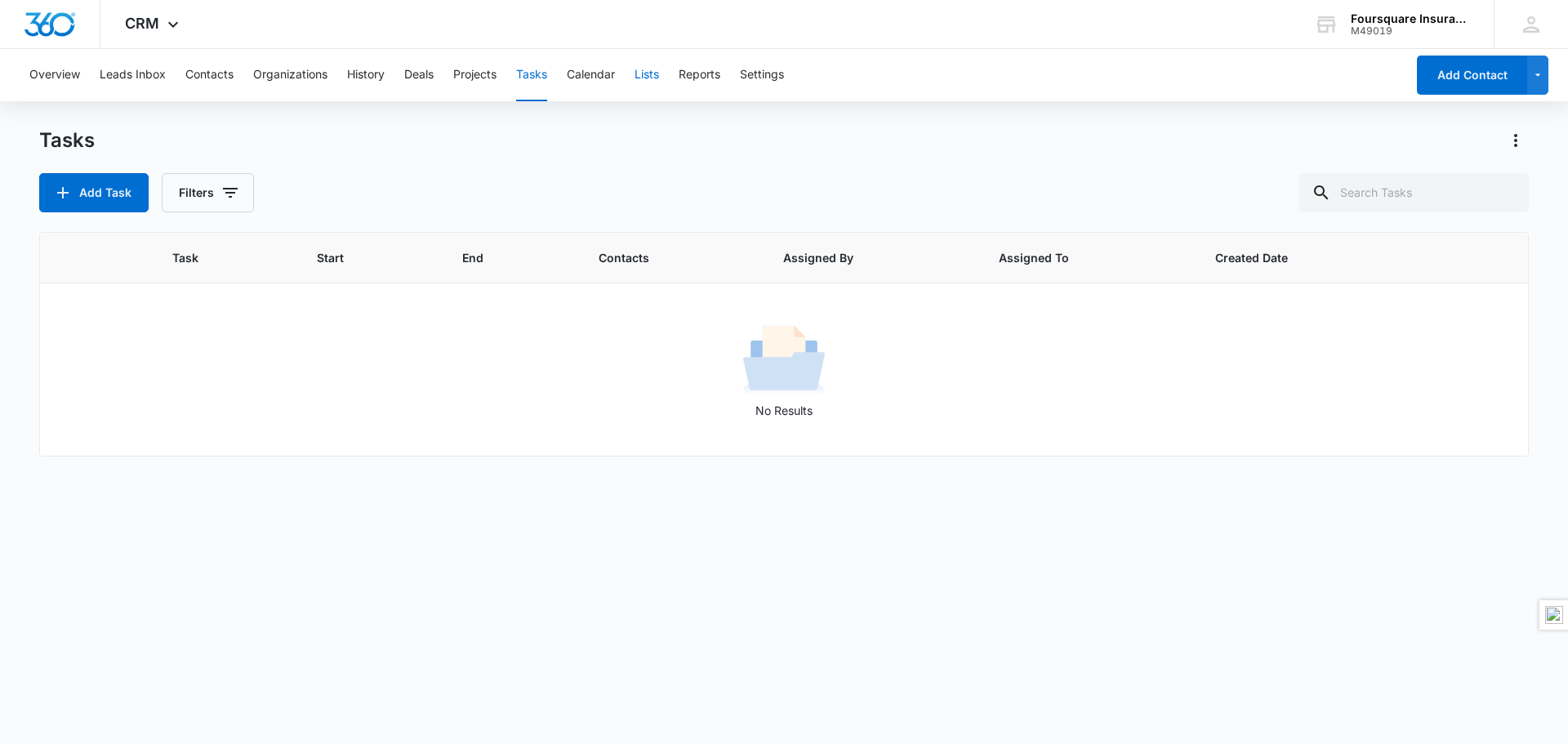
click at [651, 66] on button "Lists" at bounding box center [646, 75] width 24 height 52
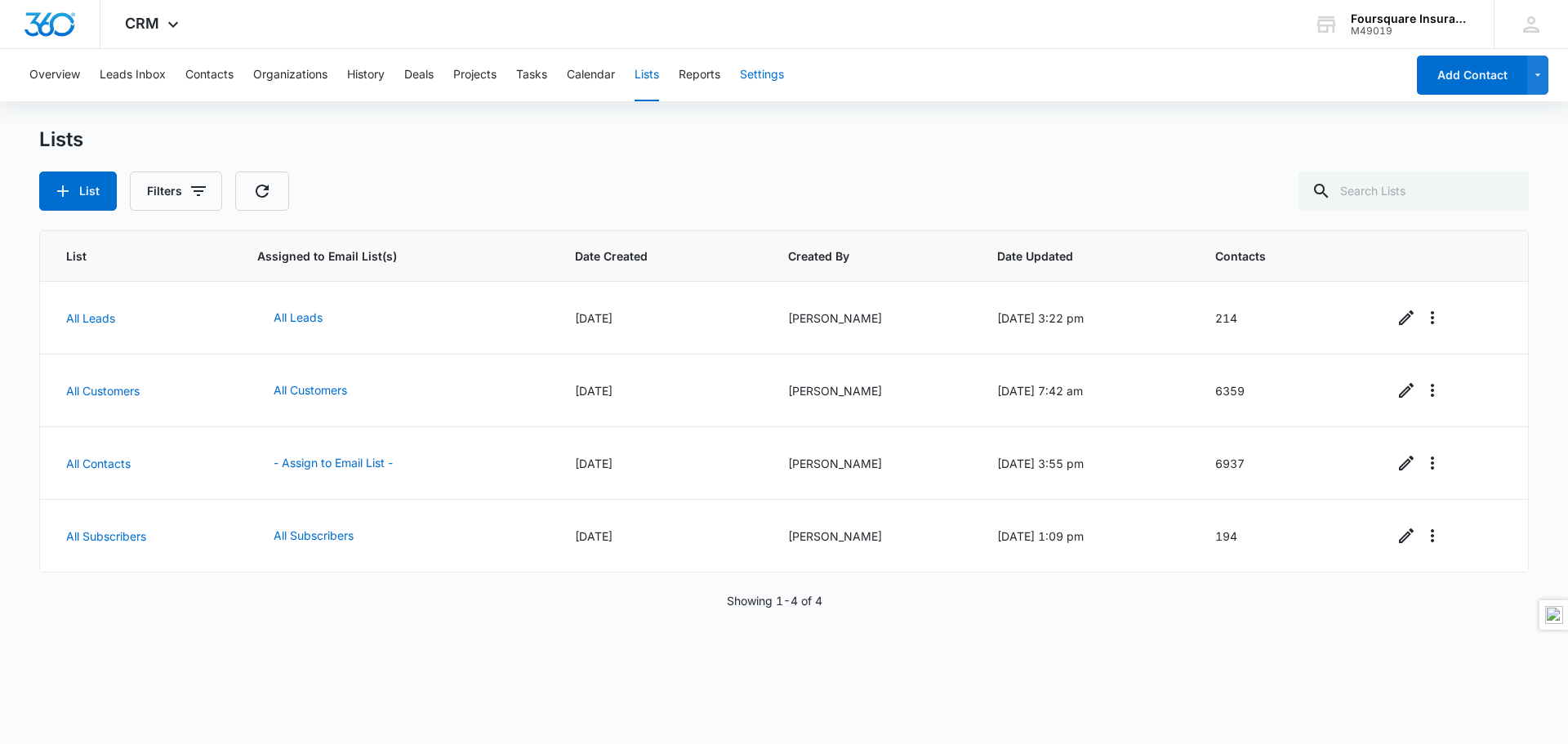
click at [766, 73] on button "Settings" at bounding box center [761, 75] width 44 height 52
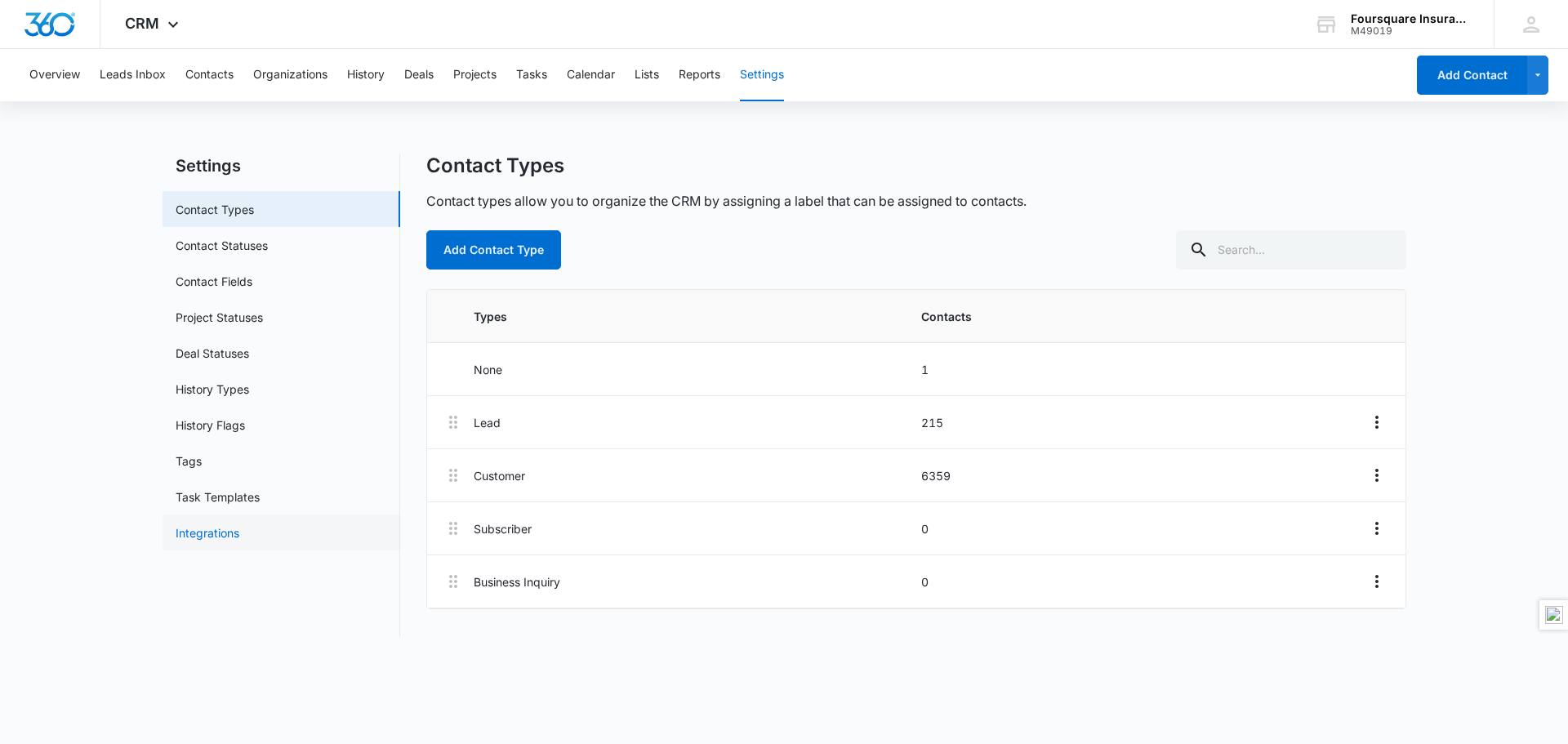
click at [219, 530] on link "Integrations" at bounding box center [207, 533] width 64 height 17
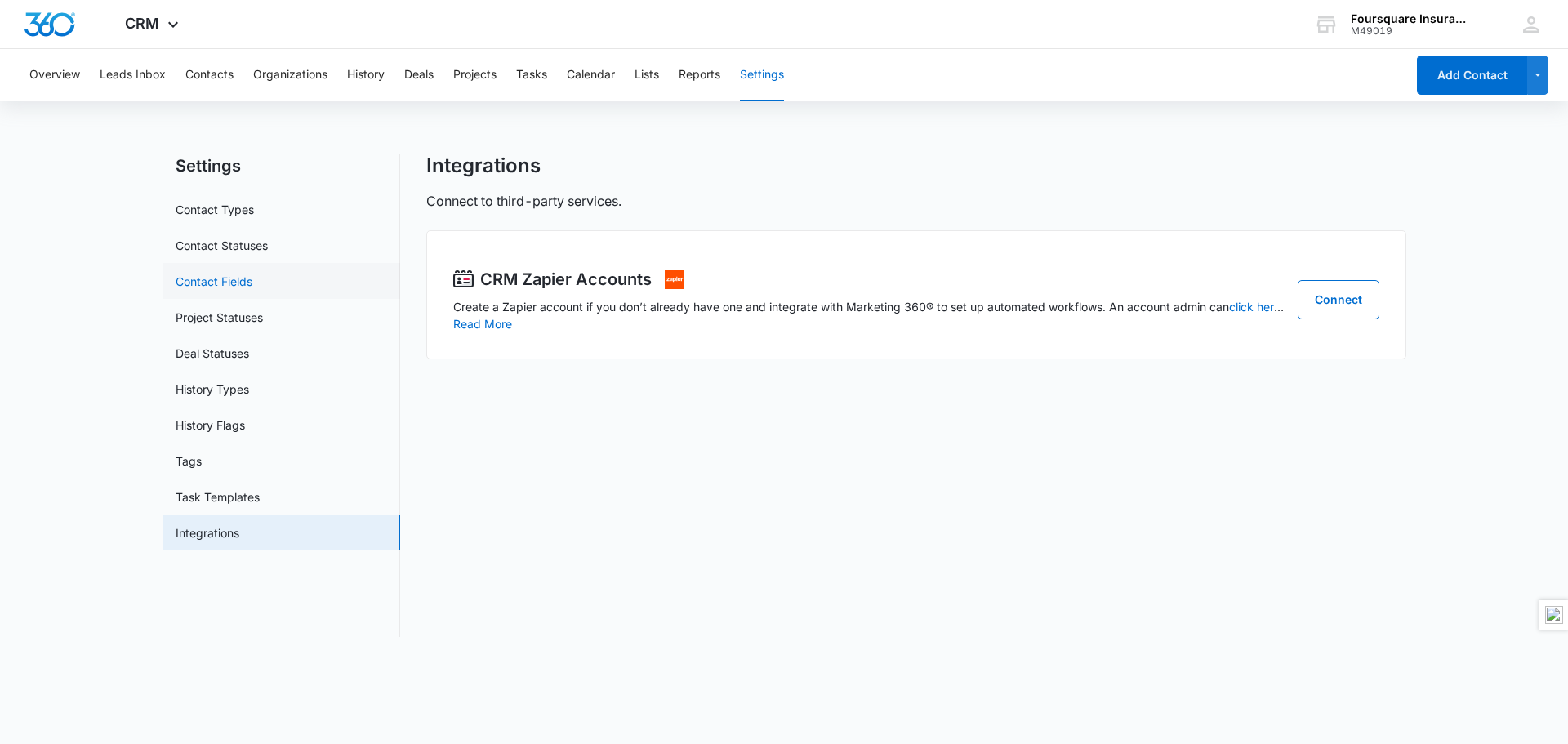
click at [214, 288] on link "Contact Fields" at bounding box center [214, 281] width 76 height 17
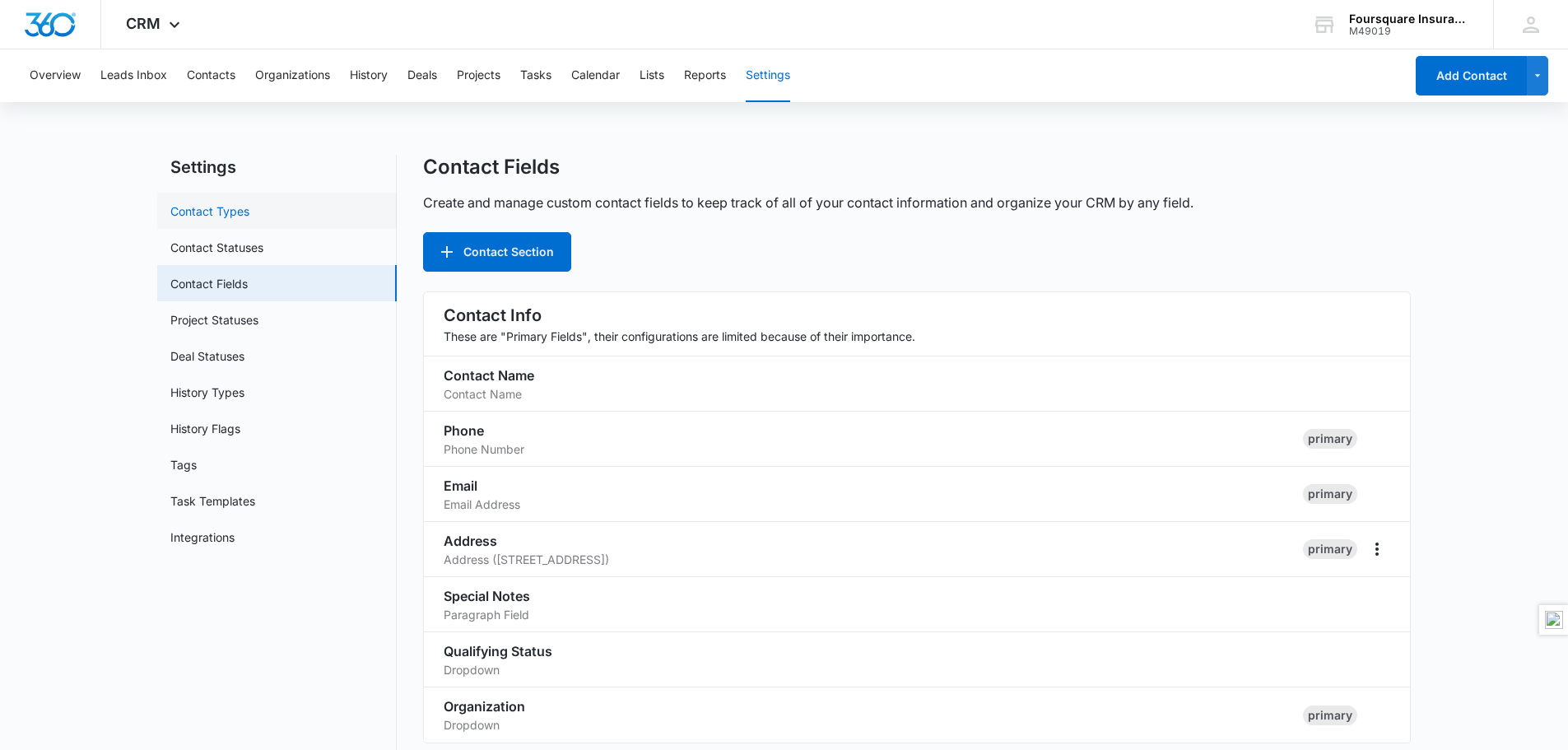
click at [224, 208] on link "Contact Types" at bounding box center [209, 211] width 79 height 18
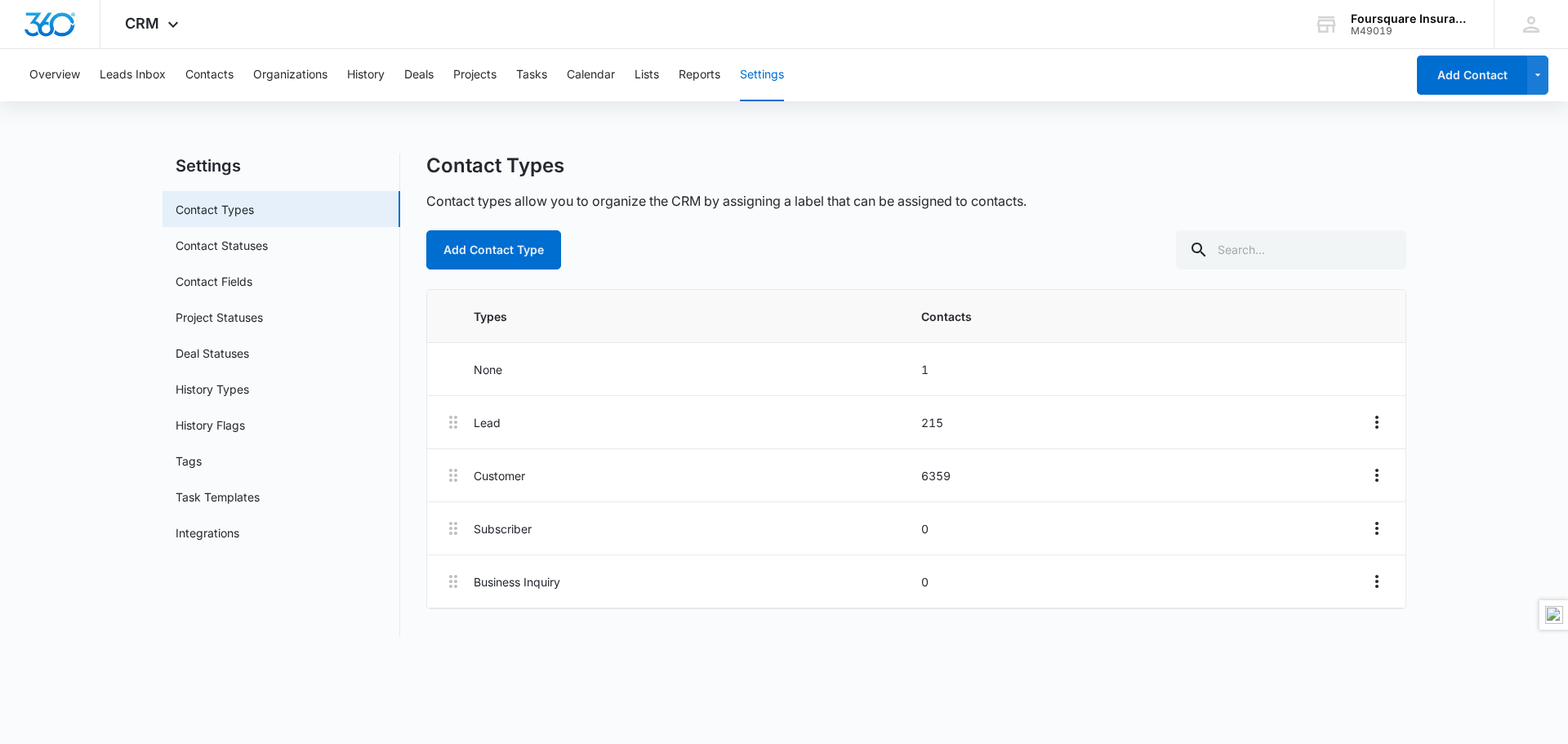
click at [1504, 357] on main "Settings Contact Types Contact Statuses Contact Fields Project Statuses Deal St…" at bounding box center [784, 405] width 1568 height 503
